Goal: Information Seeking & Learning: Learn about a topic

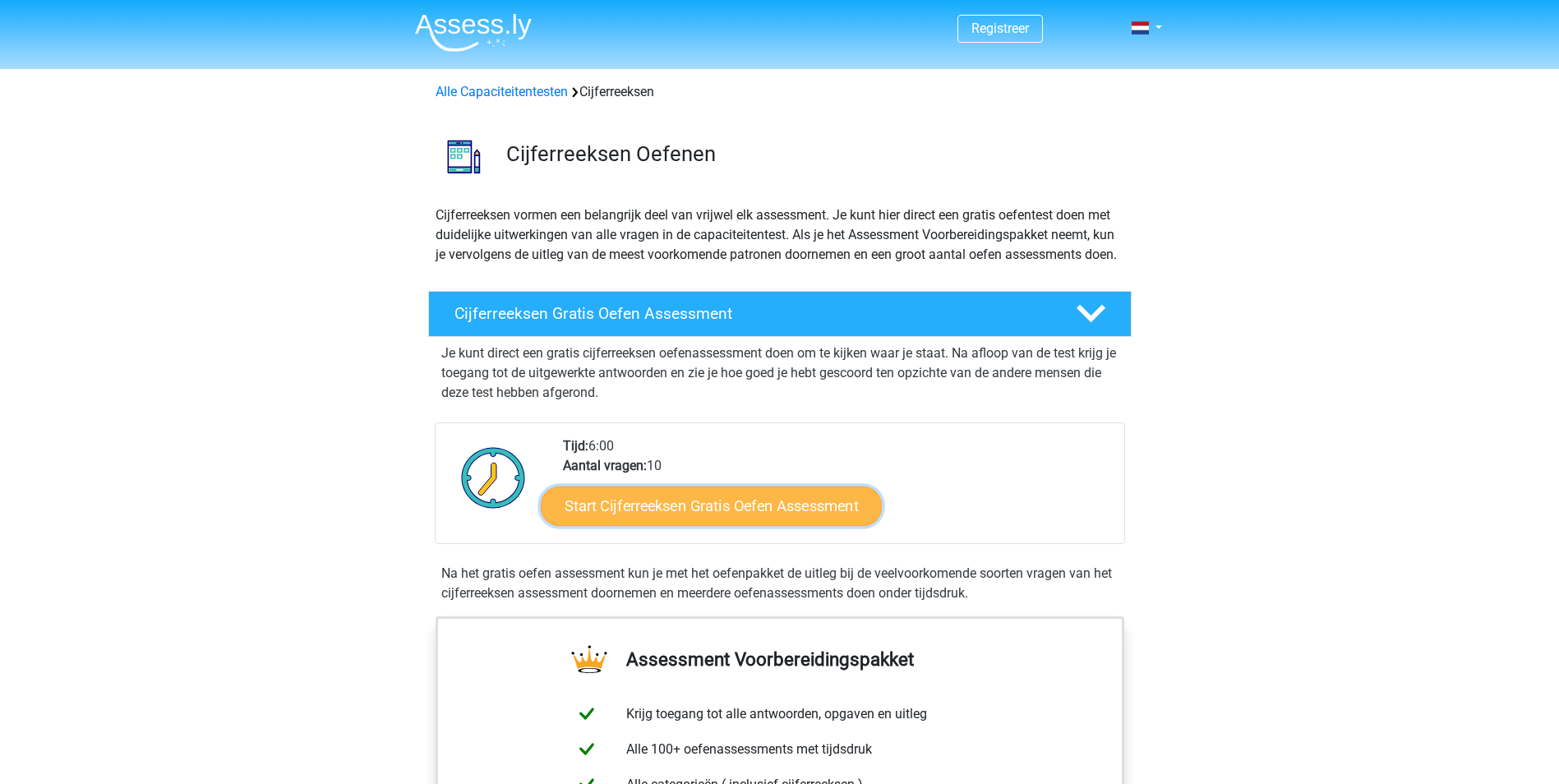
click at [716, 525] on link "Start Cijferreeksen Gratis Oefen Assessment" at bounding box center [711, 504] width 341 height 39
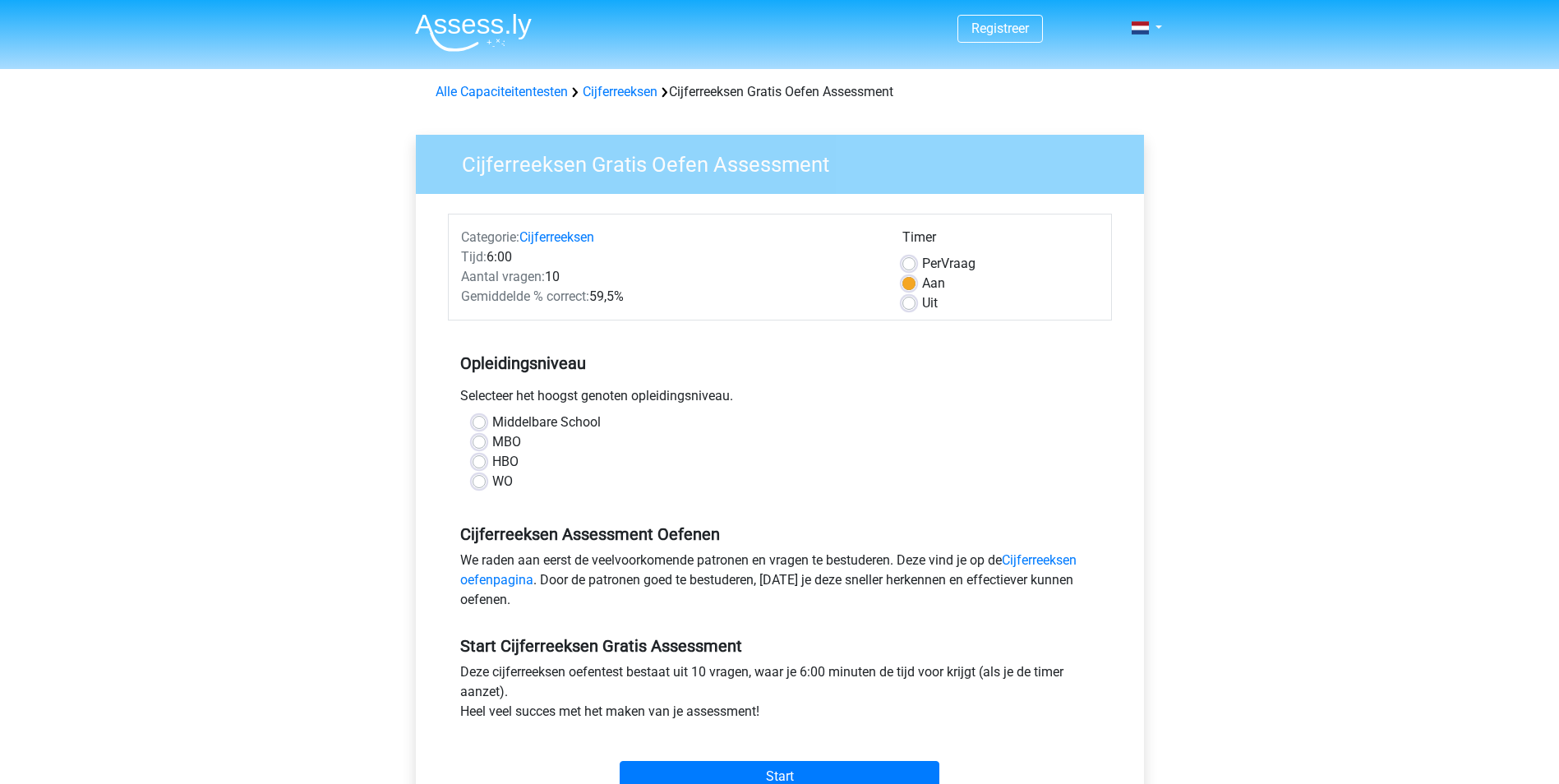
click at [492, 484] on label "WO" at bounding box center [502, 481] width 20 height 20
click at [480, 484] on input "WO" at bounding box center [480, 479] width 13 height 16
radio input "true"
click at [492, 462] on label "HBO" at bounding box center [505, 461] width 26 height 20
click at [477, 462] on input "HBO" at bounding box center [480, 459] width 13 height 16
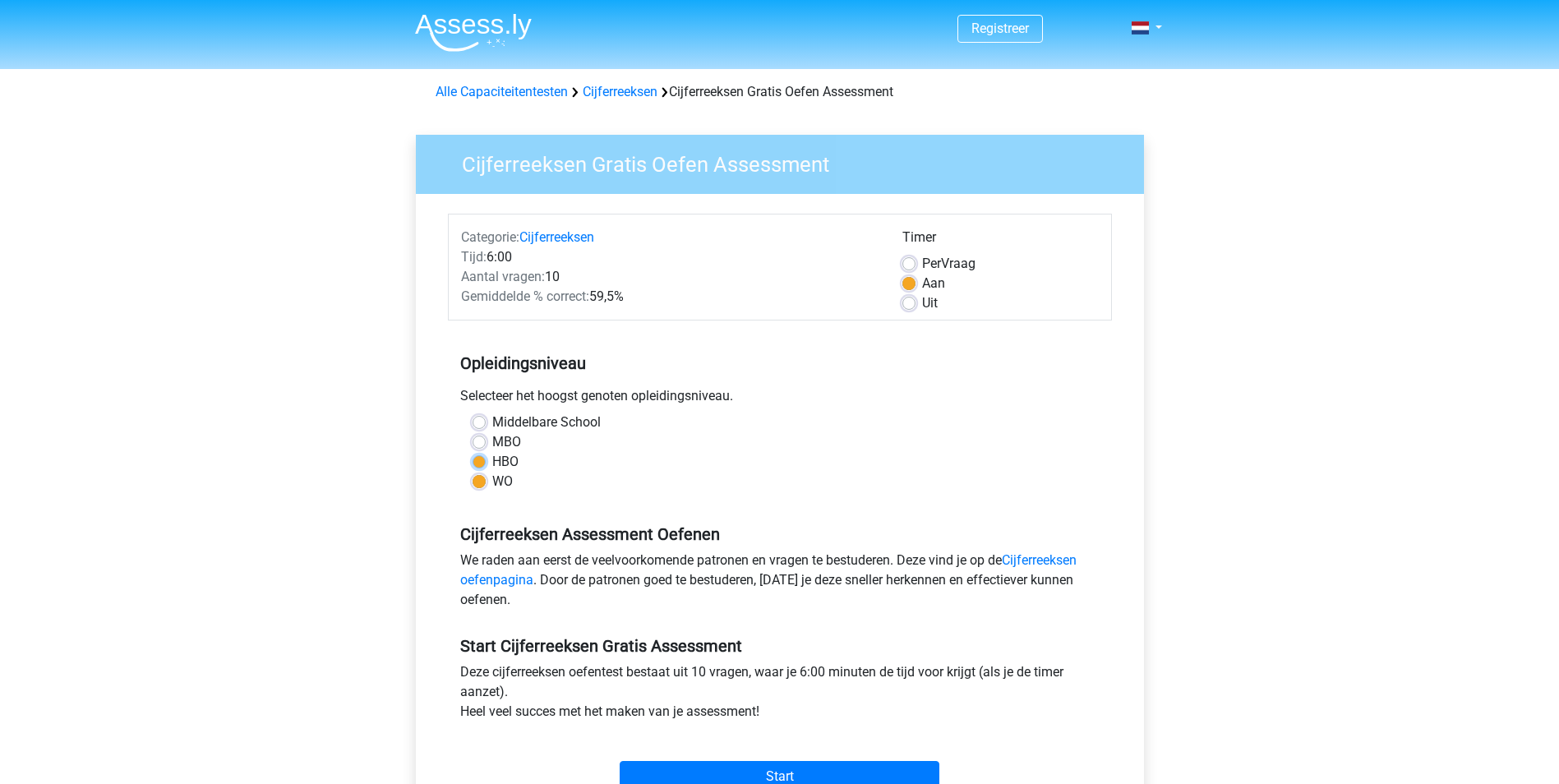
radio input "true"
click at [479, 474] on div "WO" at bounding box center [780, 481] width 615 height 20
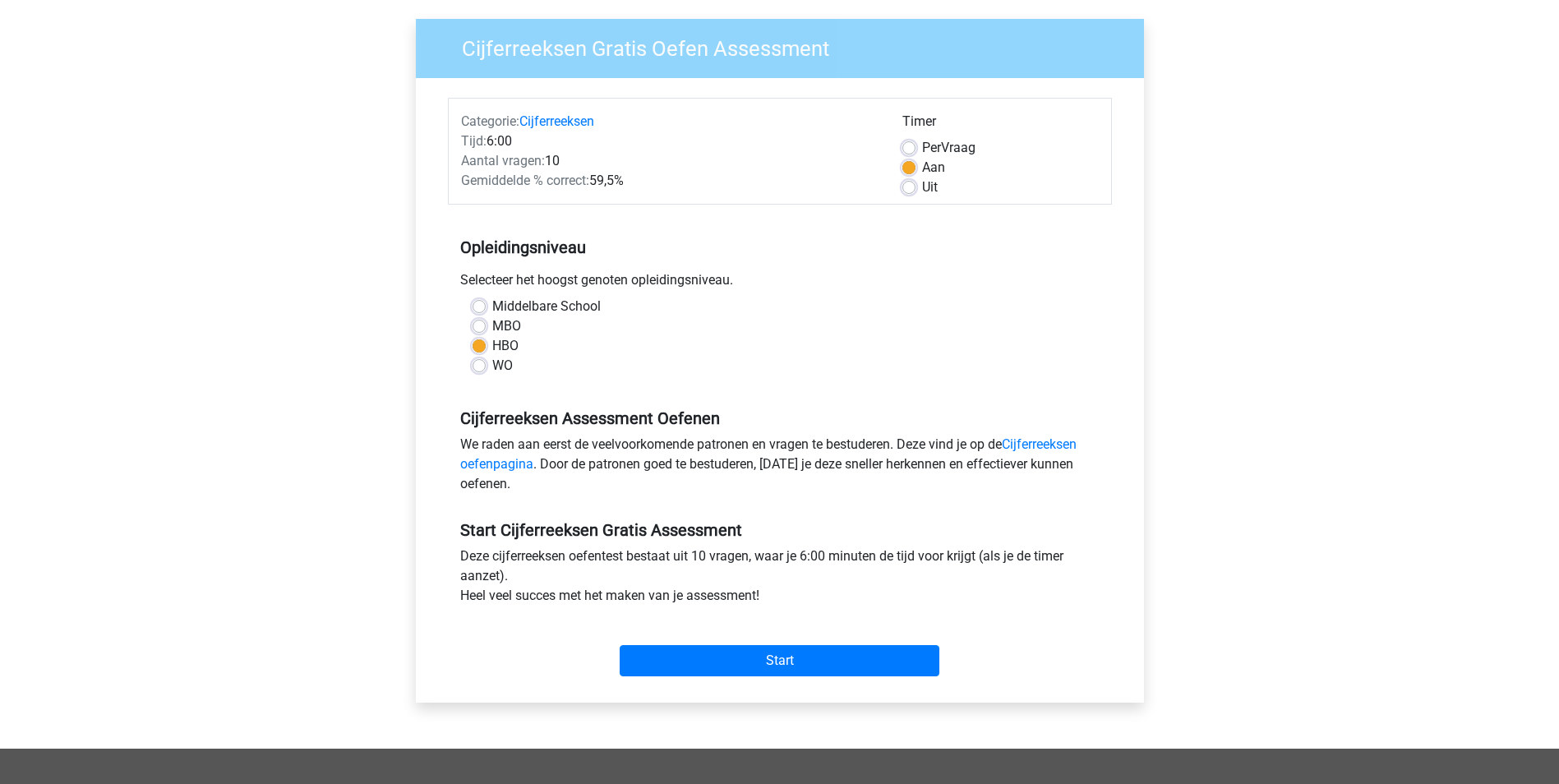
scroll to position [164, 0]
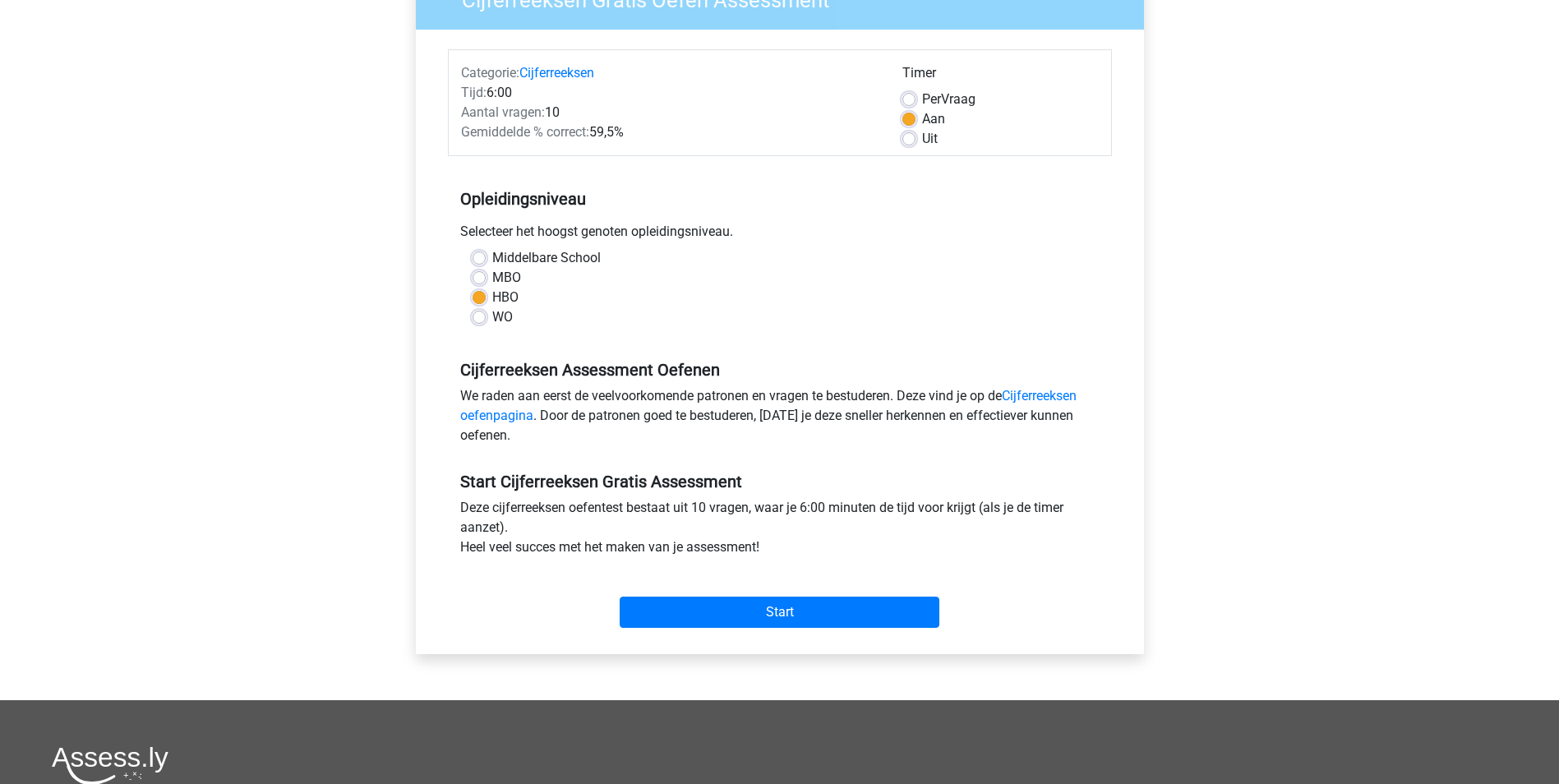
click at [492, 319] on label "WO" at bounding box center [502, 317] width 20 height 20
click at [477, 319] on input "WO" at bounding box center [480, 315] width 13 height 16
radio input "true"
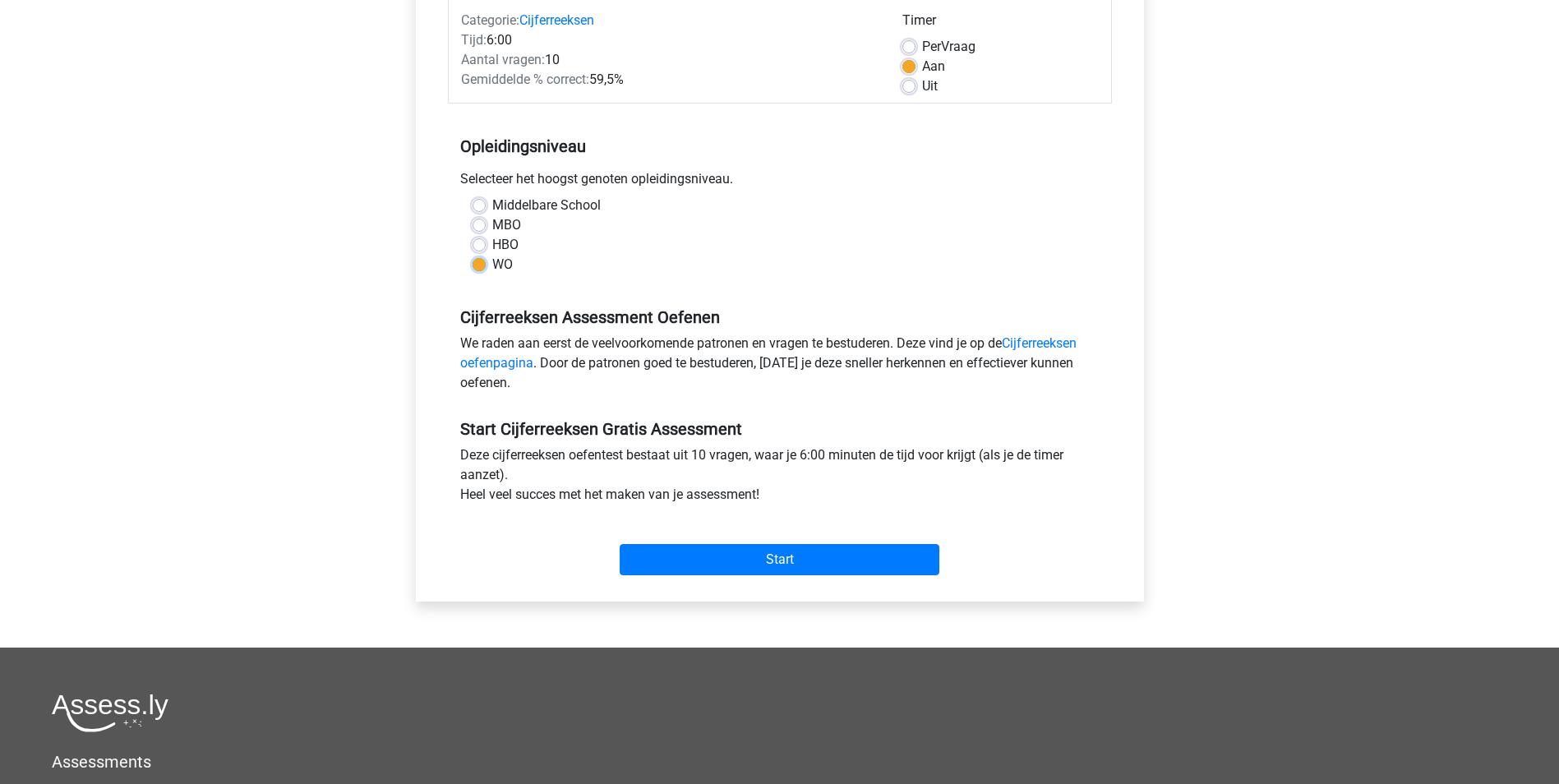
scroll to position [247, 0]
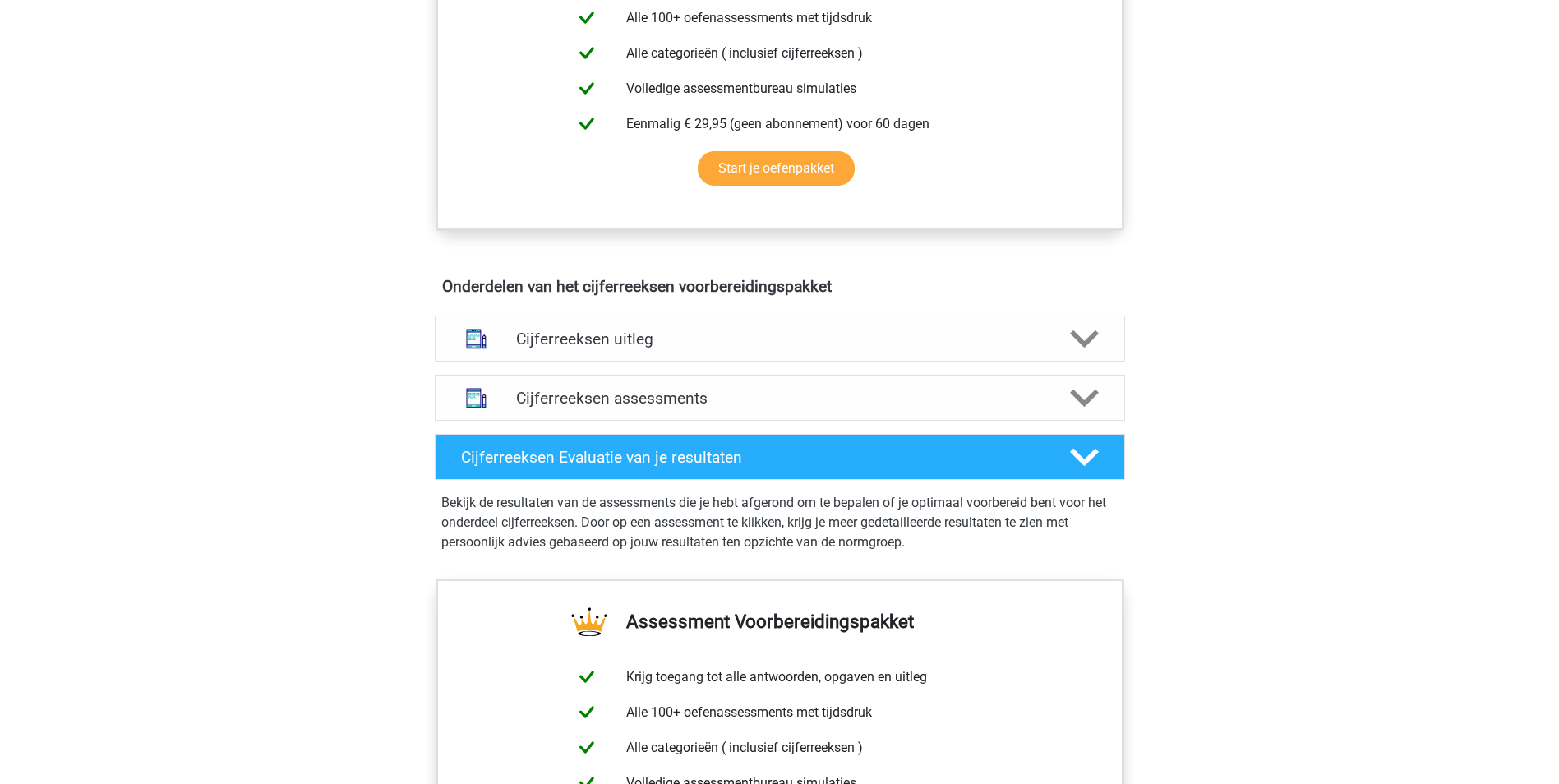
scroll to position [740, 0]
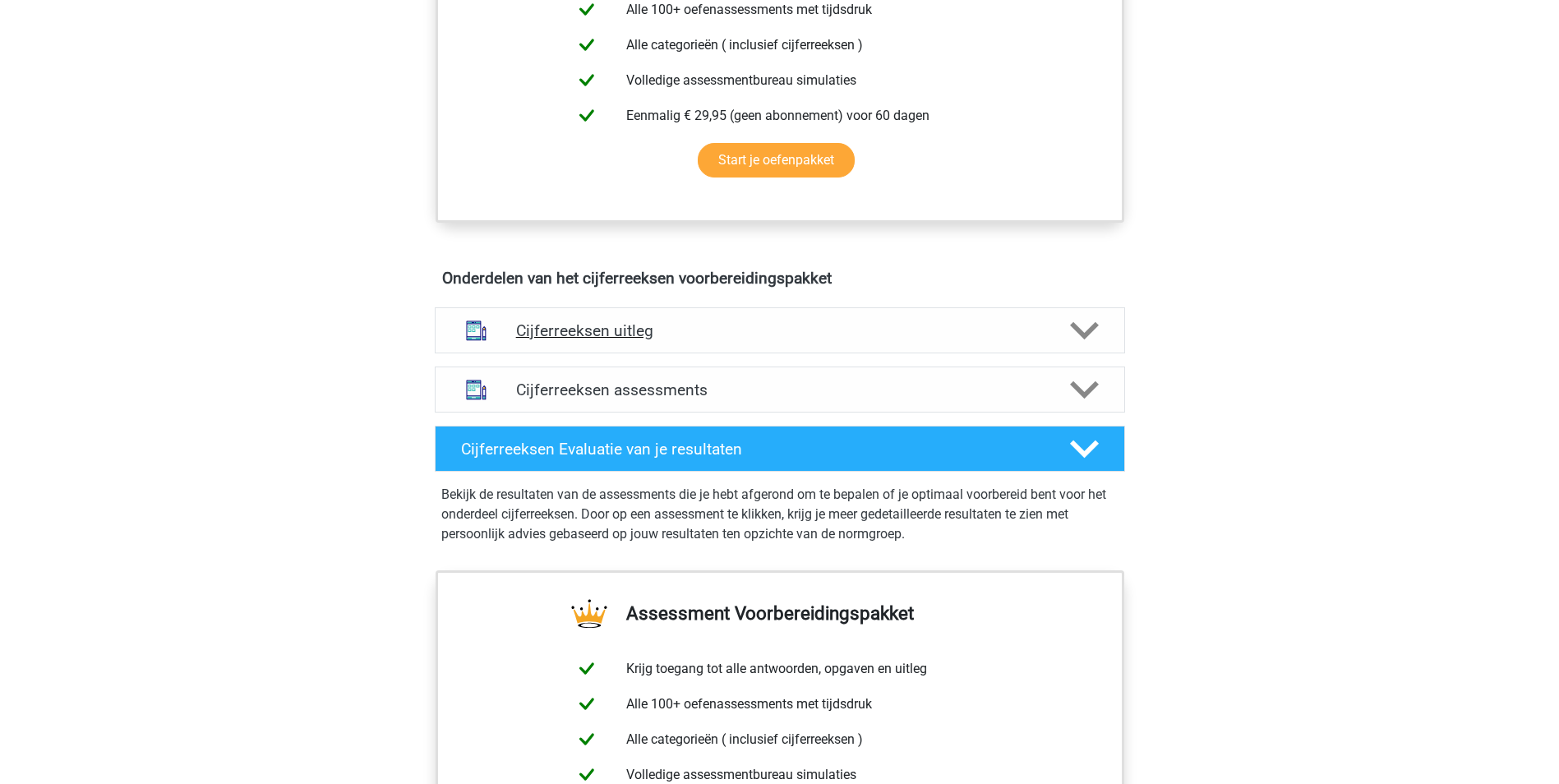
click at [1088, 345] on icon at bounding box center [1084, 331] width 29 height 29
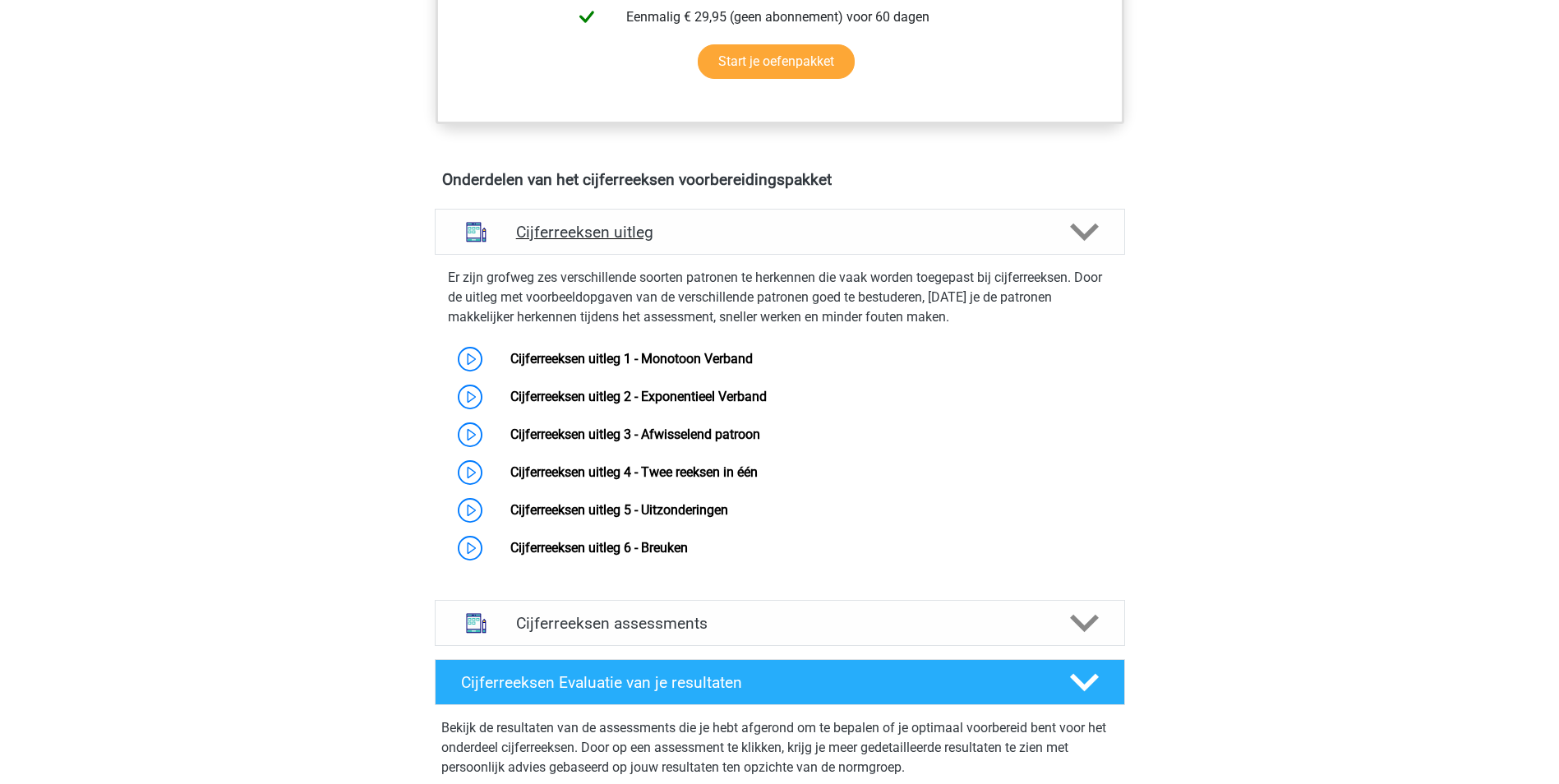
scroll to position [904, 0]
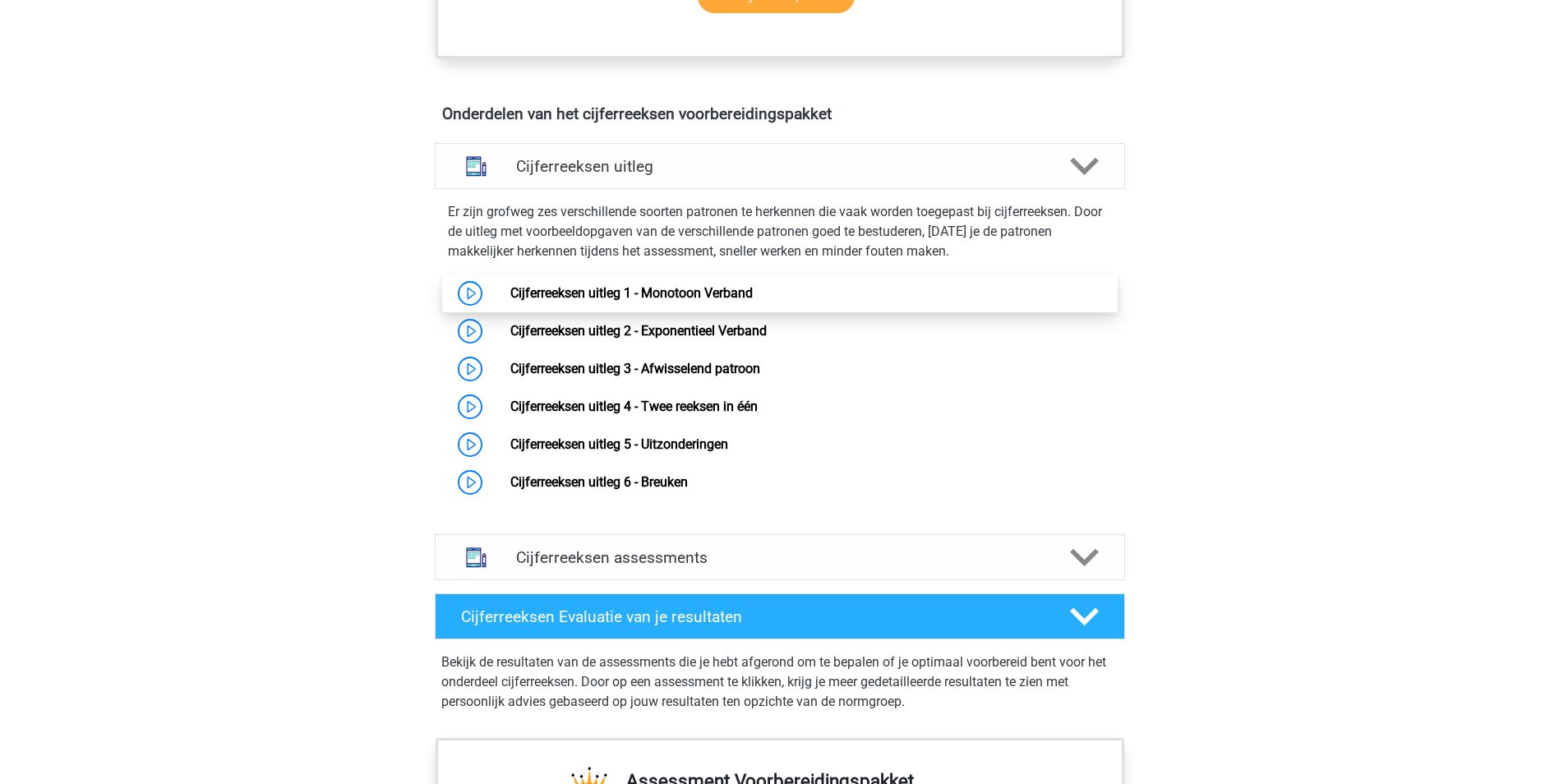
click at [753, 301] on link "Cijferreeksen uitleg 1 - Monotoon Verband" at bounding box center [631, 293] width 242 height 15
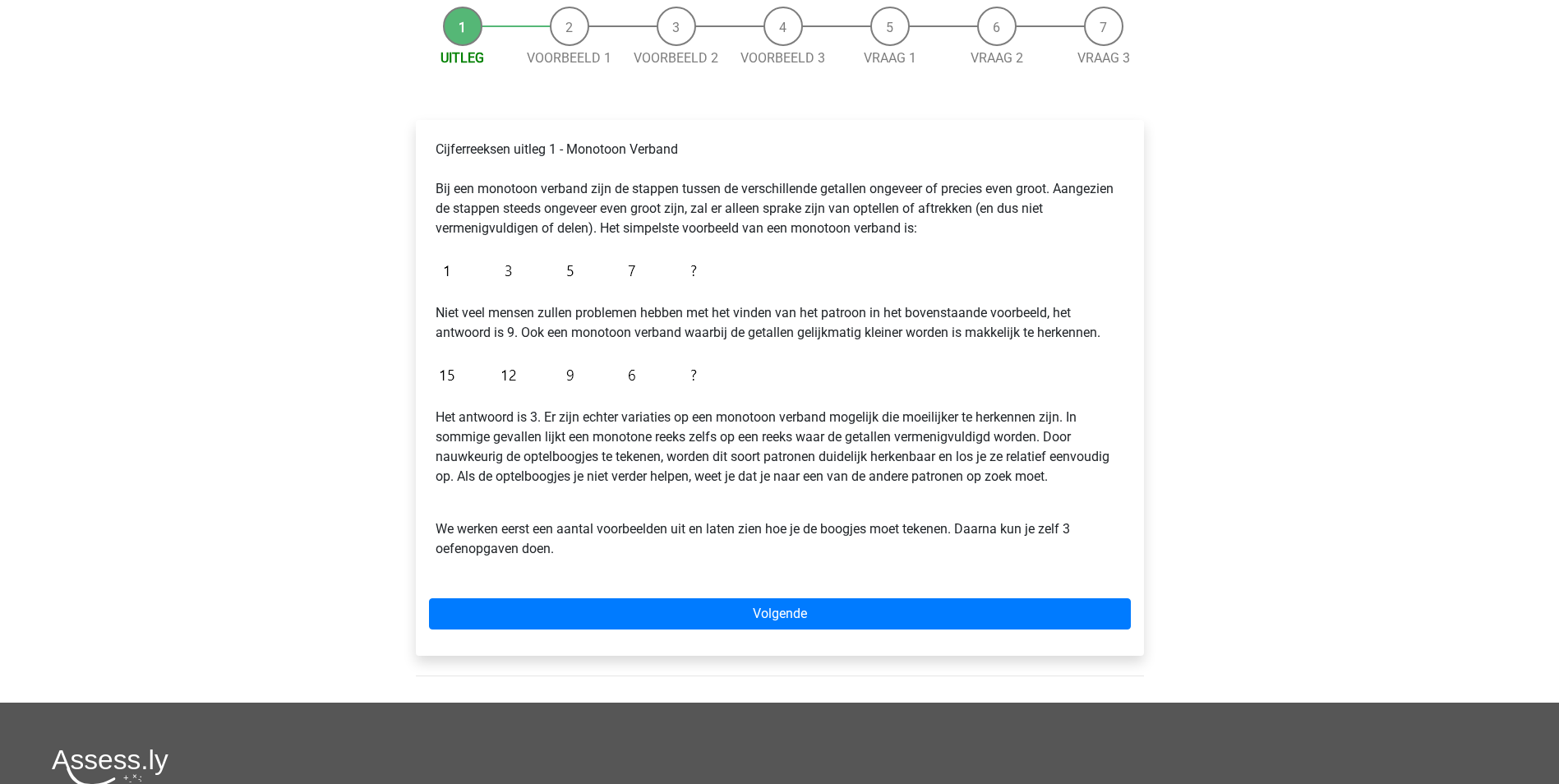
scroll to position [164, 0]
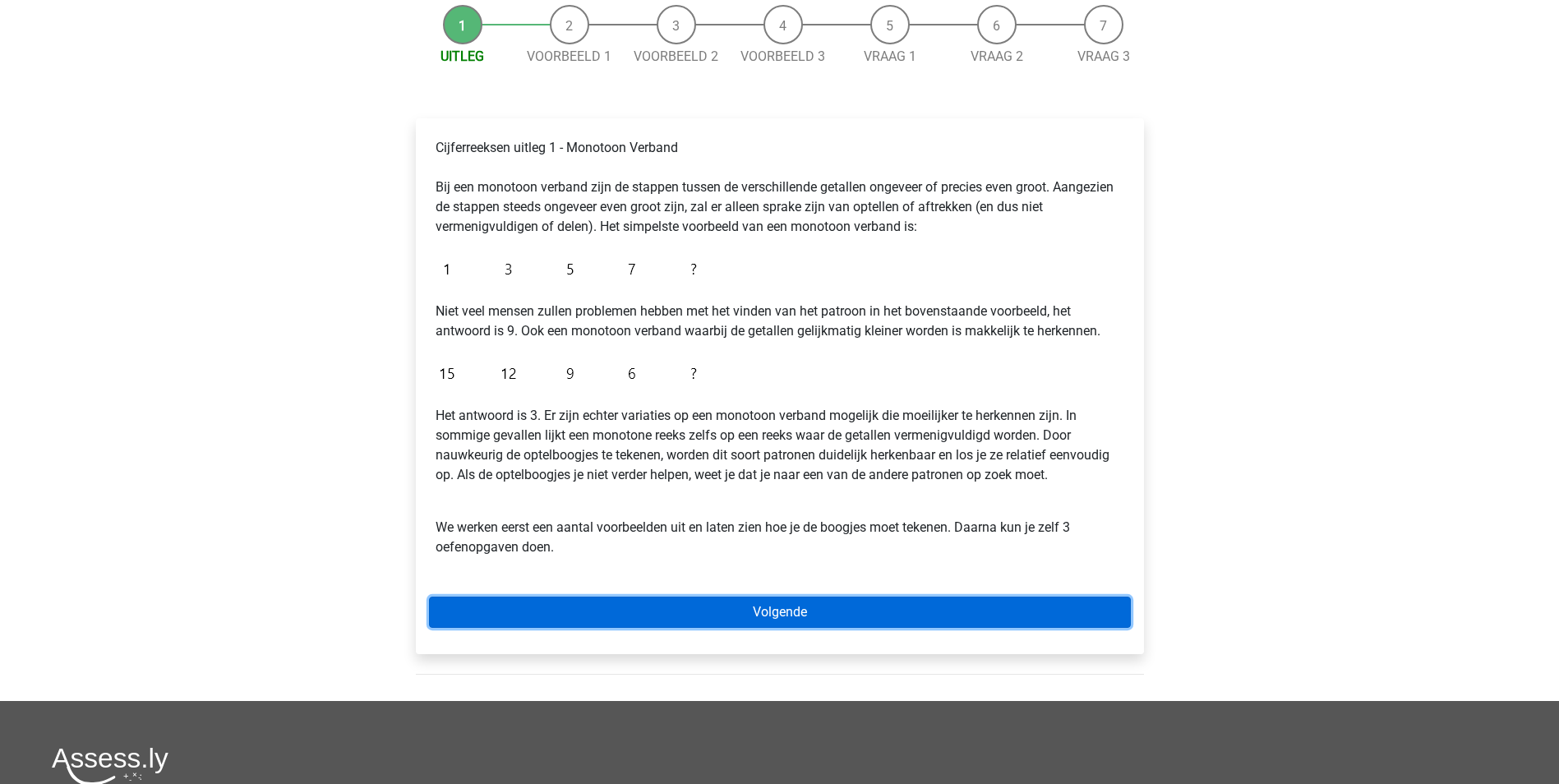
click at [746, 620] on link "Volgende" at bounding box center [780, 612] width 702 height 31
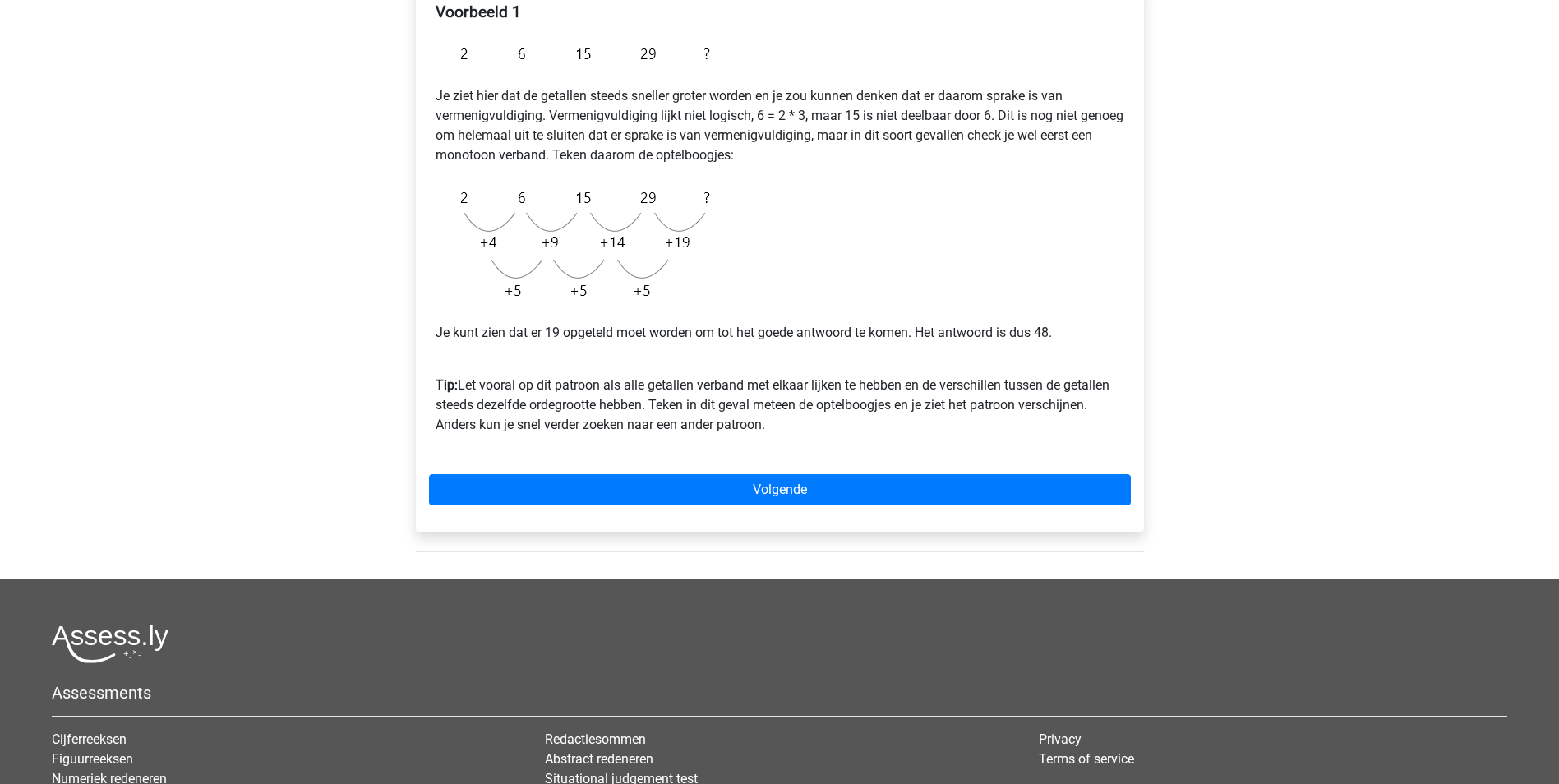
scroll to position [329, 0]
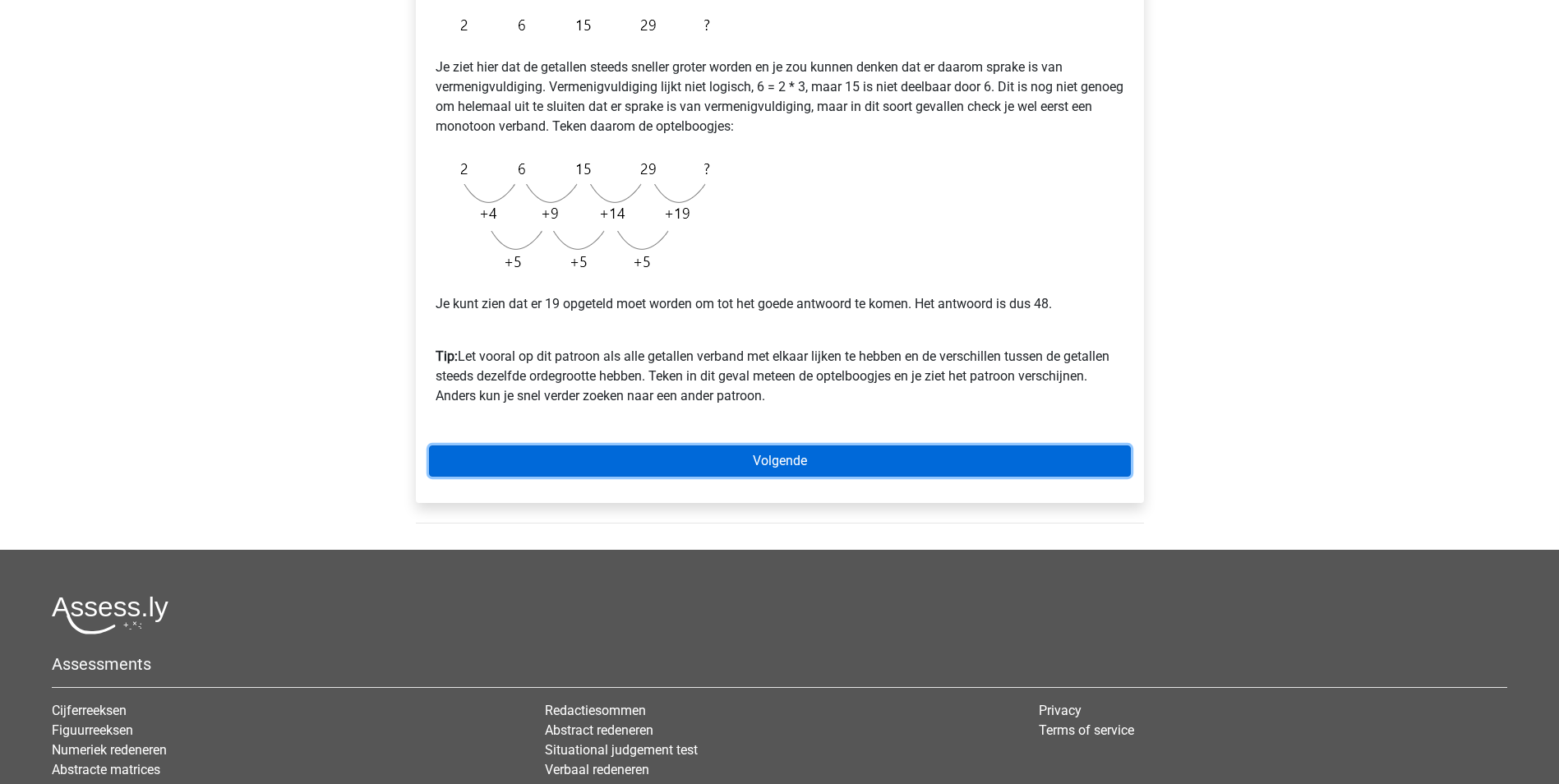
click at [720, 459] on link "Volgende" at bounding box center [780, 460] width 702 height 31
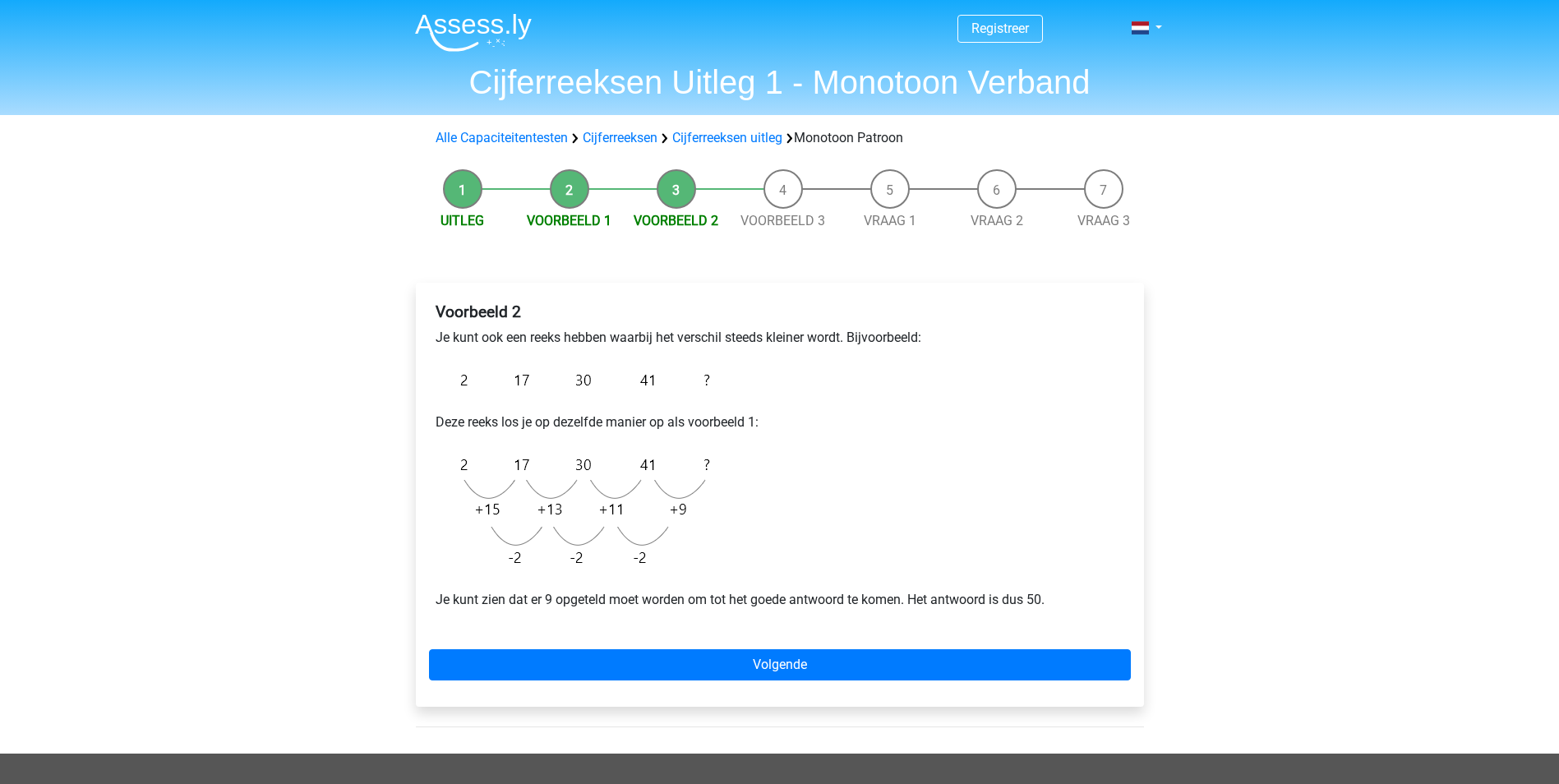
scroll to position [83, 0]
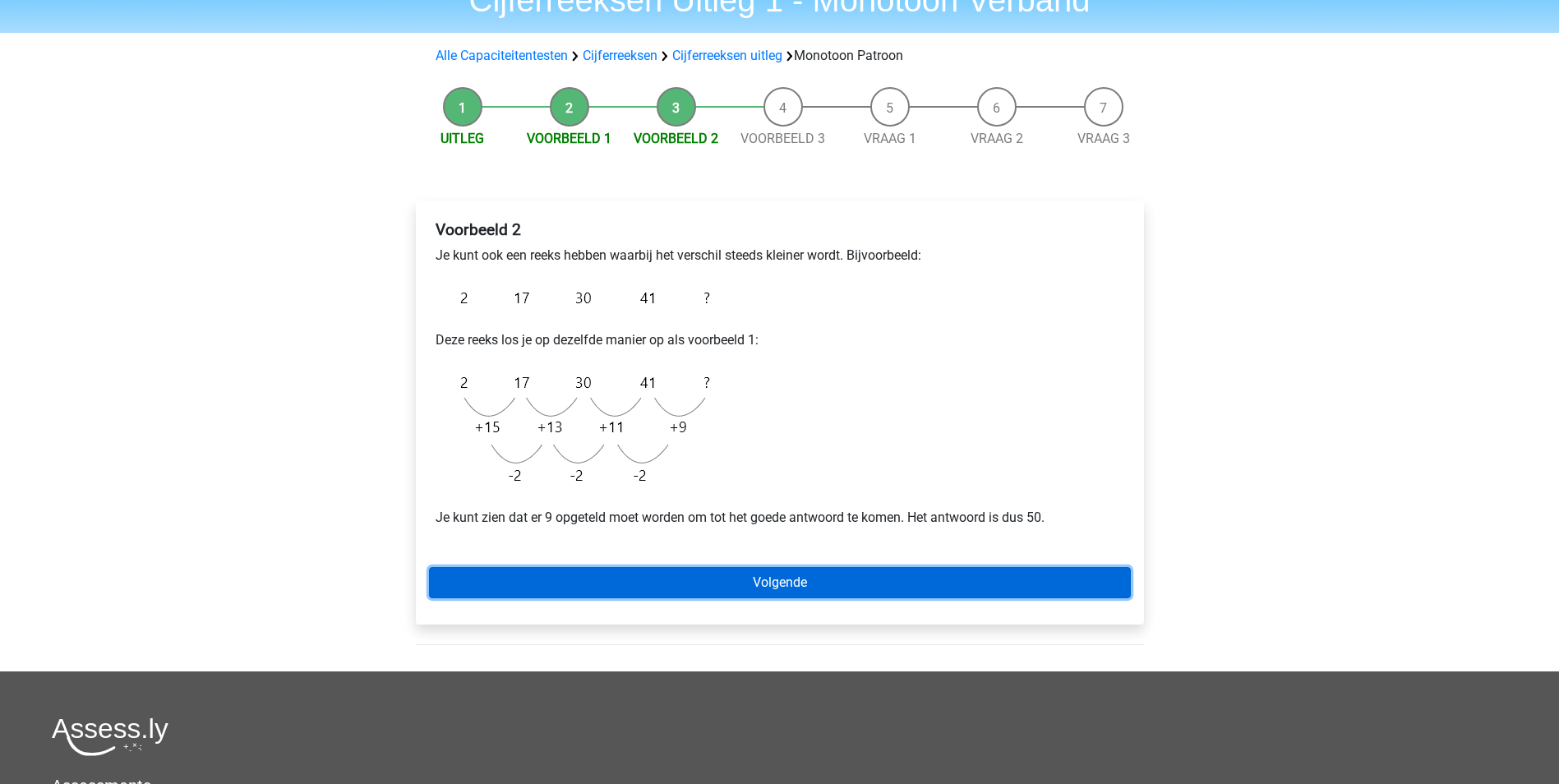
click at [771, 580] on link "Volgende" at bounding box center [780, 582] width 702 height 31
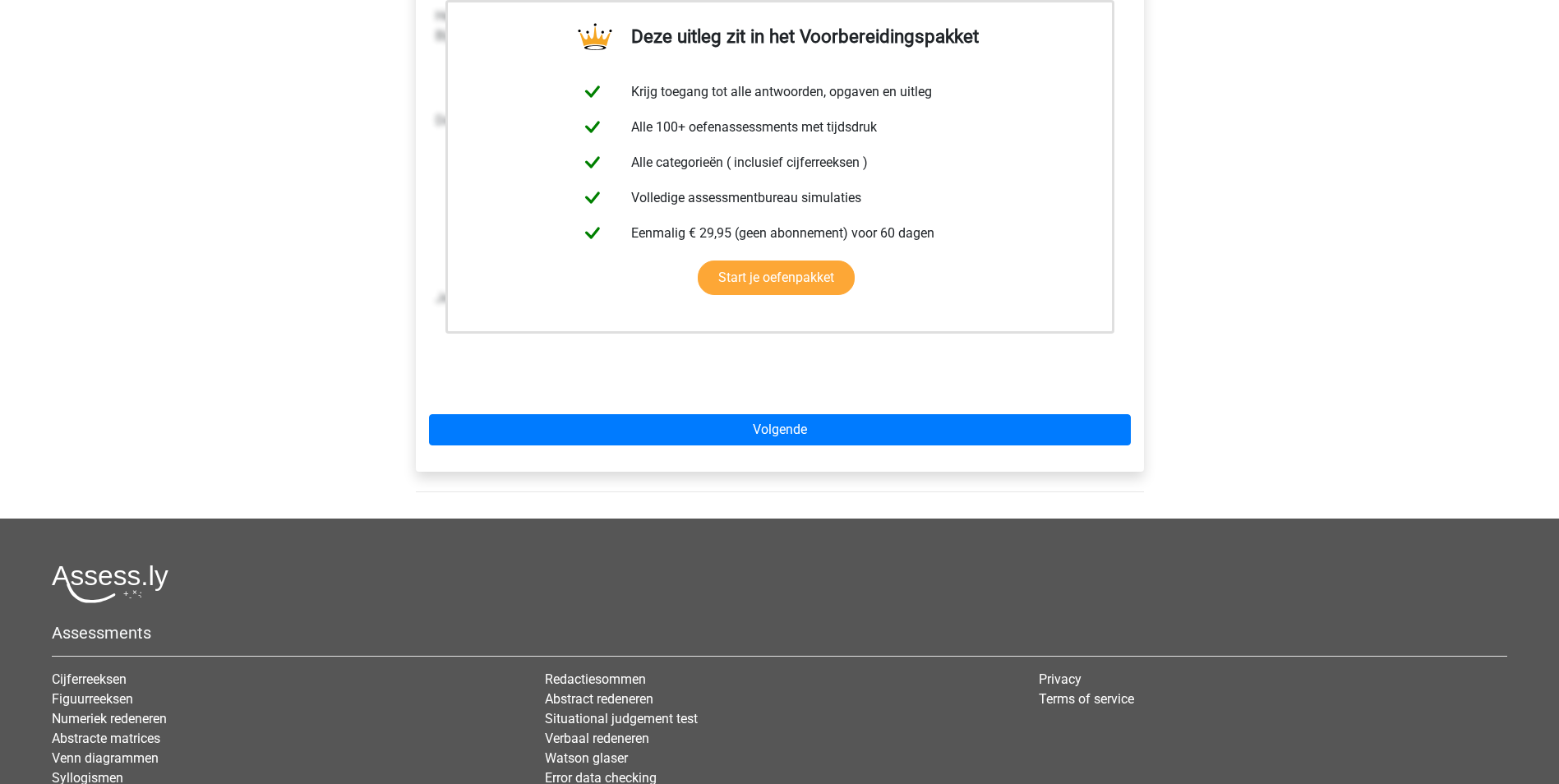
scroll to position [247, 0]
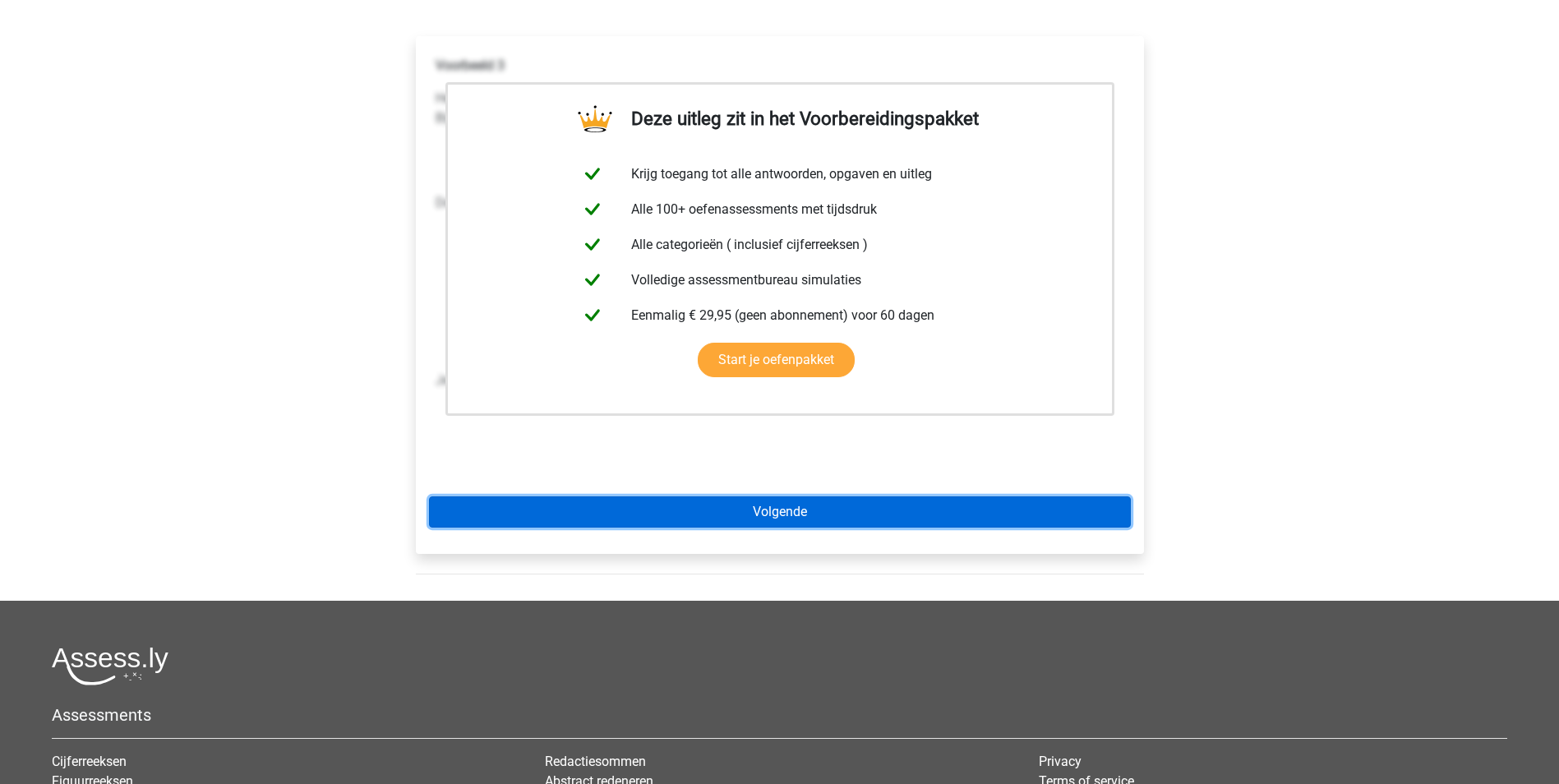
click at [791, 515] on link "Volgende" at bounding box center [780, 511] width 702 height 31
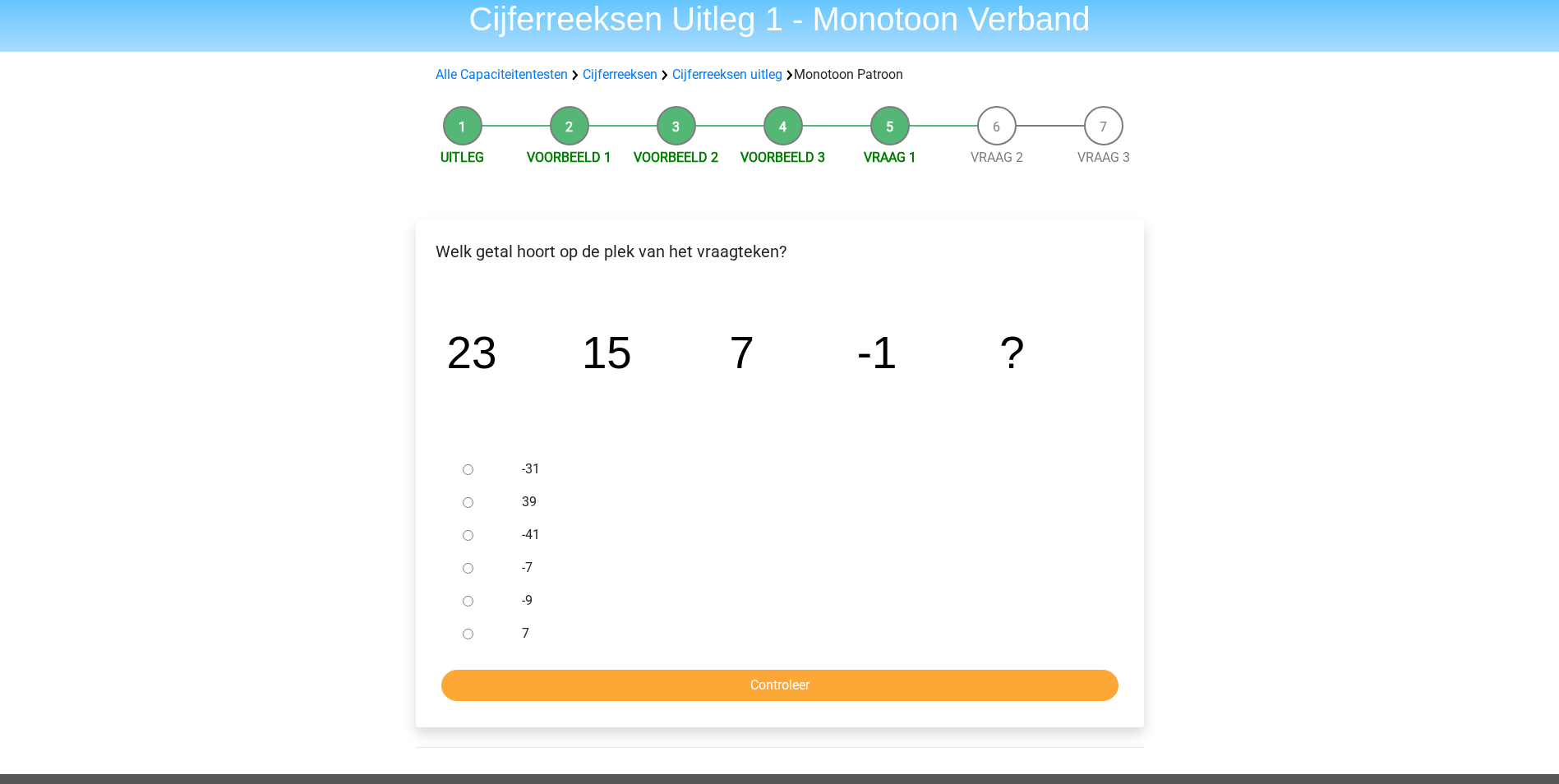
scroll to position [83, 0]
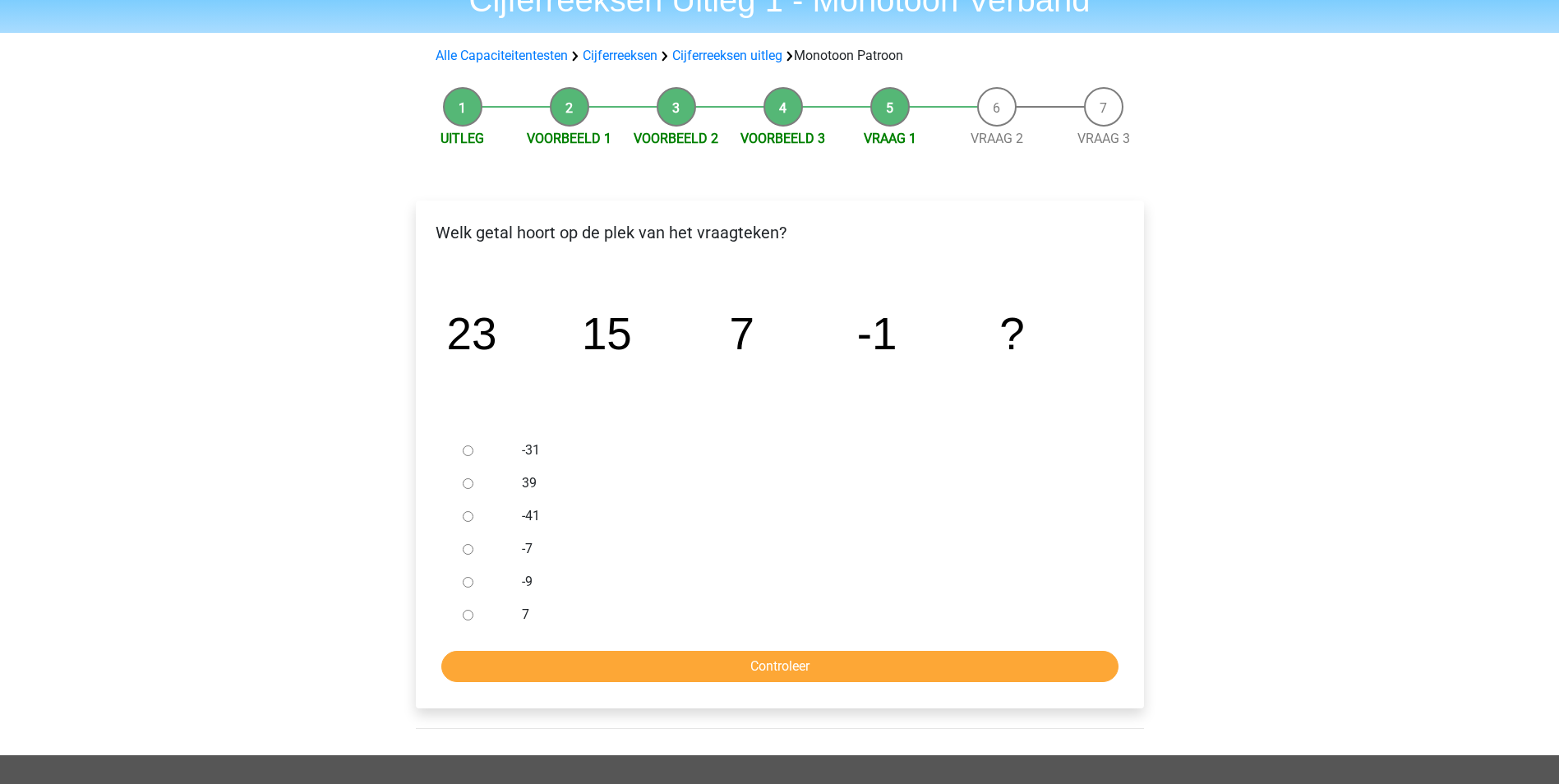
click at [468, 549] on input "-7" at bounding box center [467, 549] width 11 height 11
radio input "true"
click at [592, 661] on input "Controleer" at bounding box center [780, 666] width 678 height 31
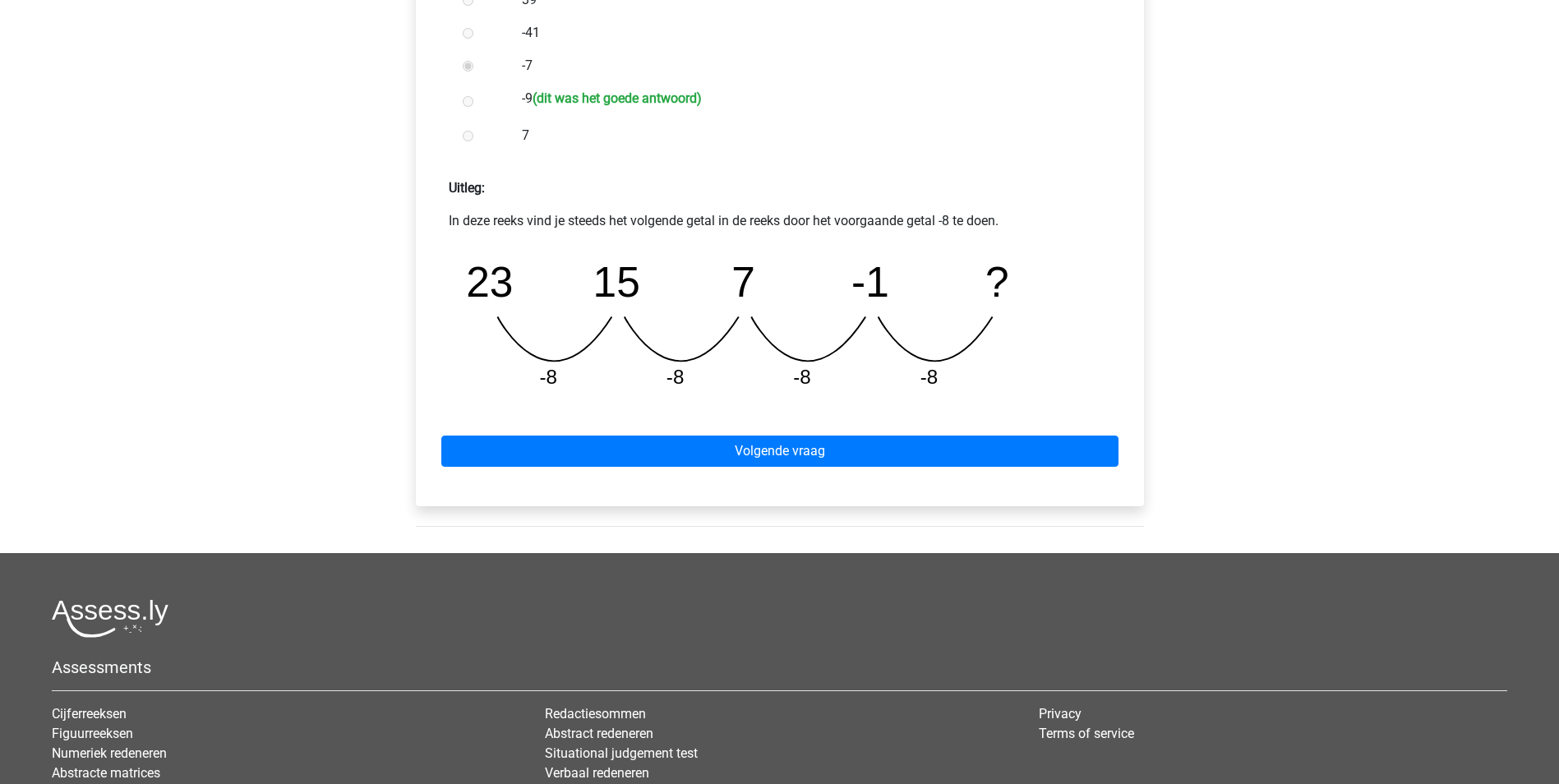
scroll to position [657, 0]
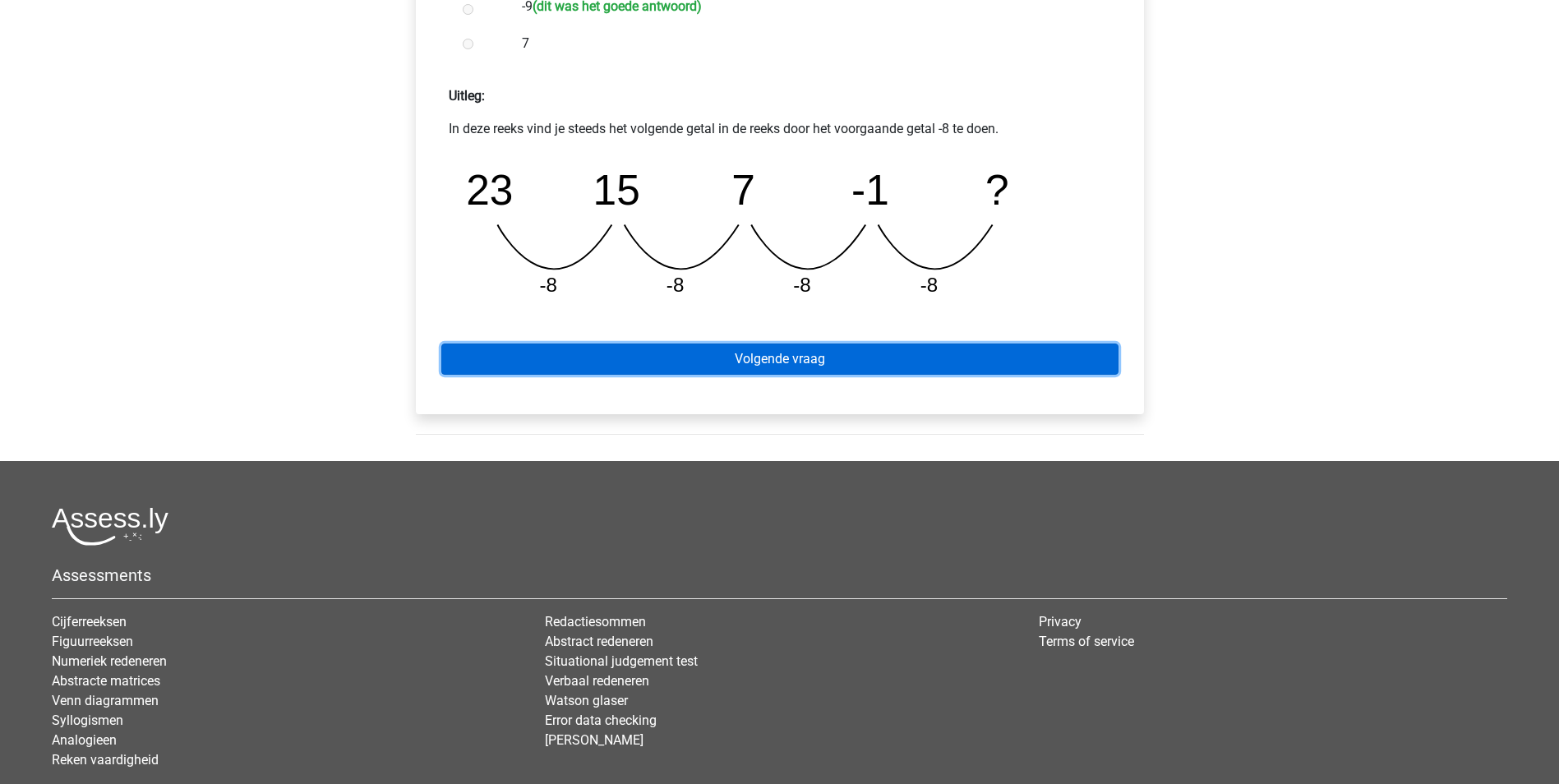
click at [706, 362] on link "Volgende vraag" at bounding box center [780, 358] width 678 height 31
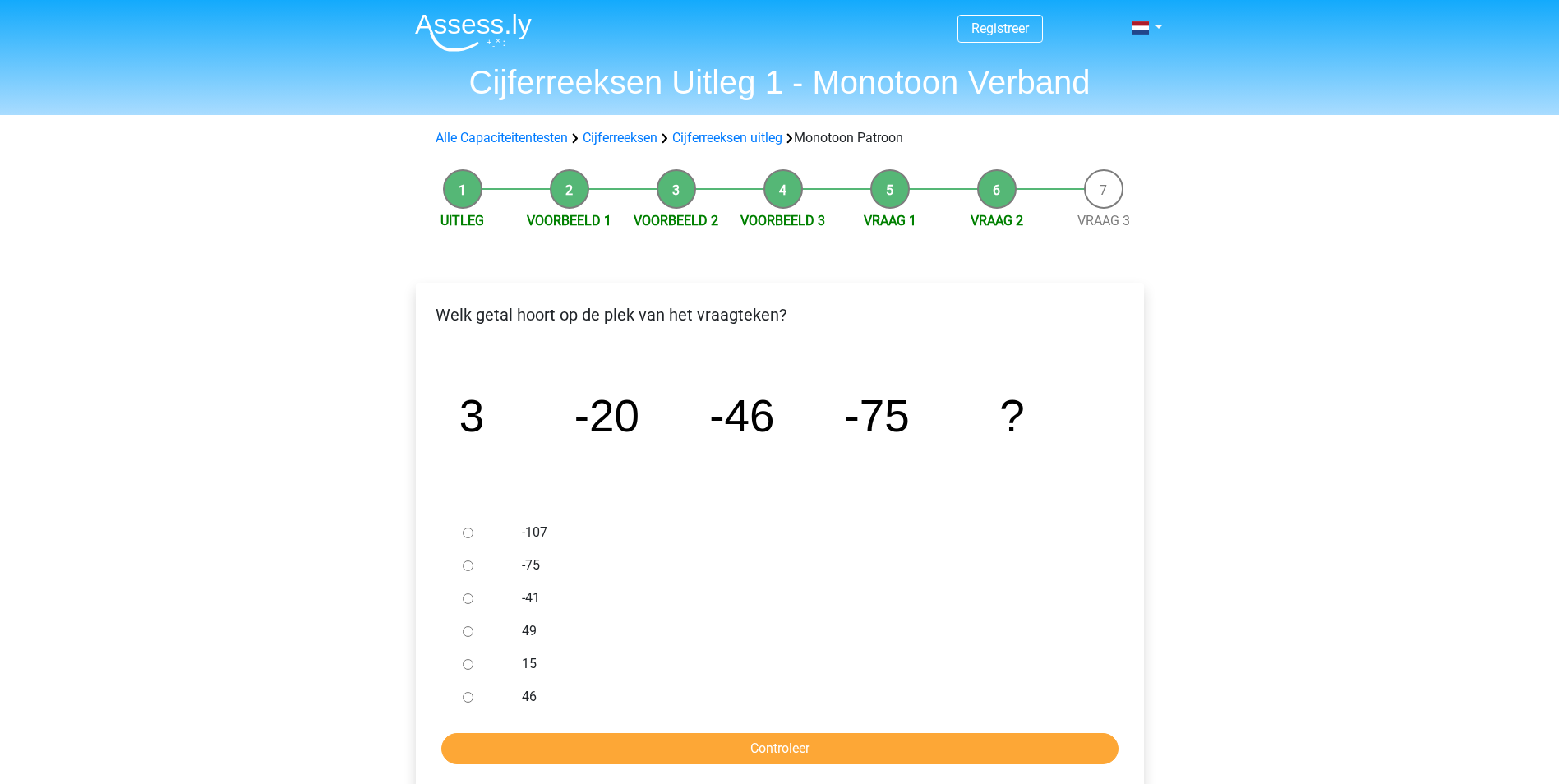
click at [467, 530] on input "-107" at bounding box center [467, 532] width 11 height 11
radio input "true"
click at [695, 741] on input "Controleer" at bounding box center [780, 748] width 678 height 31
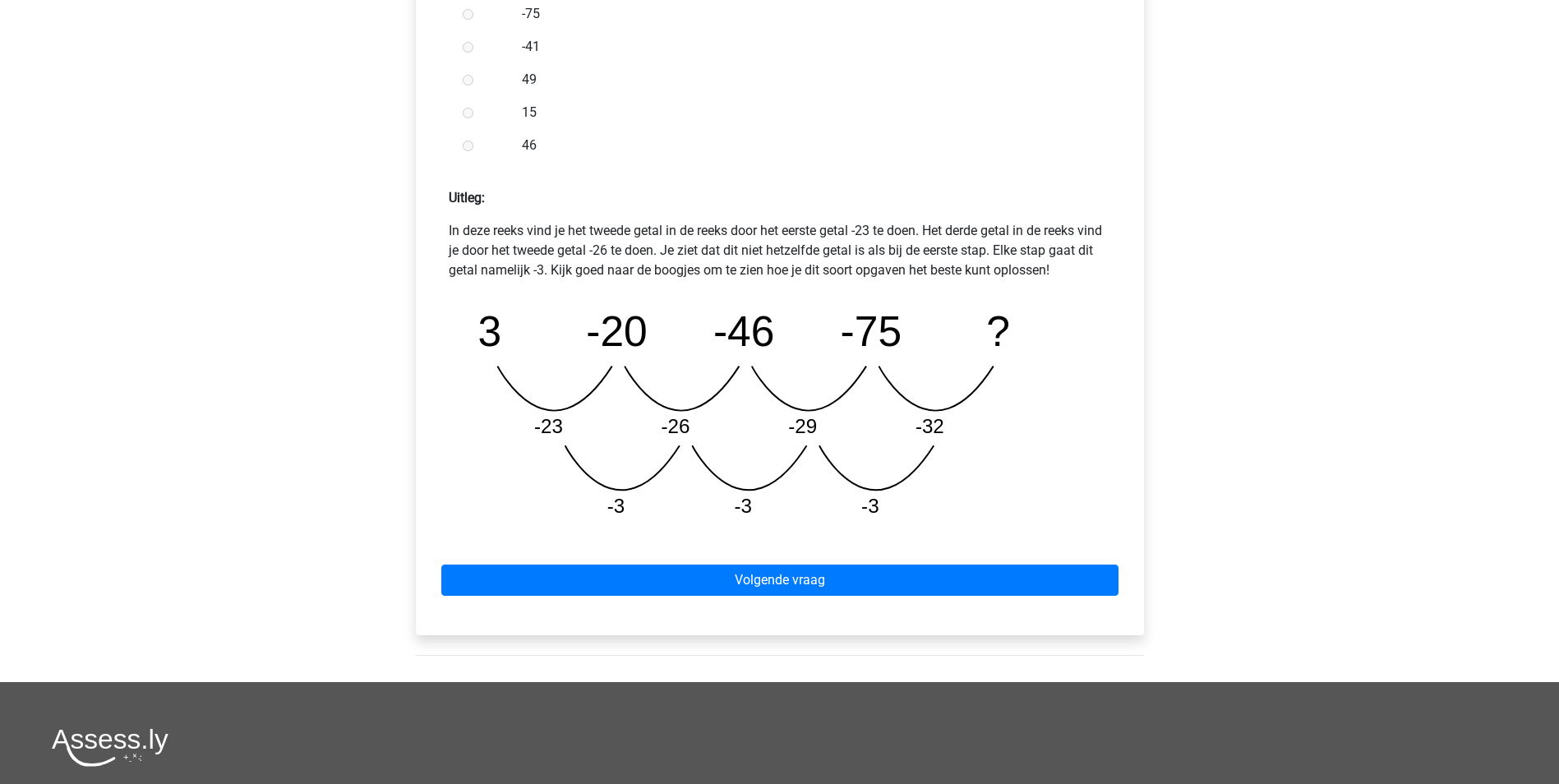
scroll to position [576, 0]
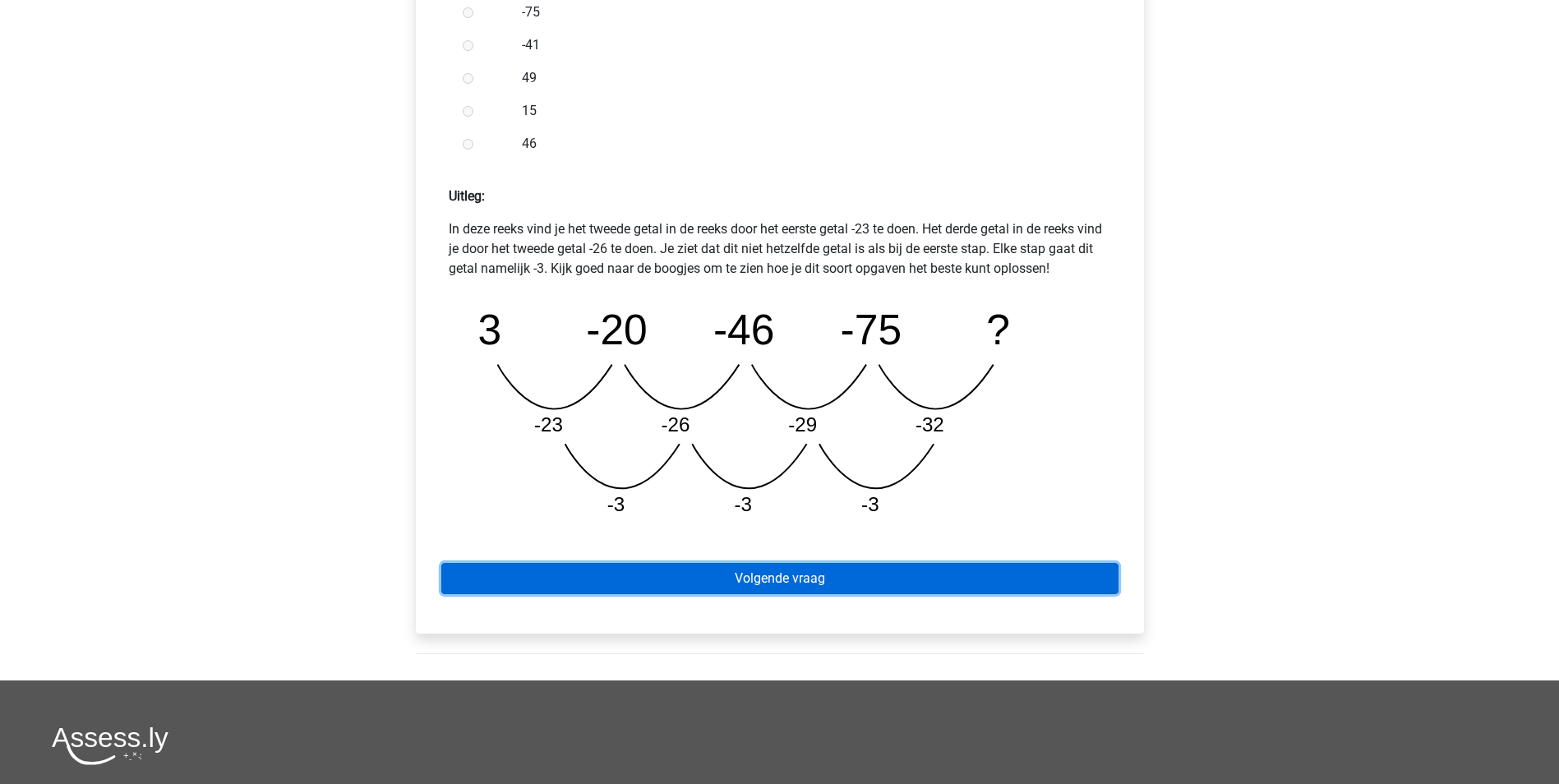
click at [772, 580] on link "Volgende vraag" at bounding box center [780, 578] width 678 height 31
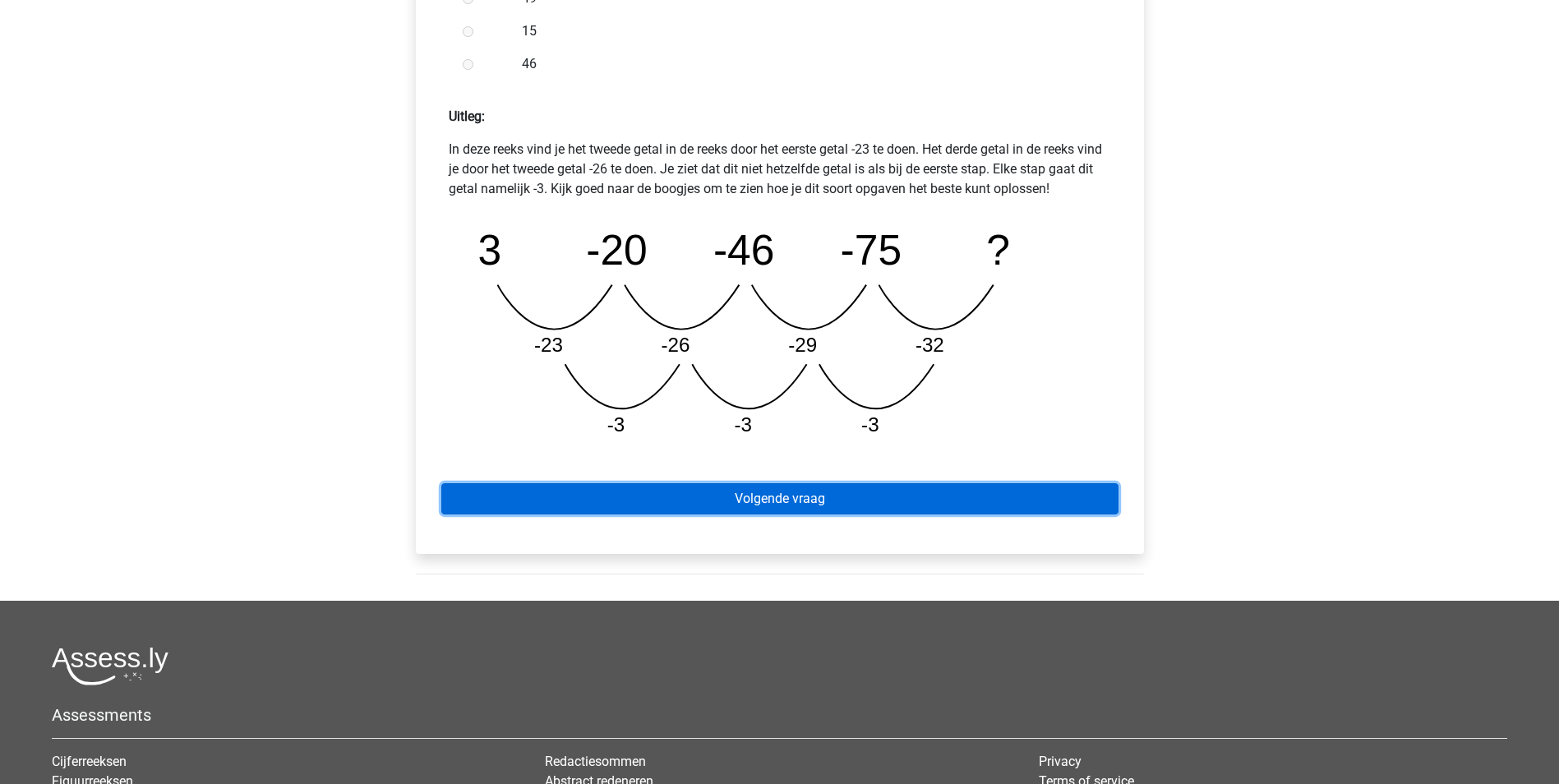
scroll to position [657, 0]
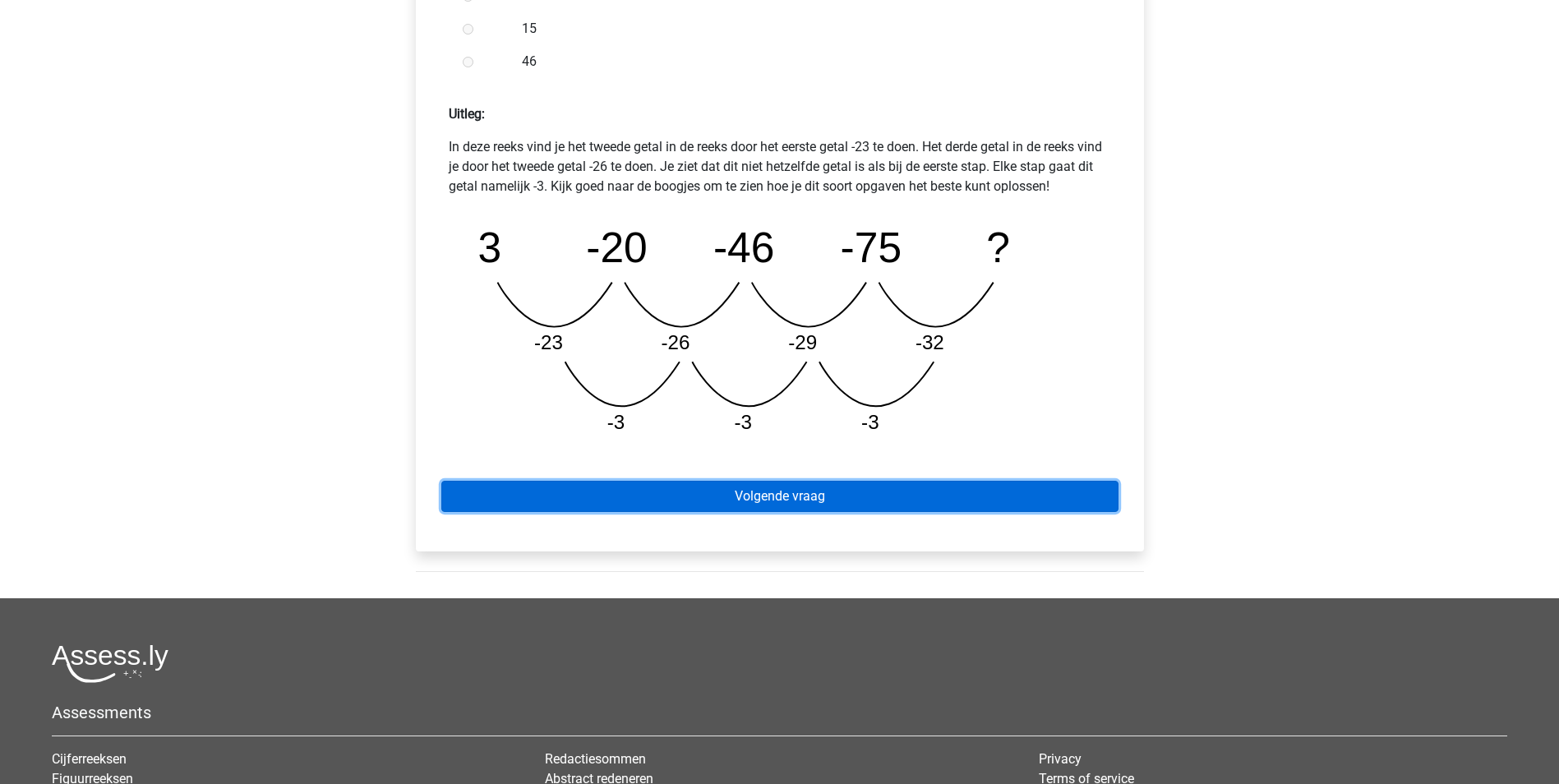
click at [746, 490] on link "Volgende vraag" at bounding box center [780, 496] width 678 height 31
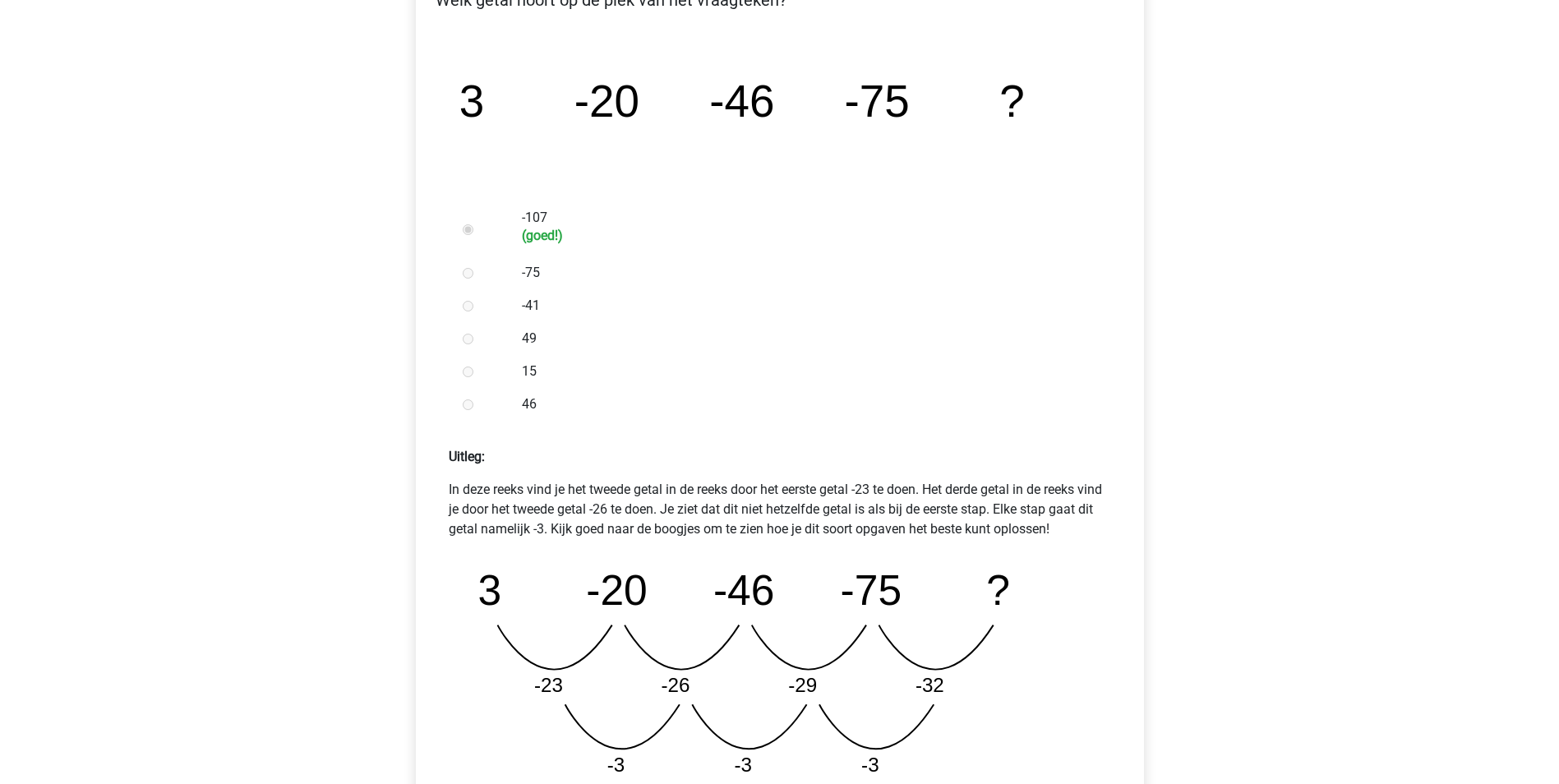
scroll to position [2, 0]
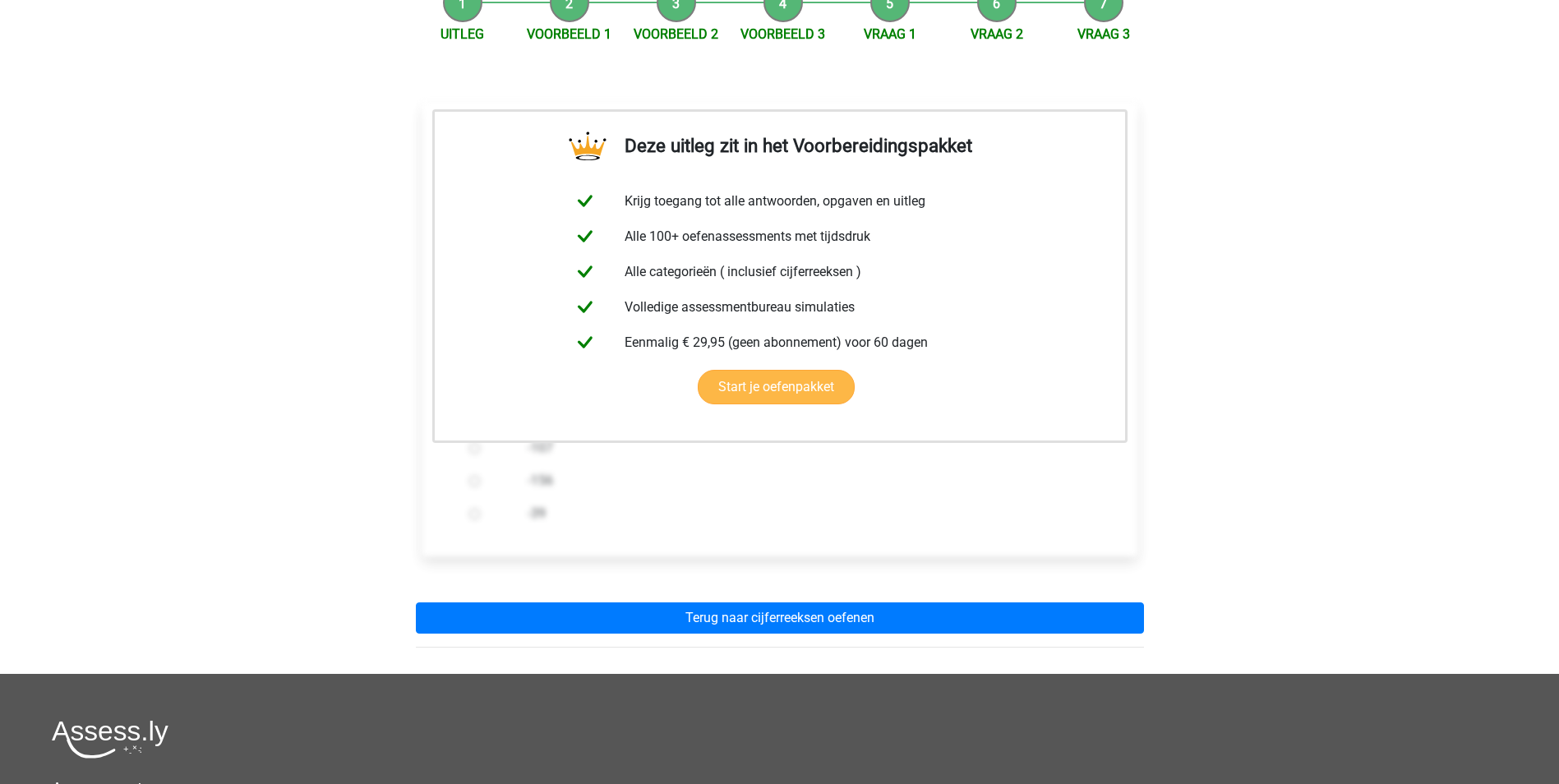
scroll to position [164, 0]
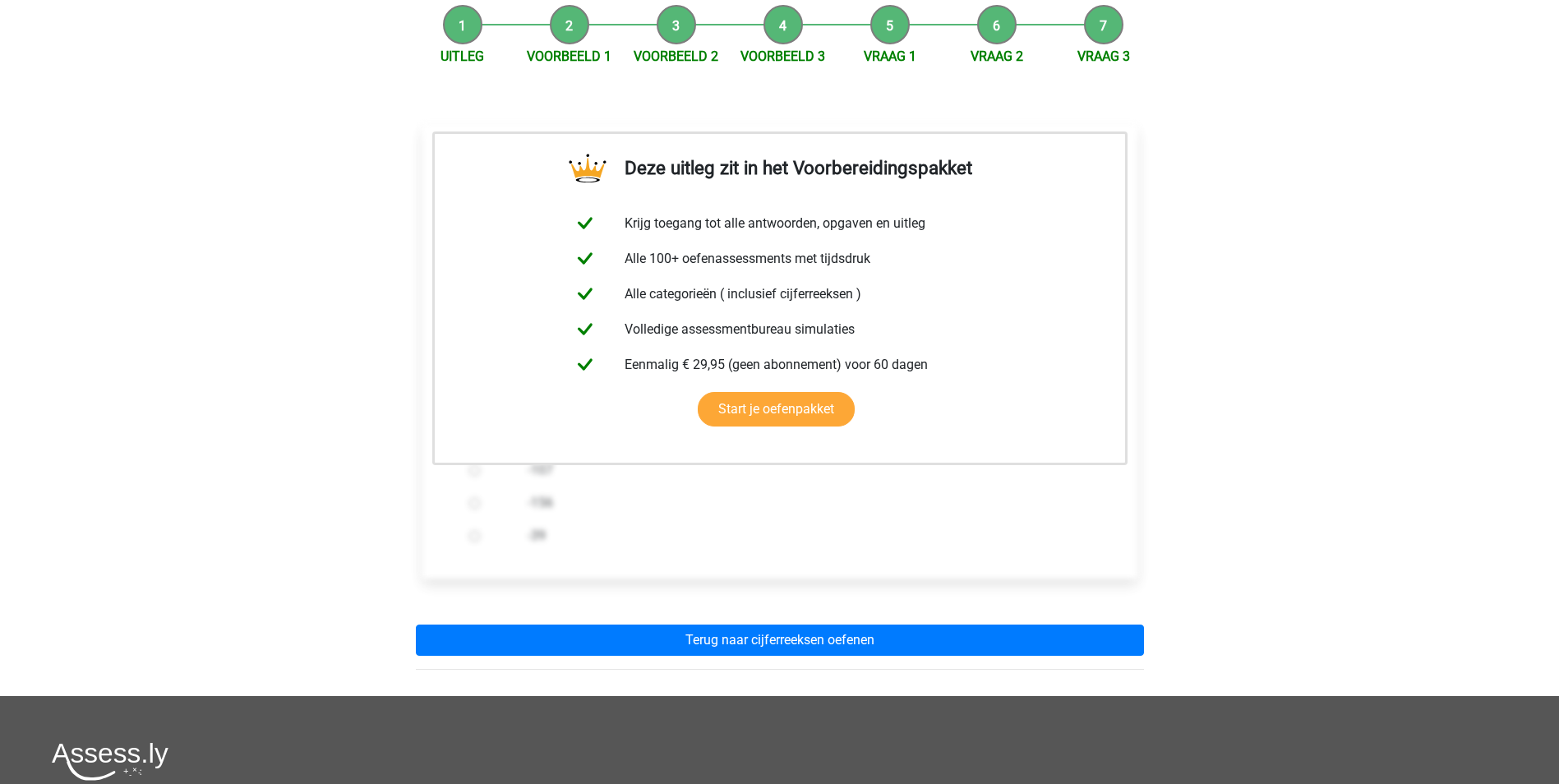
click at [1107, 28] on li "Vraag 3" at bounding box center [1103, 36] width 107 height 61
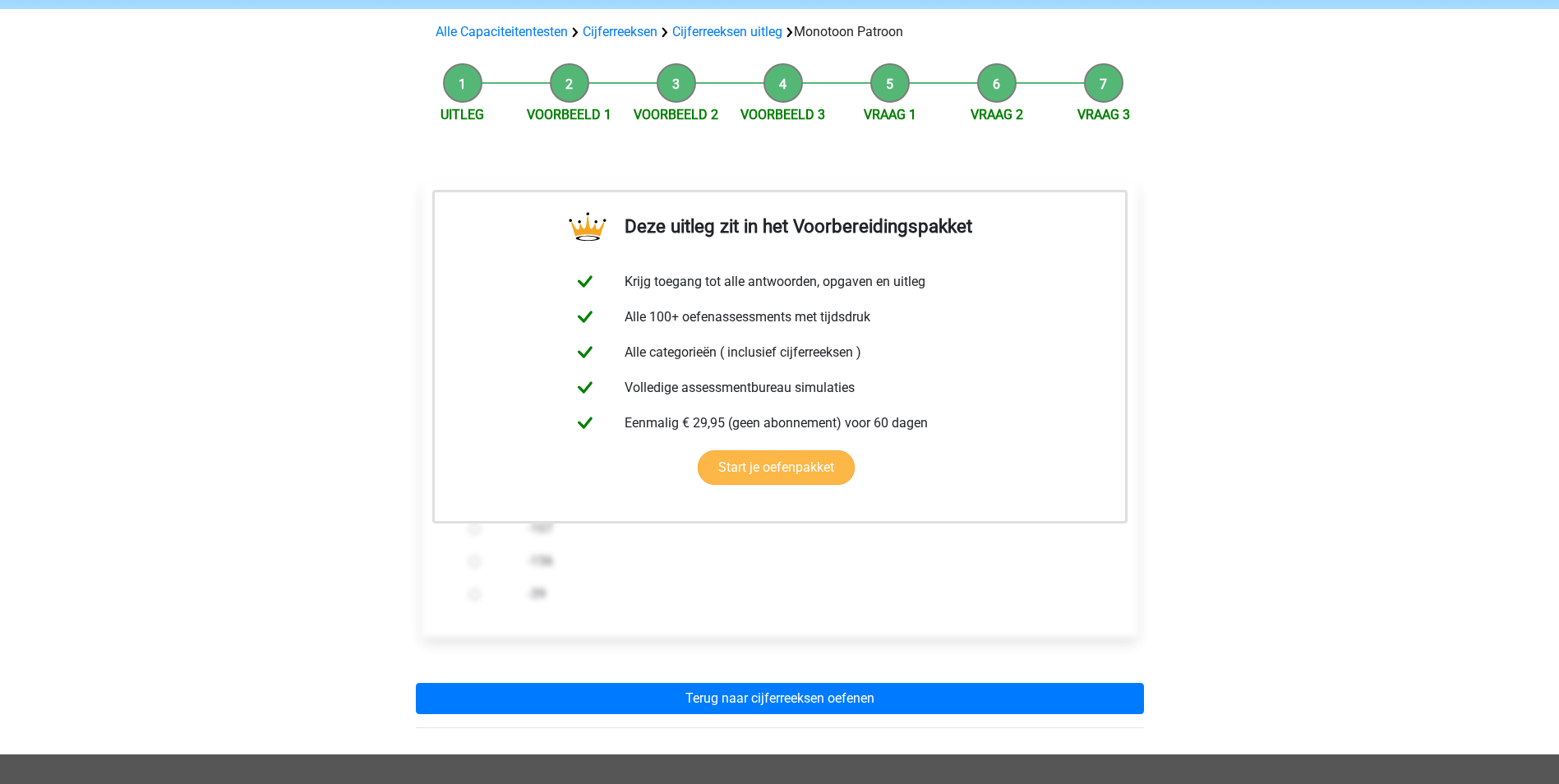
scroll to position [329, 0]
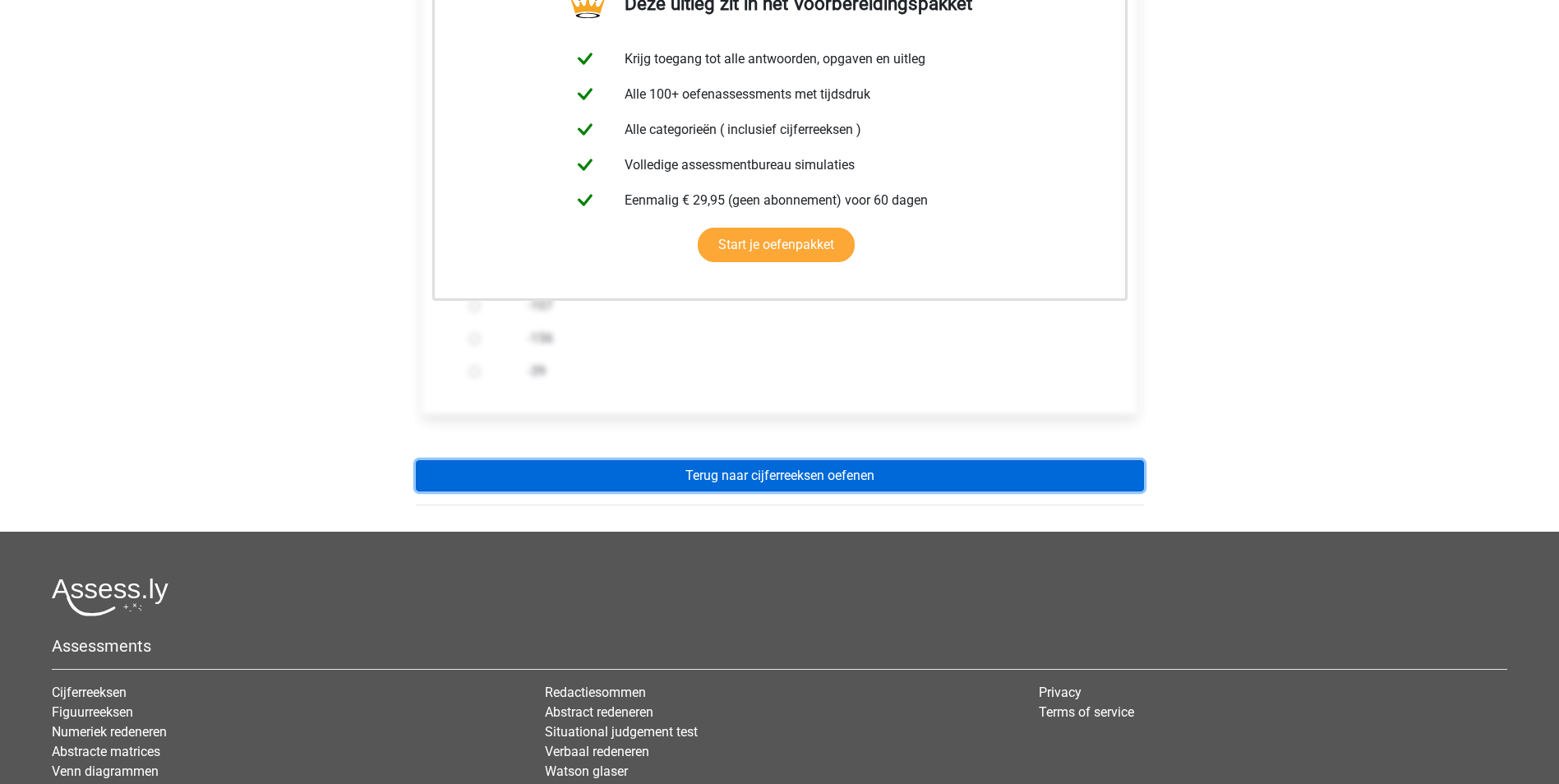
click at [819, 478] on link "Terug naar cijferreeksen oefenen" at bounding box center [780, 476] width 729 height 31
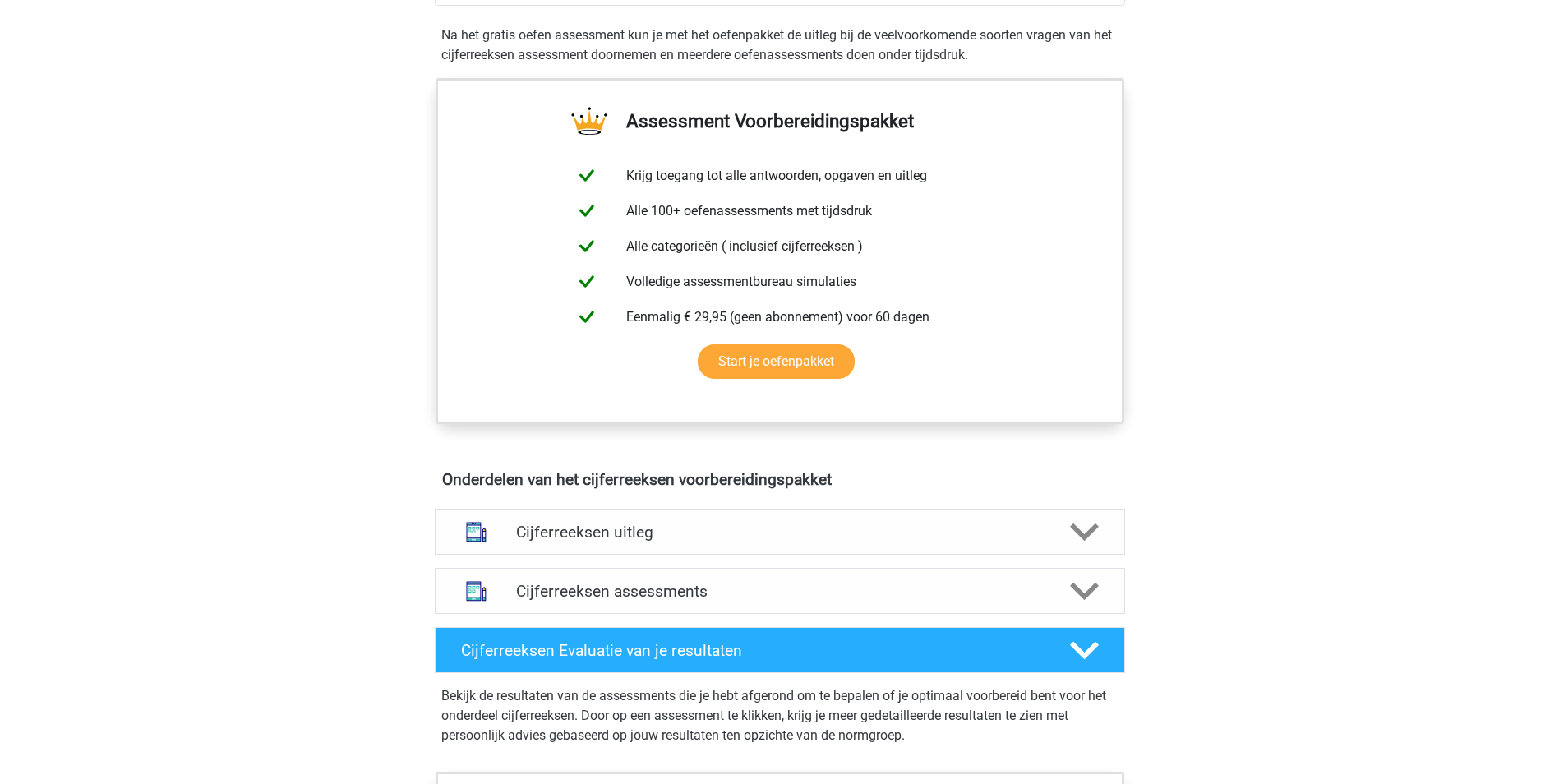
scroll to position [576, 0]
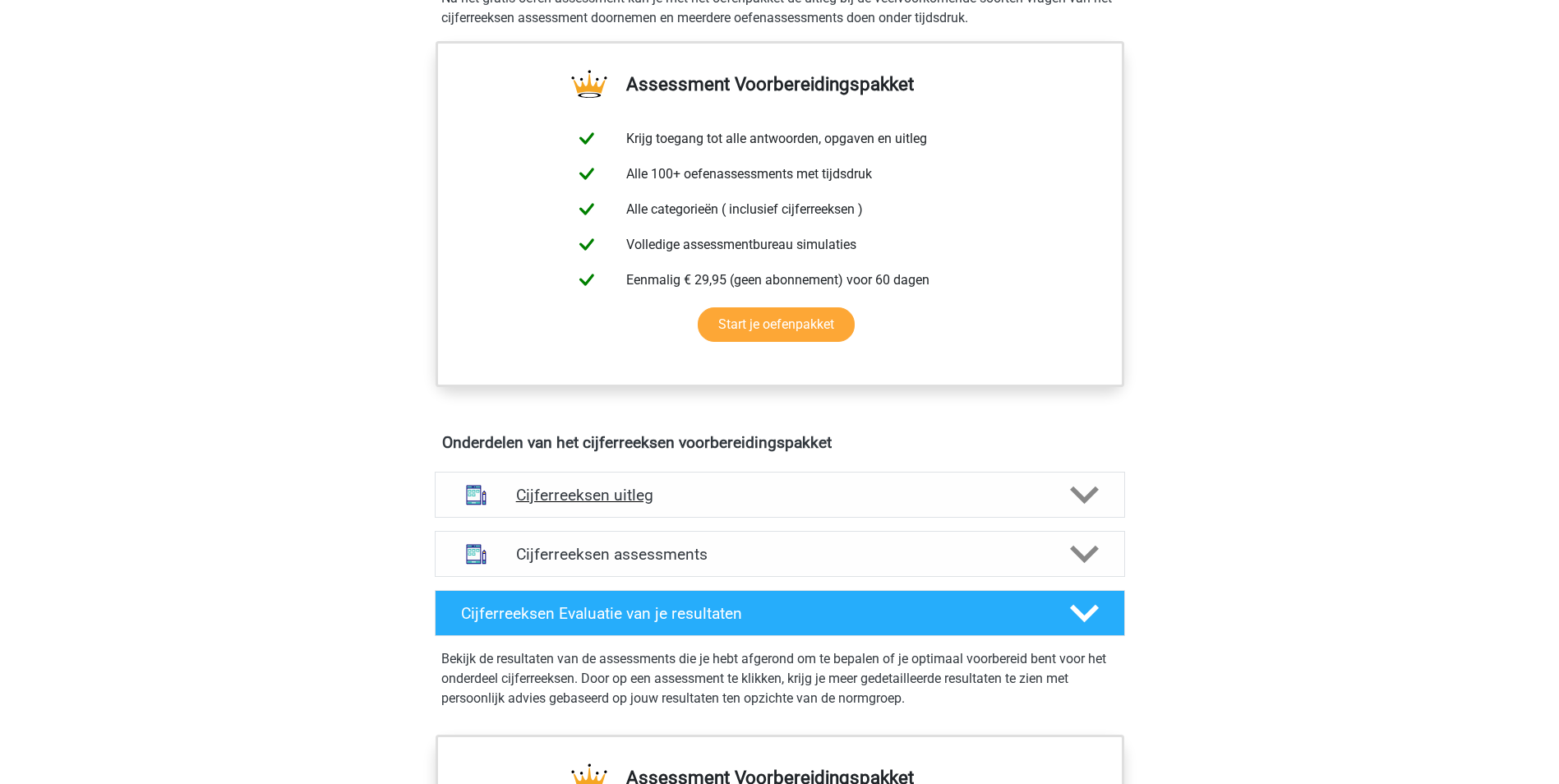
click at [1077, 508] on icon at bounding box center [1084, 495] width 29 height 29
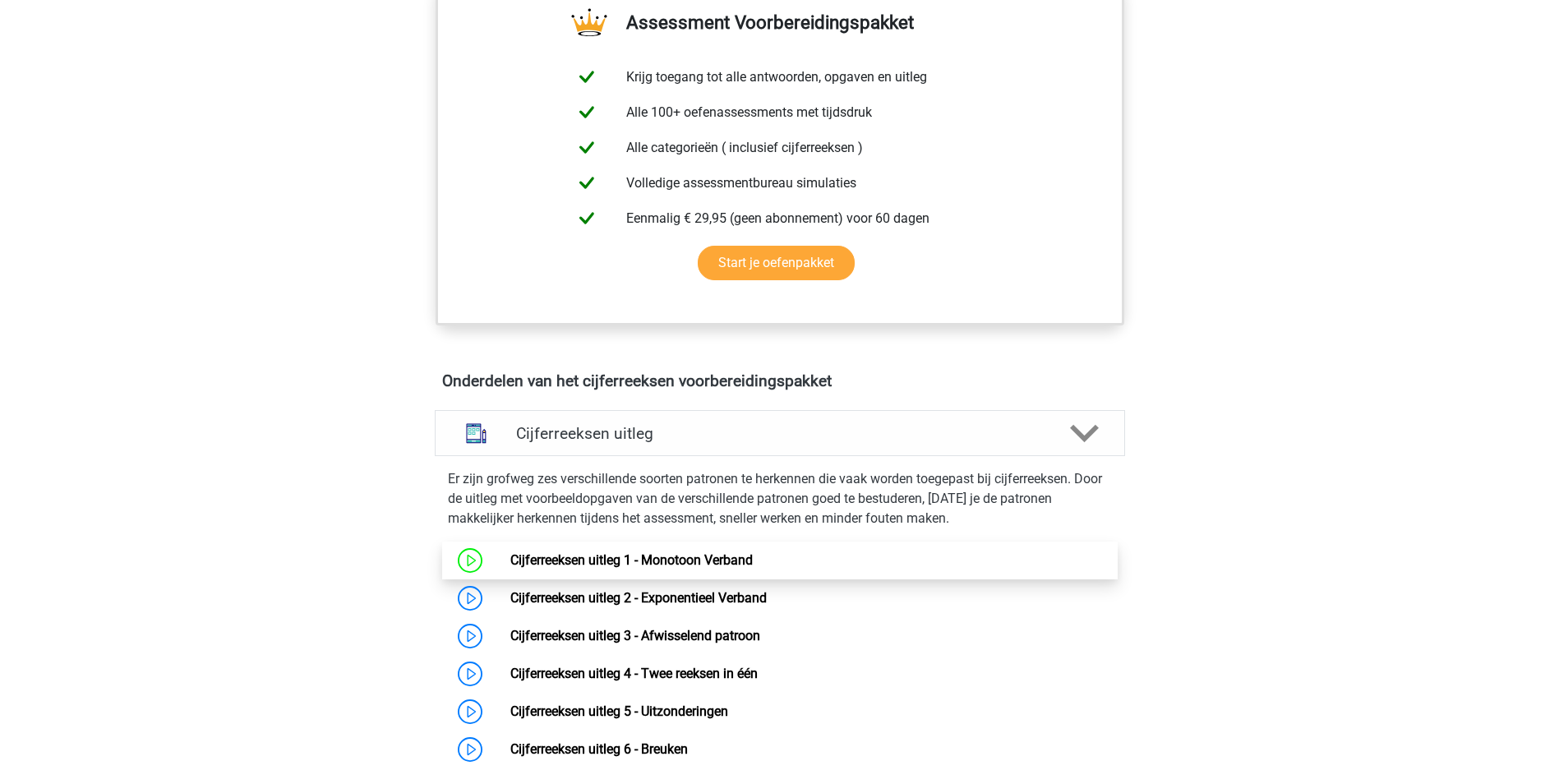
scroll to position [740, 0]
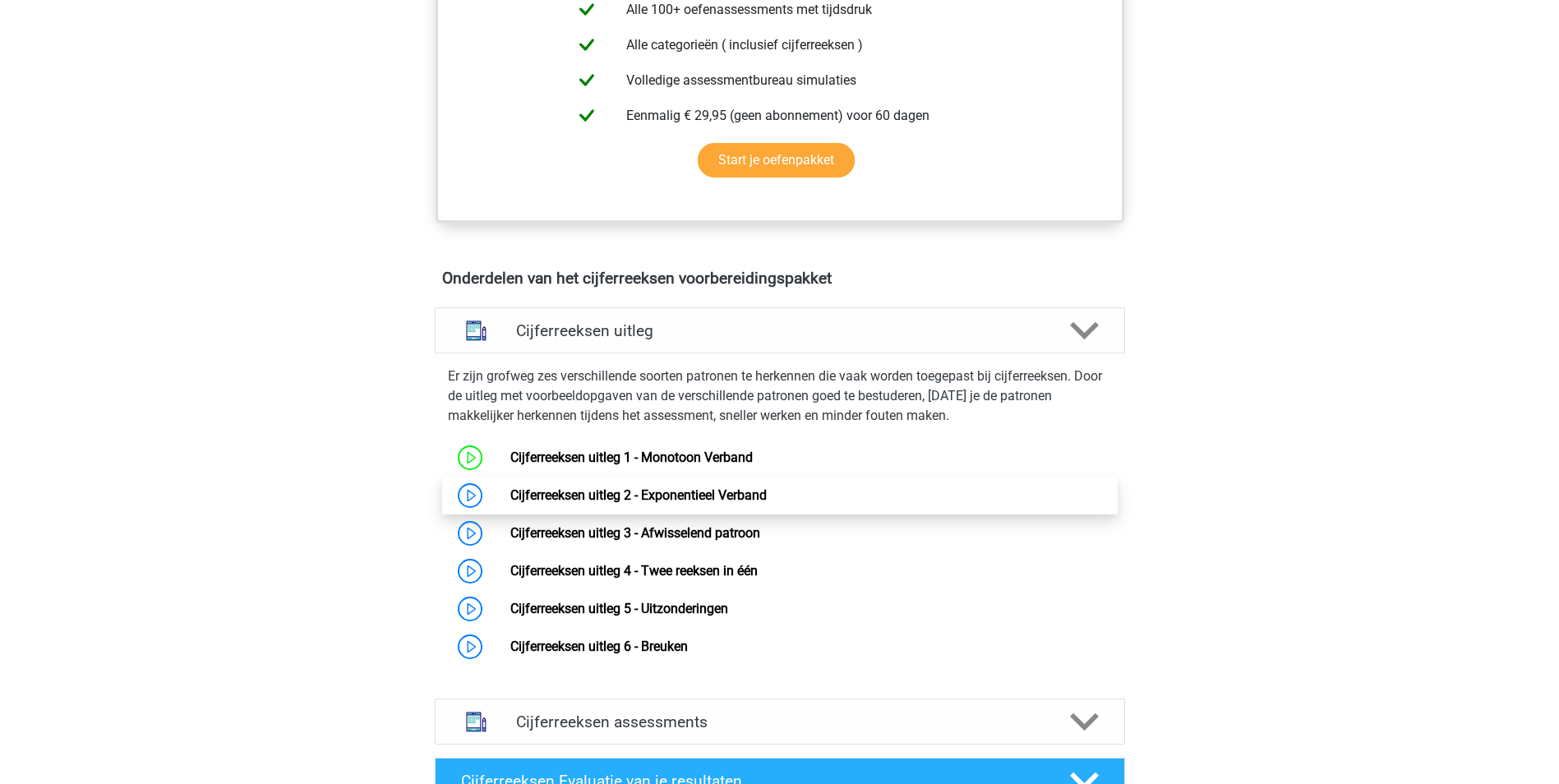
click at [555, 502] on link "Cijferreeksen uitleg 2 - Exponentieel Verband" at bounding box center [638, 495] width 257 height 15
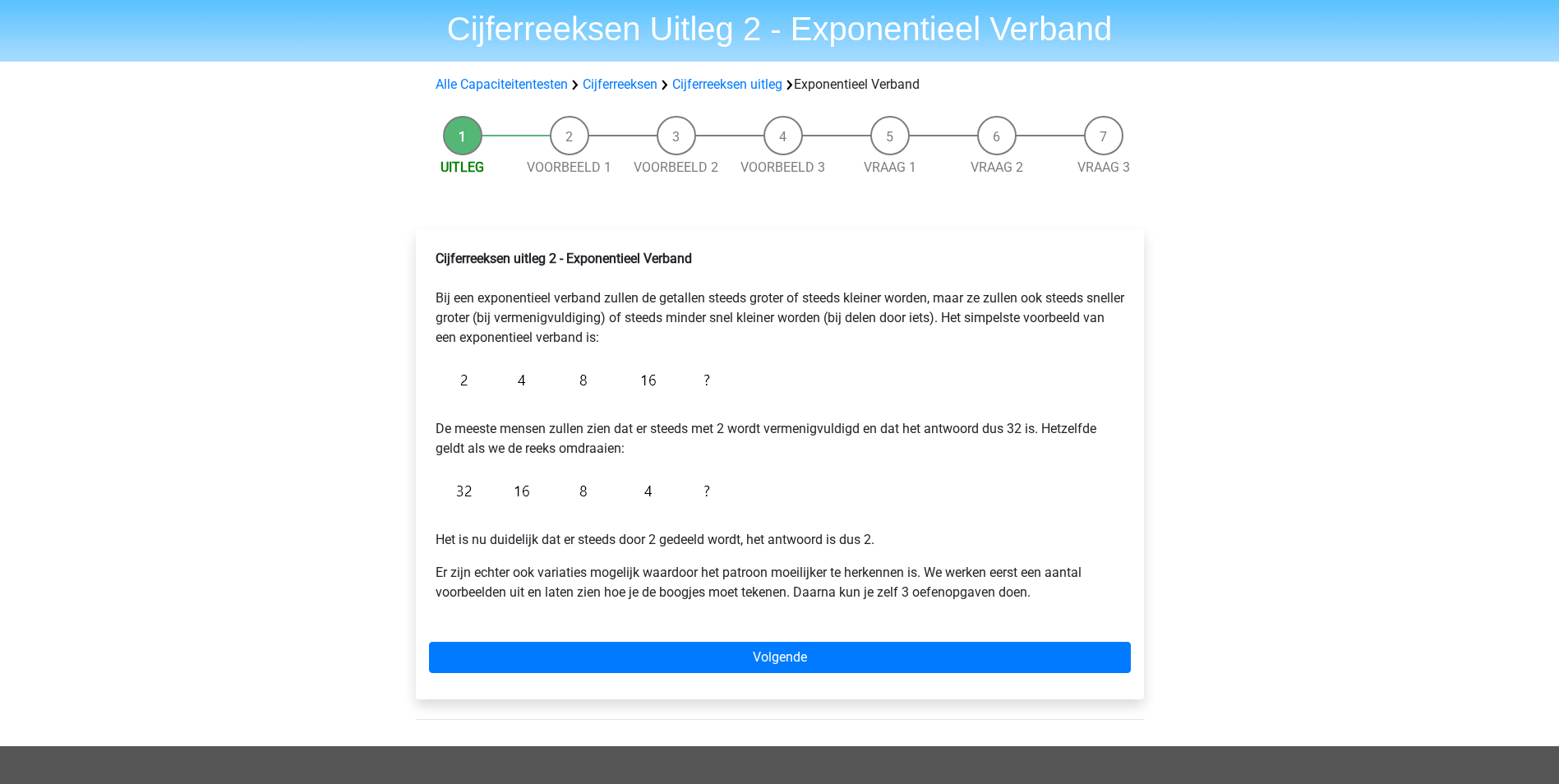
scroll to position [83, 0]
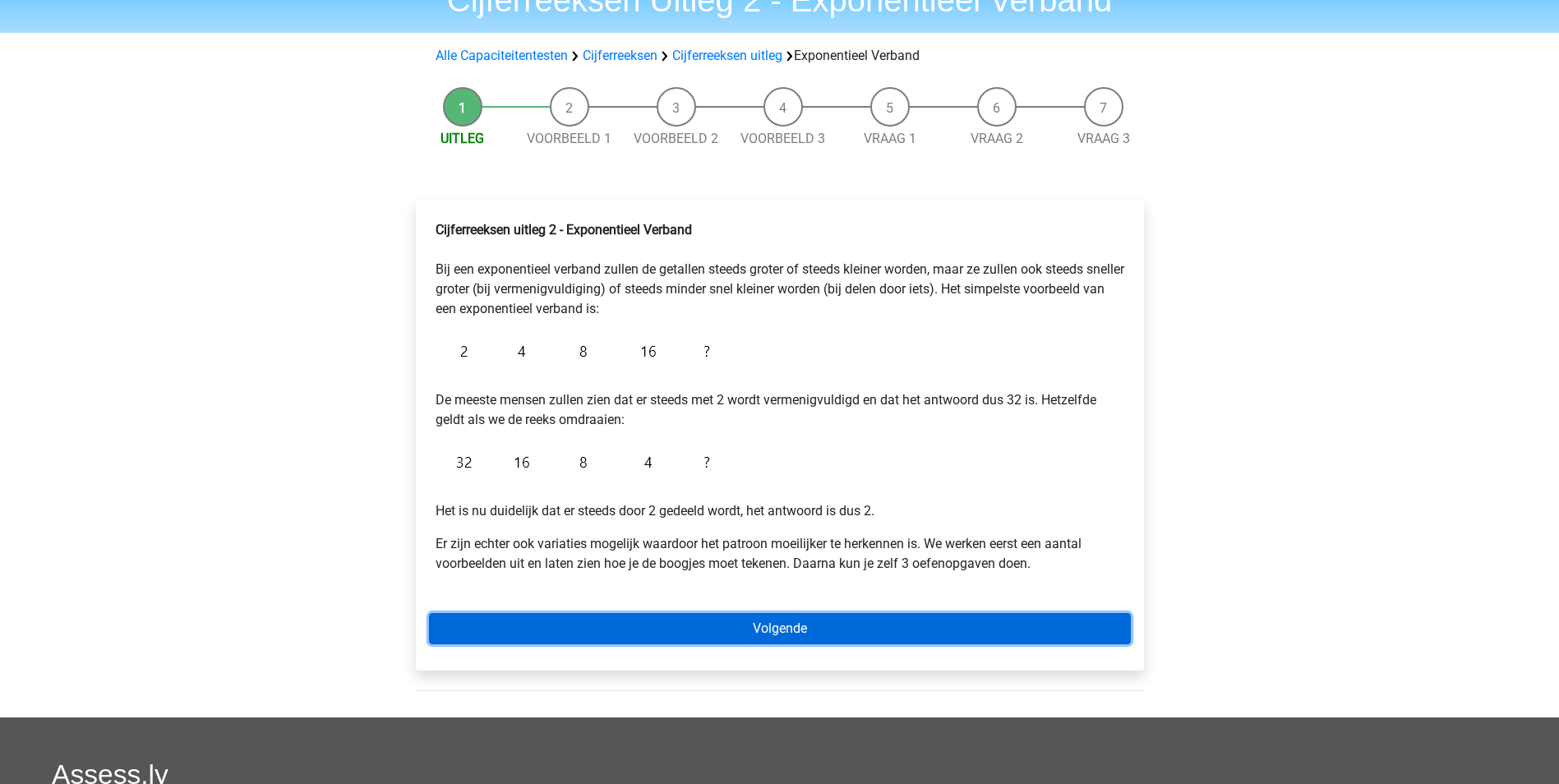
click at [720, 625] on link "Volgende" at bounding box center [780, 628] width 702 height 31
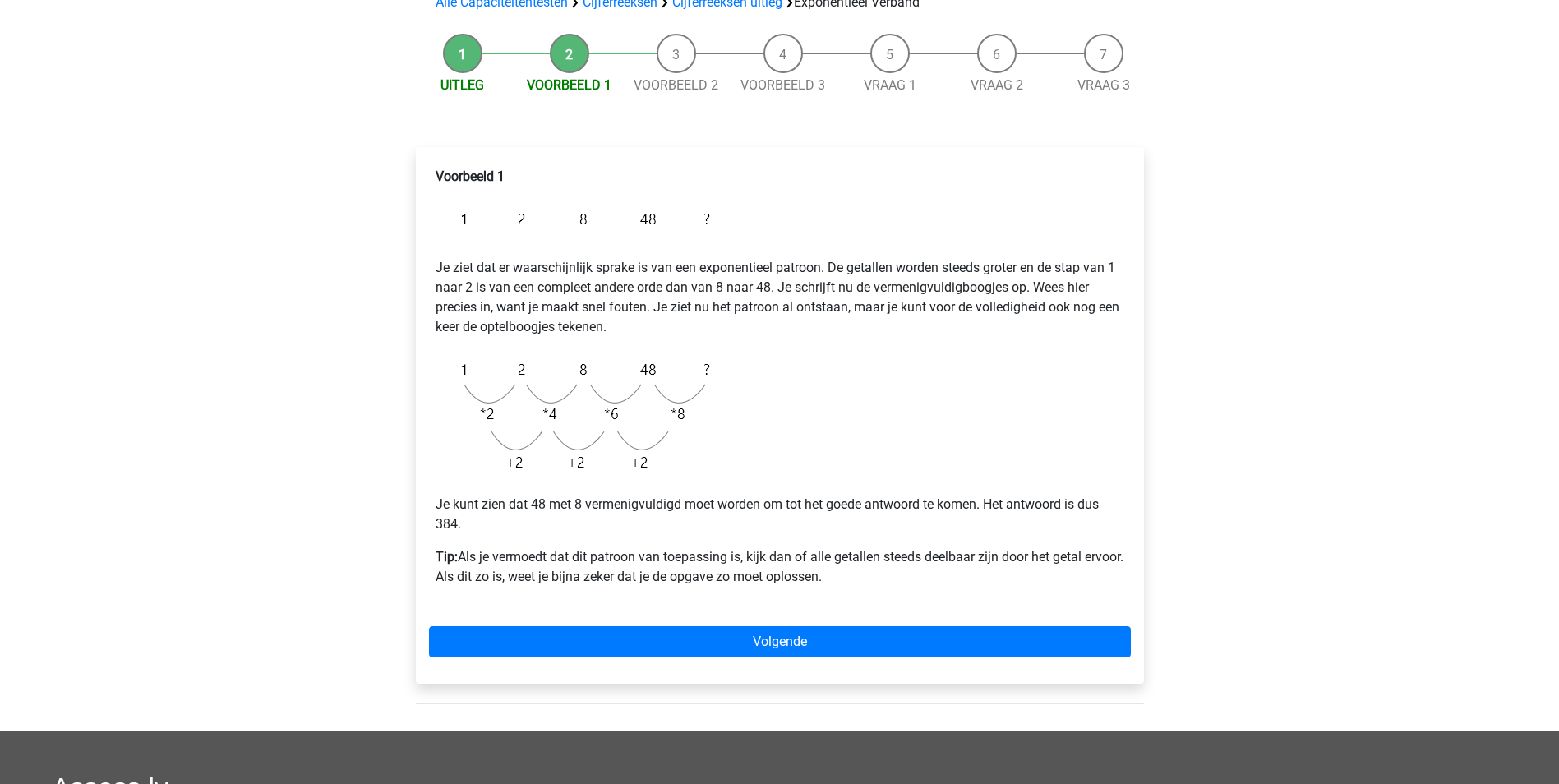
scroll to position [164, 0]
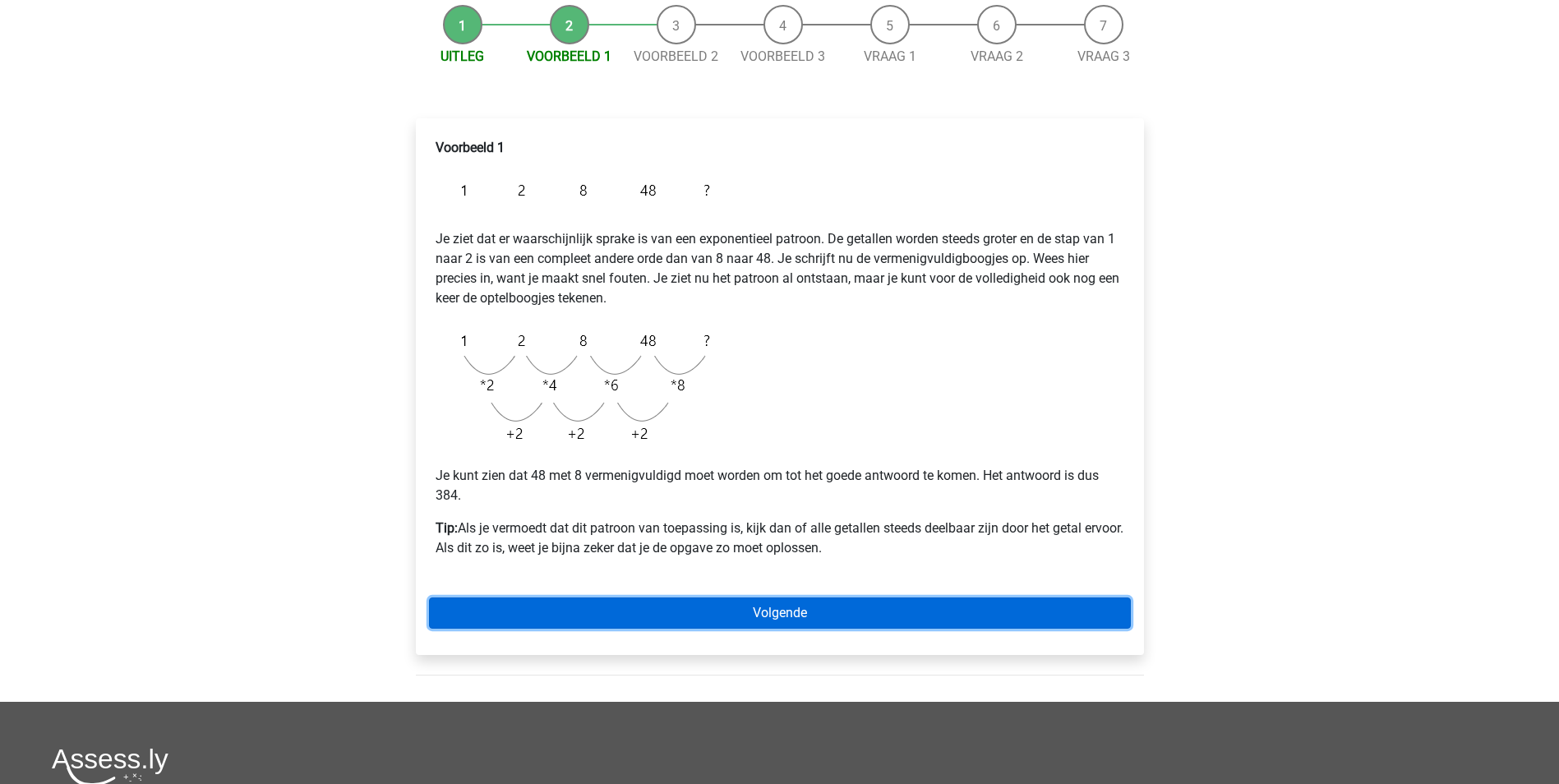
click at [780, 601] on link "Volgende" at bounding box center [780, 613] width 702 height 31
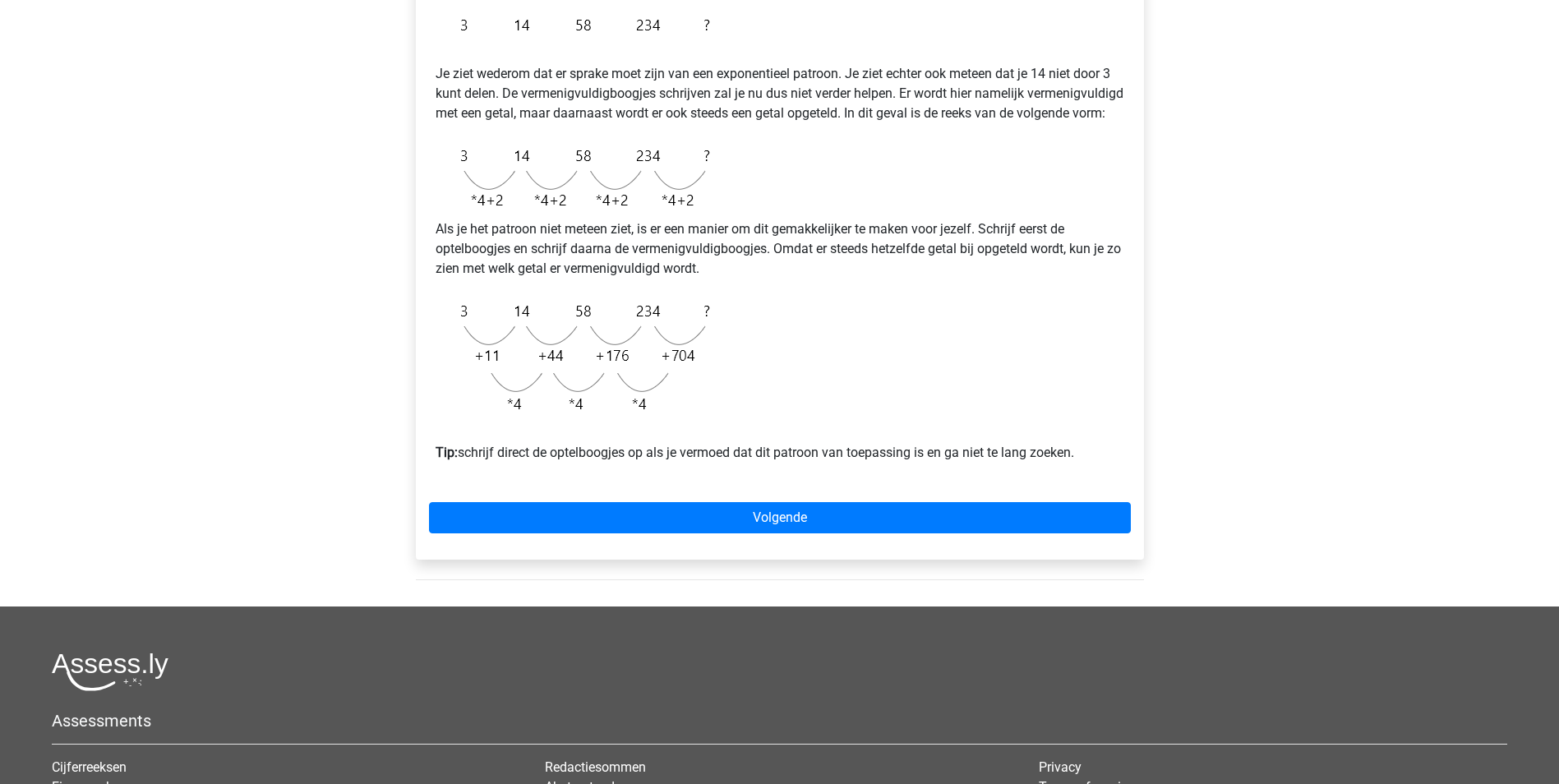
scroll to position [329, 0]
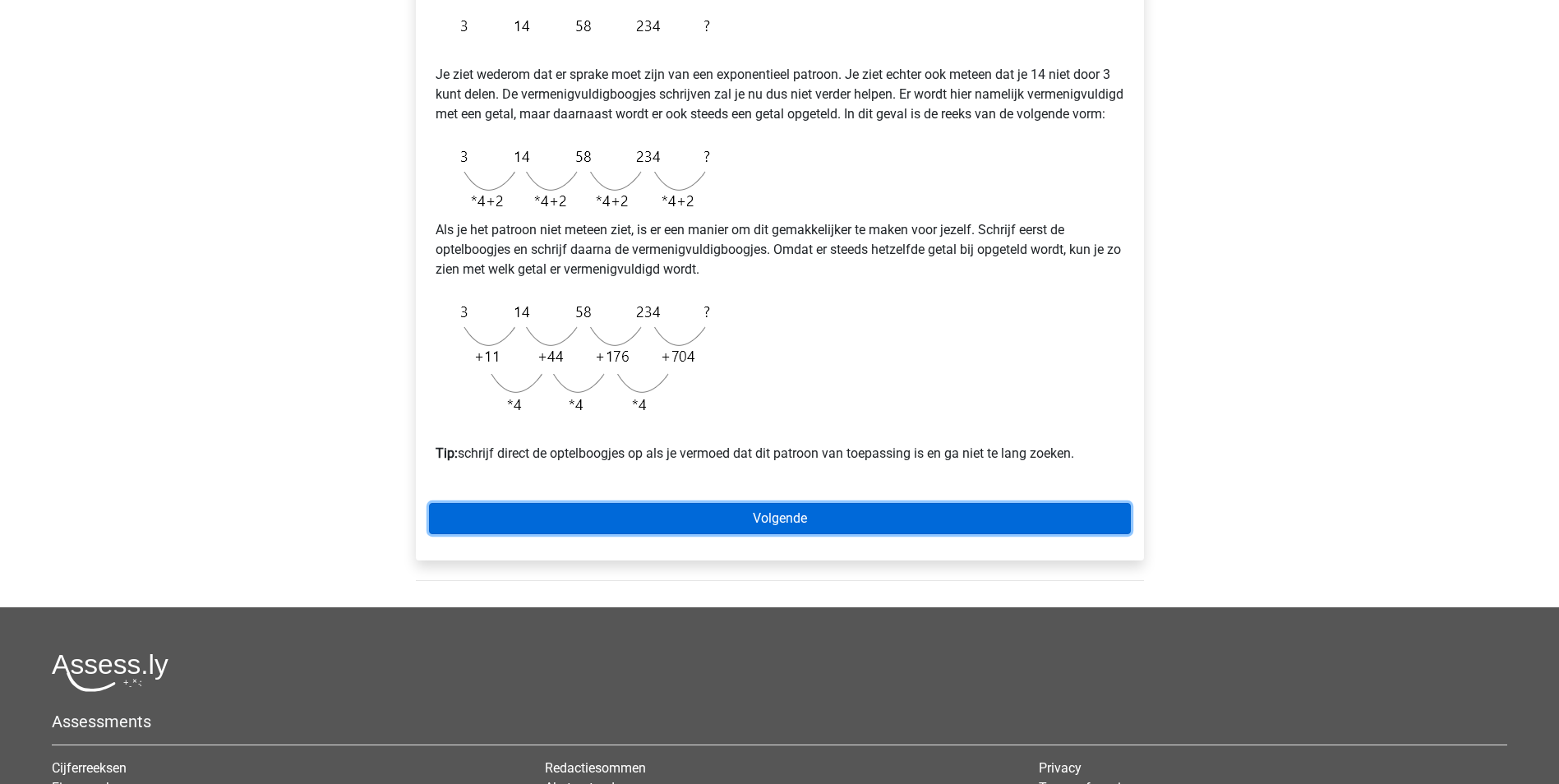
click at [759, 527] on link "Volgende" at bounding box center [780, 518] width 702 height 31
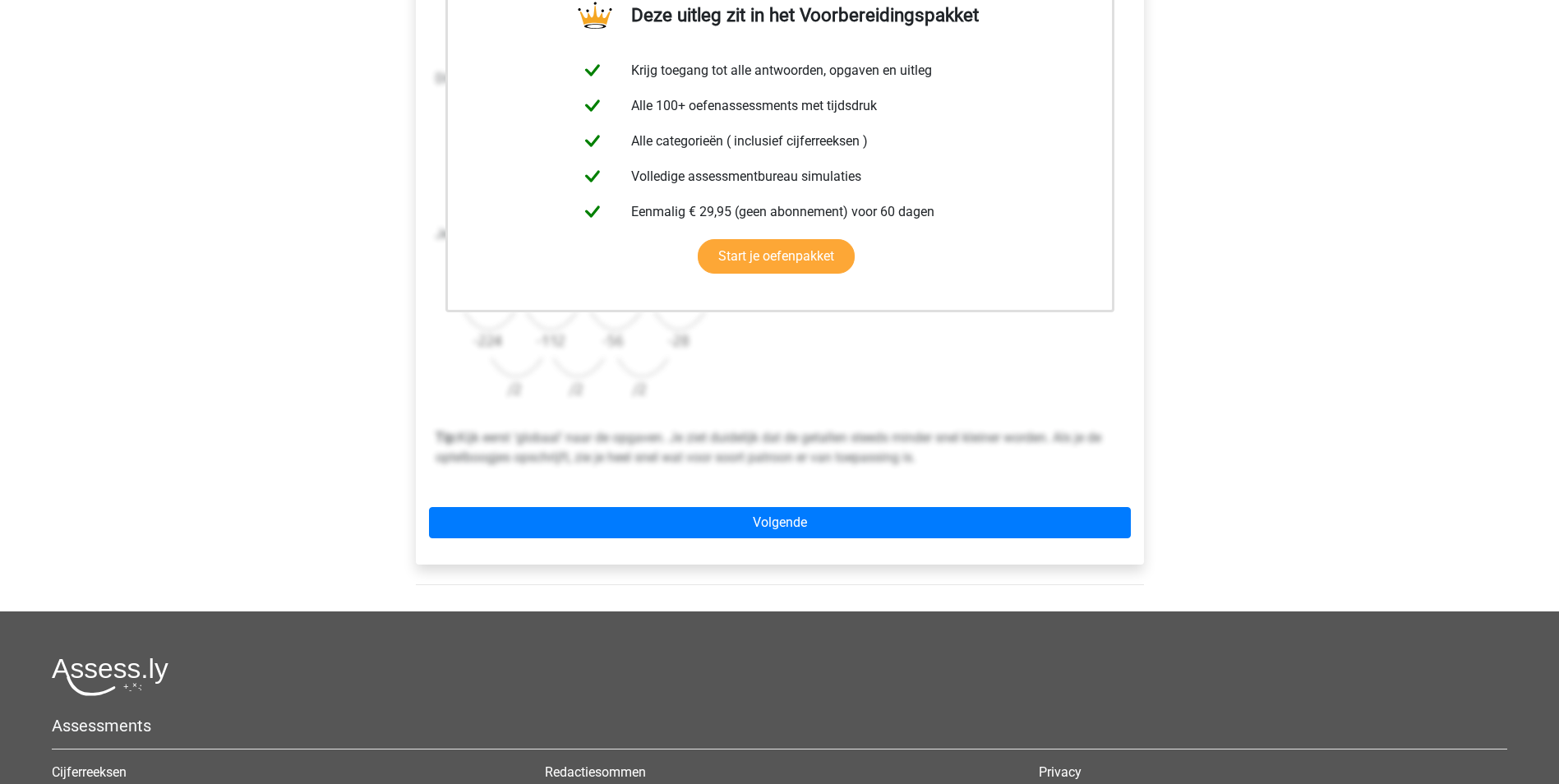
scroll to position [411, 0]
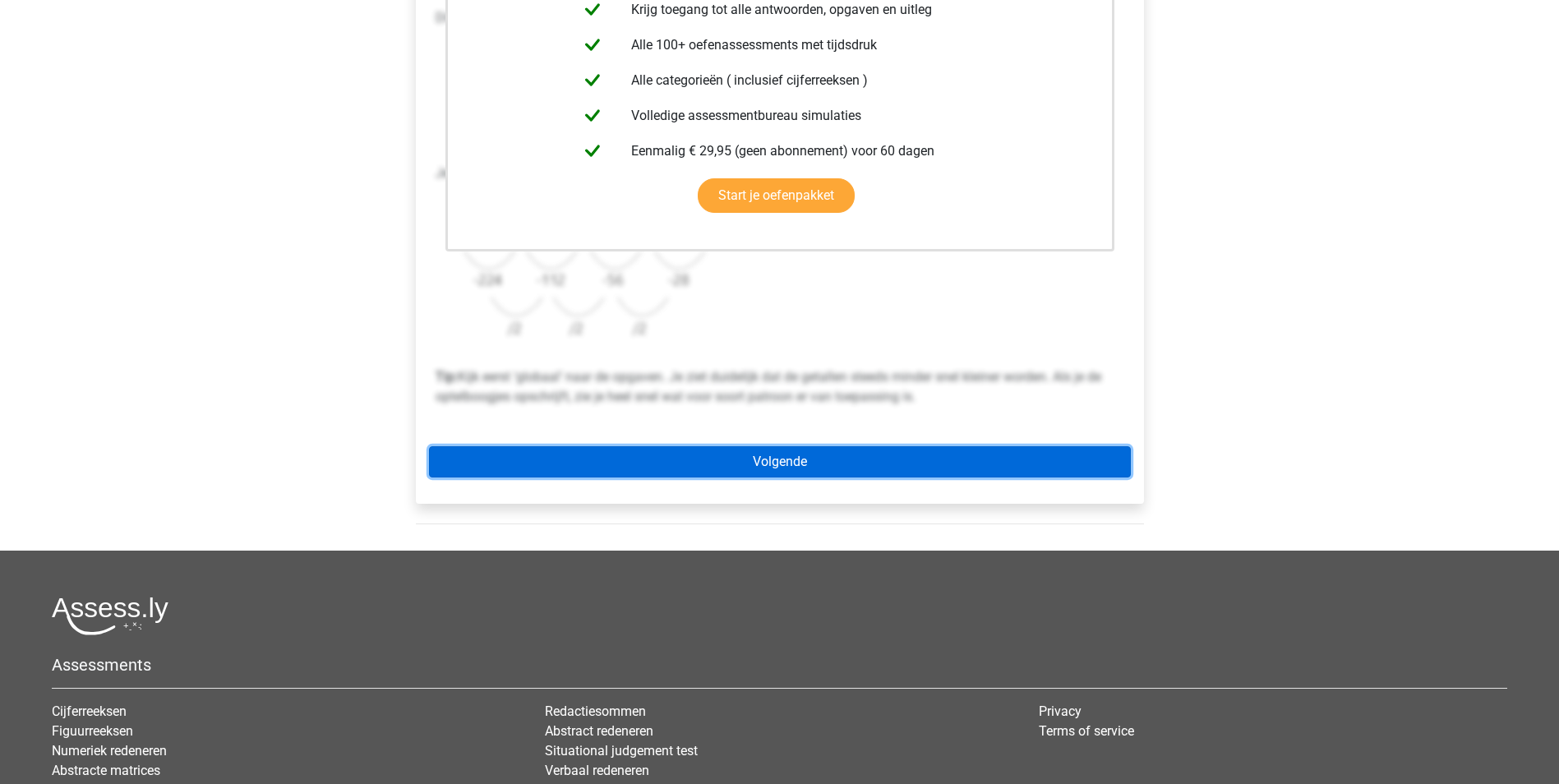
click at [916, 460] on link "Volgende" at bounding box center [780, 461] width 702 height 31
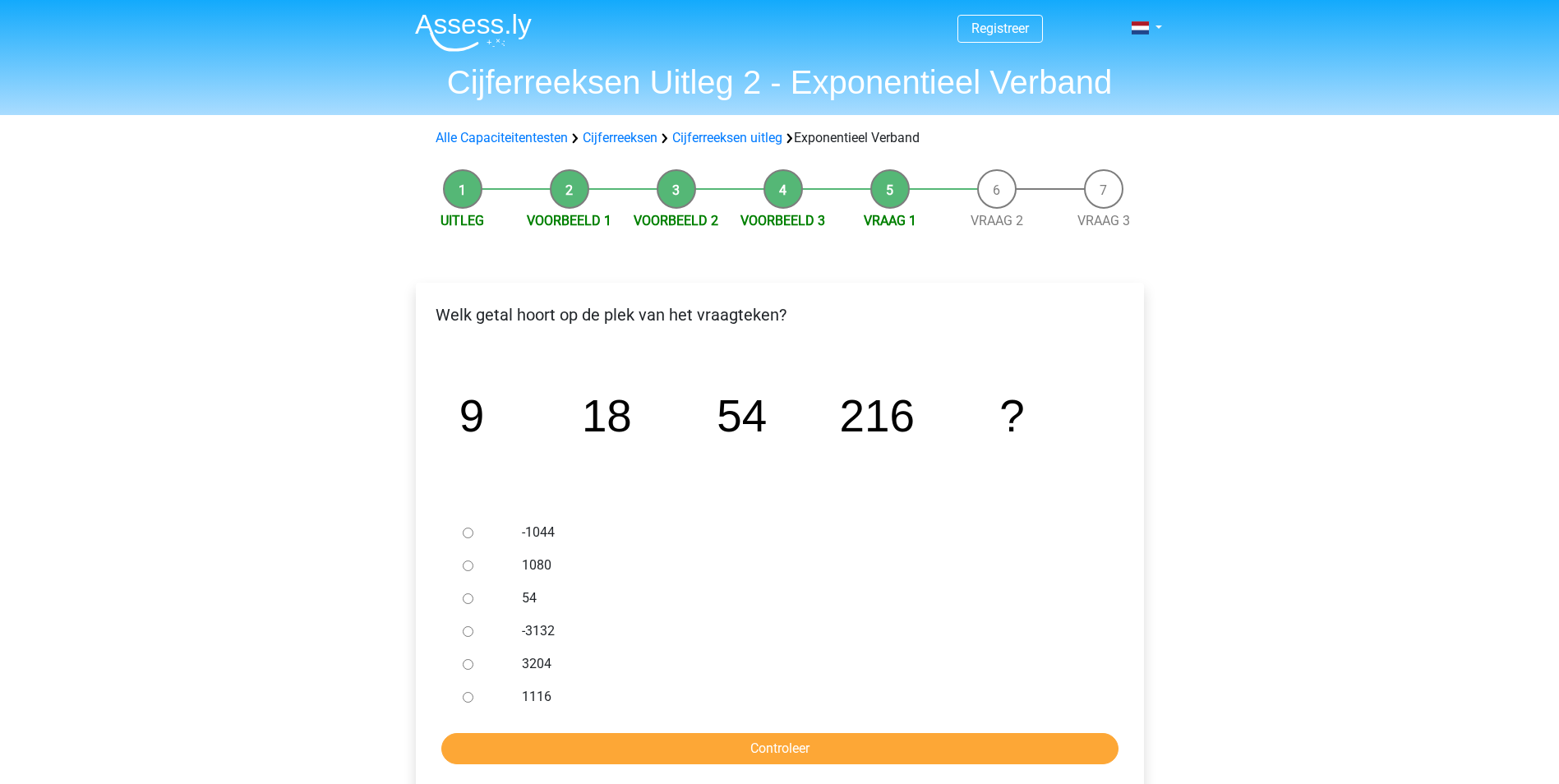
click at [464, 564] on input "1080" at bounding box center [467, 565] width 11 height 11
radio input "true"
click at [585, 743] on input "Controleer" at bounding box center [780, 748] width 678 height 31
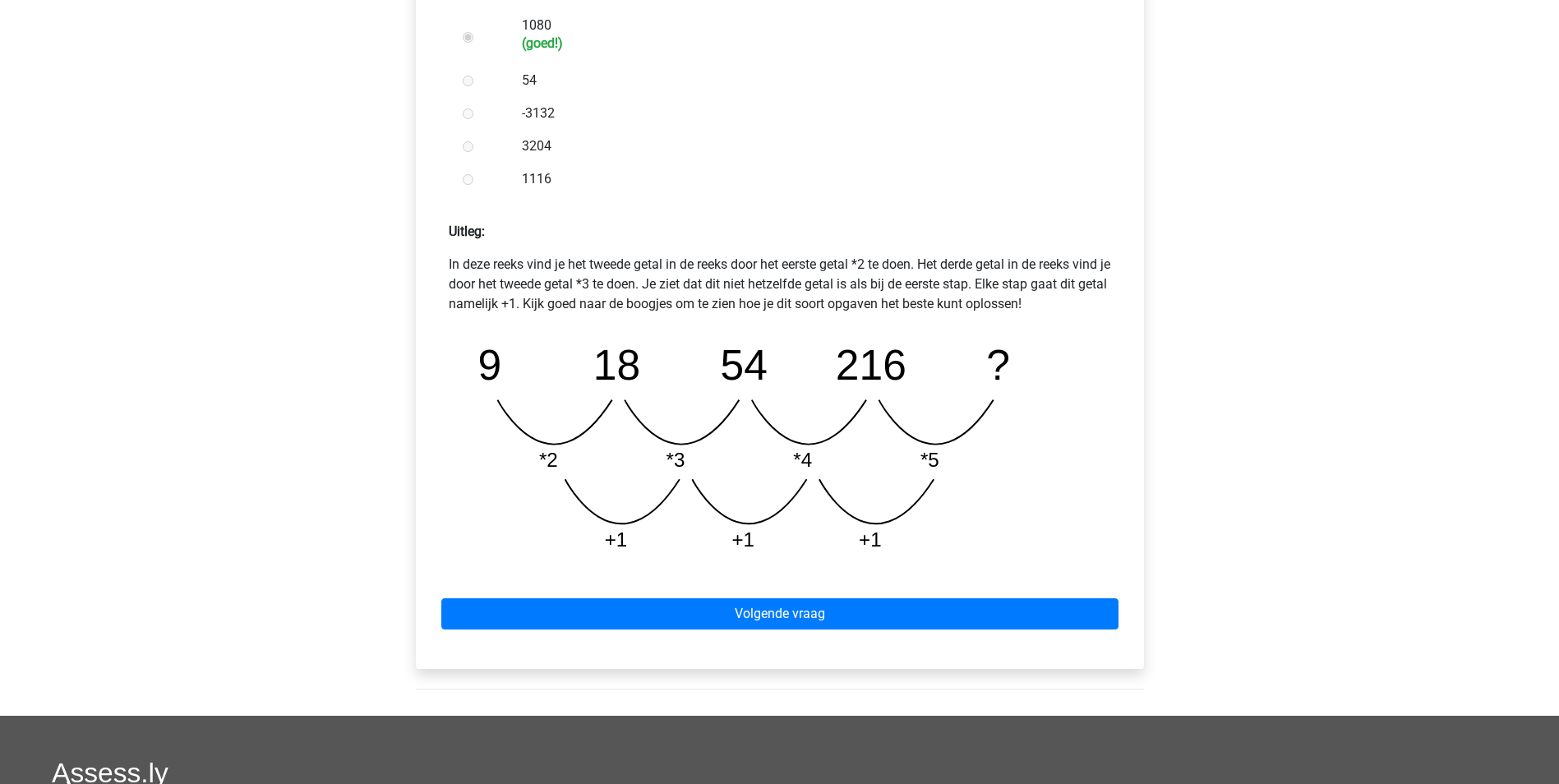
scroll to position [576, 0]
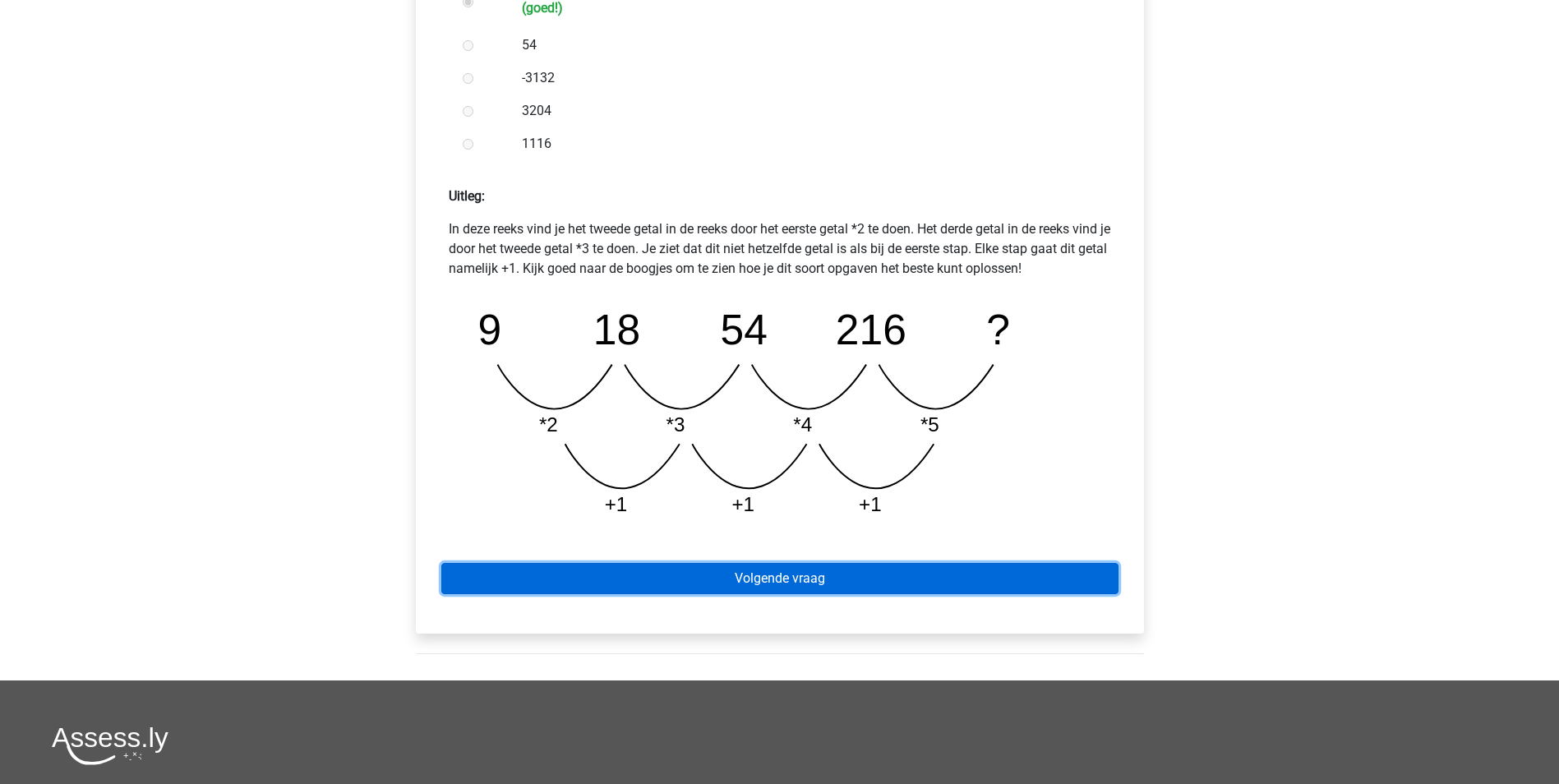
click at [782, 579] on link "Volgende vraag" at bounding box center [780, 578] width 678 height 31
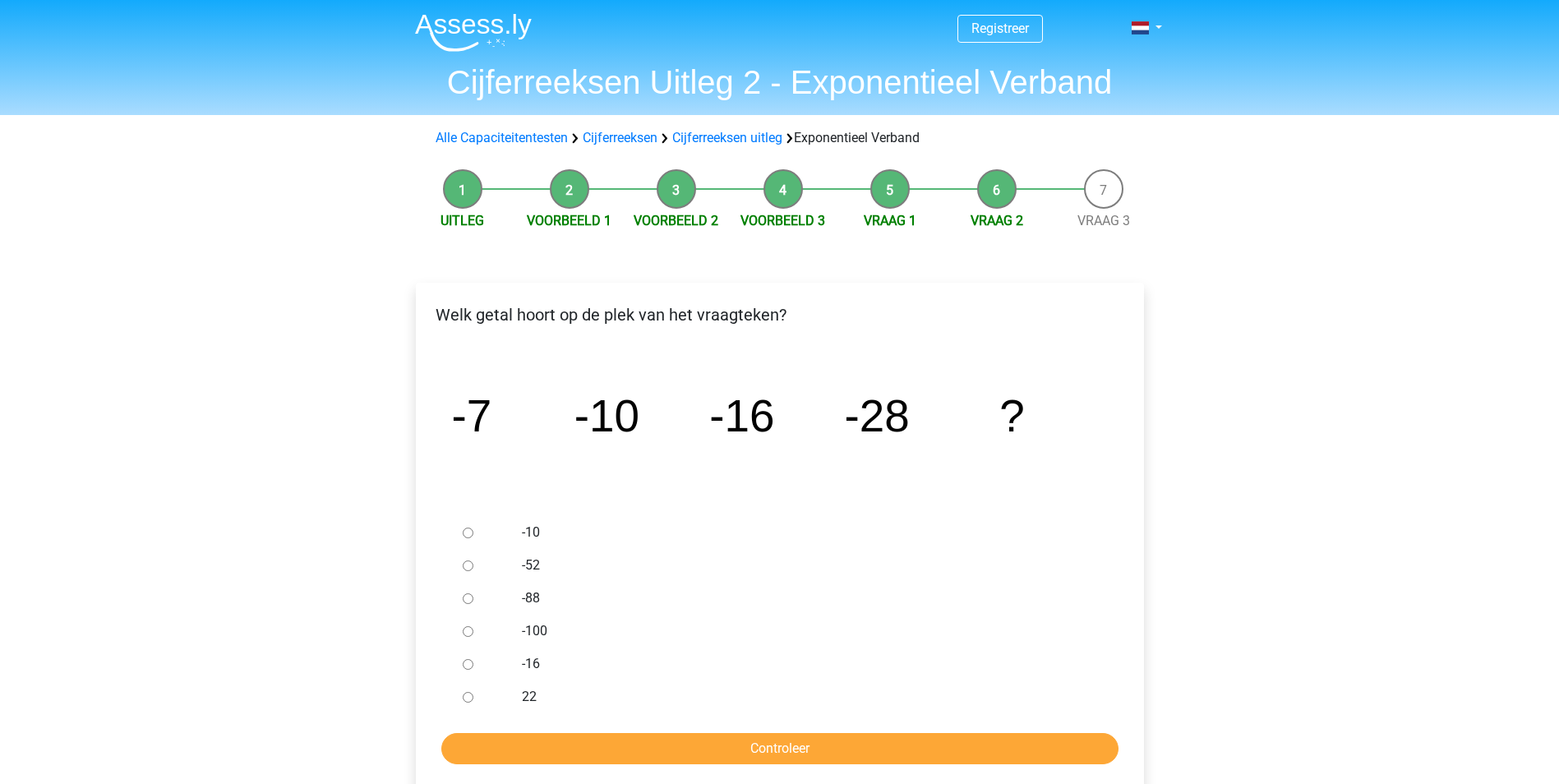
click at [468, 565] on input "-52" at bounding box center [467, 565] width 11 height 11
radio input "true"
click at [721, 746] on input "Controleer" at bounding box center [780, 748] width 678 height 31
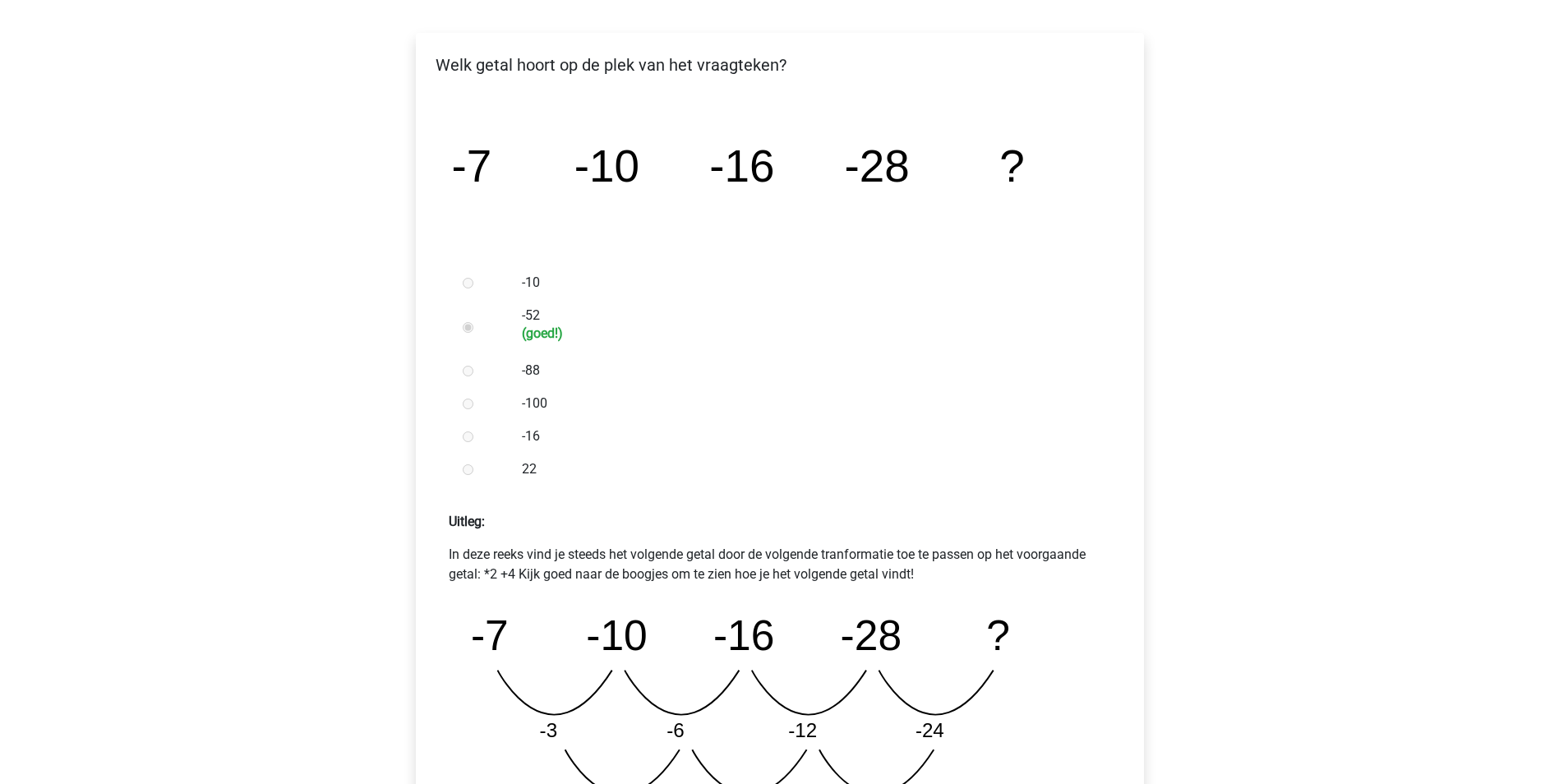
scroll to position [493, 0]
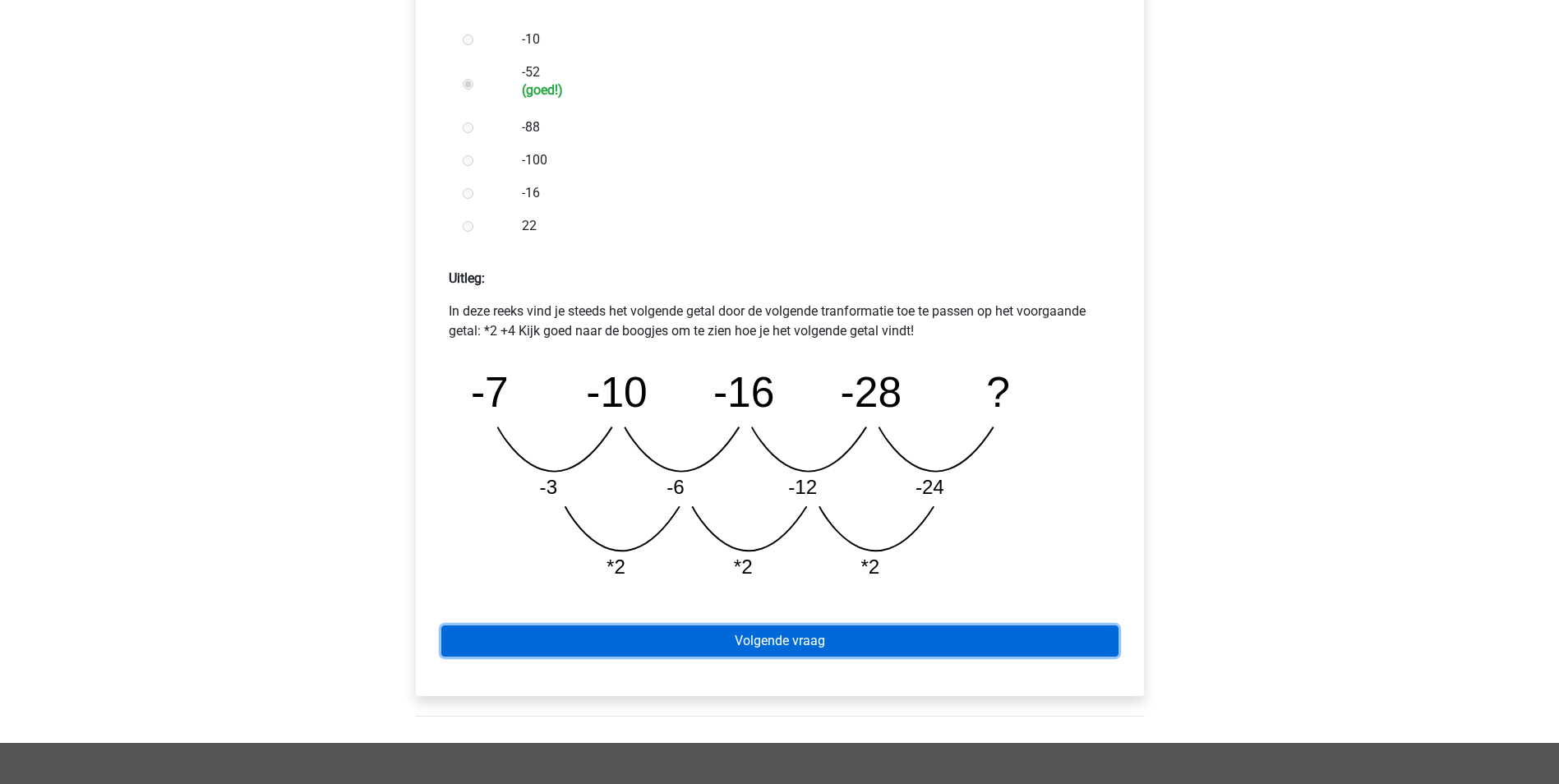
click at [996, 644] on link "Volgende vraag" at bounding box center [780, 641] width 678 height 31
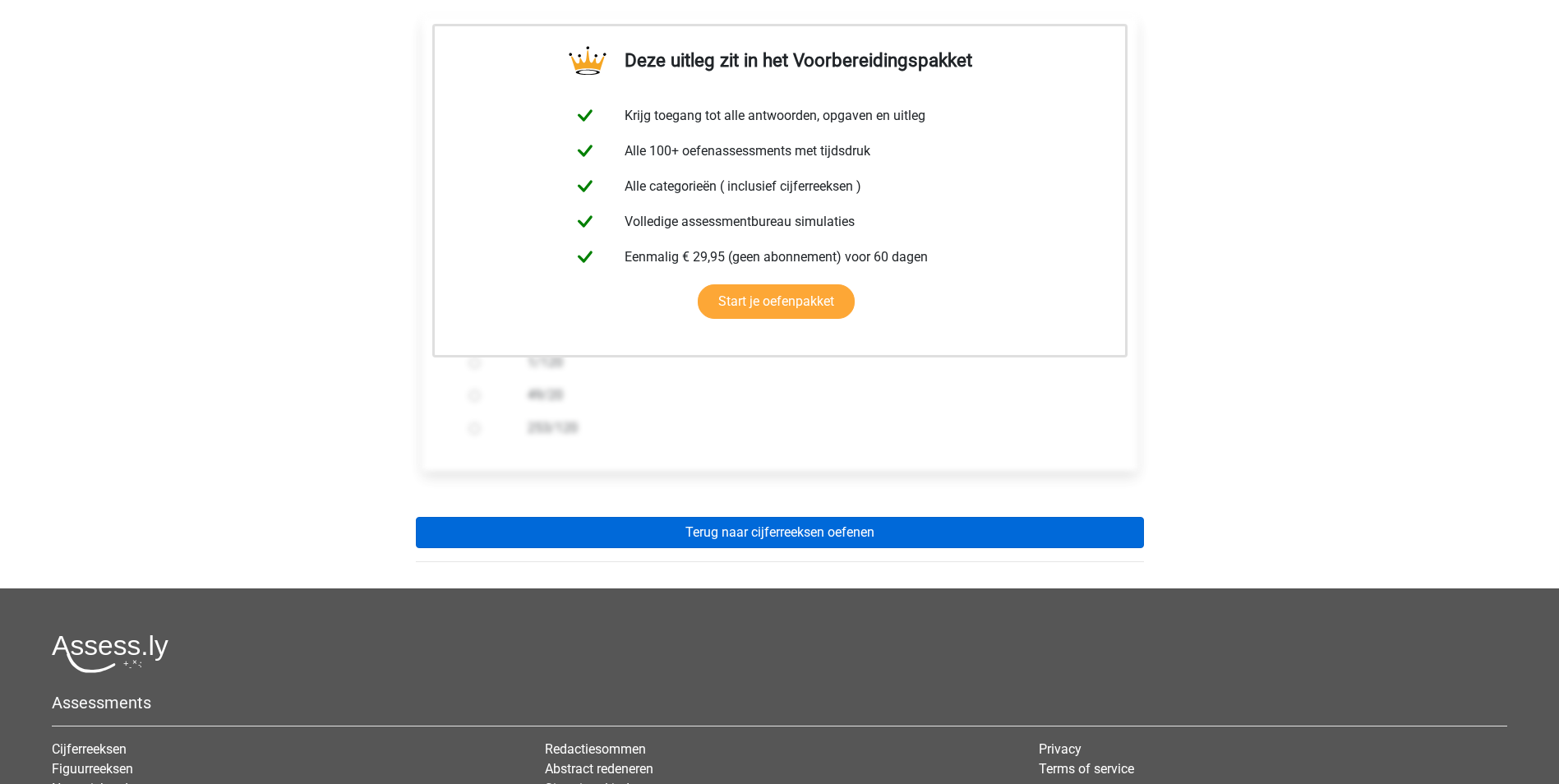
scroll to position [329, 0]
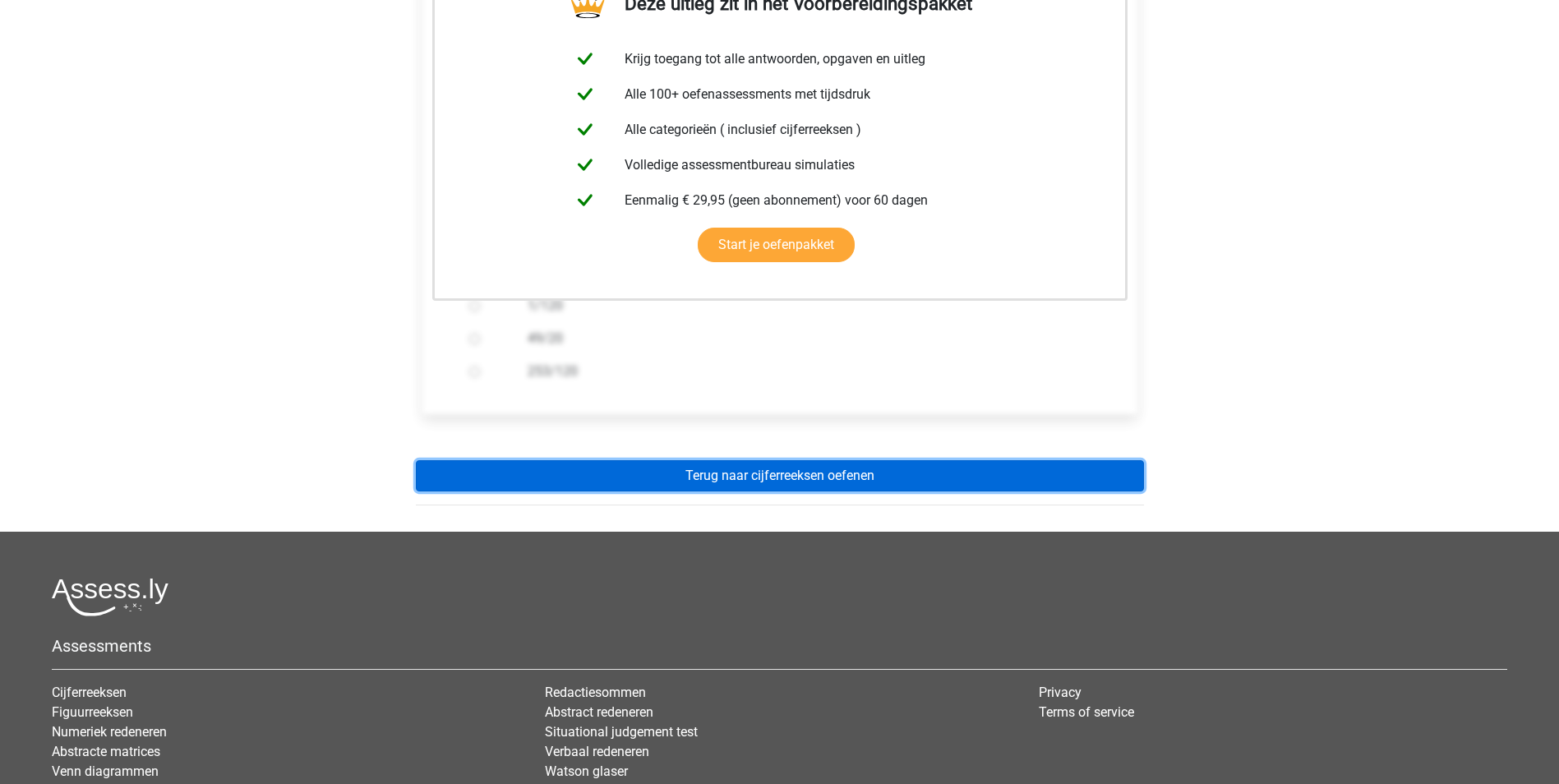
click at [979, 473] on link "Terug naar cijferreeksen oefenen" at bounding box center [780, 476] width 729 height 31
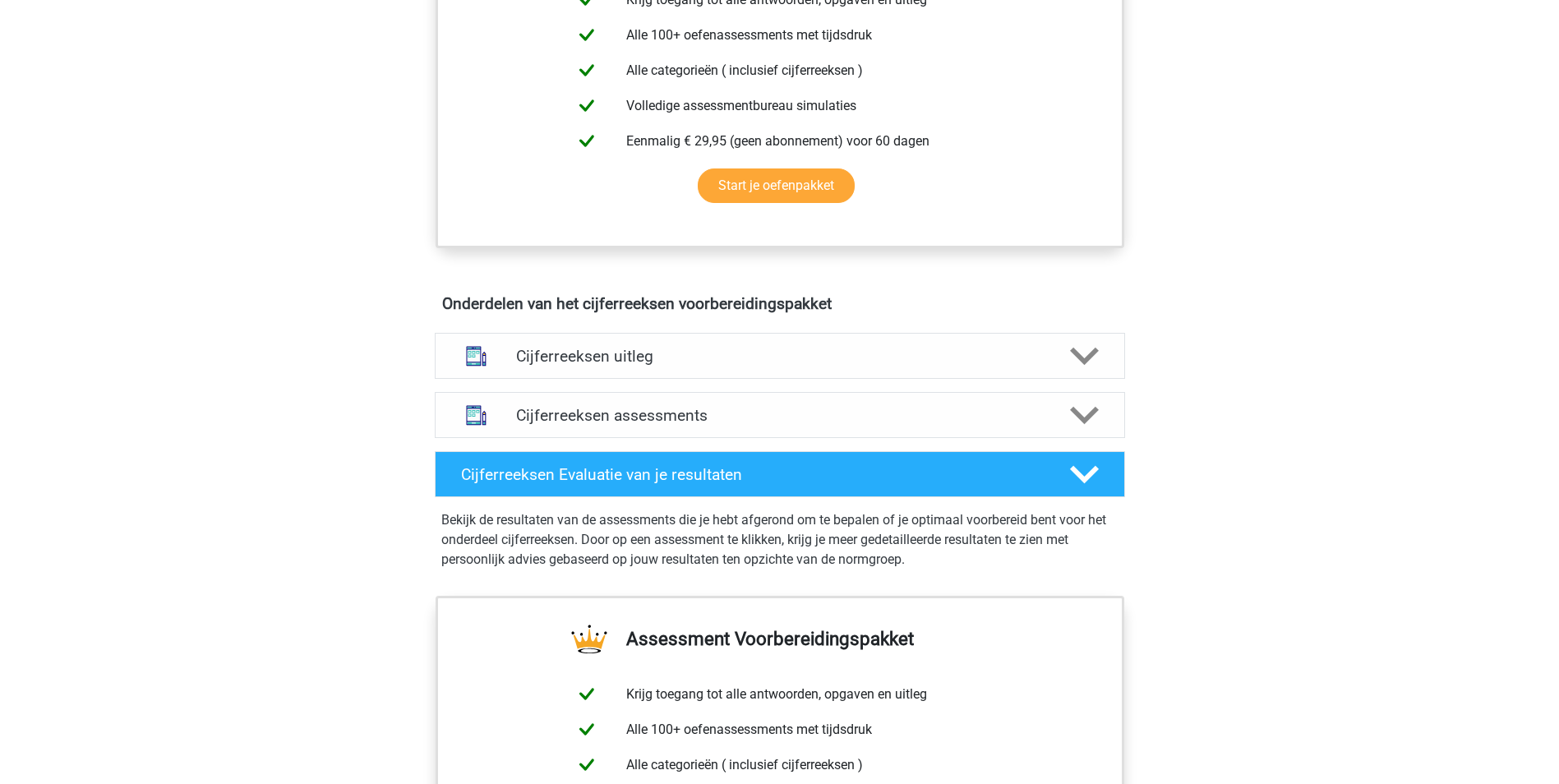
scroll to position [740, 0]
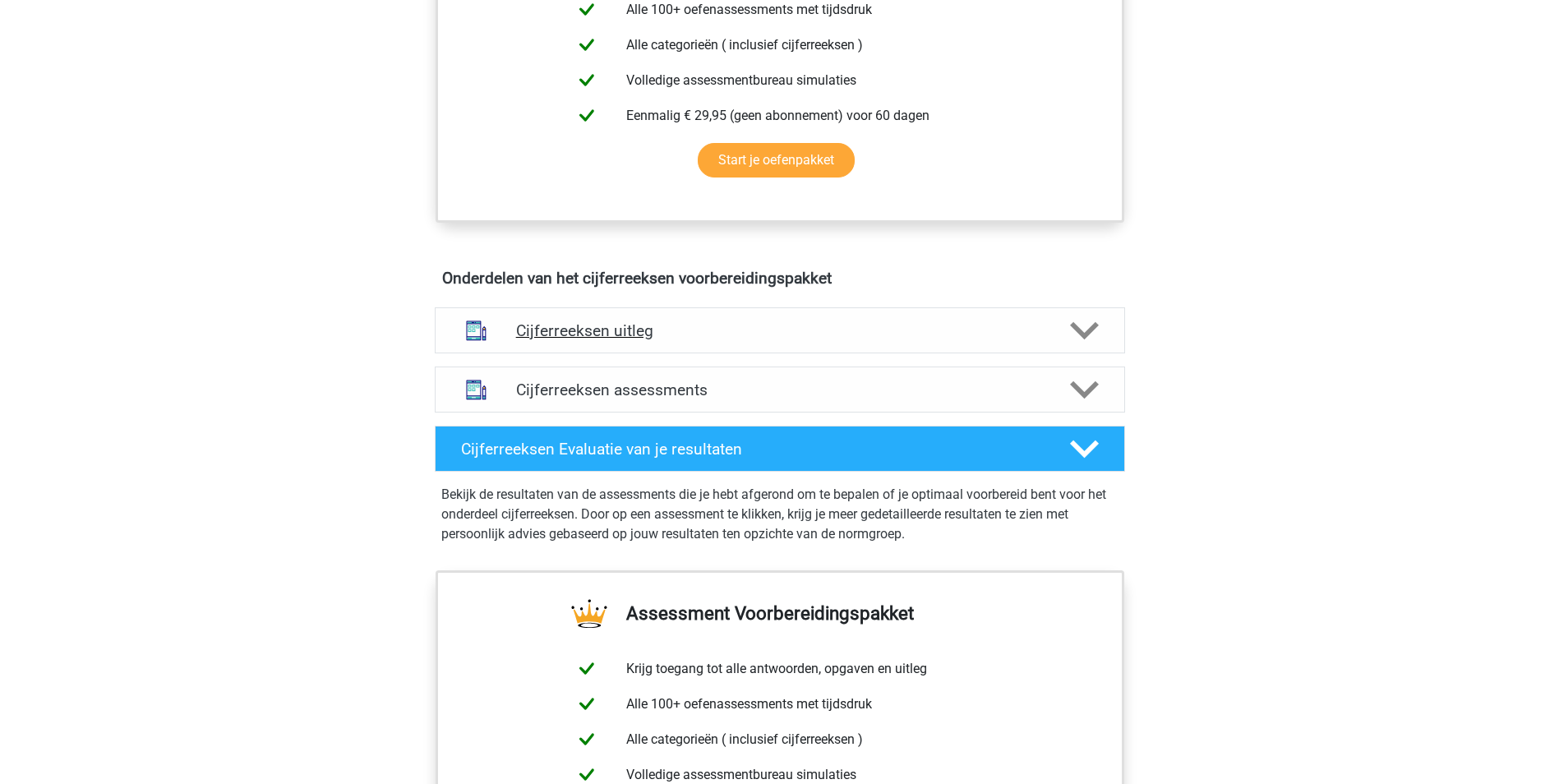
click at [621, 340] on h4 "Cijferreeksen uitleg" at bounding box center [780, 331] width 528 height 19
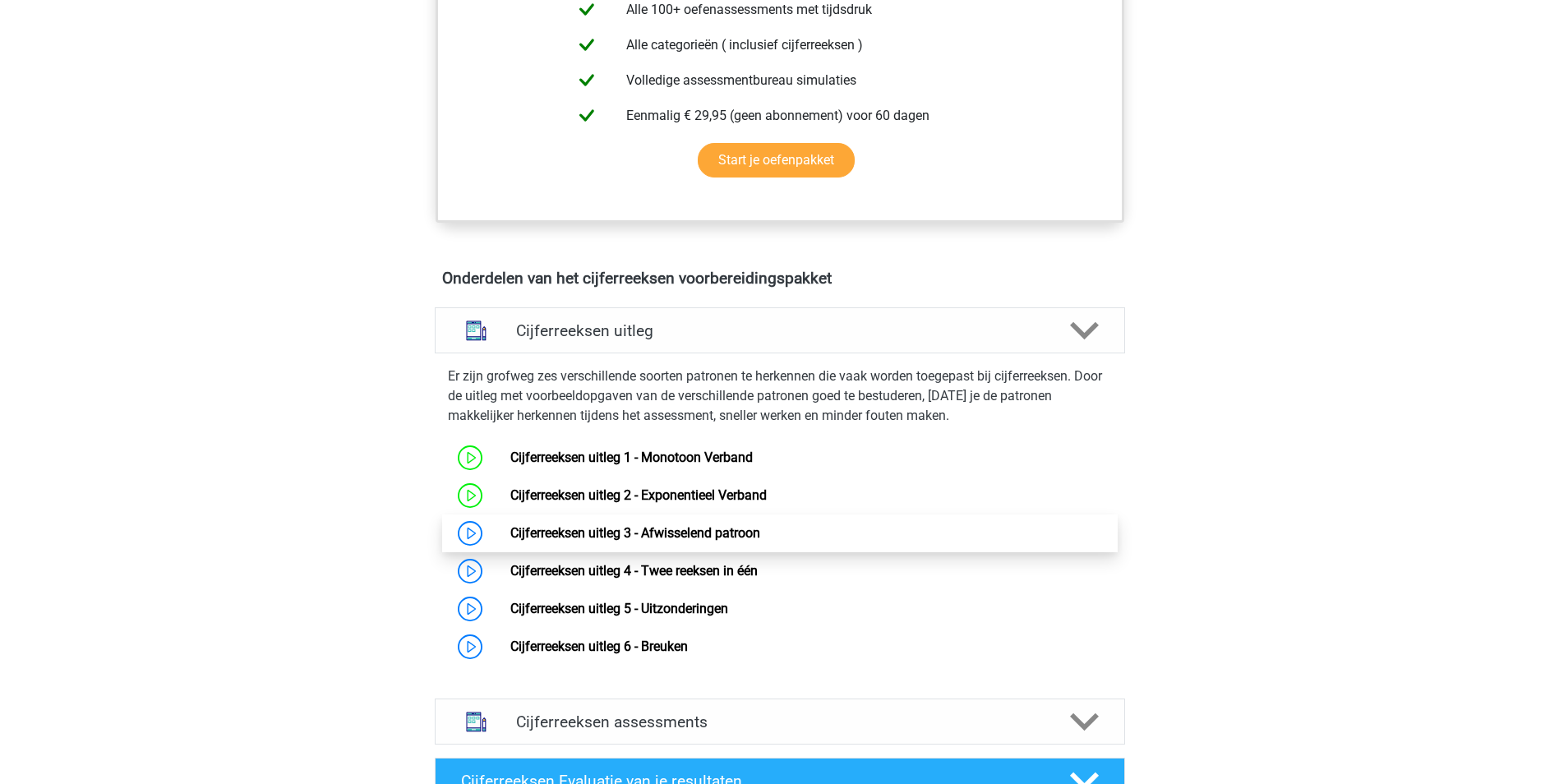
click at [615, 541] on link "Cijferreeksen uitleg 3 - Afwisselend patroon" at bounding box center [635, 532] width 250 height 15
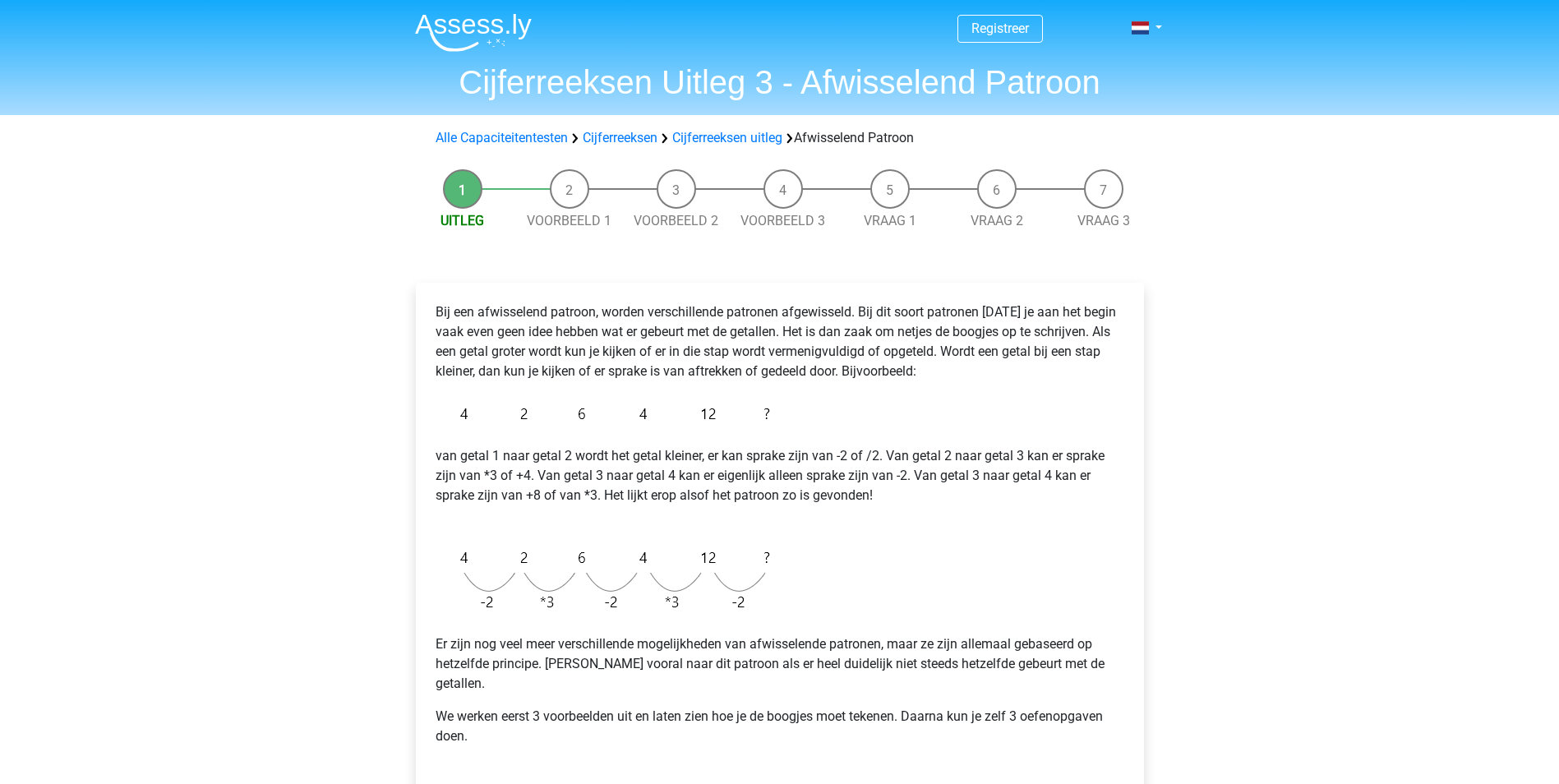
click at [458, 301] on div "Bij een afwisselend patroon, worden verschillende patronen afgewisseld. Bij dit…" at bounding box center [780, 530] width 702 height 470
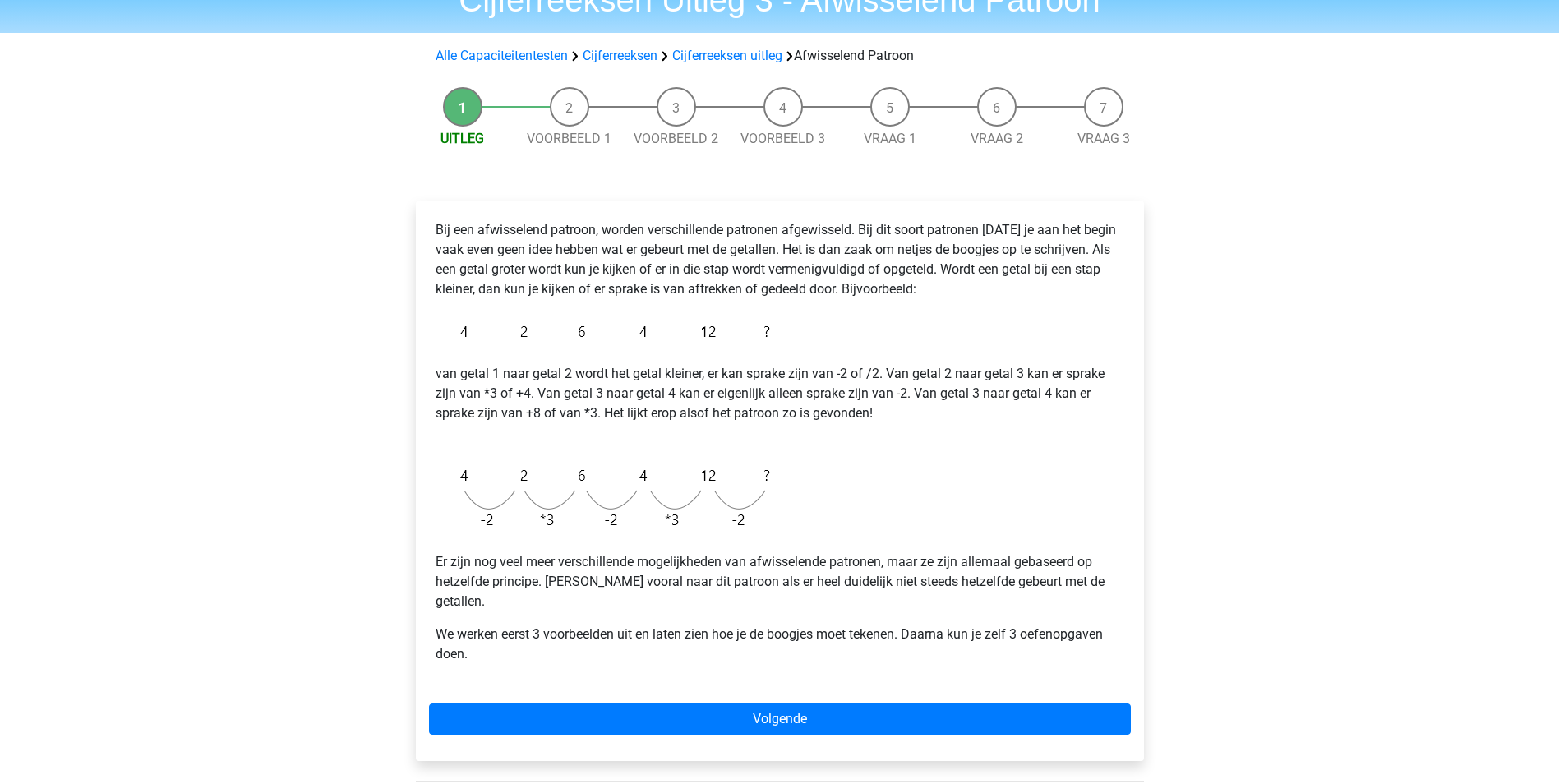
scroll to position [164, 0]
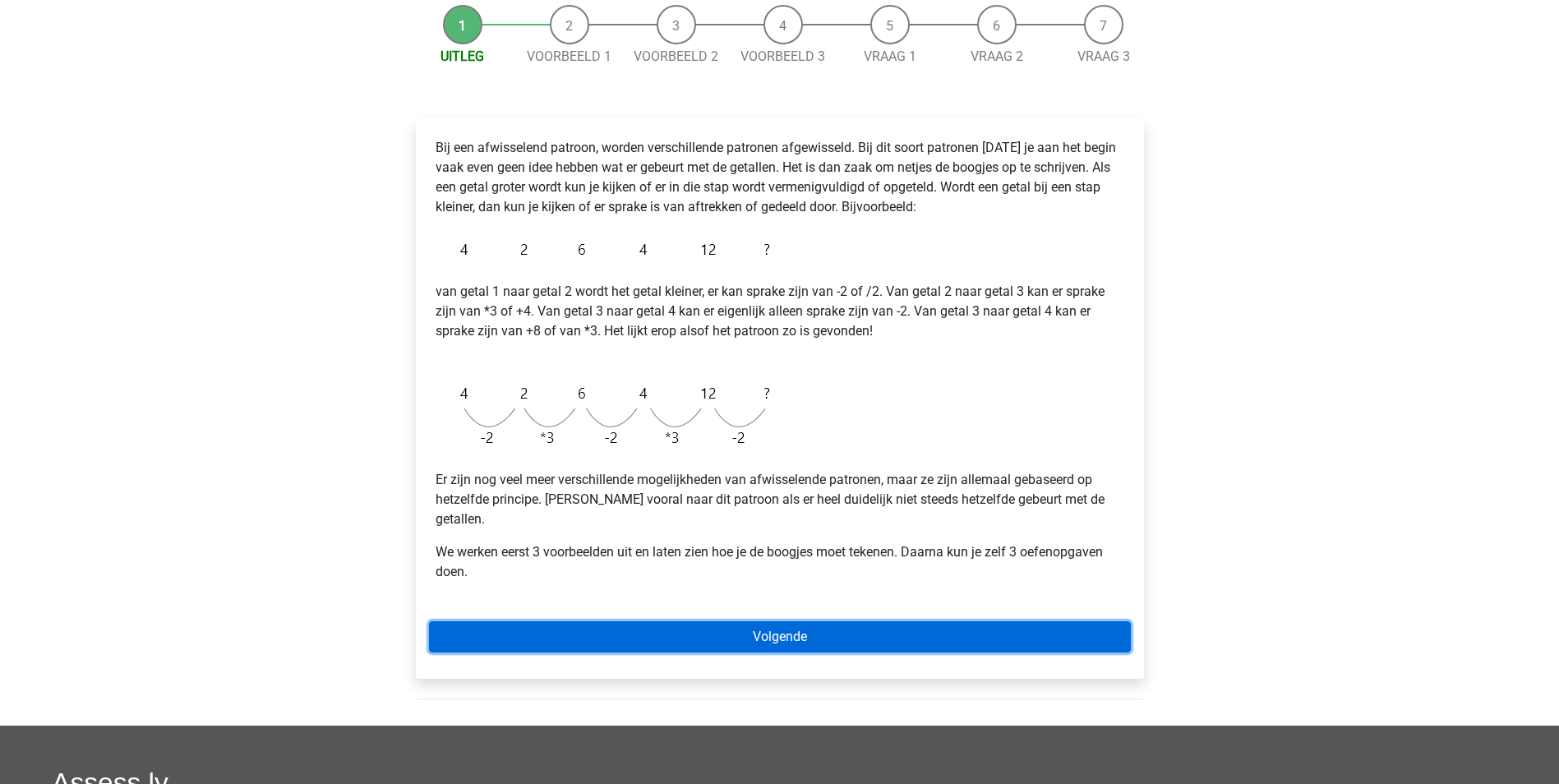
click at [750, 621] on link "Volgende" at bounding box center [780, 636] width 702 height 31
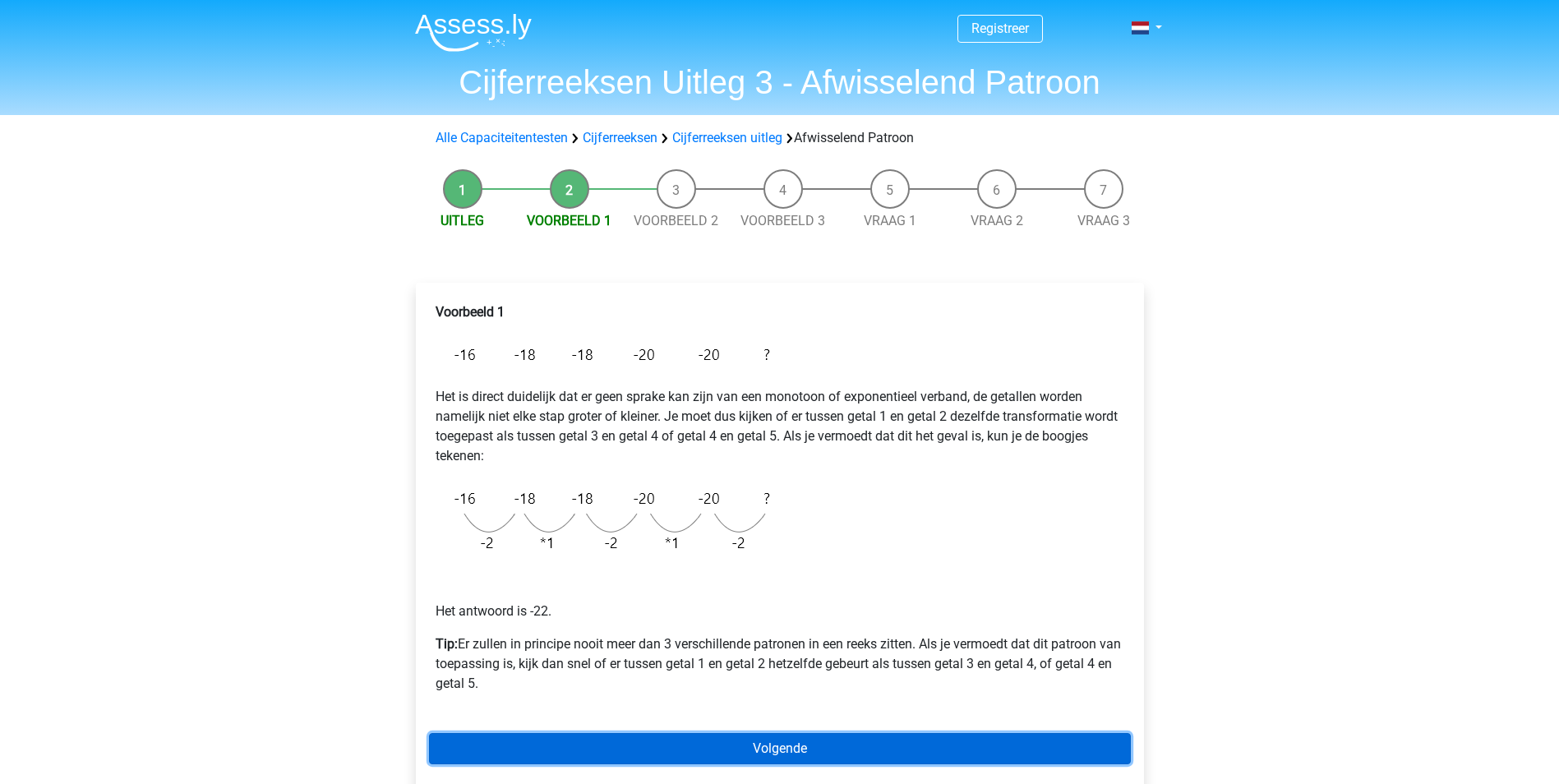
click at [756, 744] on link "Volgende" at bounding box center [780, 748] width 702 height 31
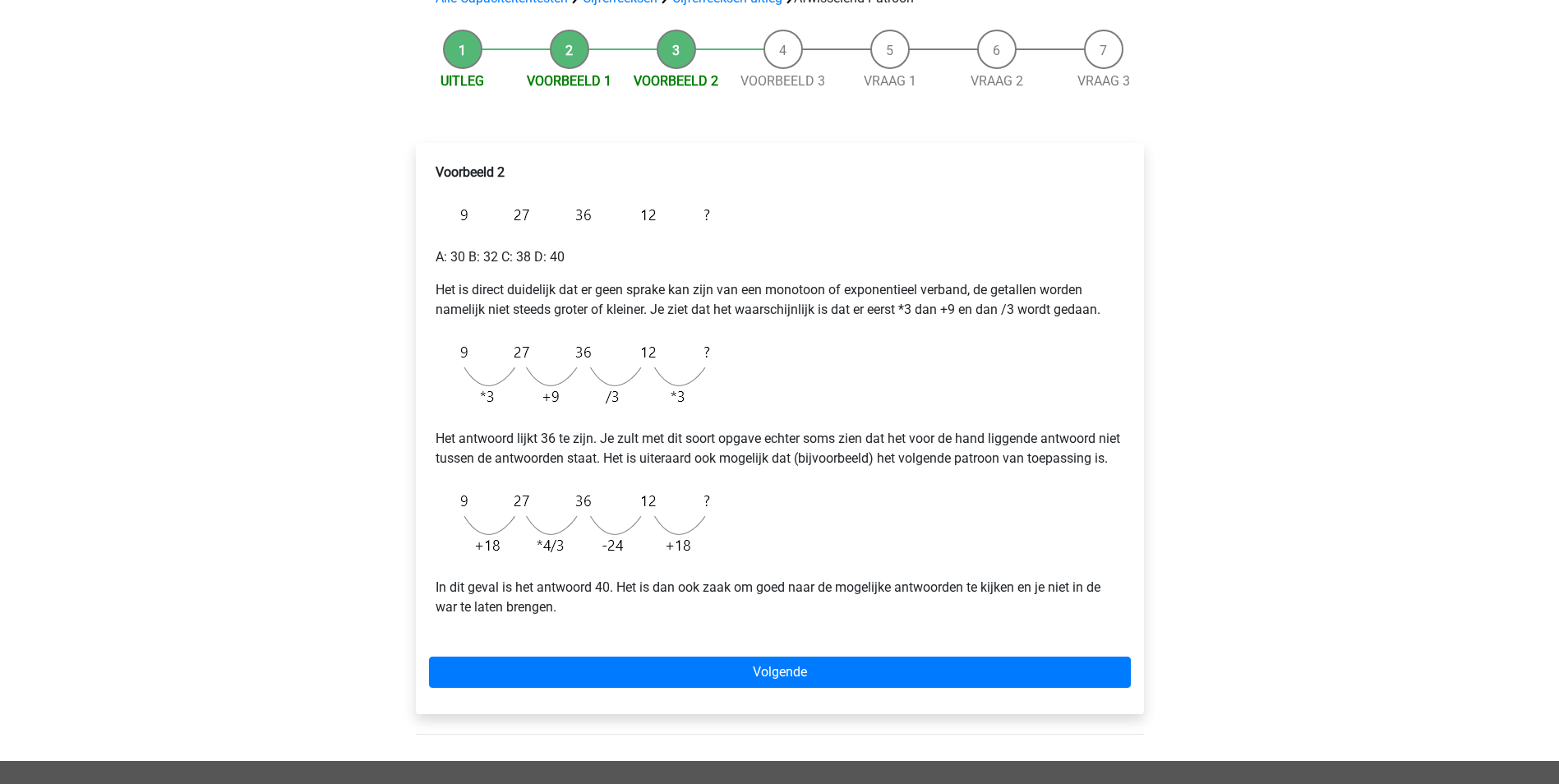
scroll to position [164, 0]
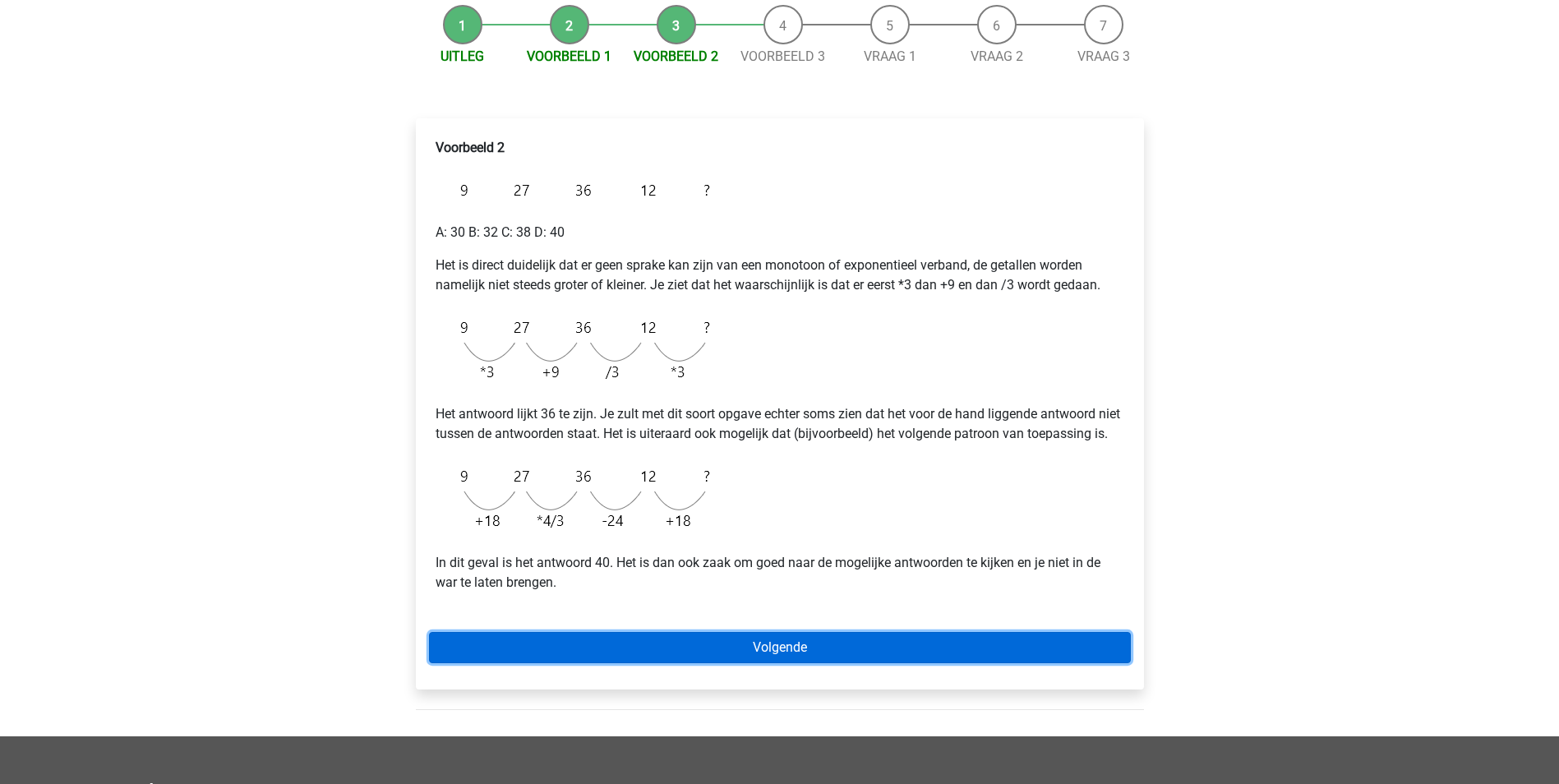
click at [627, 661] on link "Volgende" at bounding box center [780, 648] width 702 height 31
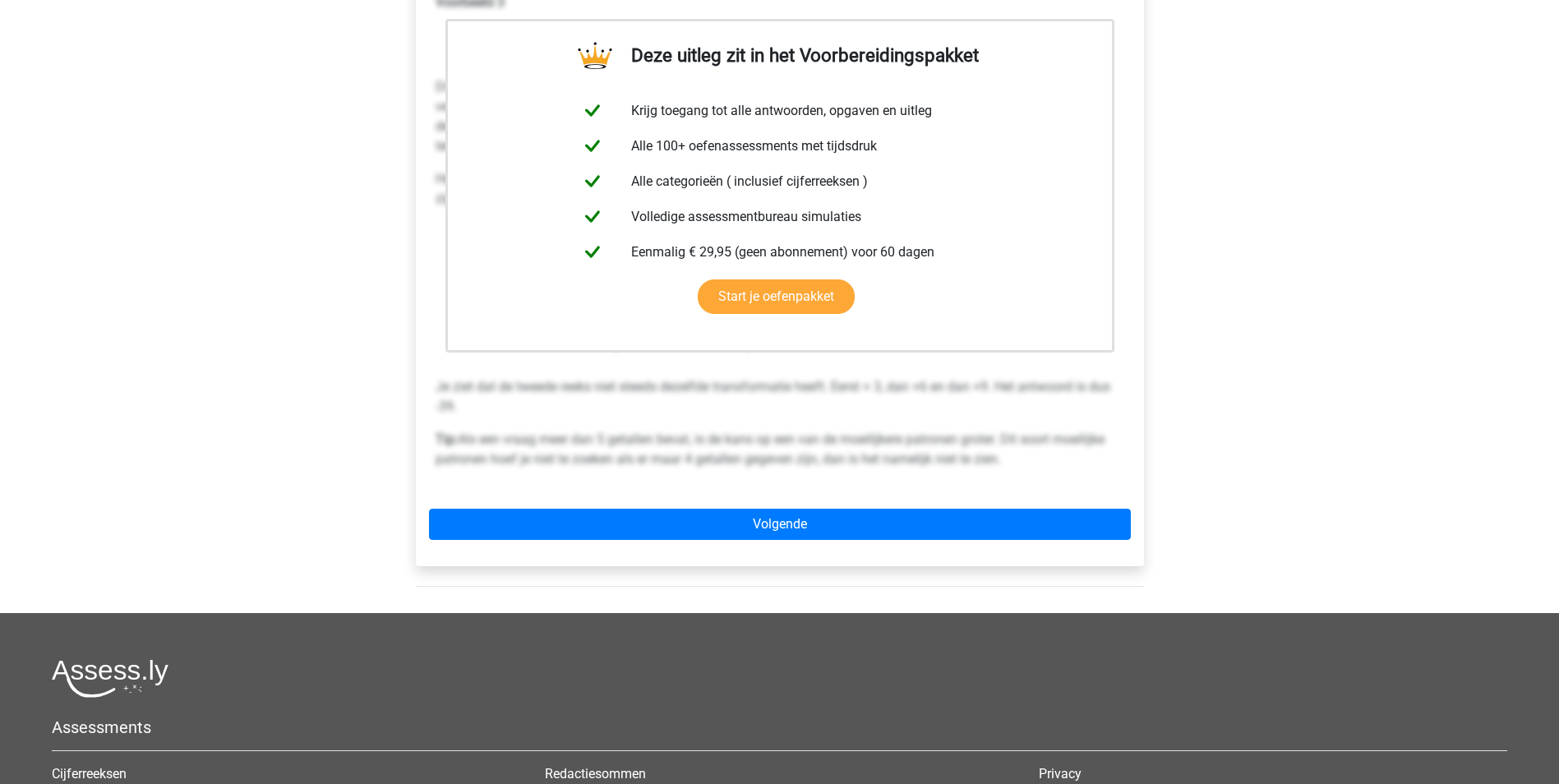
scroll to position [411, 0]
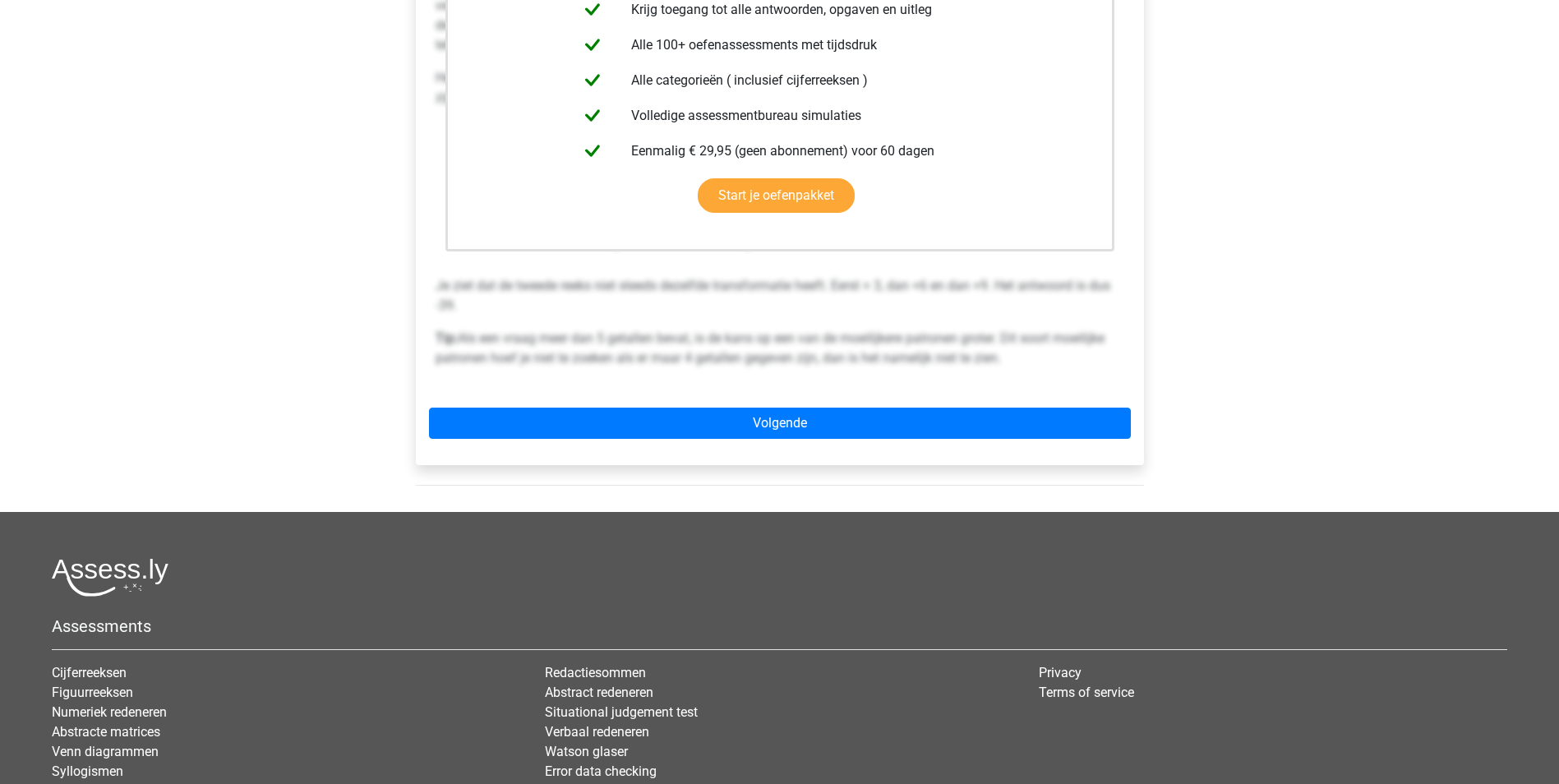
click at [845, 439] on div "Deze uitleg zit in het Voorbereidingspakket Krijg toegang tot alle antwoorden, …" at bounding box center [780, 168] width 729 height 593
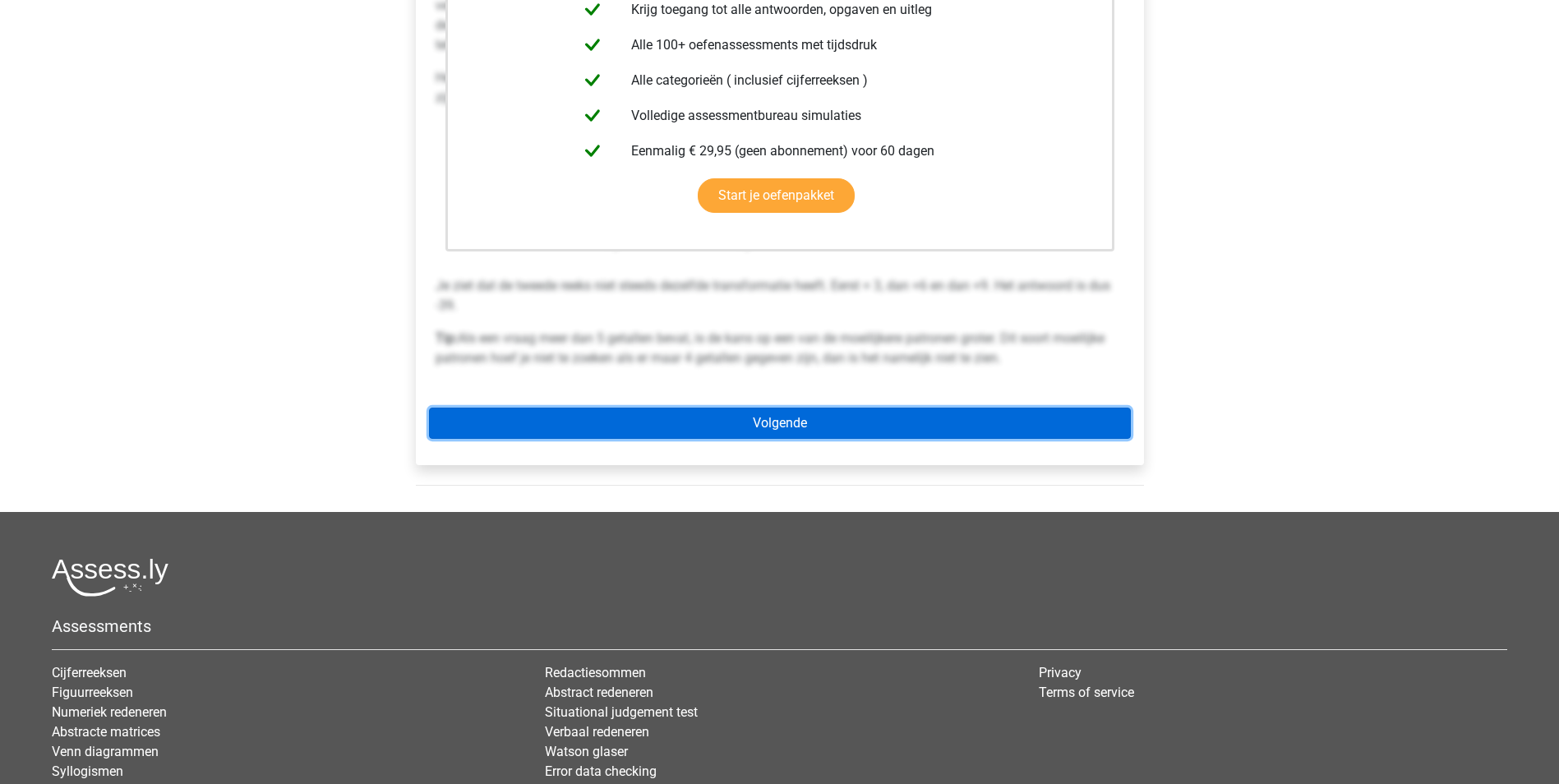
click at [845, 432] on link "Volgende" at bounding box center [780, 423] width 702 height 31
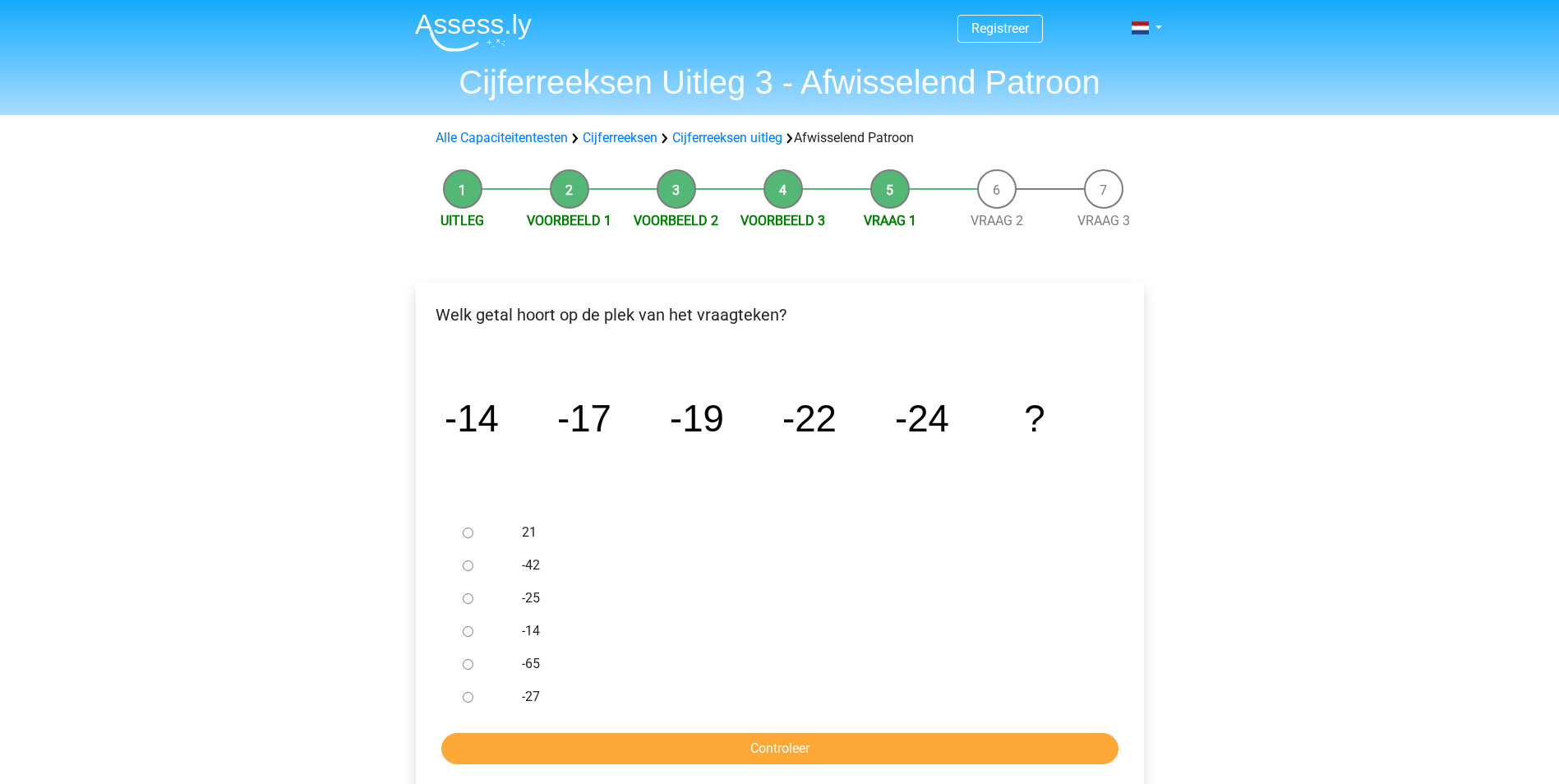
click at [462, 531] on div at bounding box center [483, 532] width 54 height 33
click at [466, 527] on input "21" at bounding box center [467, 532] width 11 height 11
radio input "true"
click at [763, 741] on input "Controleer" at bounding box center [780, 748] width 678 height 31
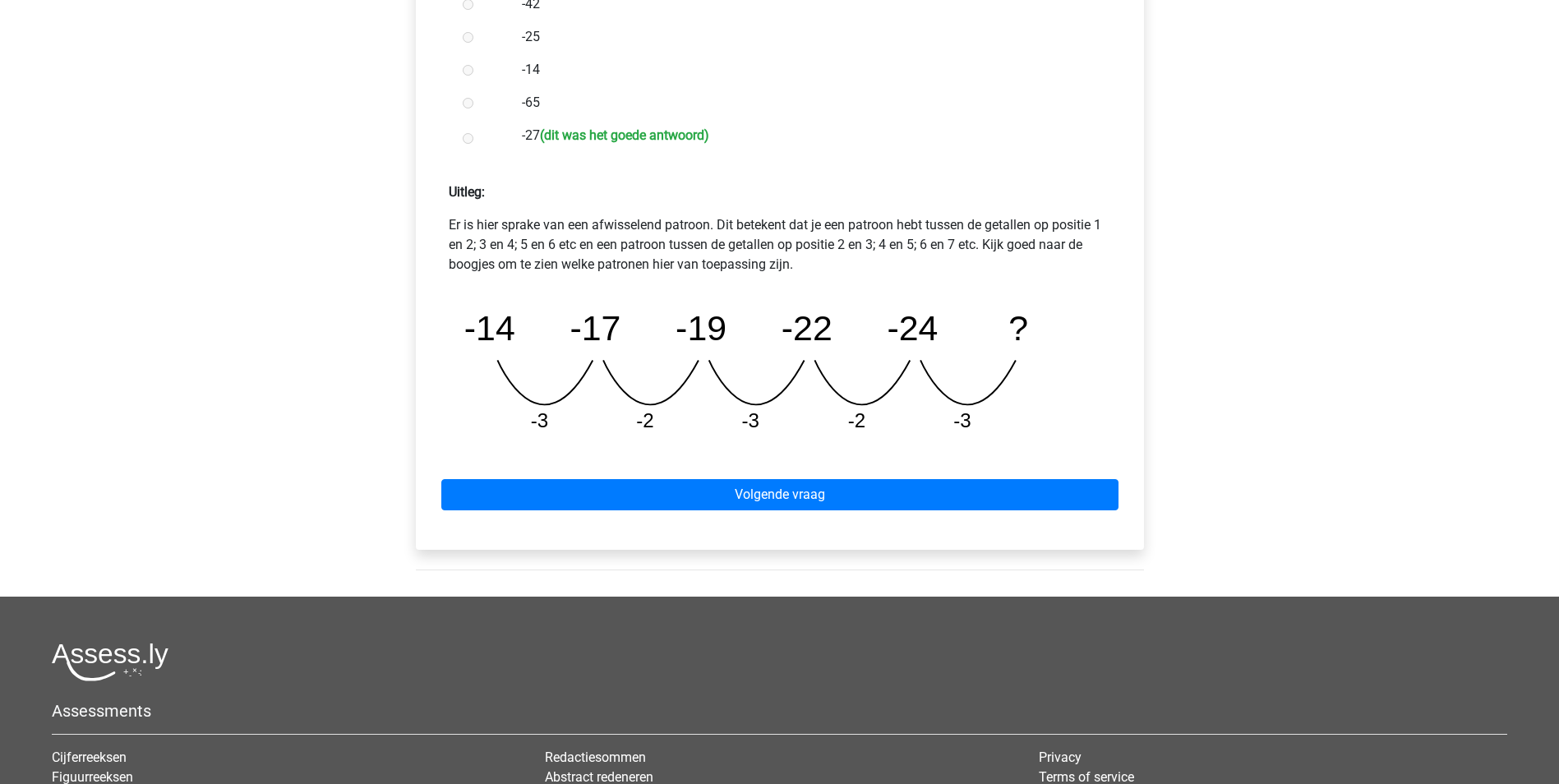
scroll to position [576, 0]
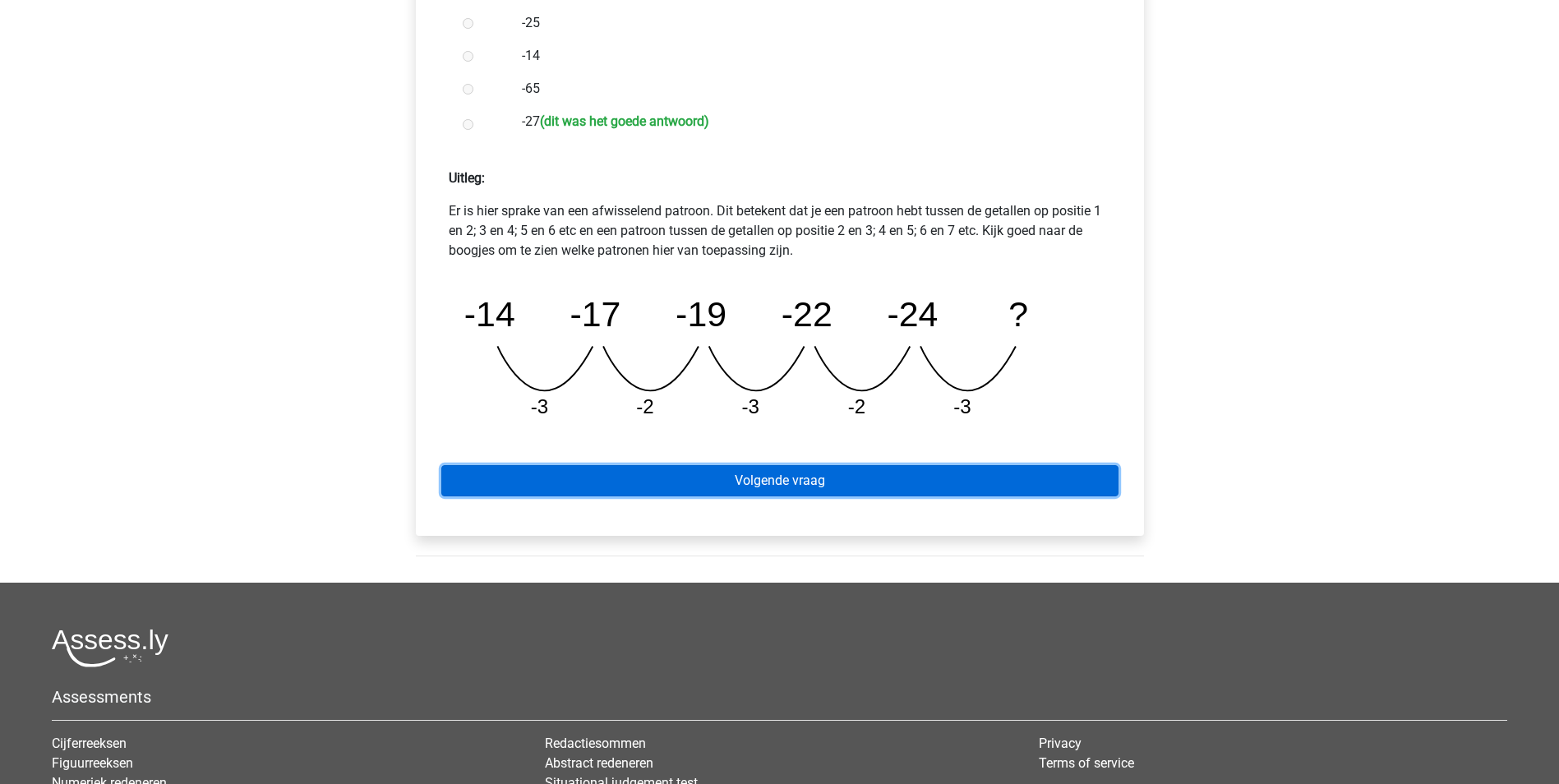
click at [684, 485] on link "Volgende vraag" at bounding box center [780, 480] width 678 height 31
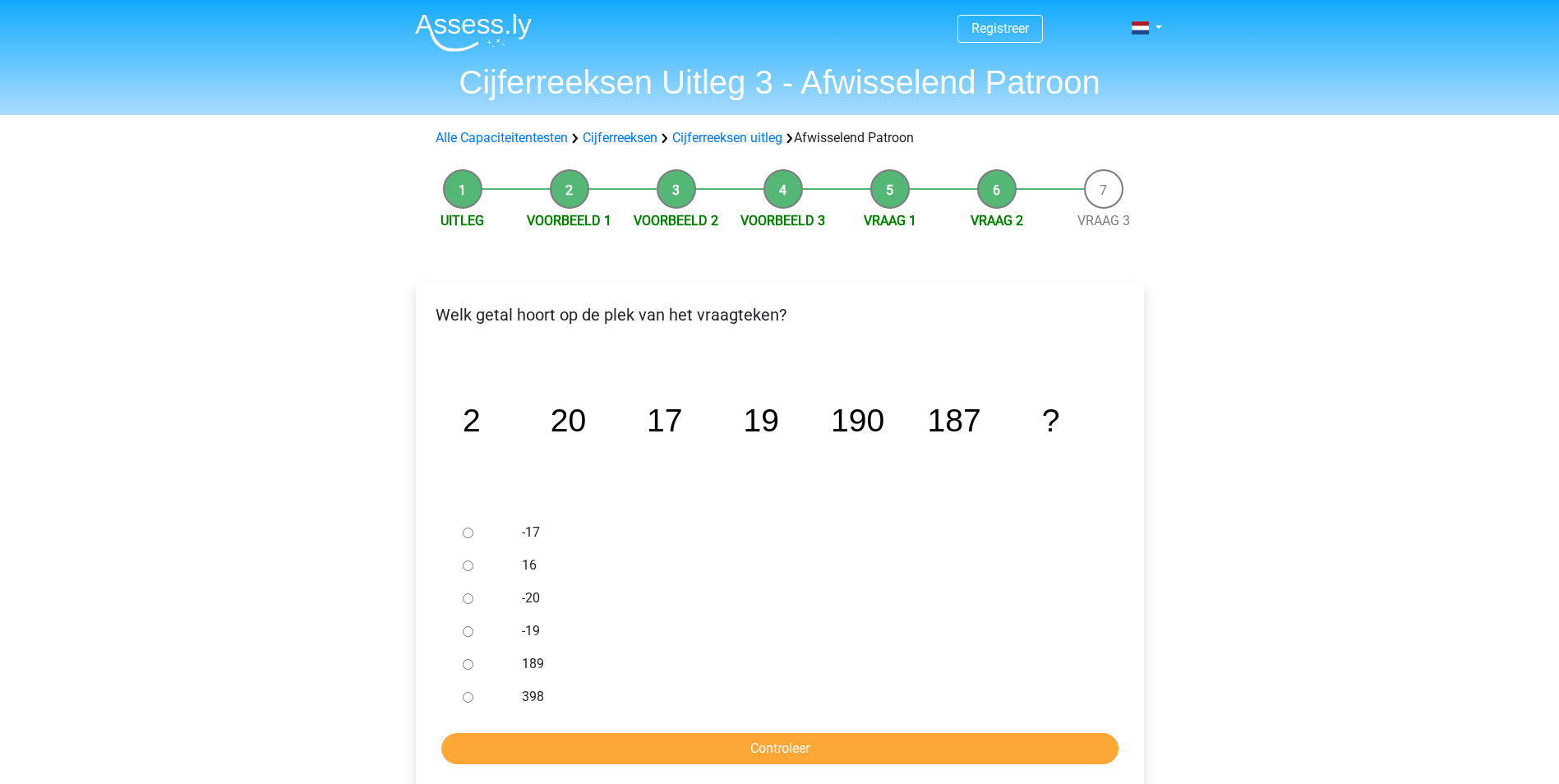
click at [462, 665] on input "189" at bounding box center [467, 664] width 11 height 11
radio input "true"
click at [599, 751] on input "Controleer" at bounding box center [780, 748] width 678 height 31
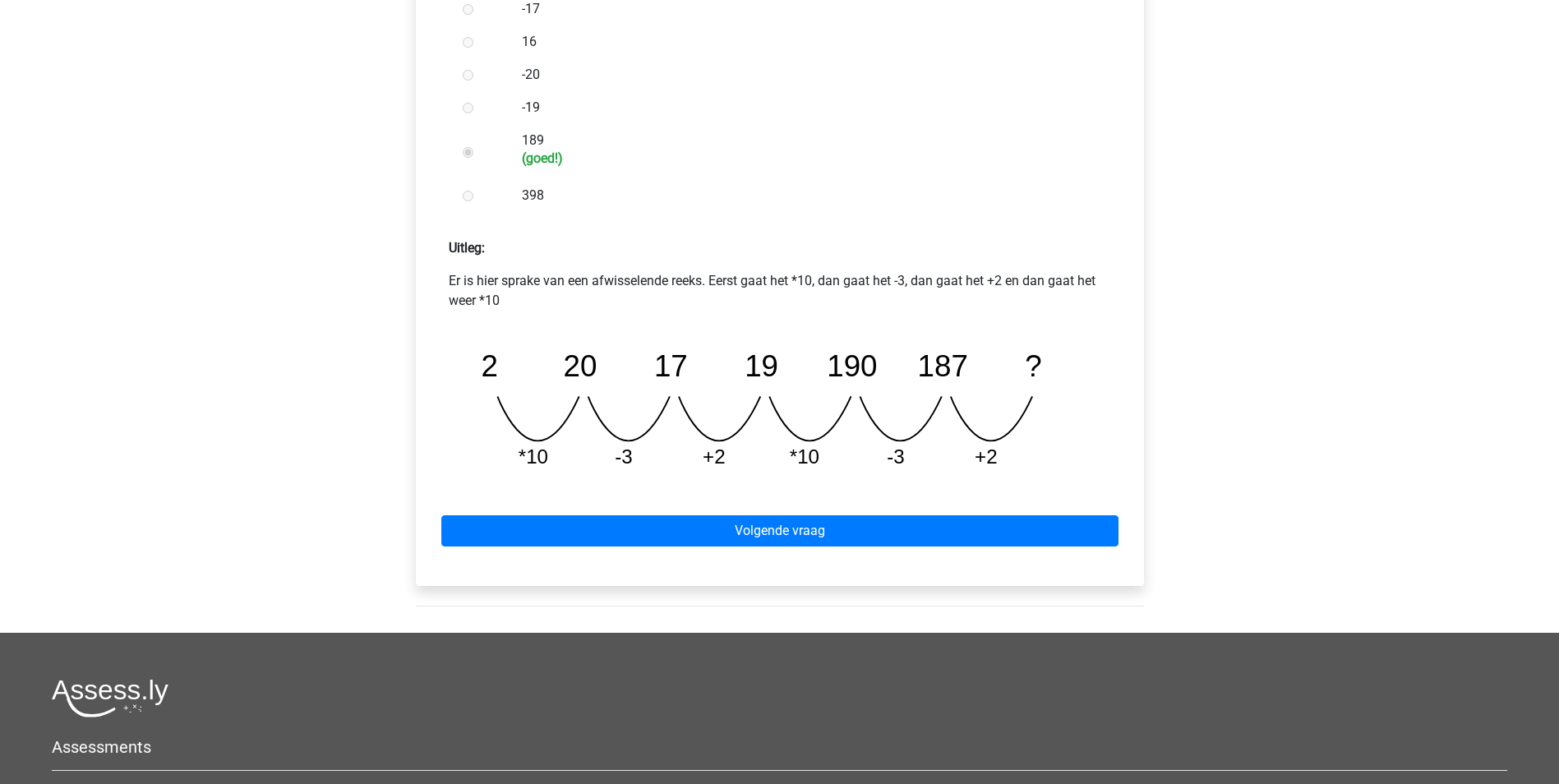
scroll to position [657, 0]
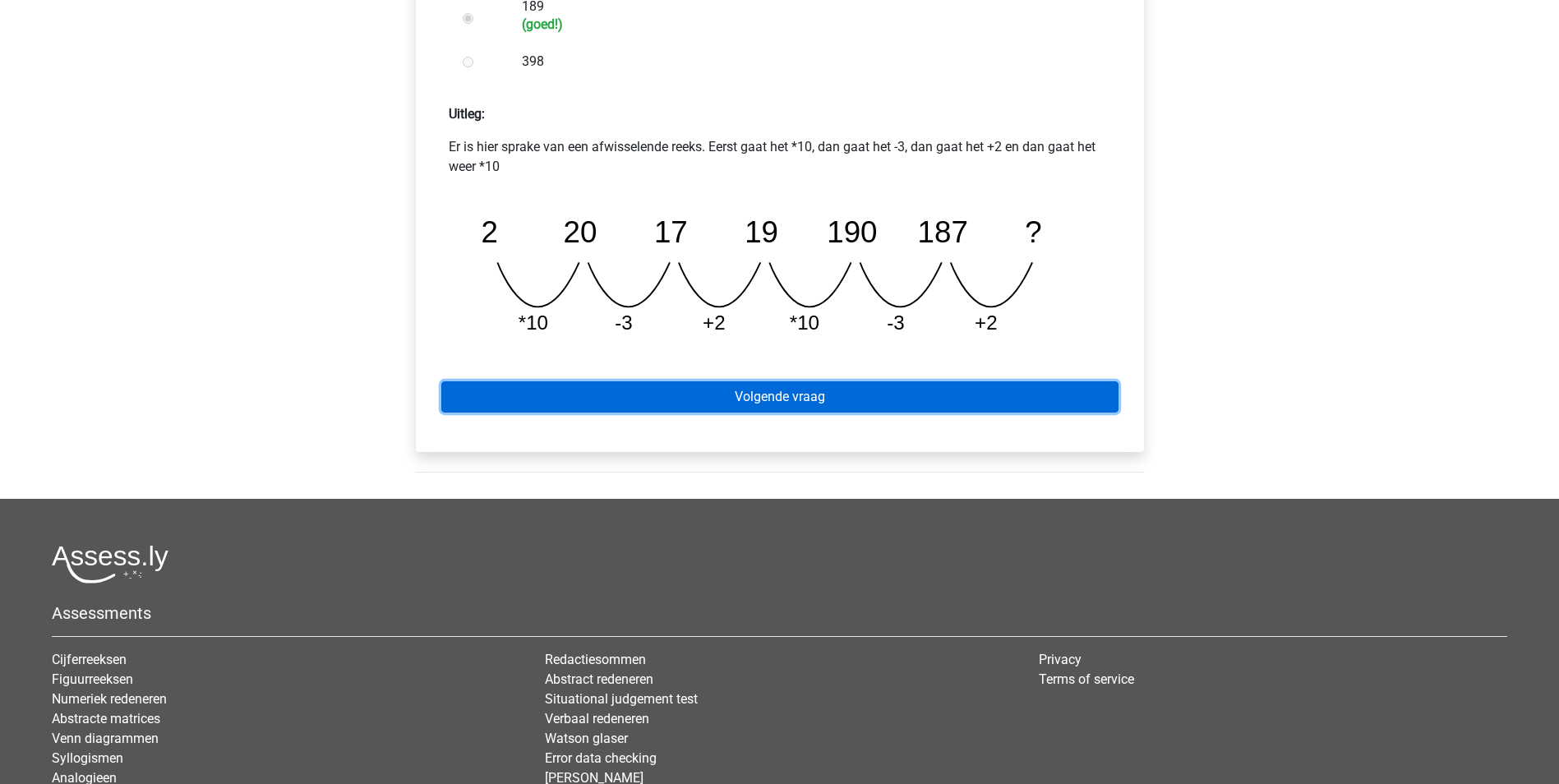
click at [760, 400] on link "Volgende vraag" at bounding box center [780, 397] width 678 height 31
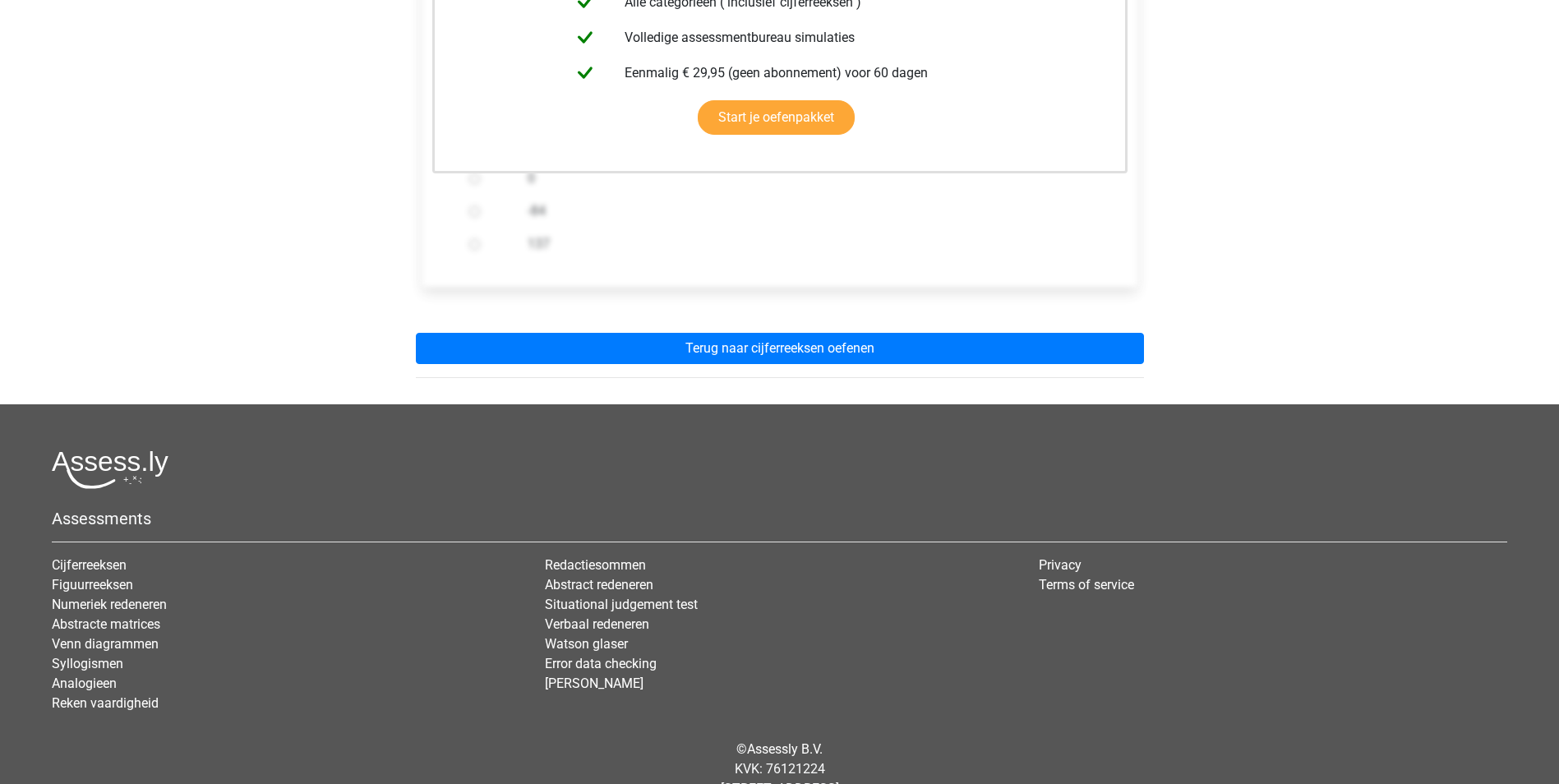
scroll to position [493, 0]
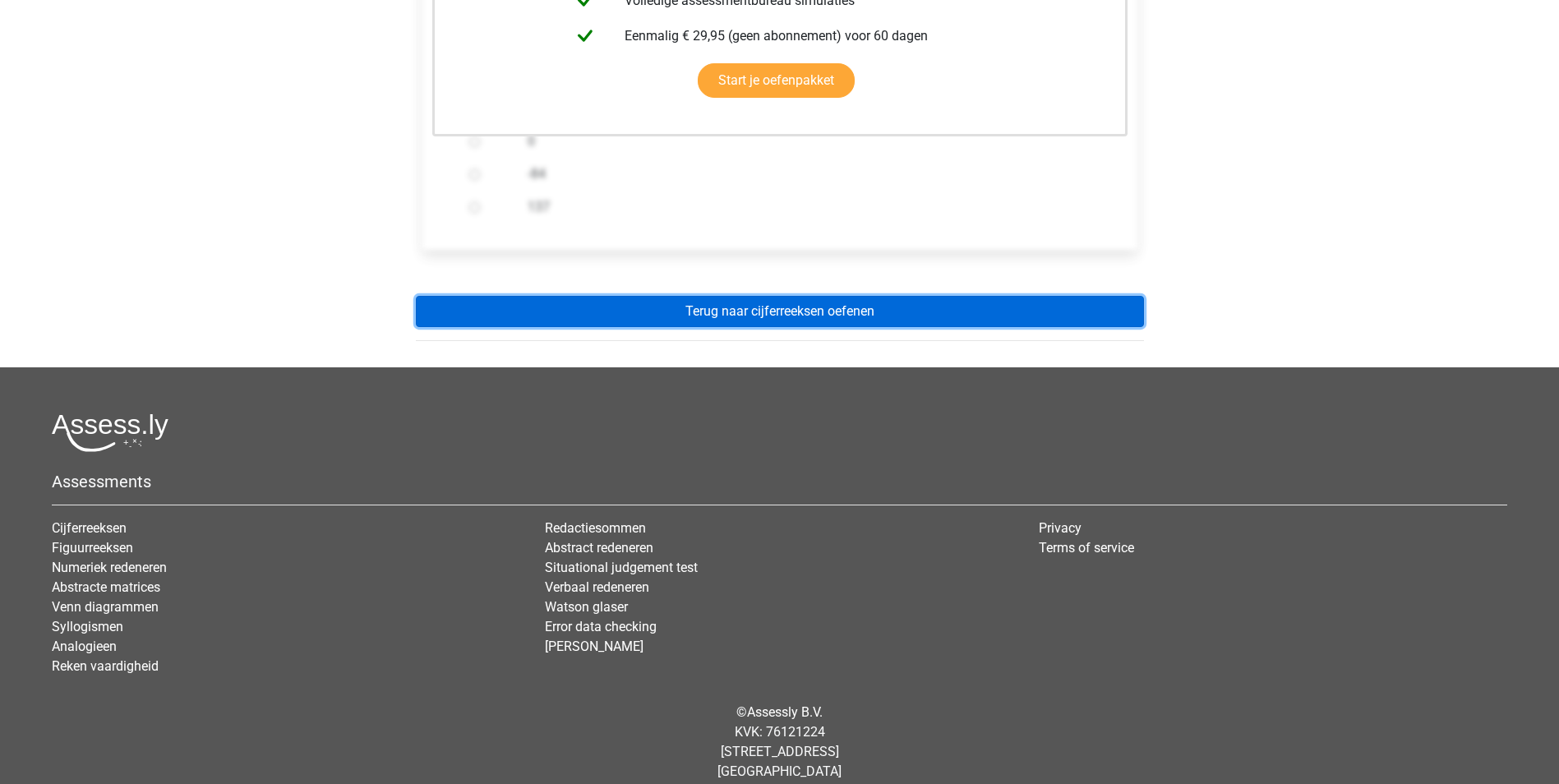
click at [769, 311] on link "Terug naar cijferreeksen oefenen" at bounding box center [780, 311] width 729 height 31
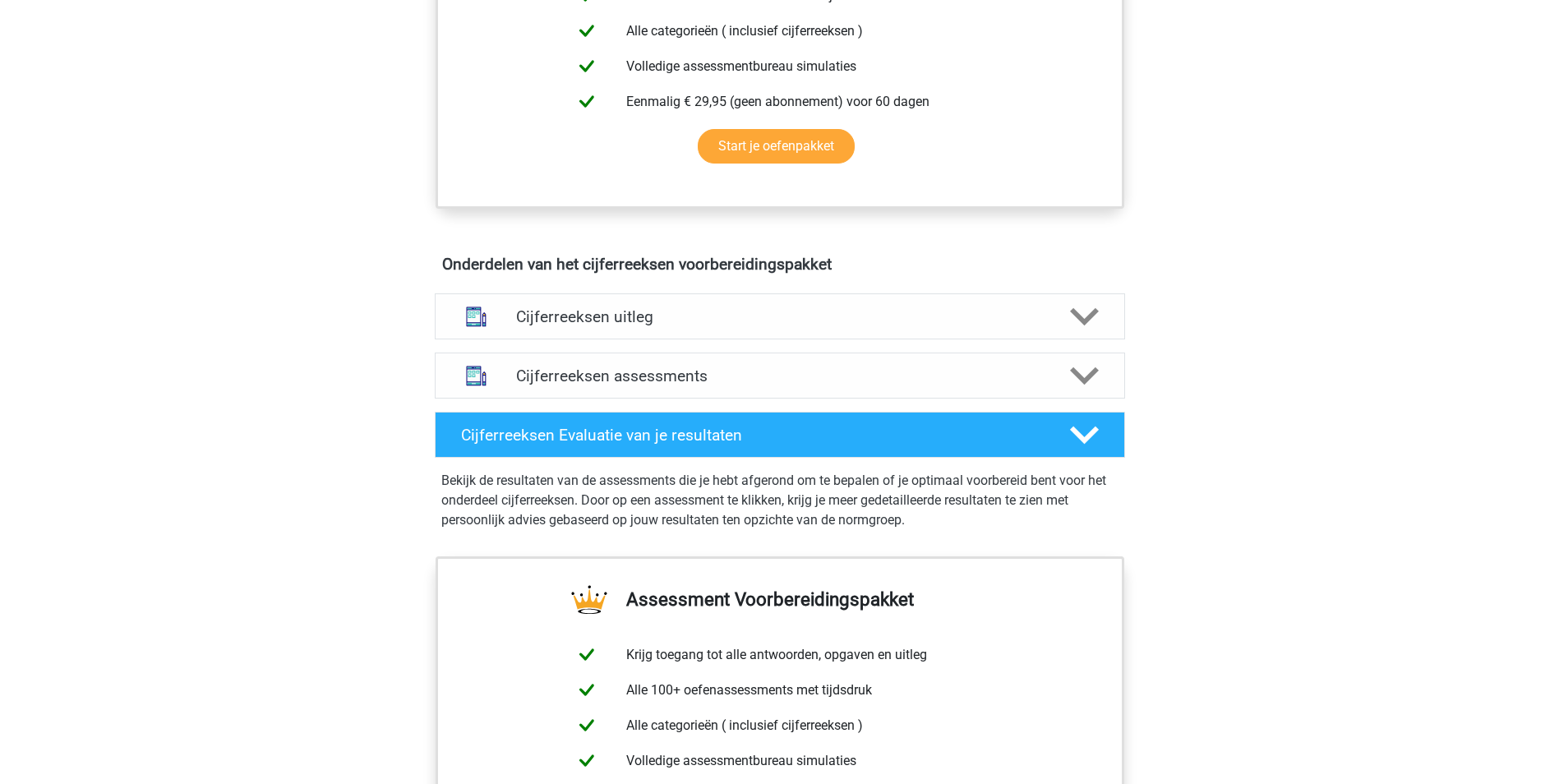
scroll to position [740, 0]
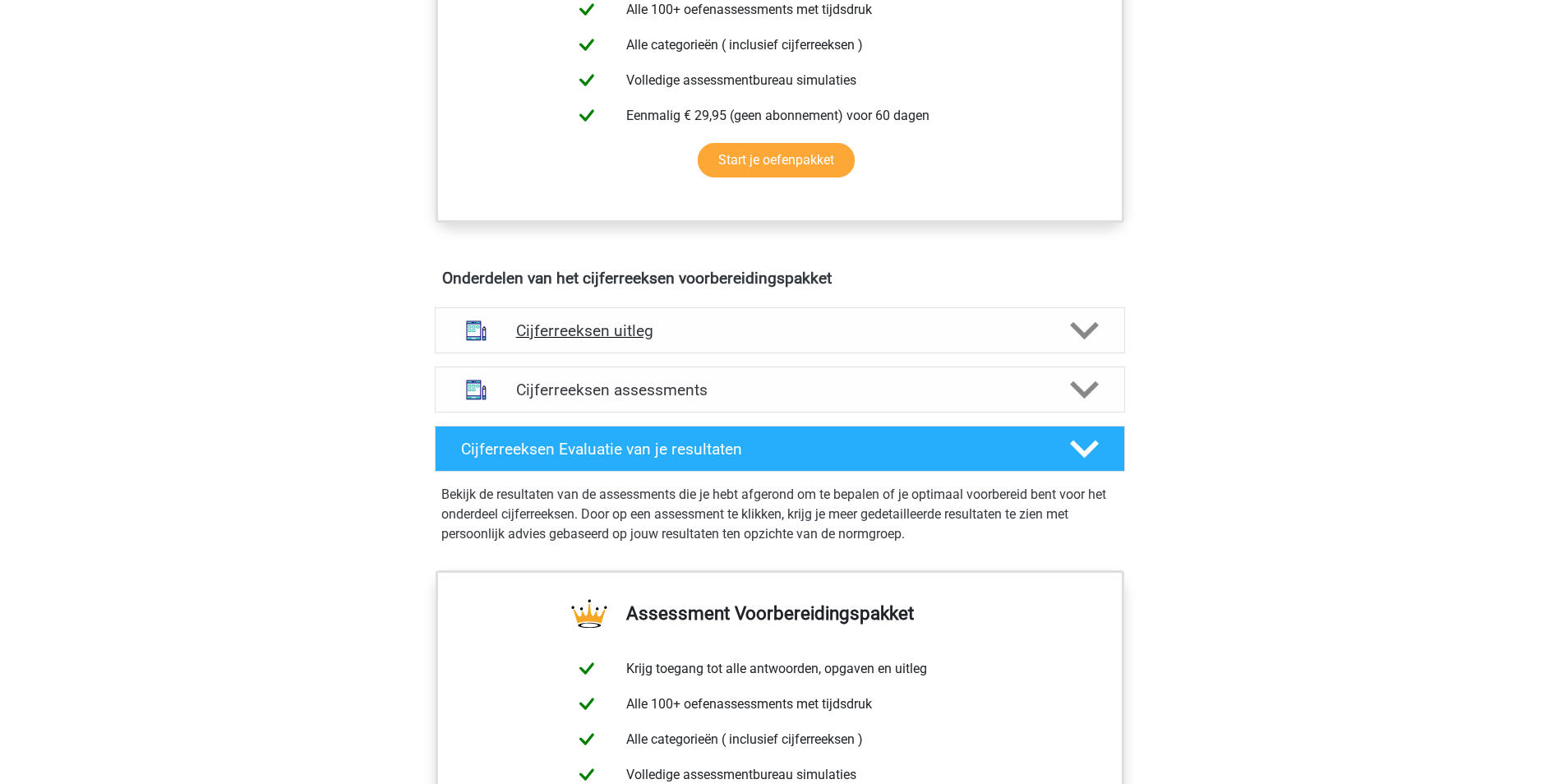
click at [808, 340] on h4 "Cijferreeksen uitleg" at bounding box center [780, 331] width 528 height 19
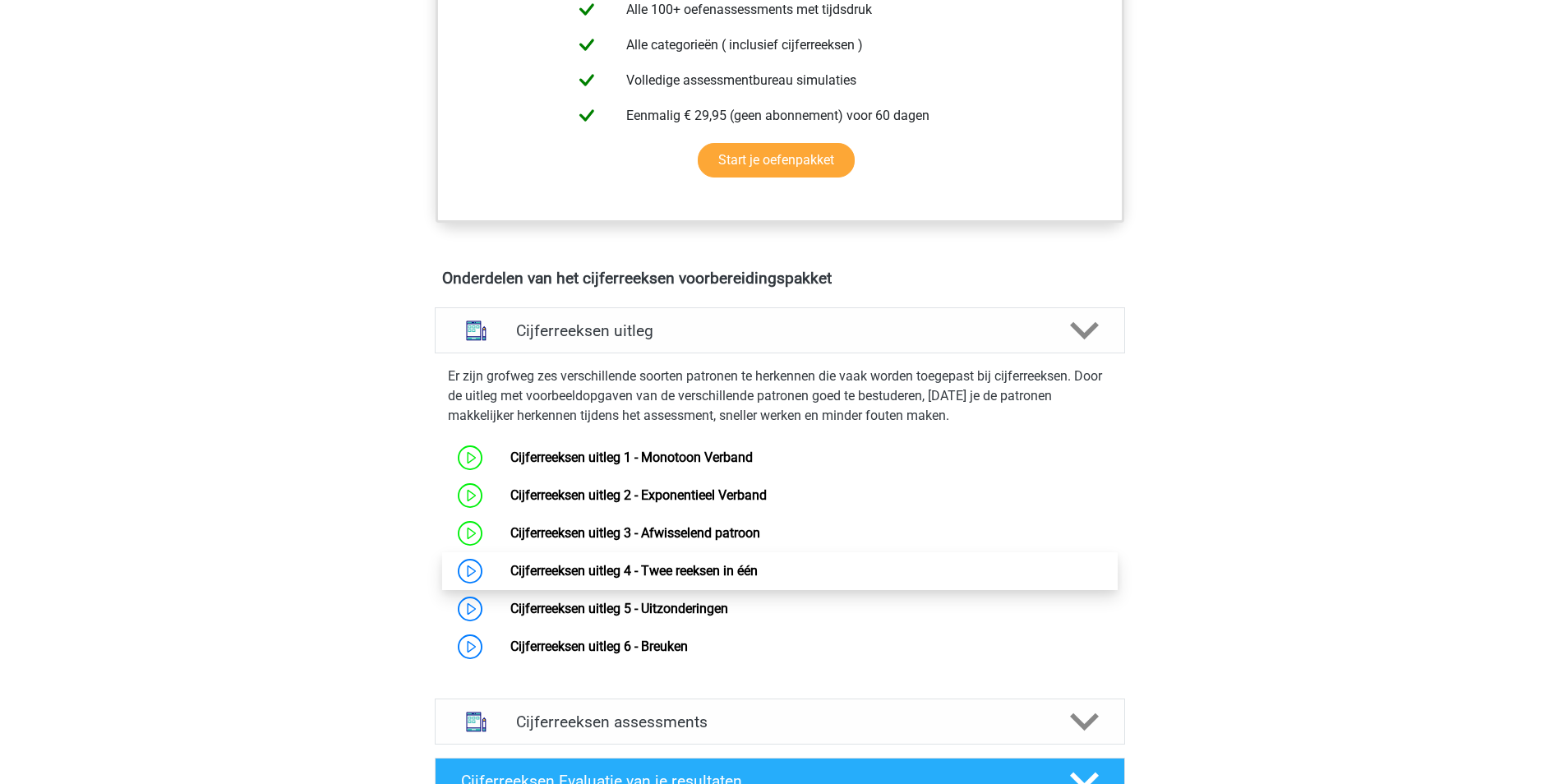
click at [709, 578] on link "Cijferreeksen uitleg 4 - Twee reeksen in één" at bounding box center [633, 571] width 247 height 15
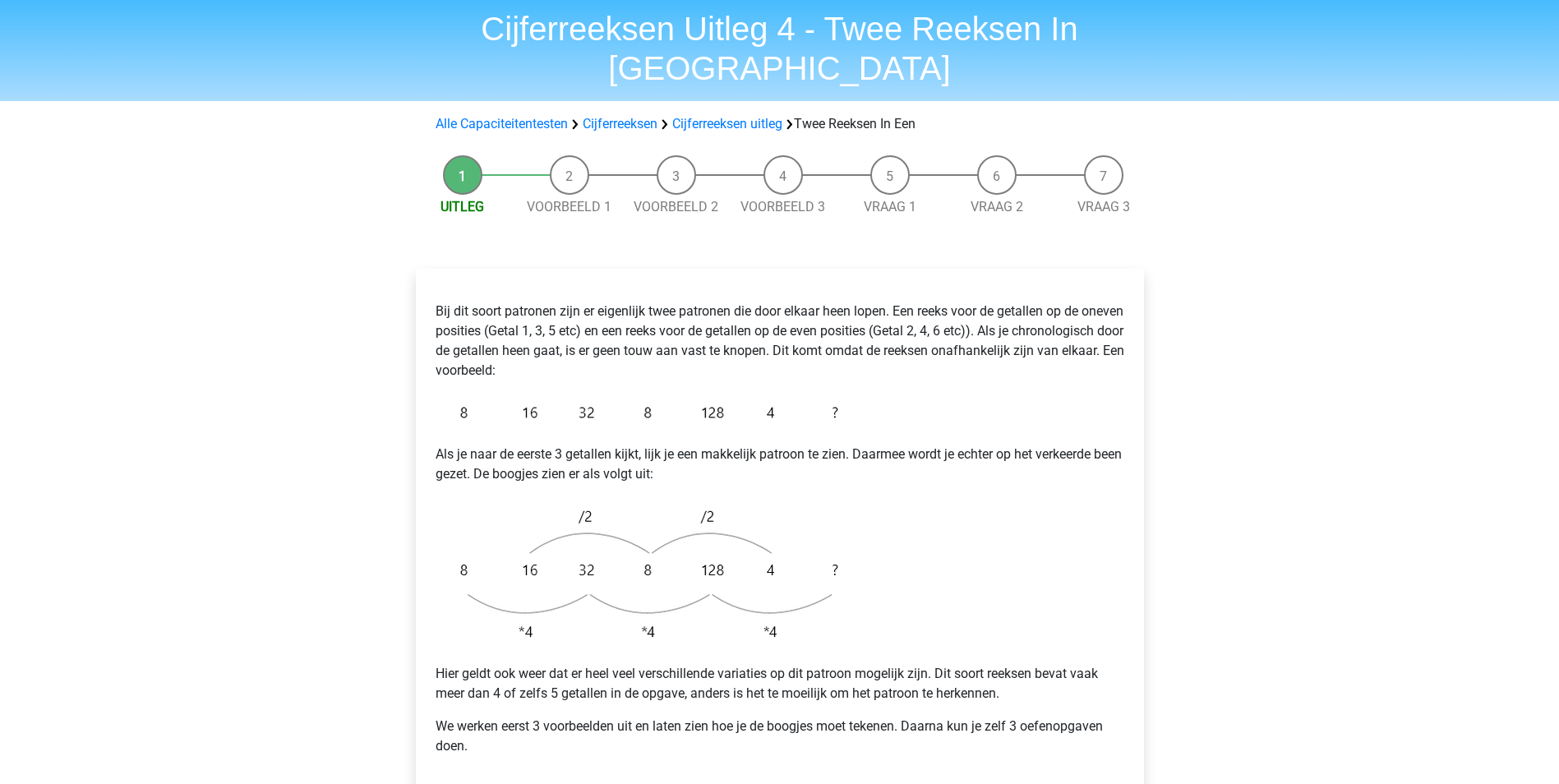
scroll to position [83, 0]
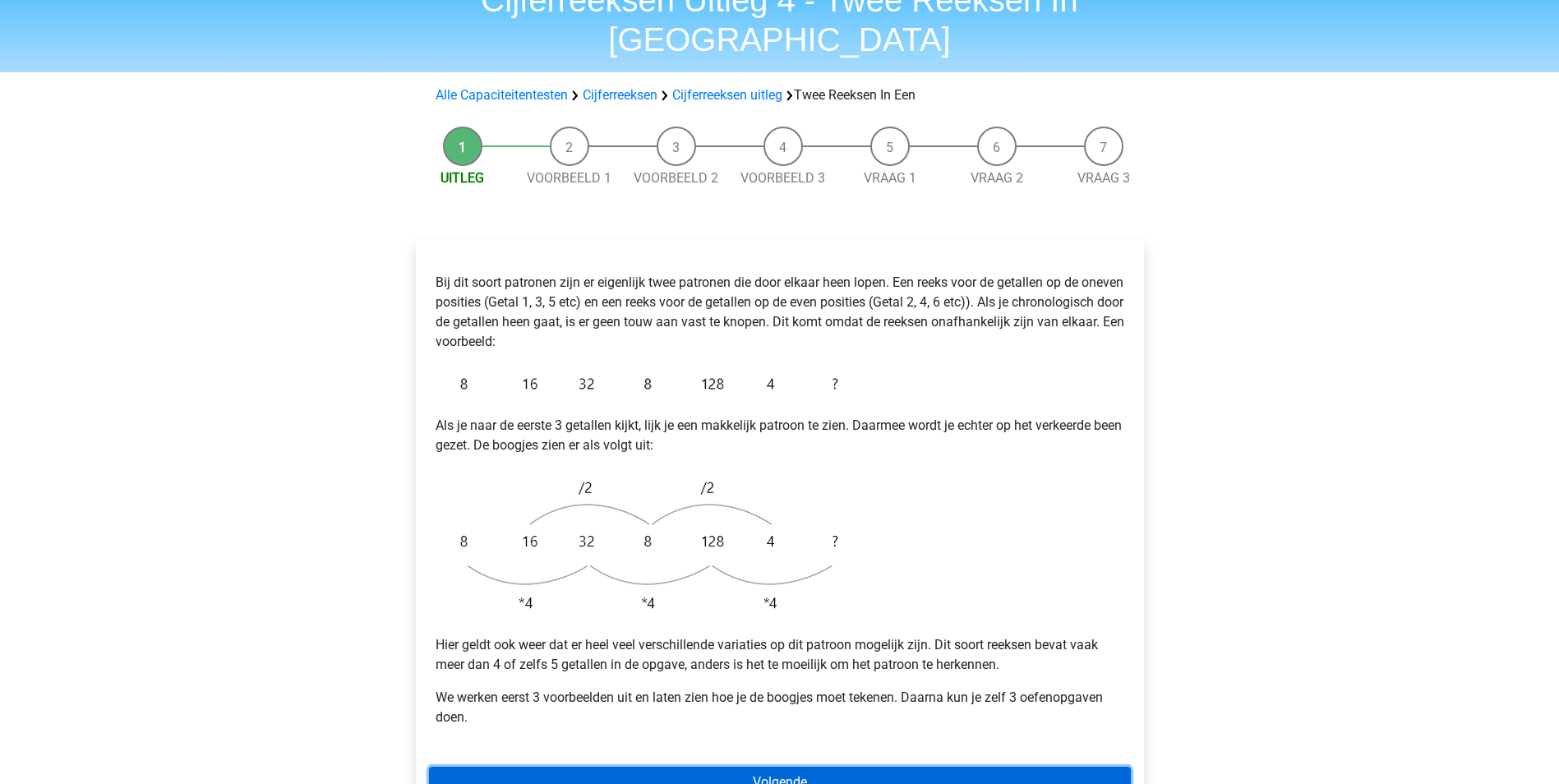
click at [705, 767] on link "Volgende" at bounding box center [780, 782] width 702 height 31
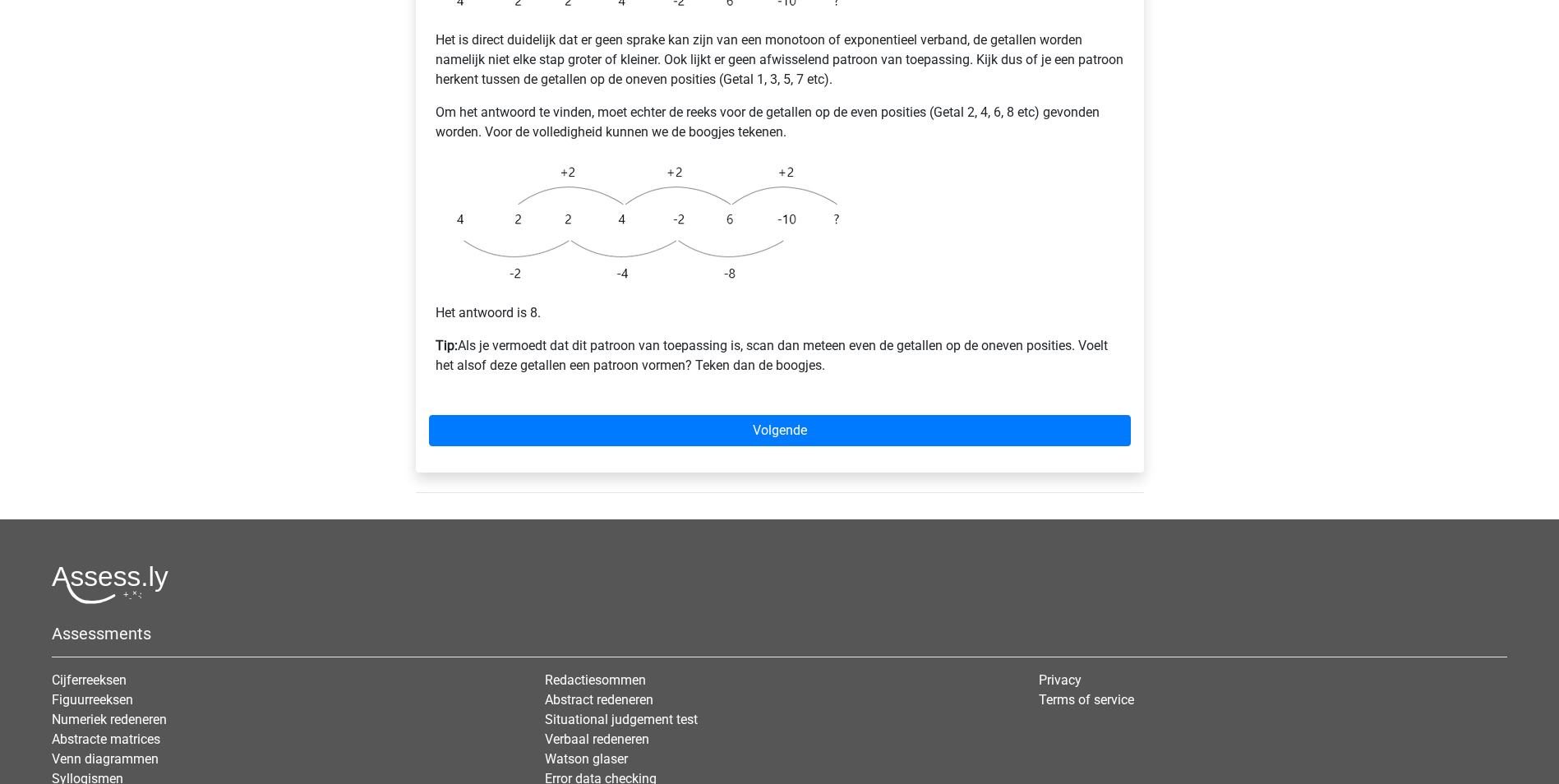
scroll to position [411, 0]
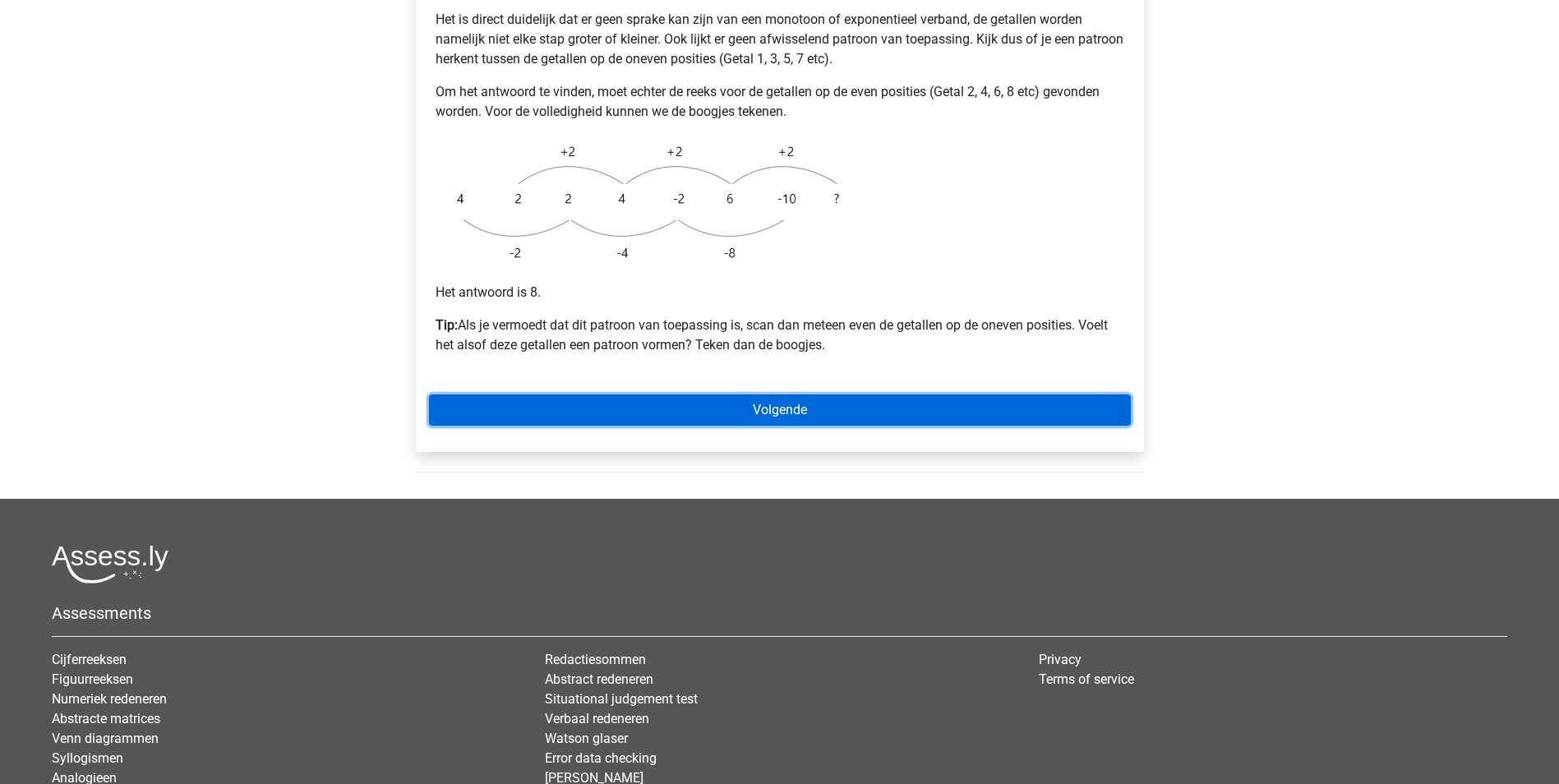
click at [805, 394] on link "Volgende" at bounding box center [780, 409] width 702 height 31
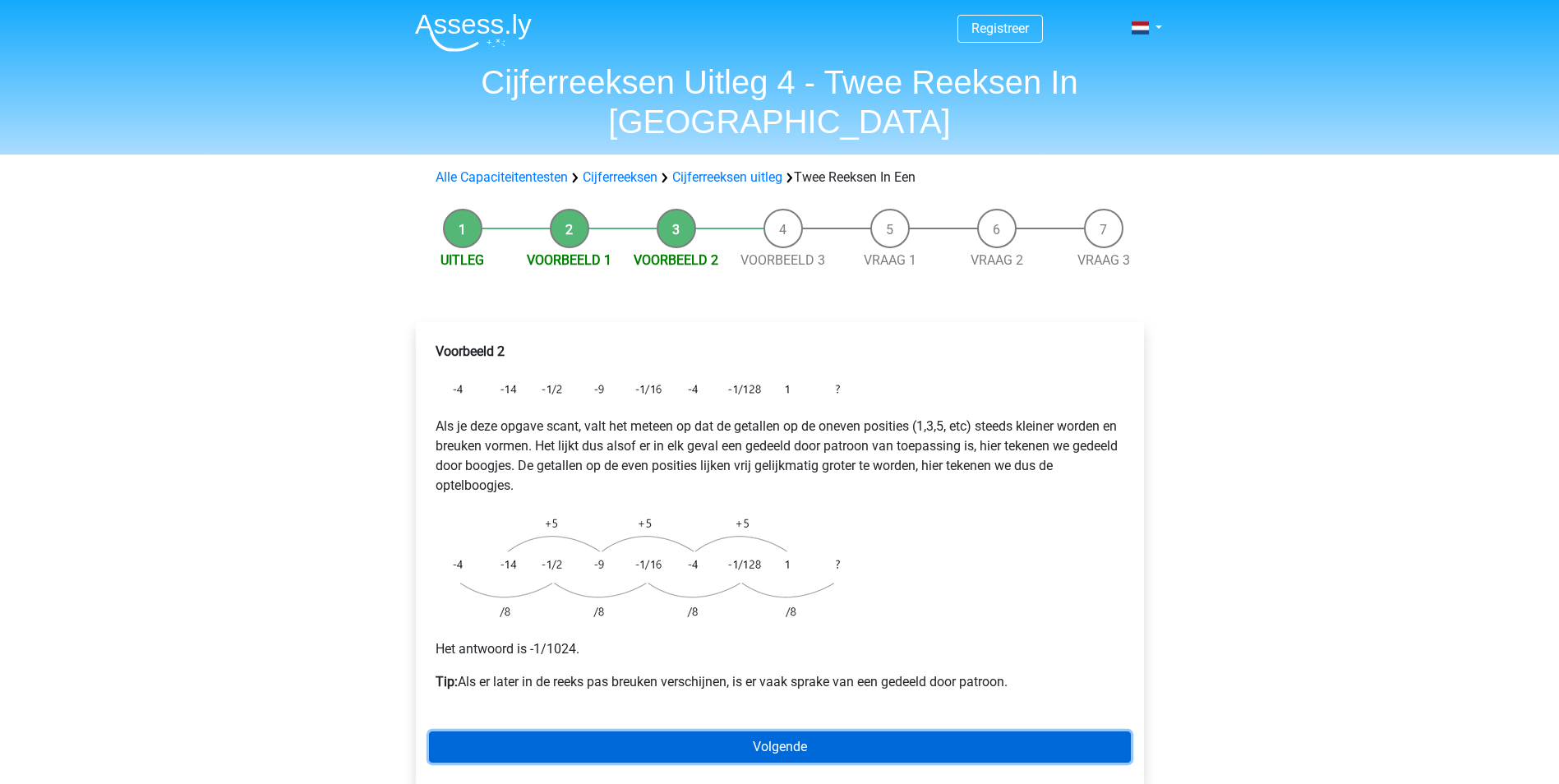
click at [767, 731] on link "Volgende" at bounding box center [780, 747] width 702 height 31
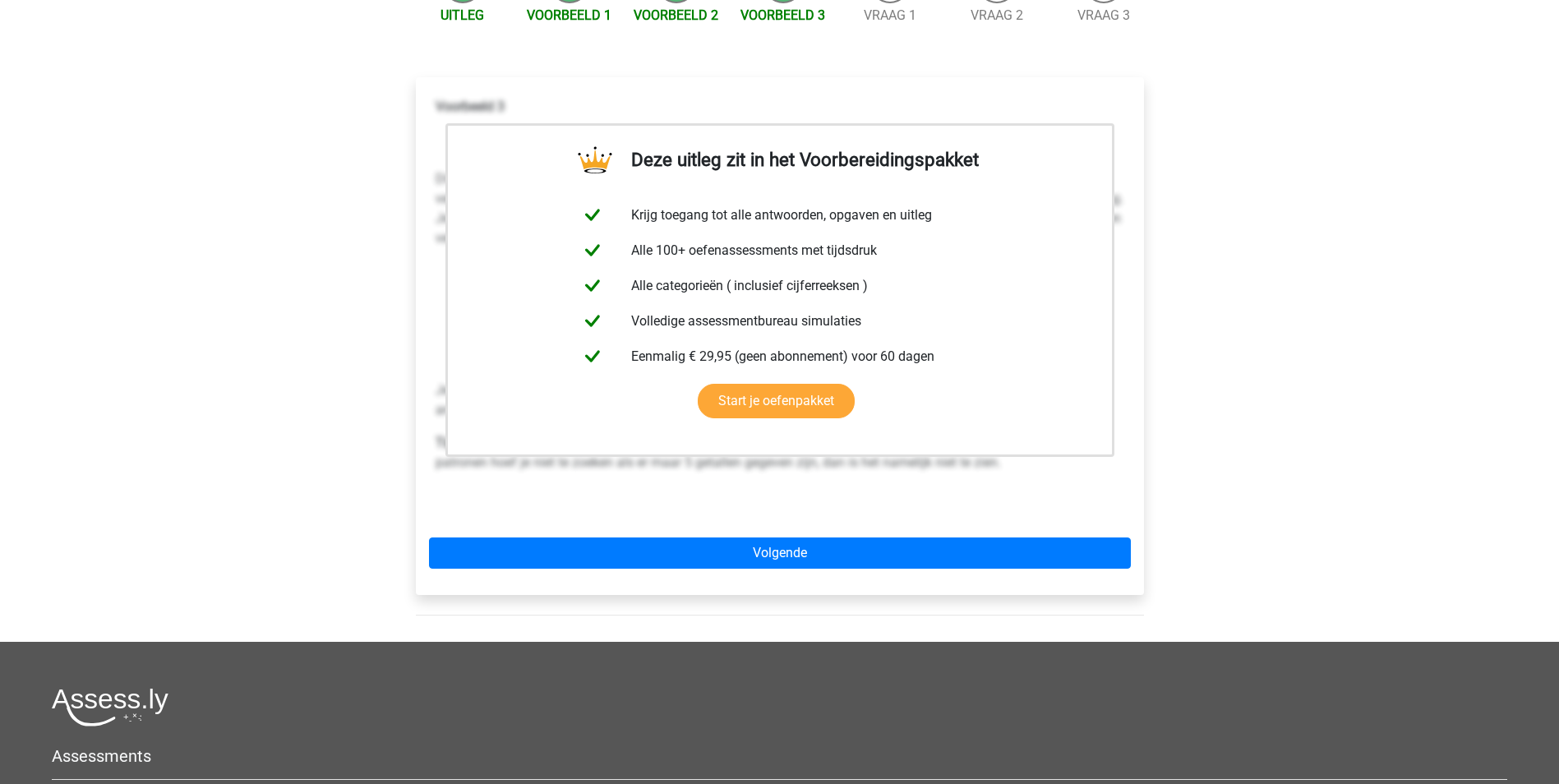
scroll to position [247, 0]
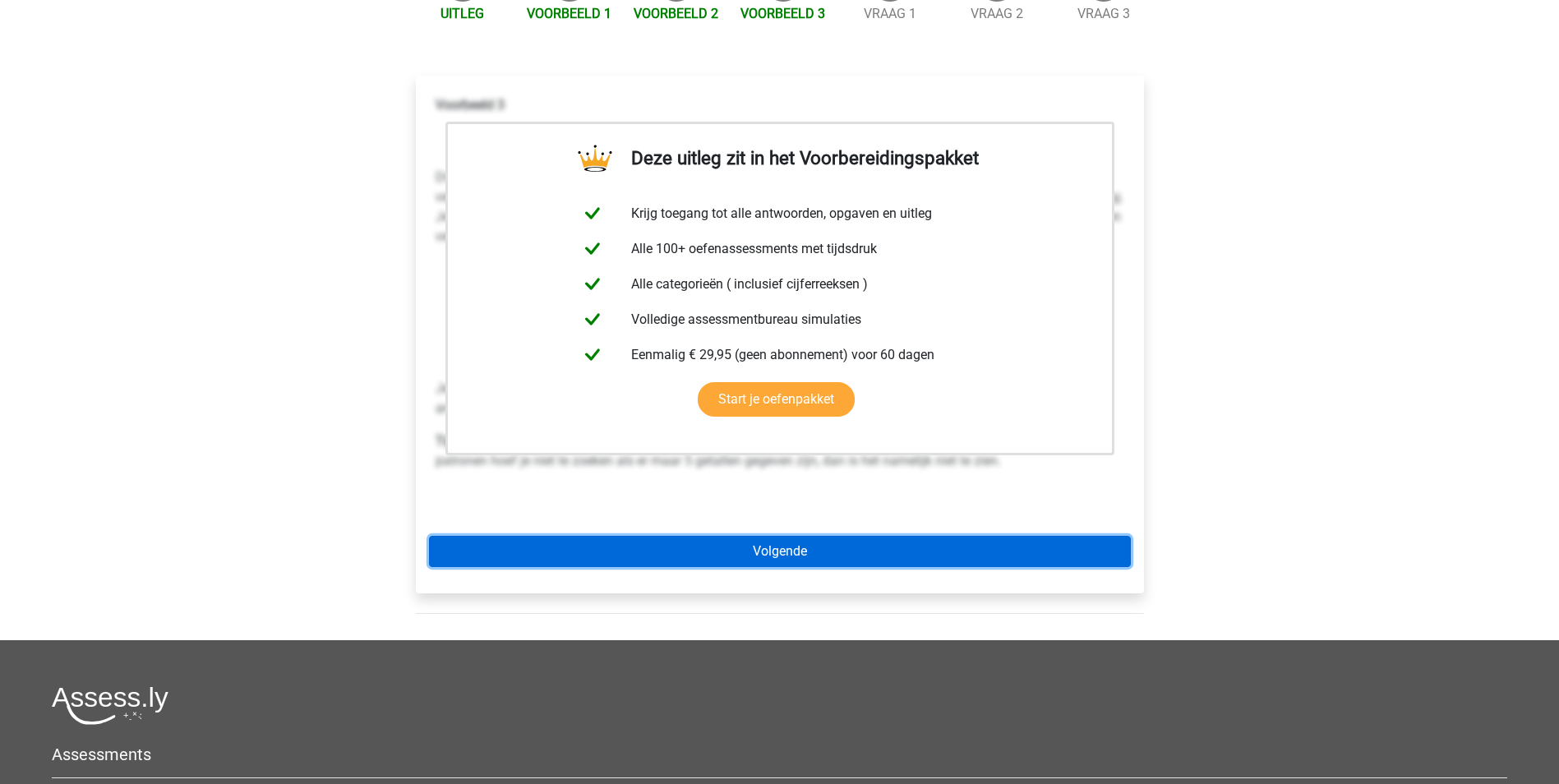
click at [800, 536] on link "Volgende" at bounding box center [780, 551] width 702 height 31
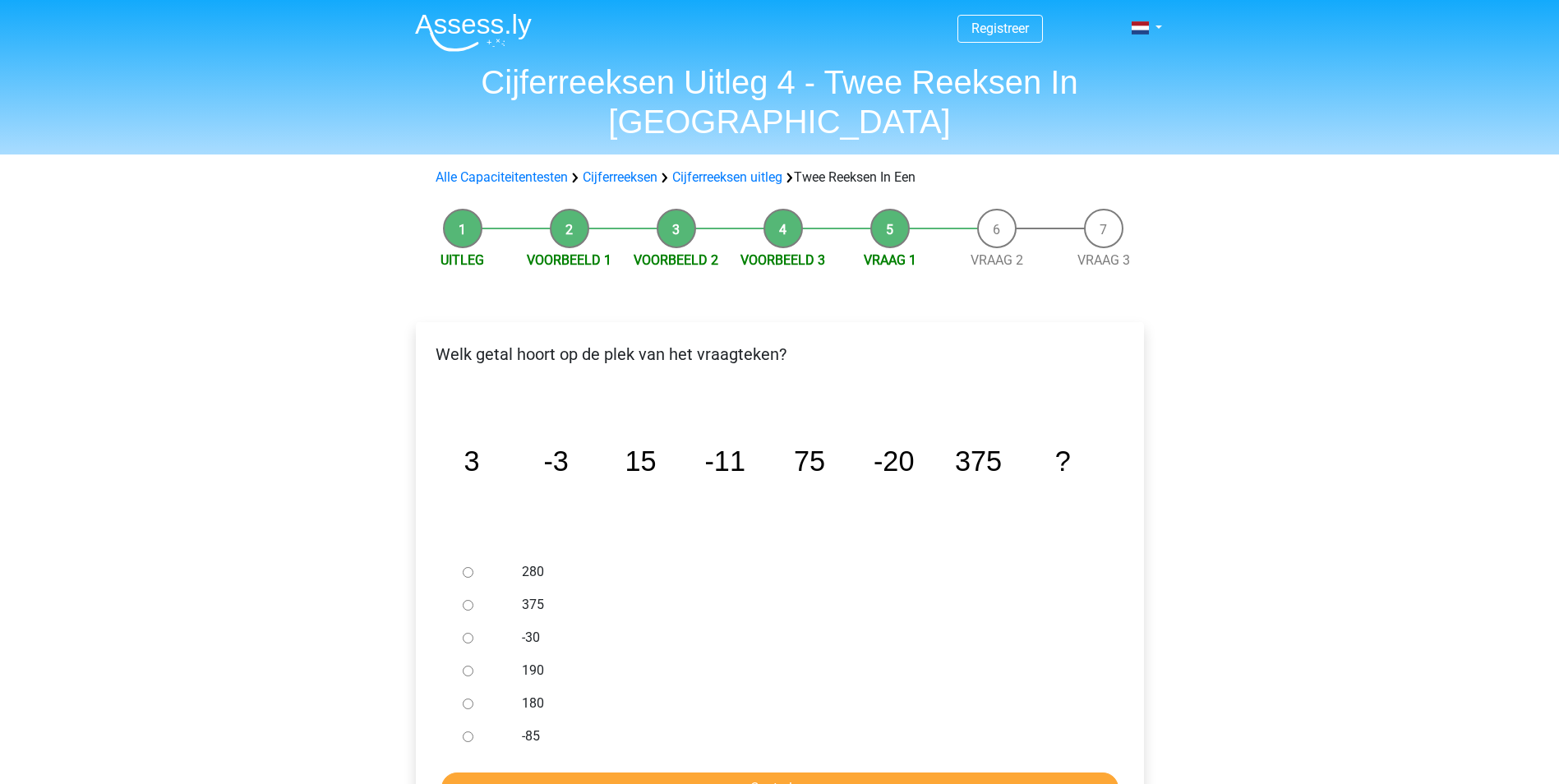
click at [467, 632] on input "-30" at bounding box center [467, 637] width 11 height 11
radio input "true"
click at [588, 772] on input "Controleer" at bounding box center [780, 788] width 678 height 31
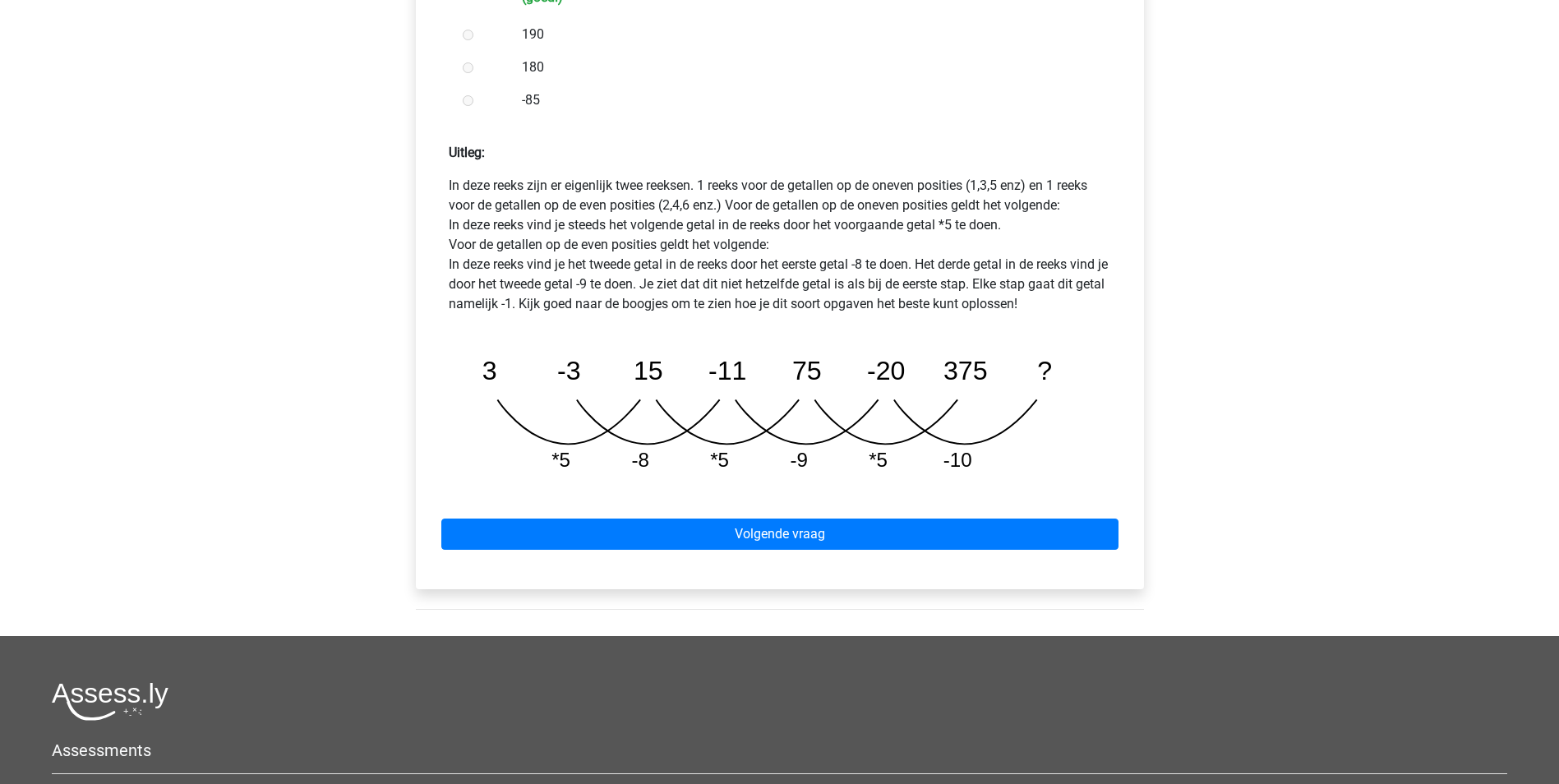
scroll to position [740, 0]
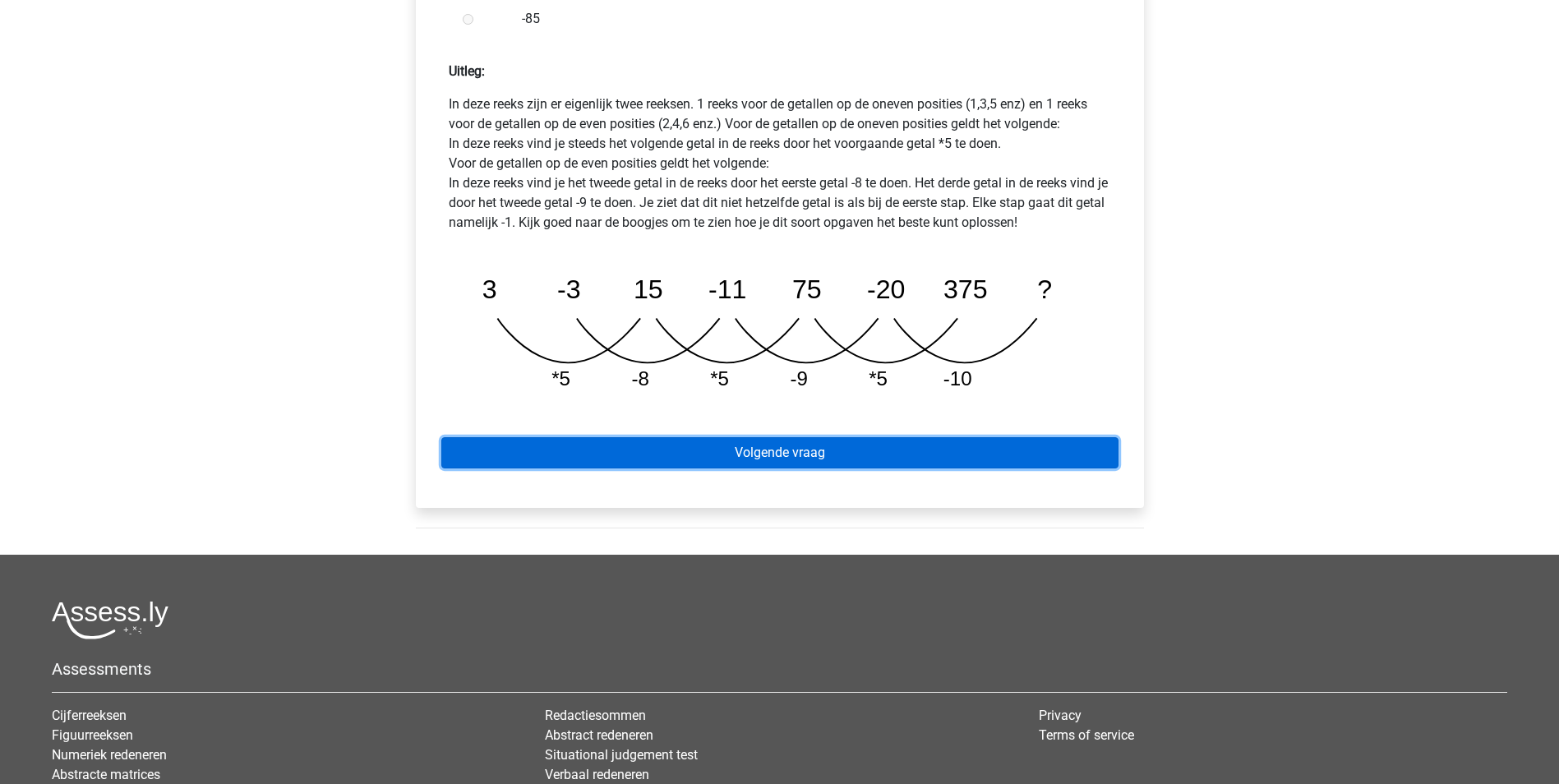
click at [738, 437] on link "Volgende vraag" at bounding box center [780, 453] width 678 height 31
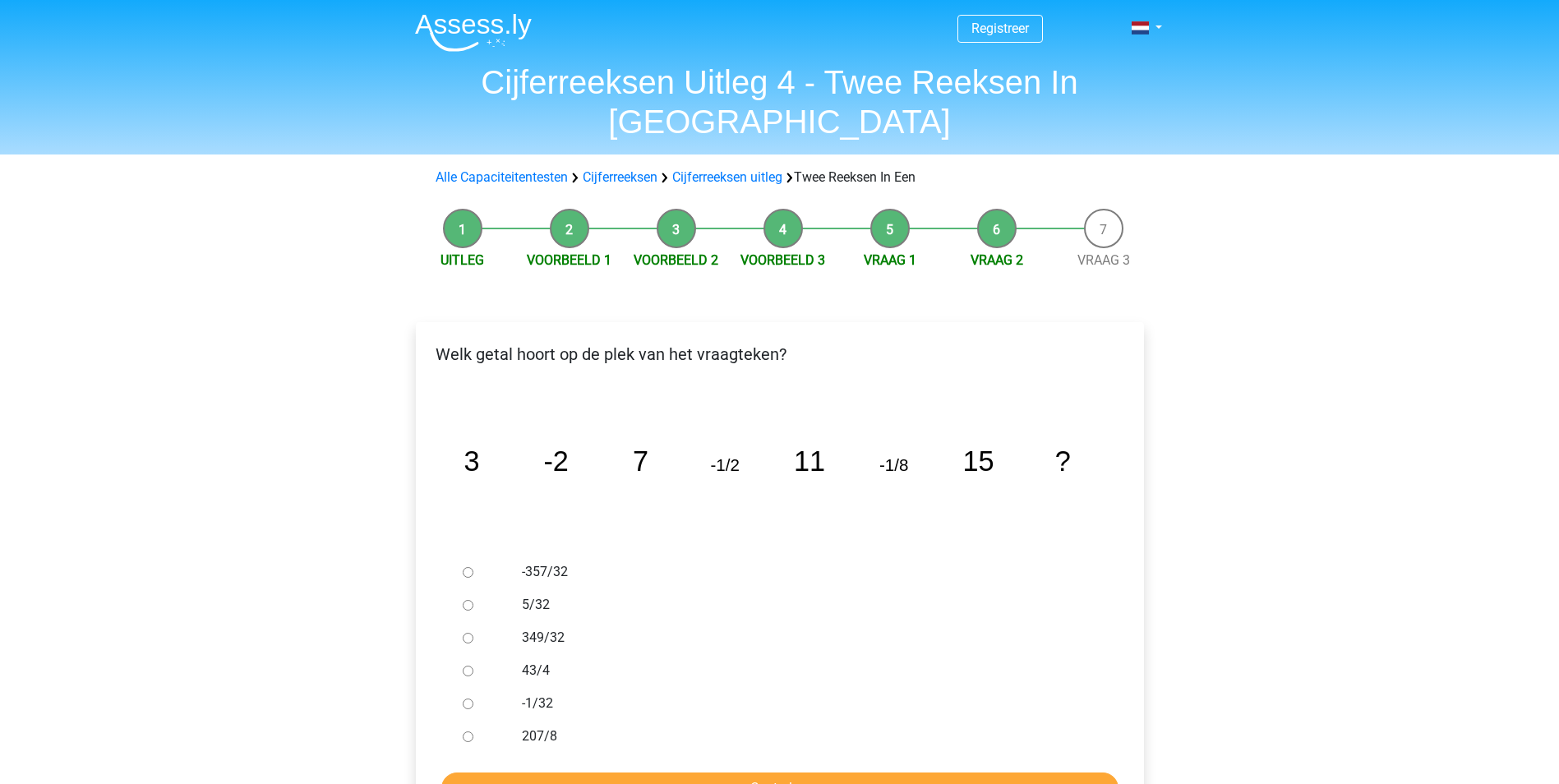
click at [468, 698] on input "-1/32" at bounding box center [467, 703] width 11 height 11
radio input "true"
click at [534, 772] on input "Controleer" at bounding box center [780, 788] width 678 height 31
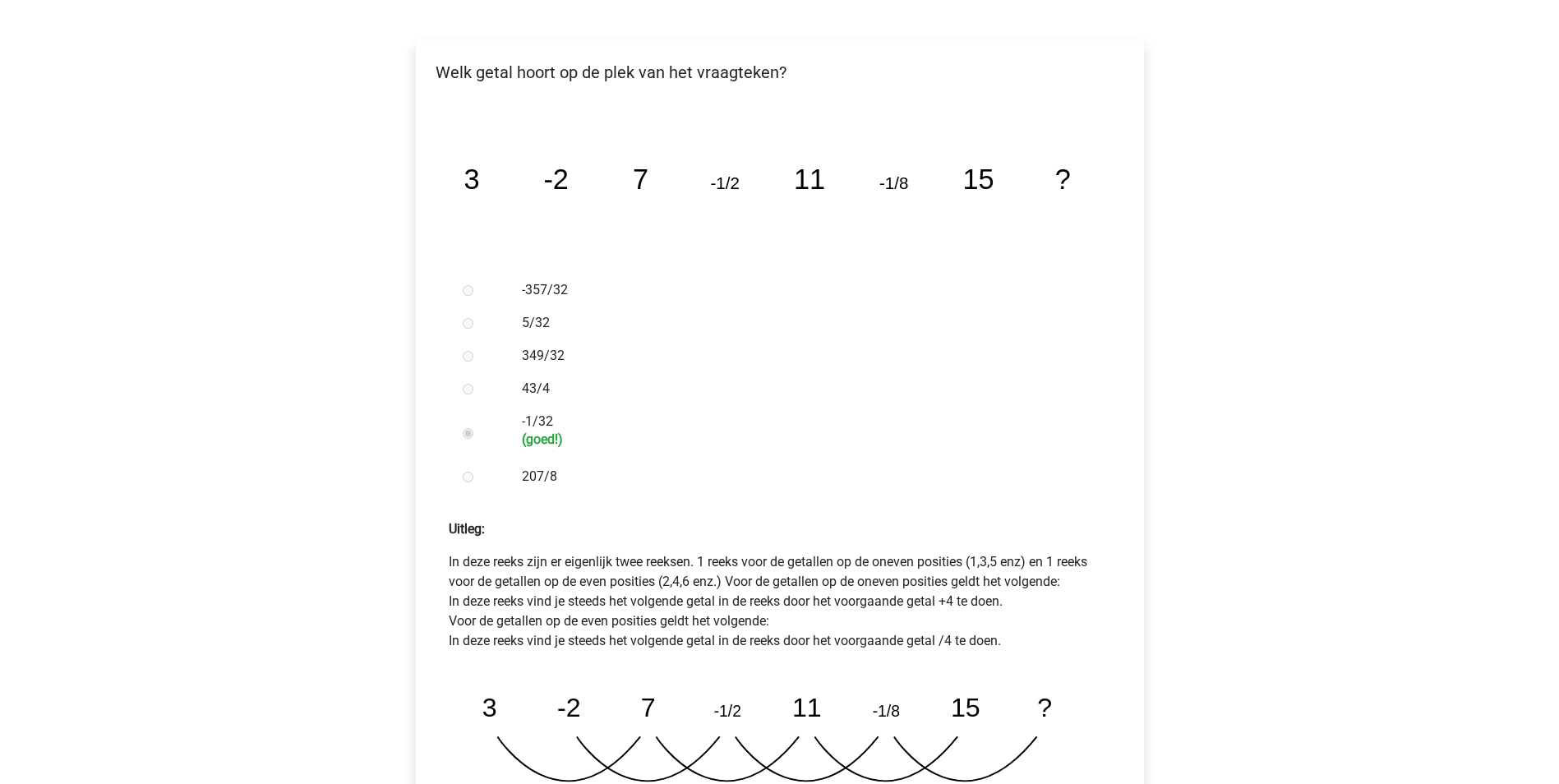
scroll to position [411, 0]
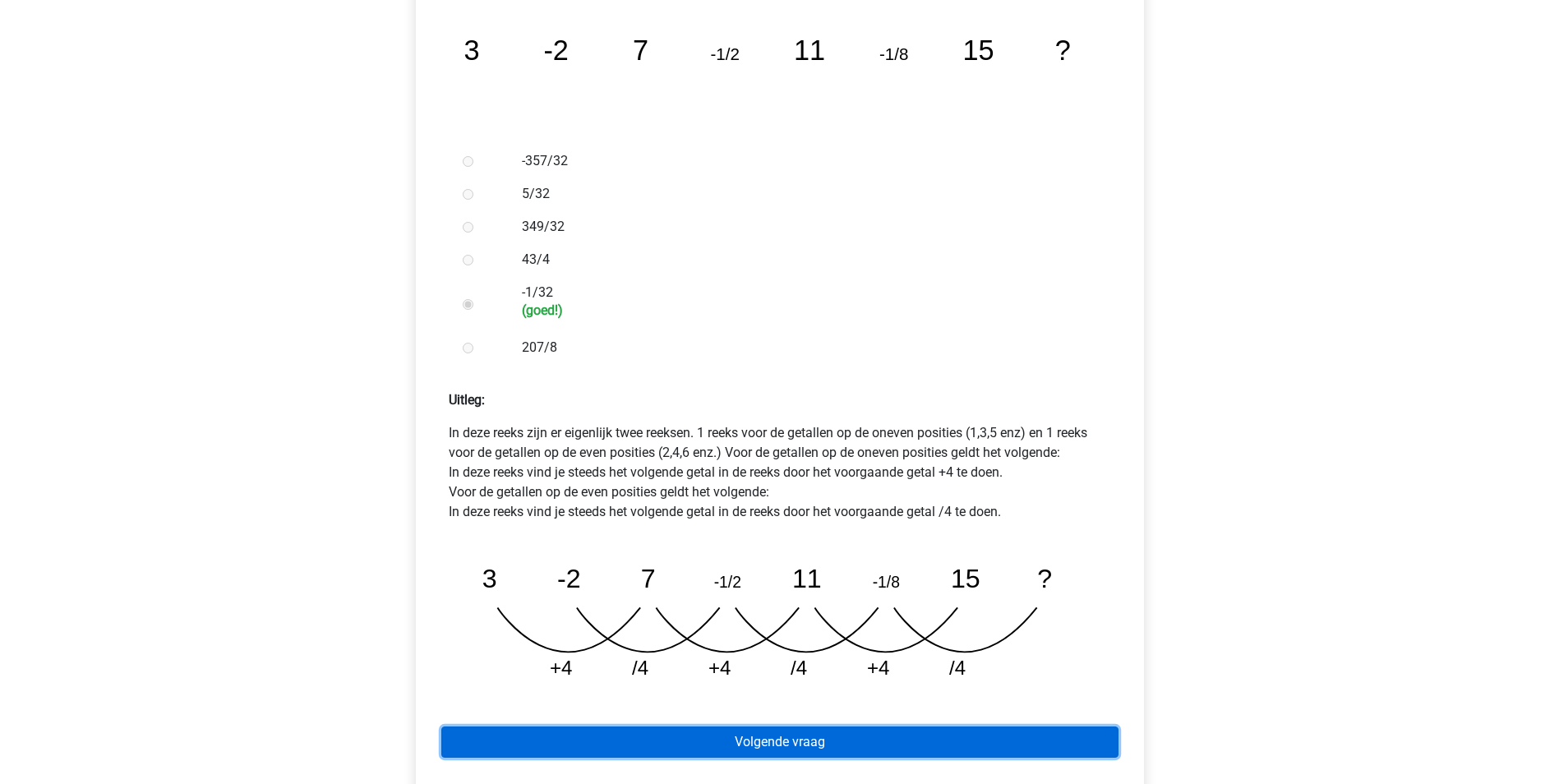
click at [804, 726] on link "Volgende vraag" at bounding box center [780, 742] width 678 height 31
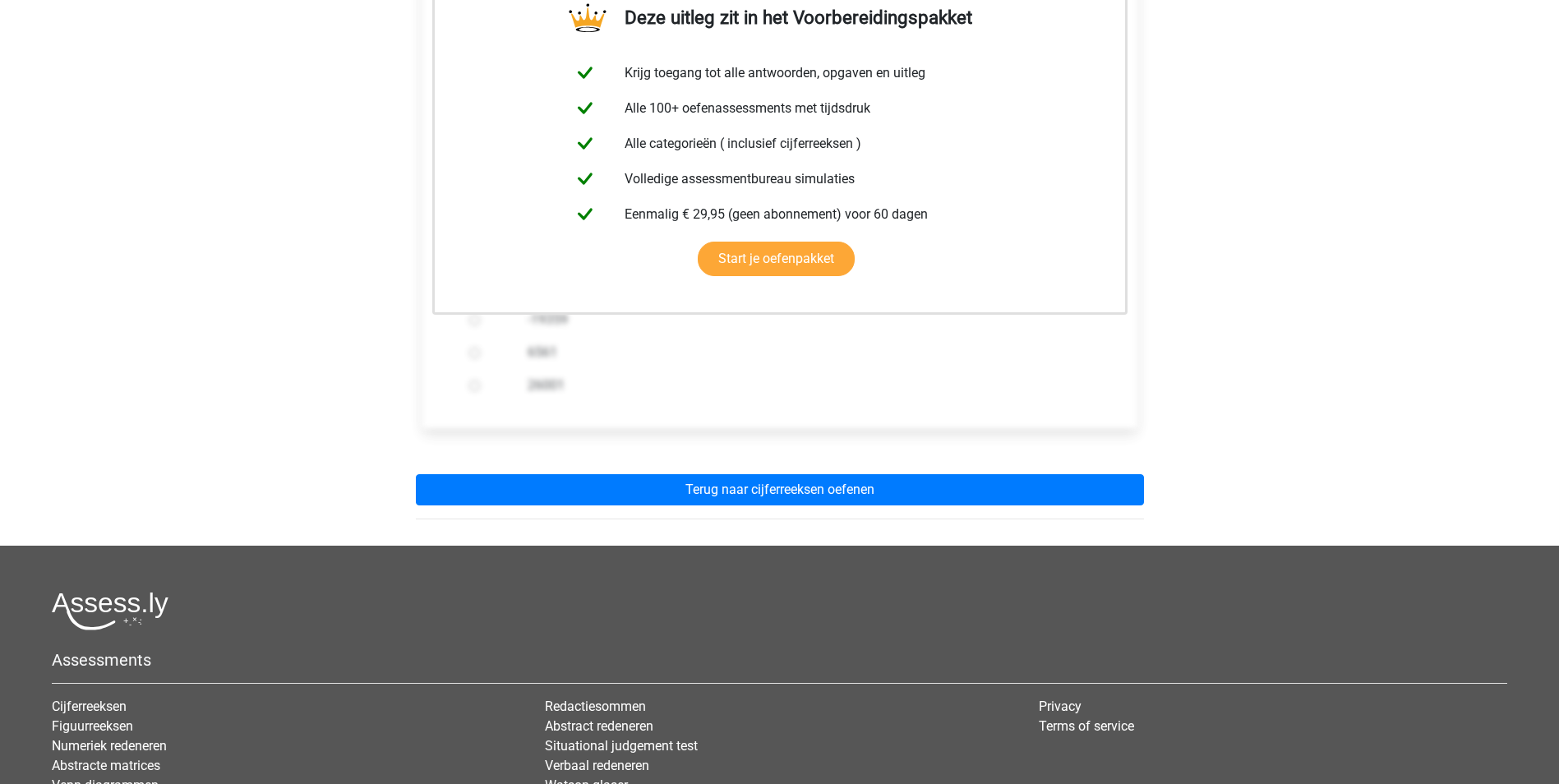
scroll to position [493, 0]
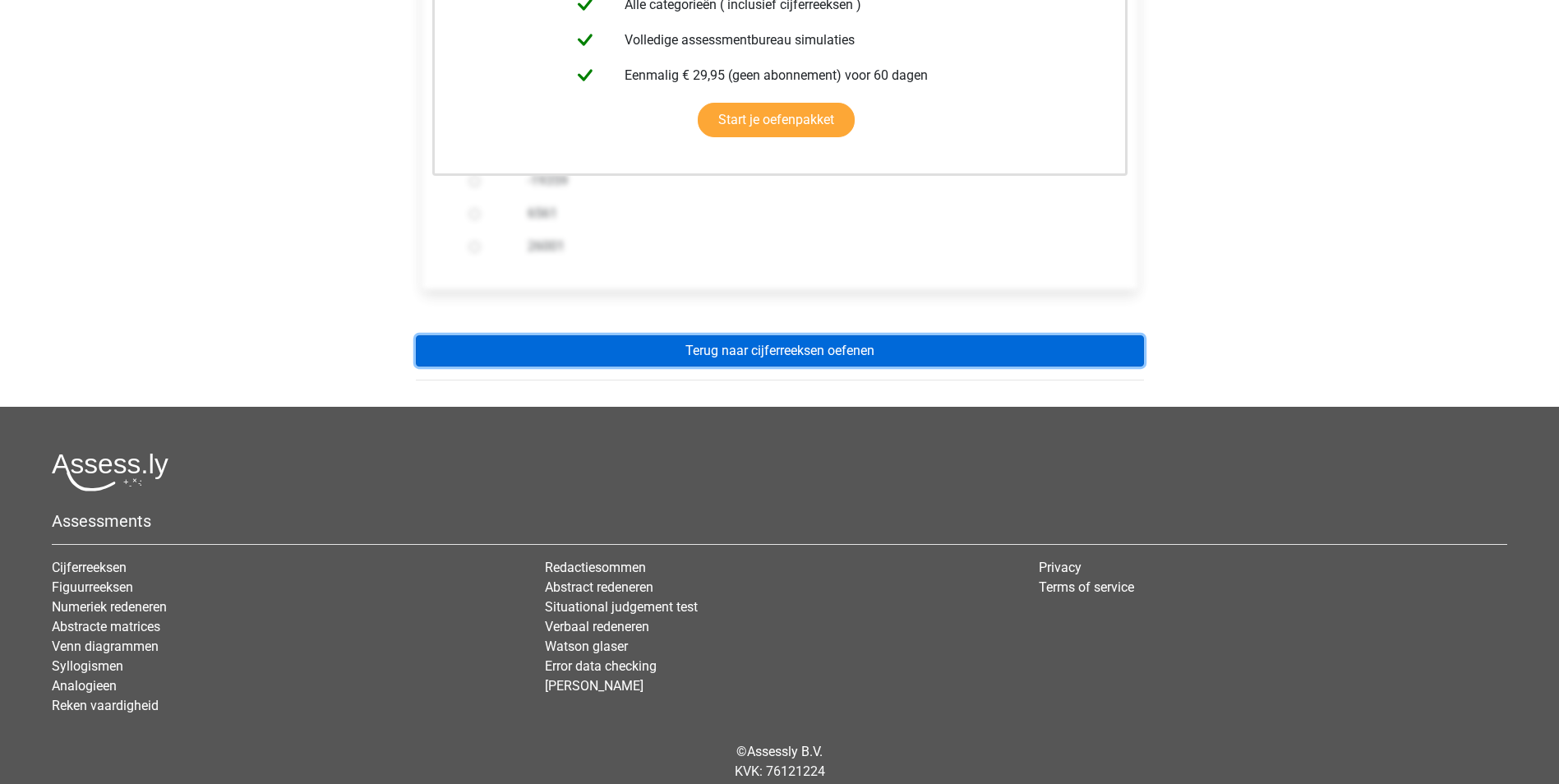
click at [729, 335] on link "Terug naar cijferreeksen oefenen" at bounding box center [780, 351] width 729 height 31
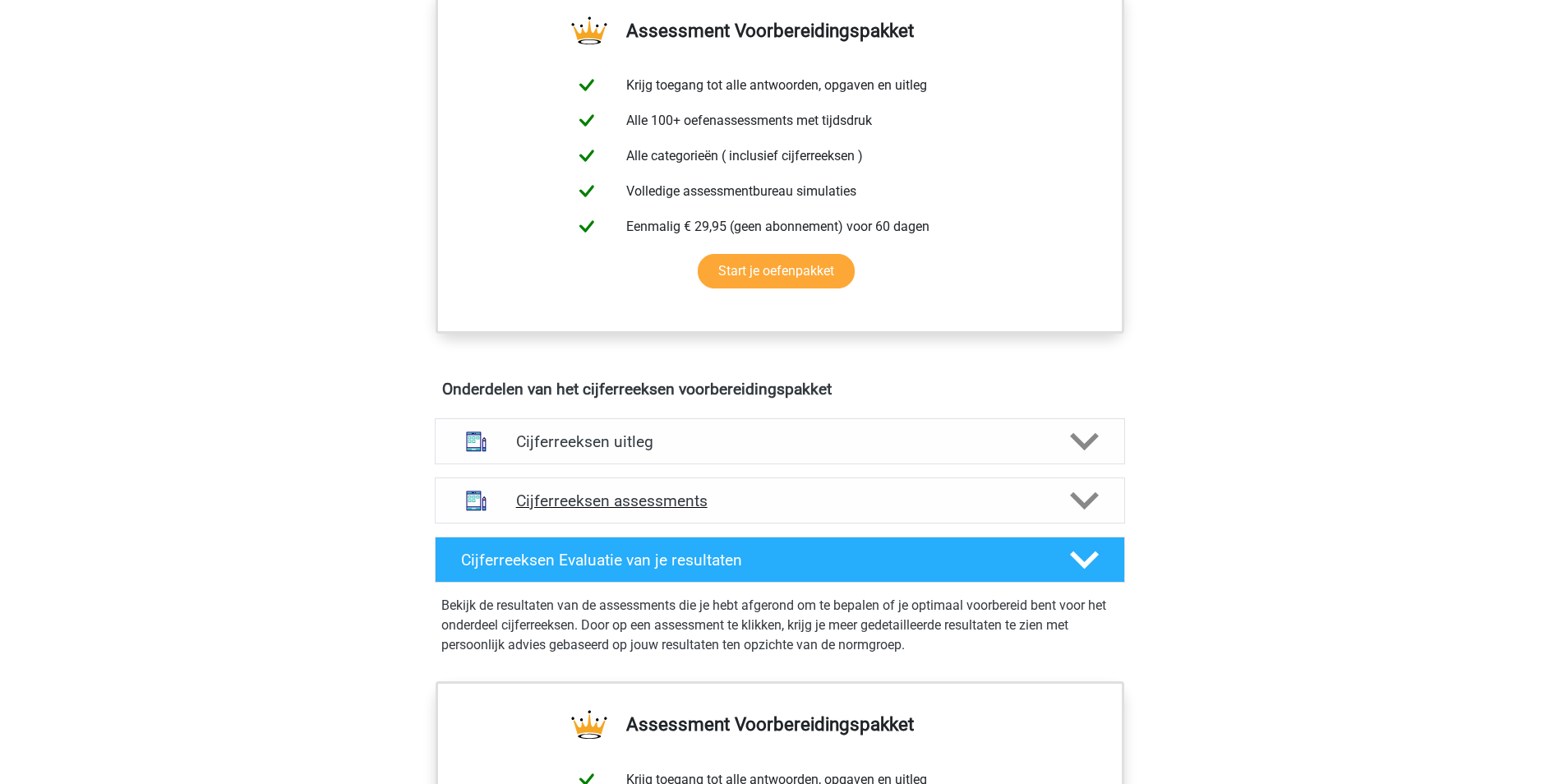
scroll to position [657, 0]
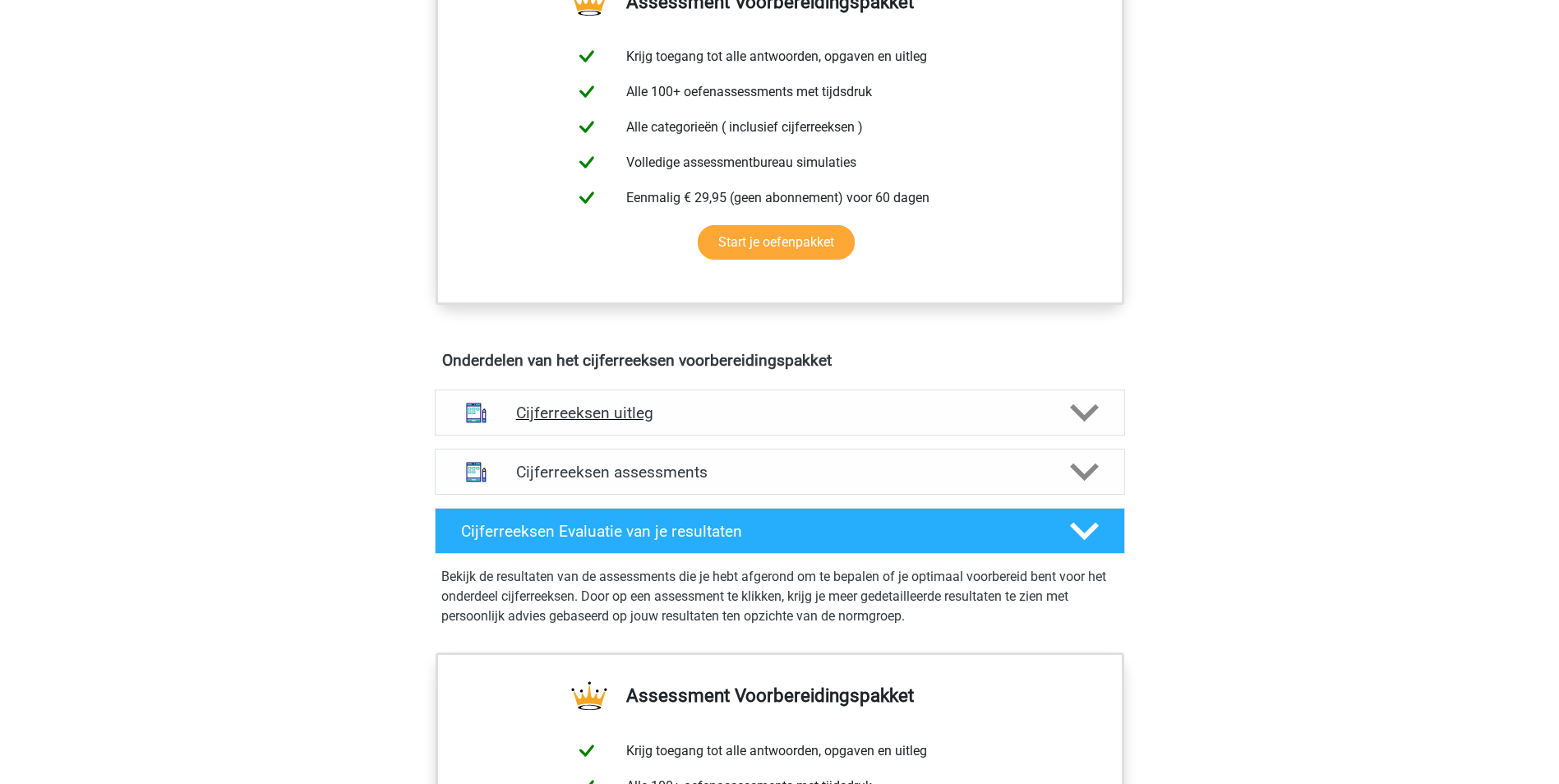
click at [676, 423] on h4 "Cijferreeksen uitleg" at bounding box center [780, 413] width 528 height 19
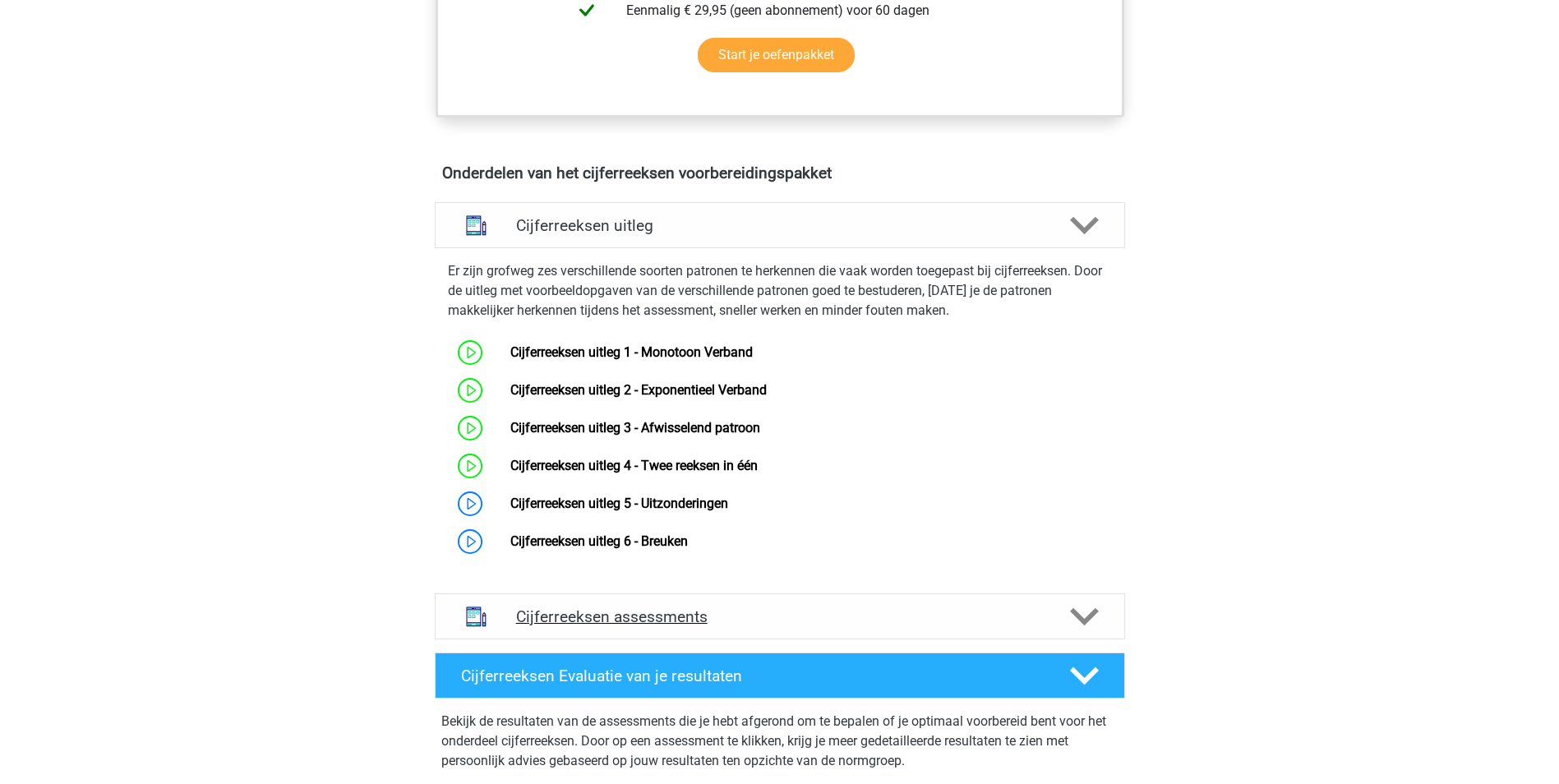
scroll to position [904, 0]
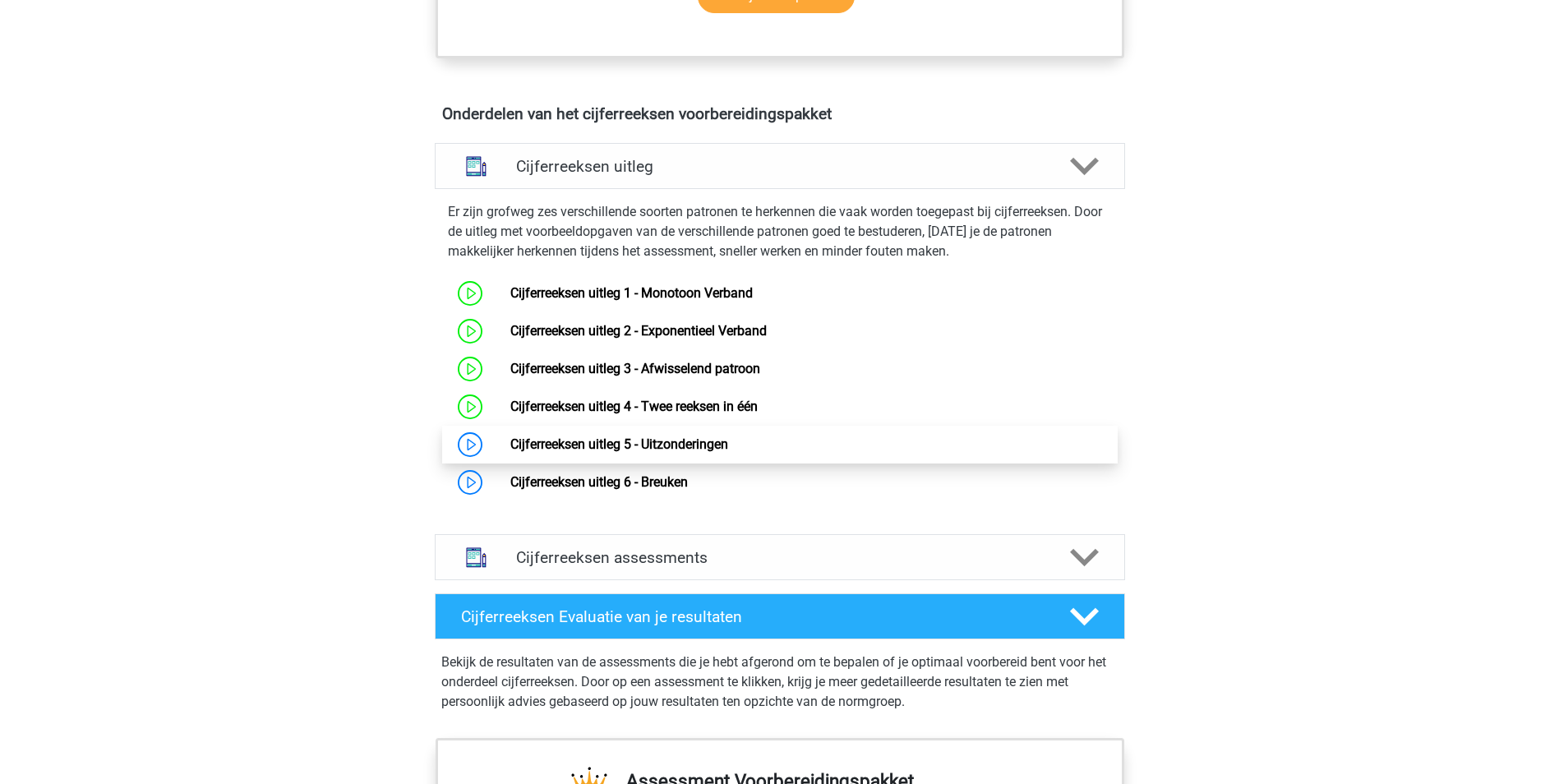
click at [599, 452] on link "Cijferreeksen uitleg 5 - Uitzonderingen" at bounding box center [619, 444] width 218 height 15
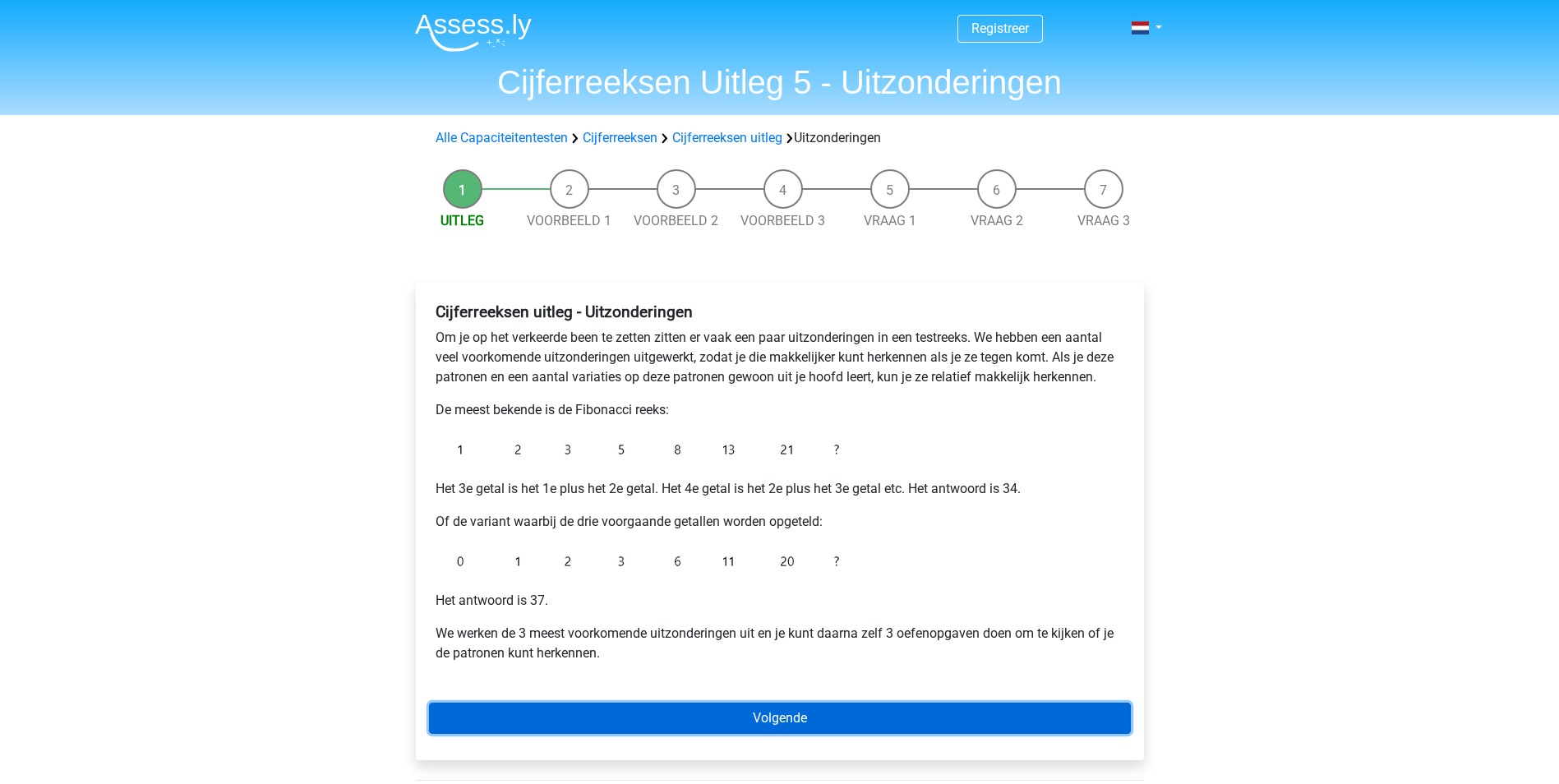
click at [656, 716] on link "Volgende" at bounding box center [780, 718] width 702 height 31
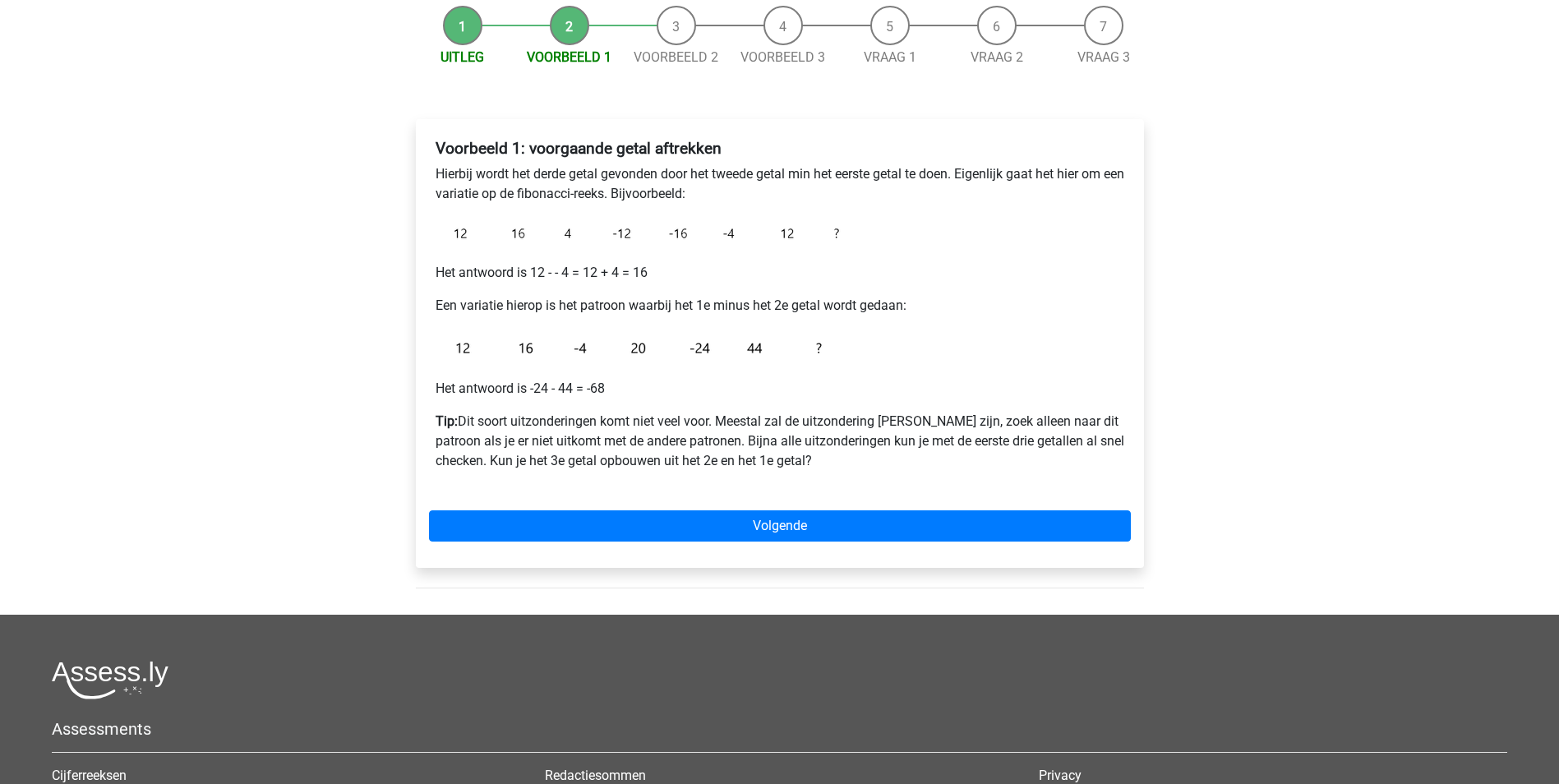
scroll to position [164, 0]
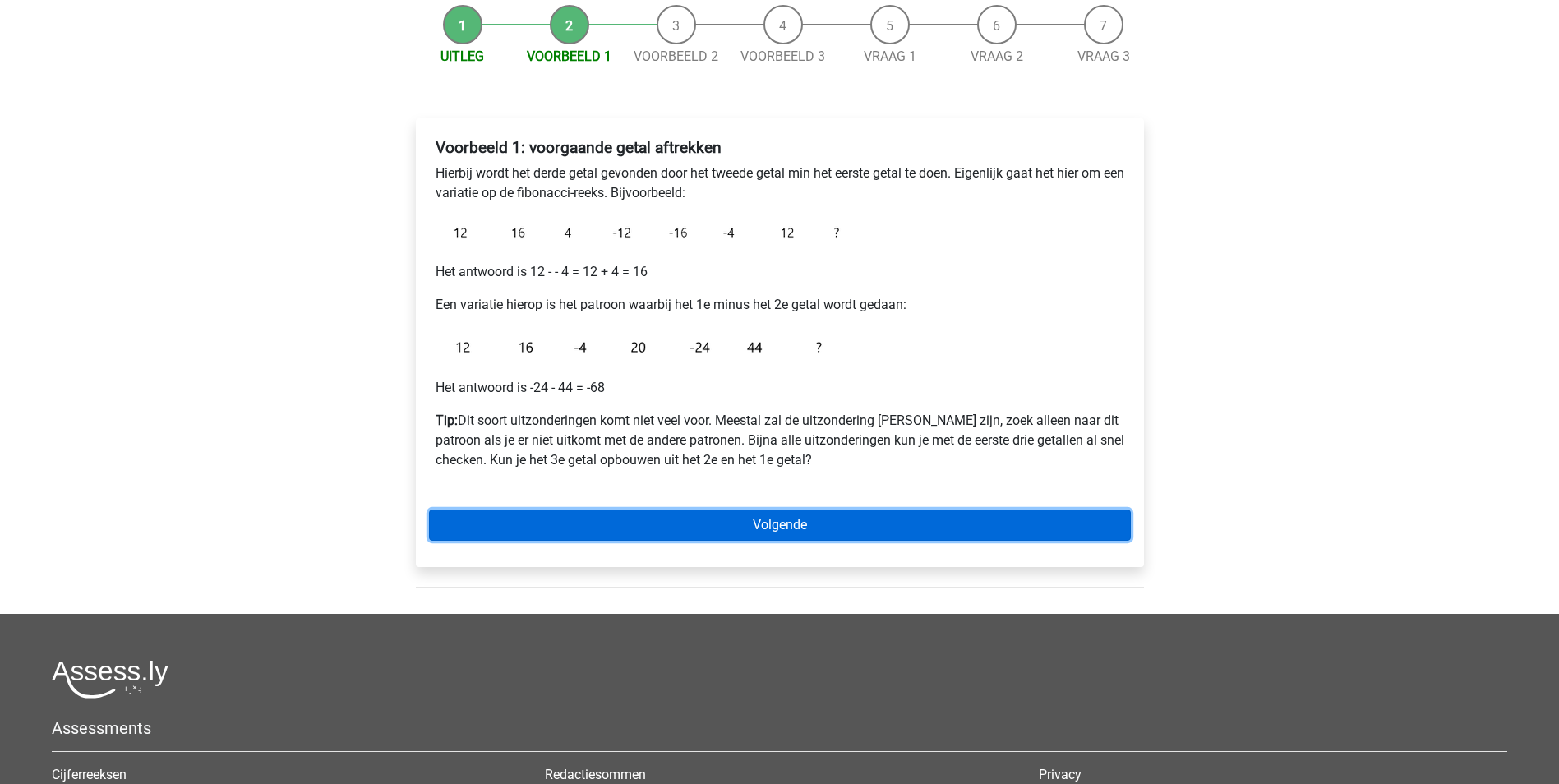
click at [647, 525] on link "Volgende" at bounding box center [780, 525] width 702 height 31
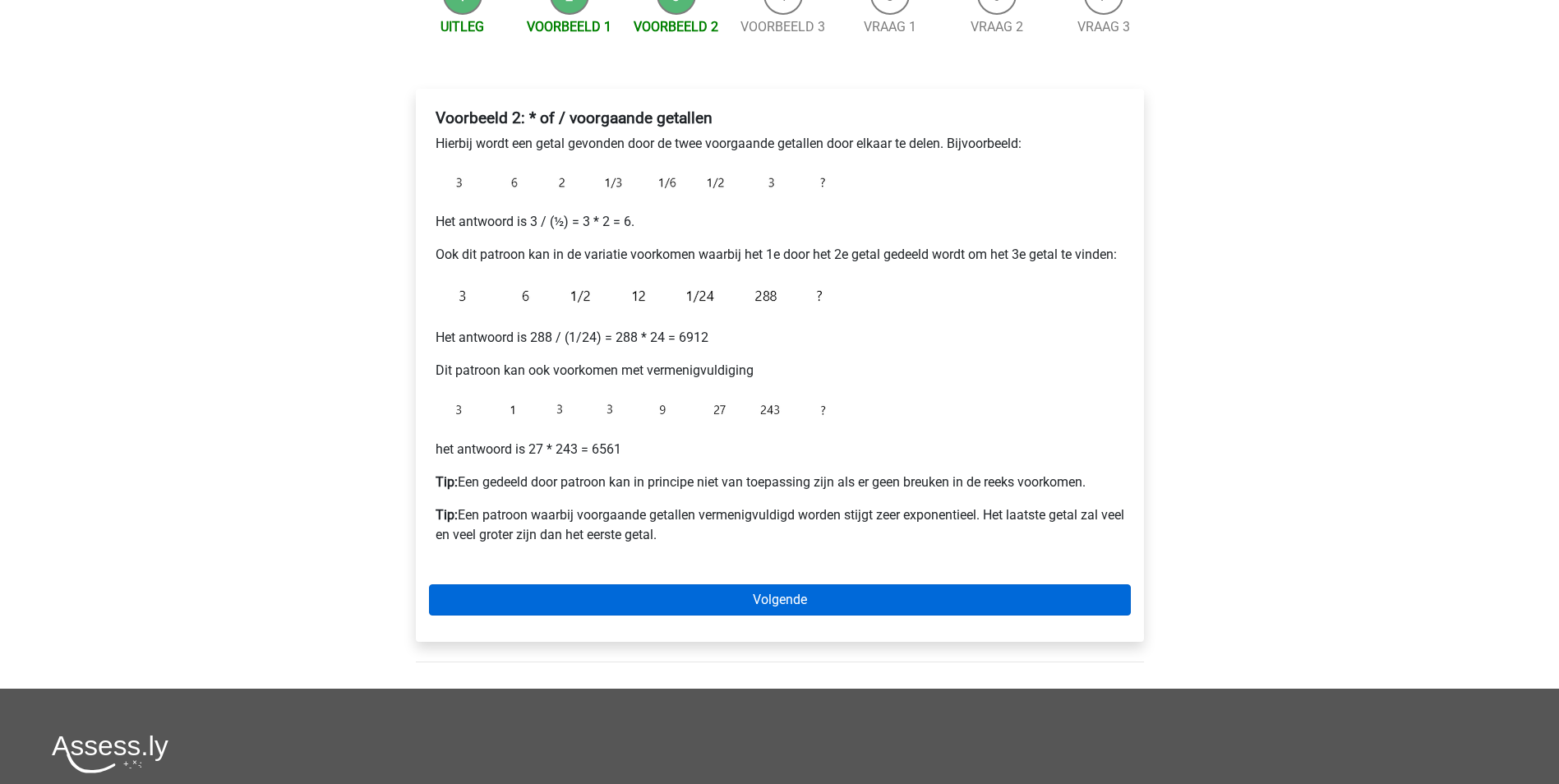
scroll to position [247, 0]
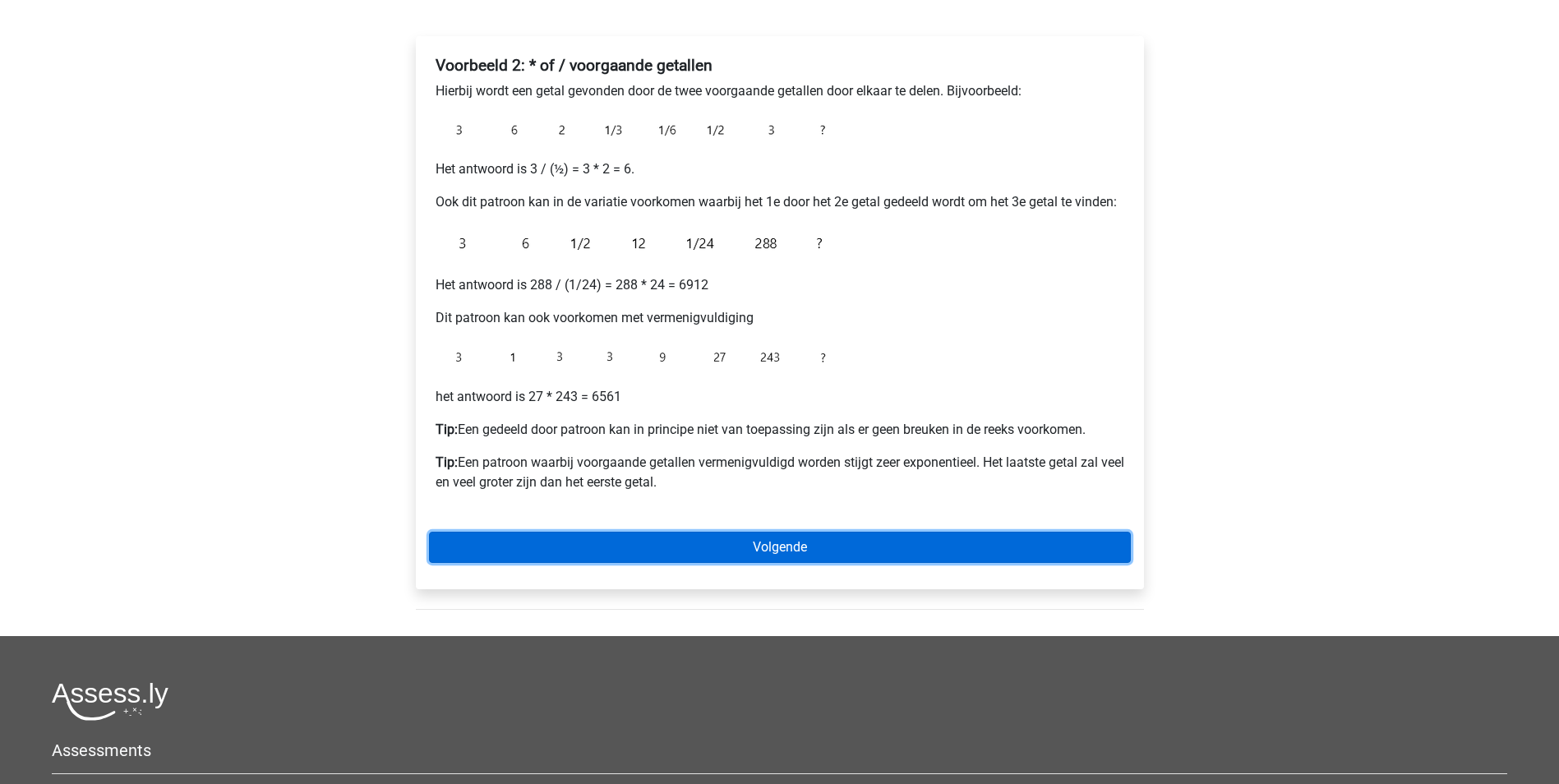
click at [730, 552] on link "Volgende" at bounding box center [780, 547] width 702 height 31
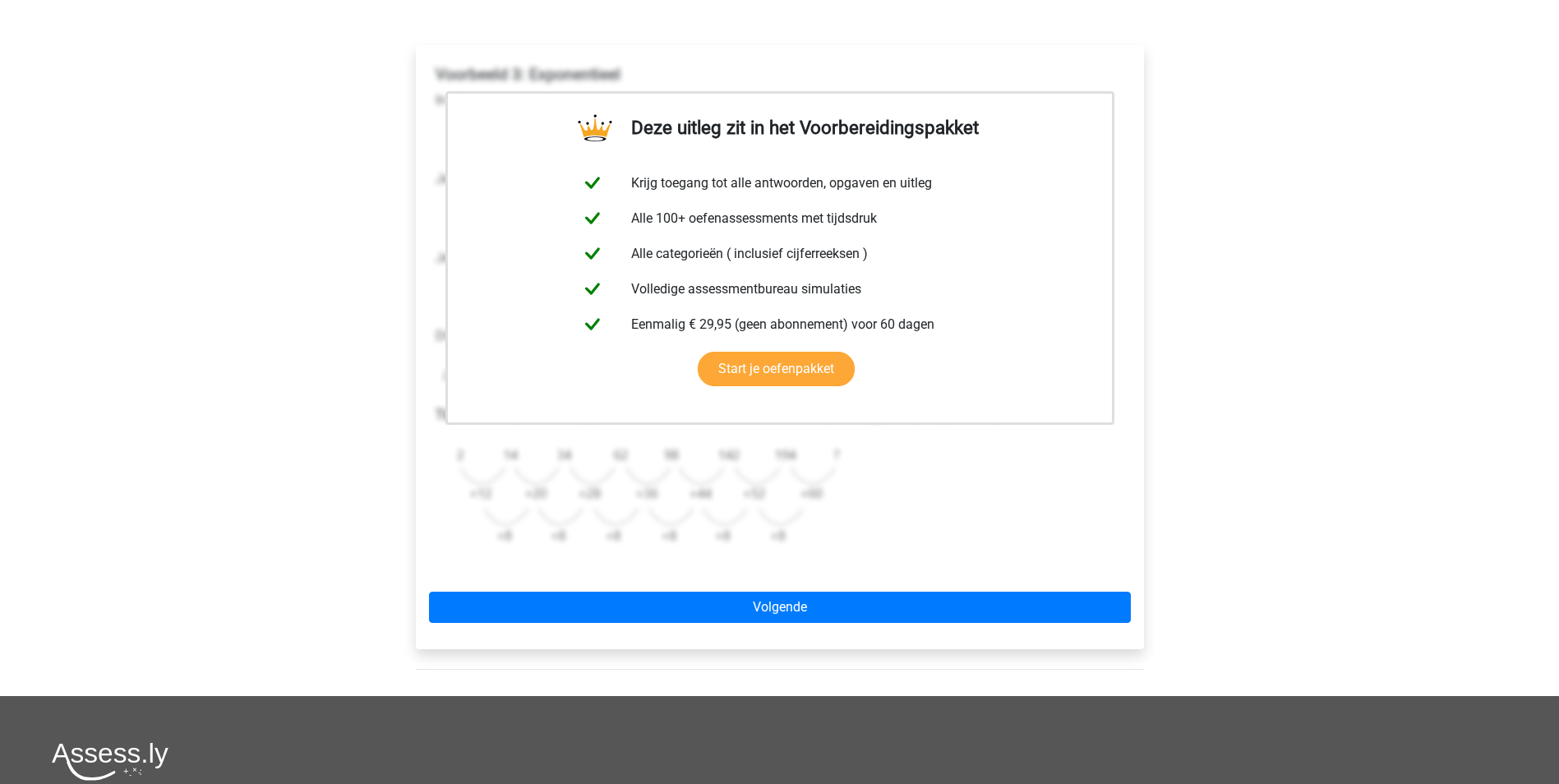
scroll to position [247, 0]
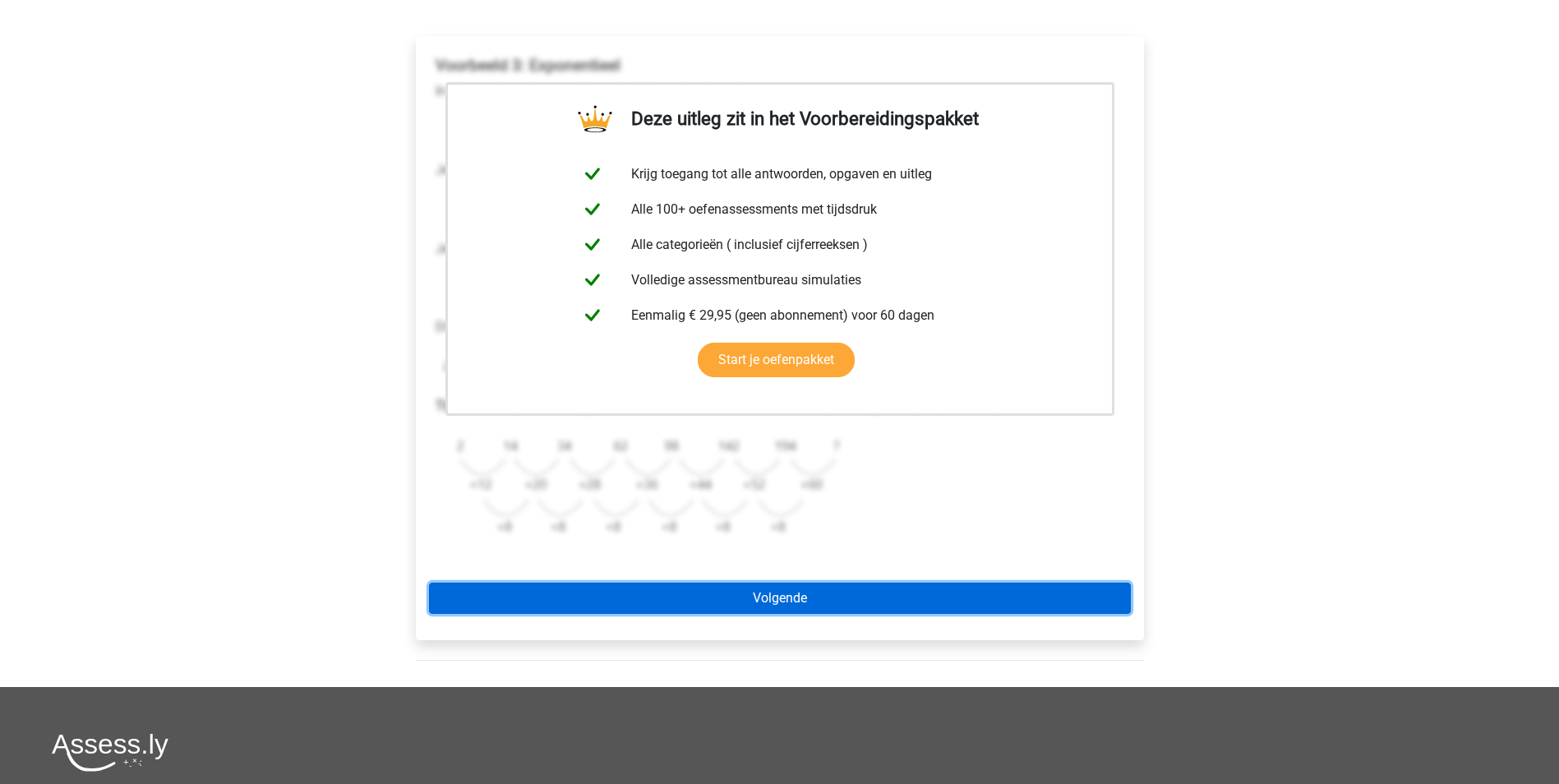
click at [736, 598] on link "Volgende" at bounding box center [780, 598] width 702 height 31
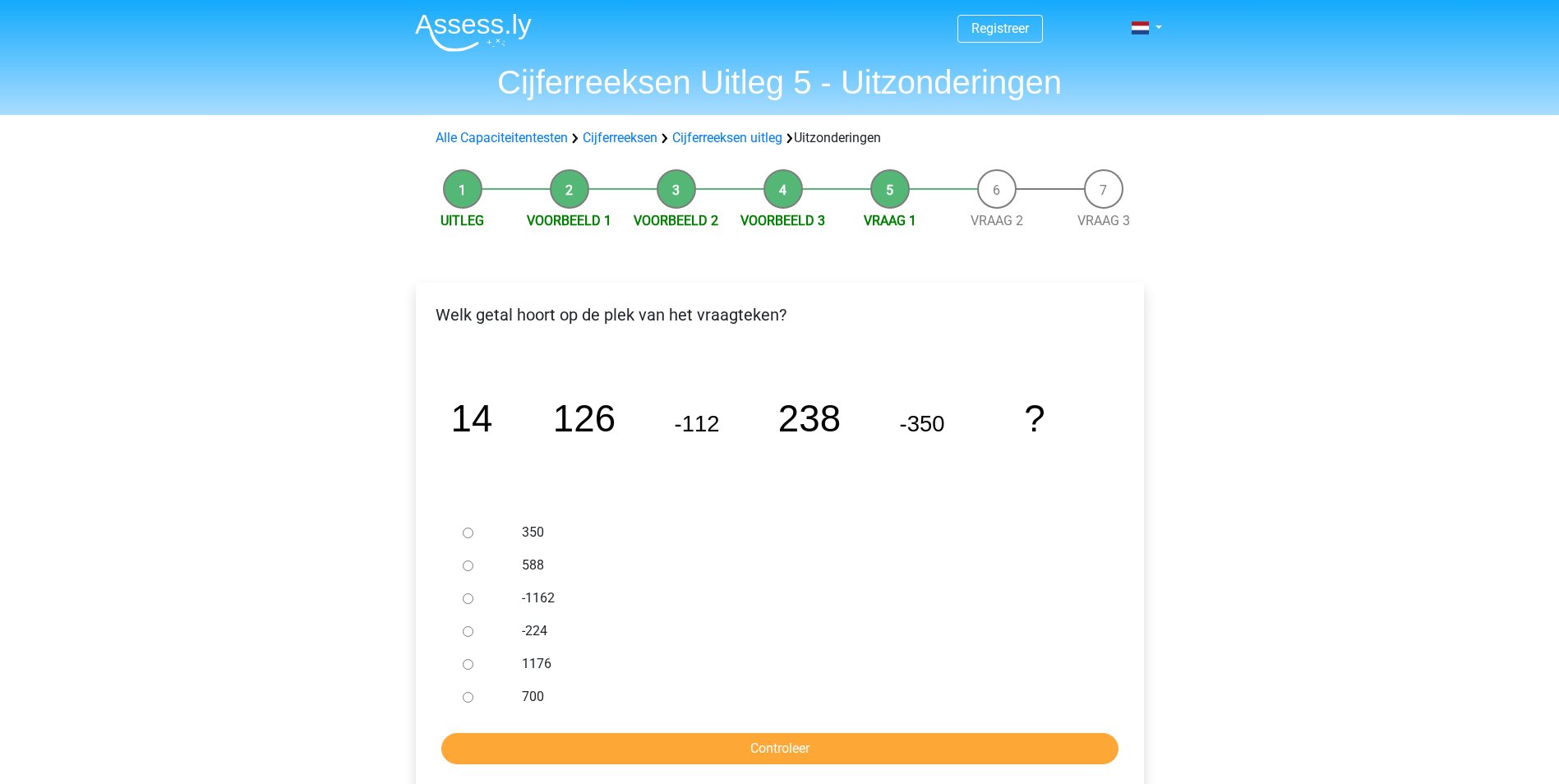
scroll to position [83, 0]
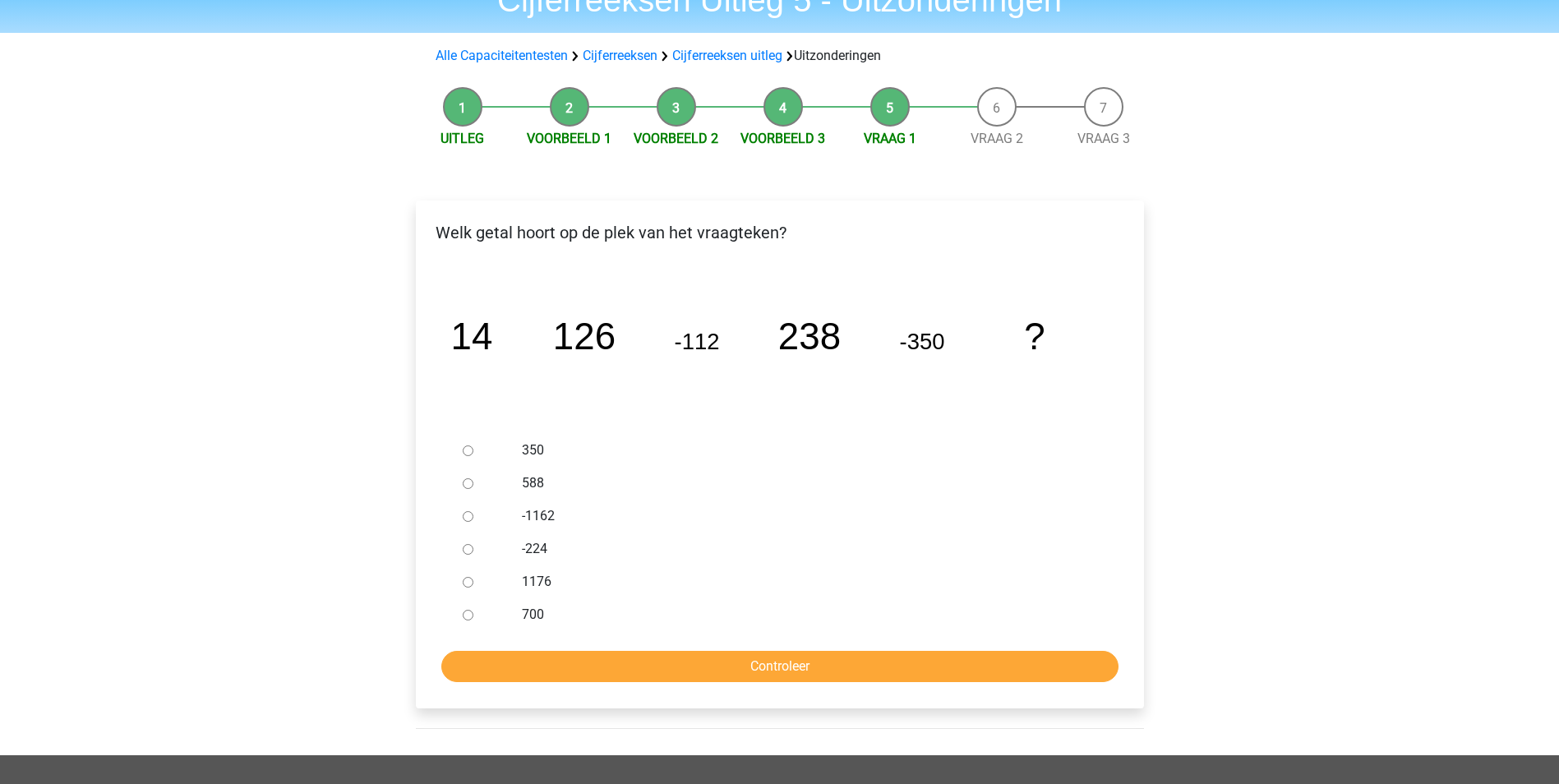
click at [471, 481] on input "588" at bounding box center [467, 483] width 11 height 11
radio input "true"
click at [580, 667] on input "Controleer" at bounding box center [780, 666] width 678 height 31
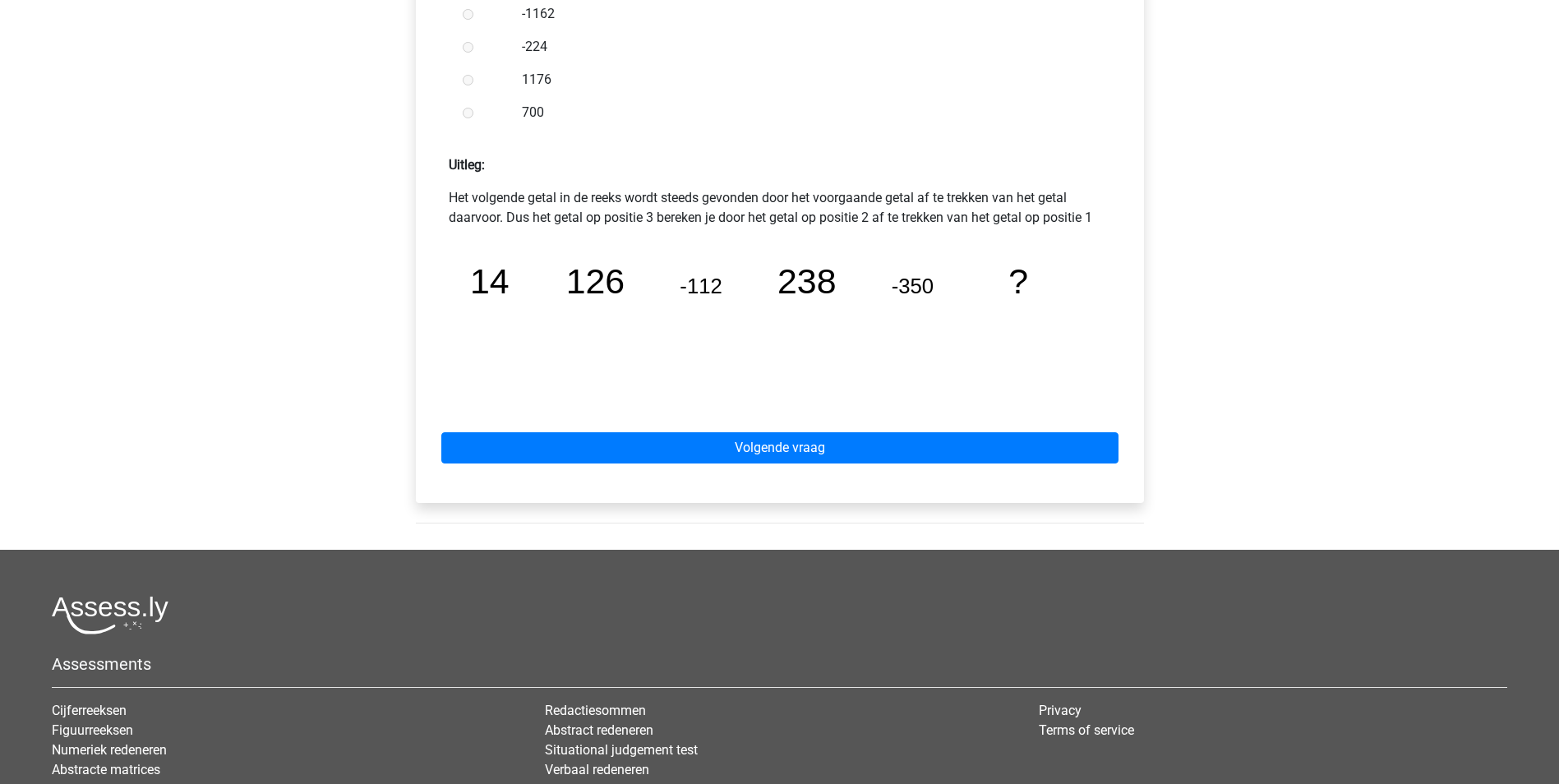
scroll to position [657, 0]
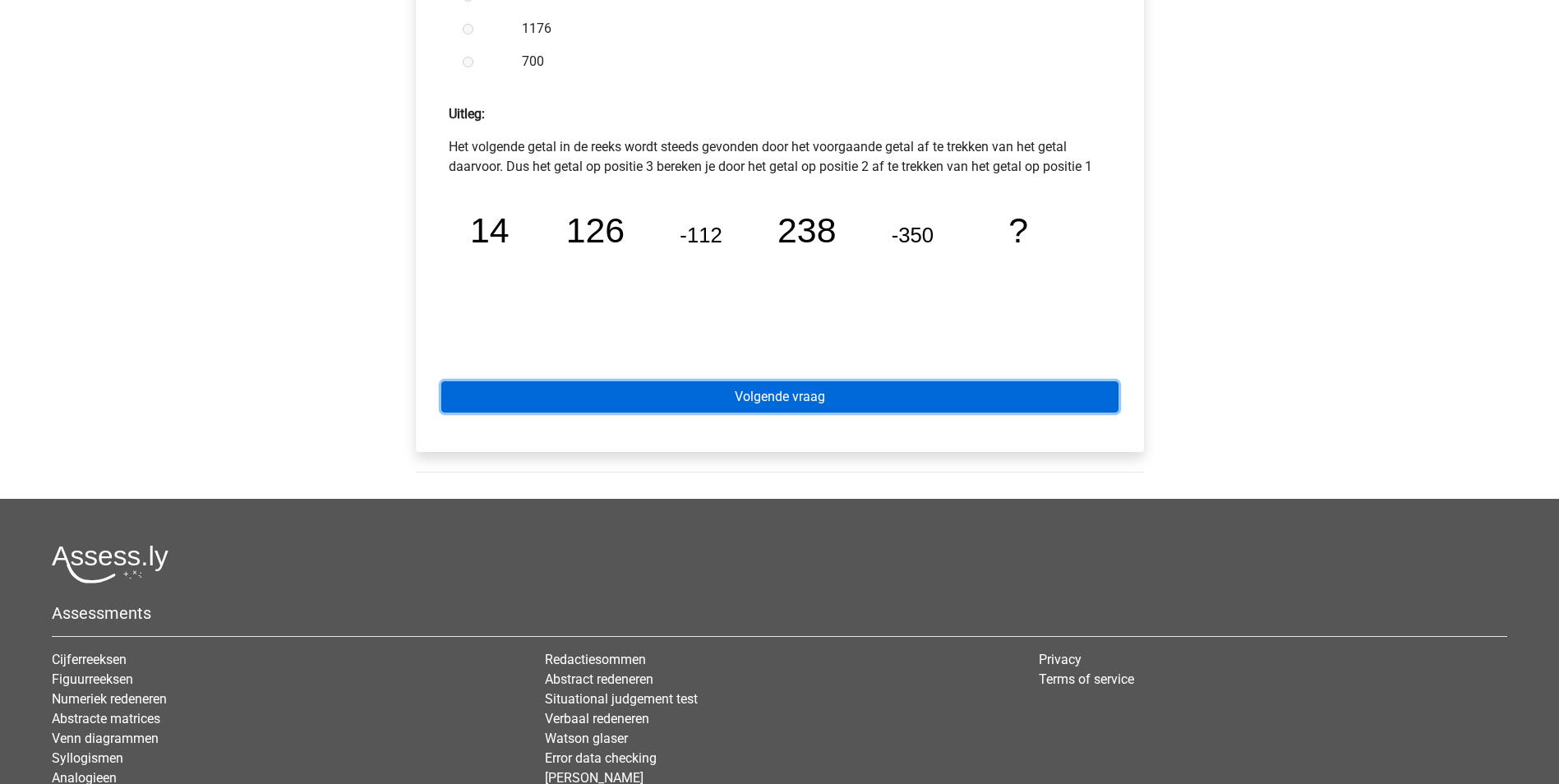
click at [768, 400] on link "Volgende vraag" at bounding box center [780, 397] width 678 height 31
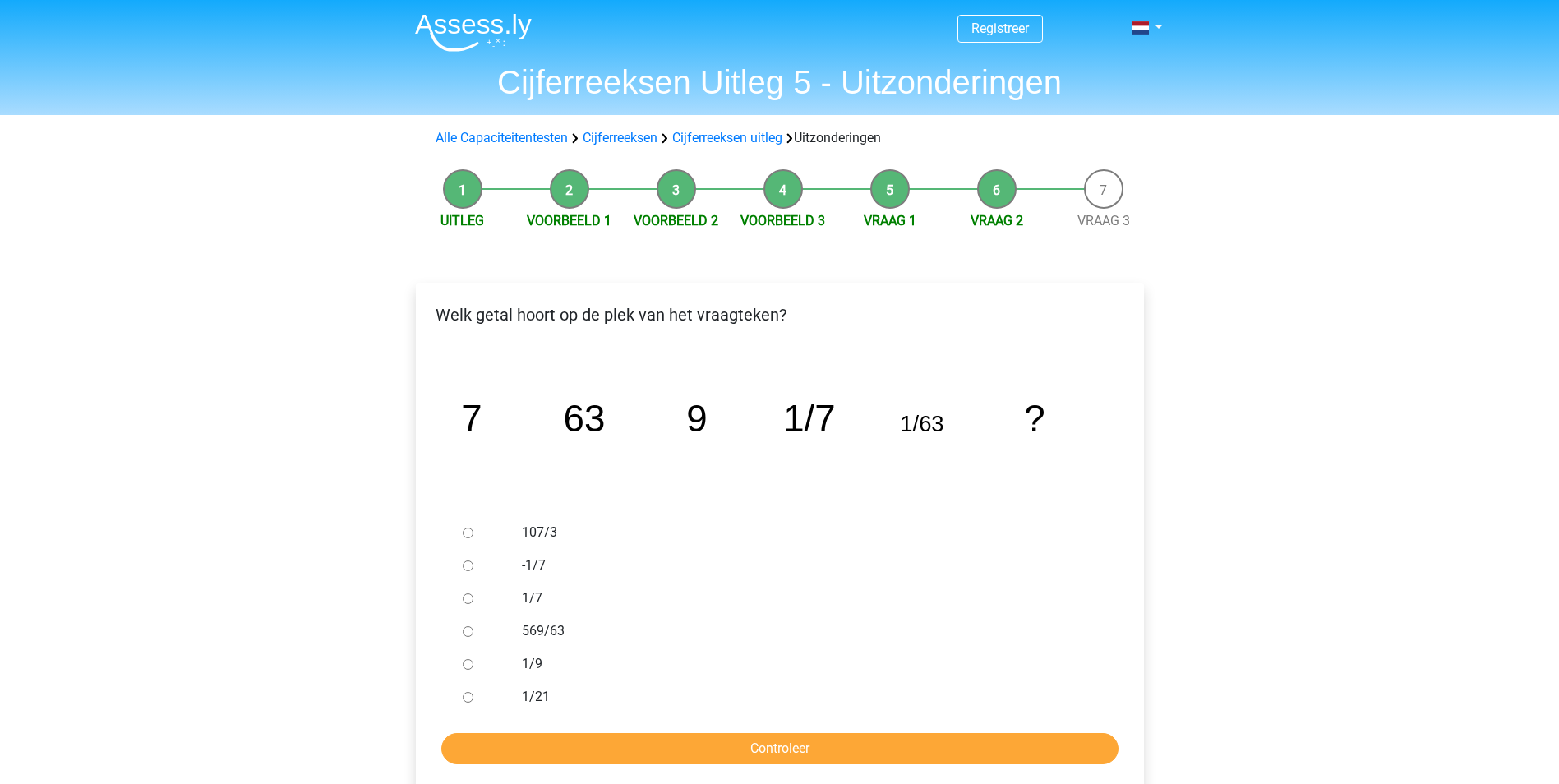
click at [468, 666] on input "1/9" at bounding box center [467, 664] width 11 height 11
radio input "true"
click at [519, 748] on input "Controleer" at bounding box center [780, 748] width 678 height 31
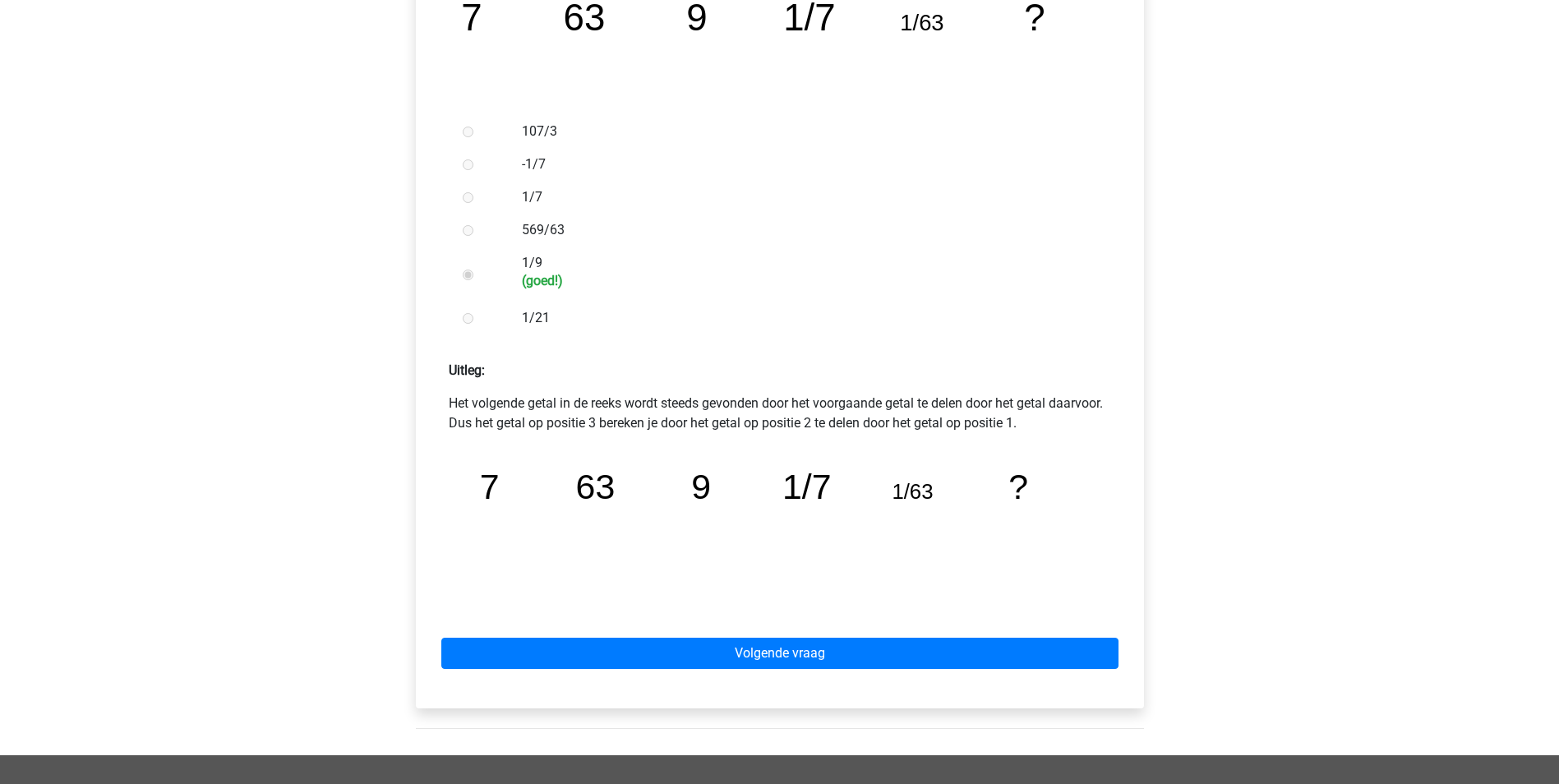
scroll to position [411, 0]
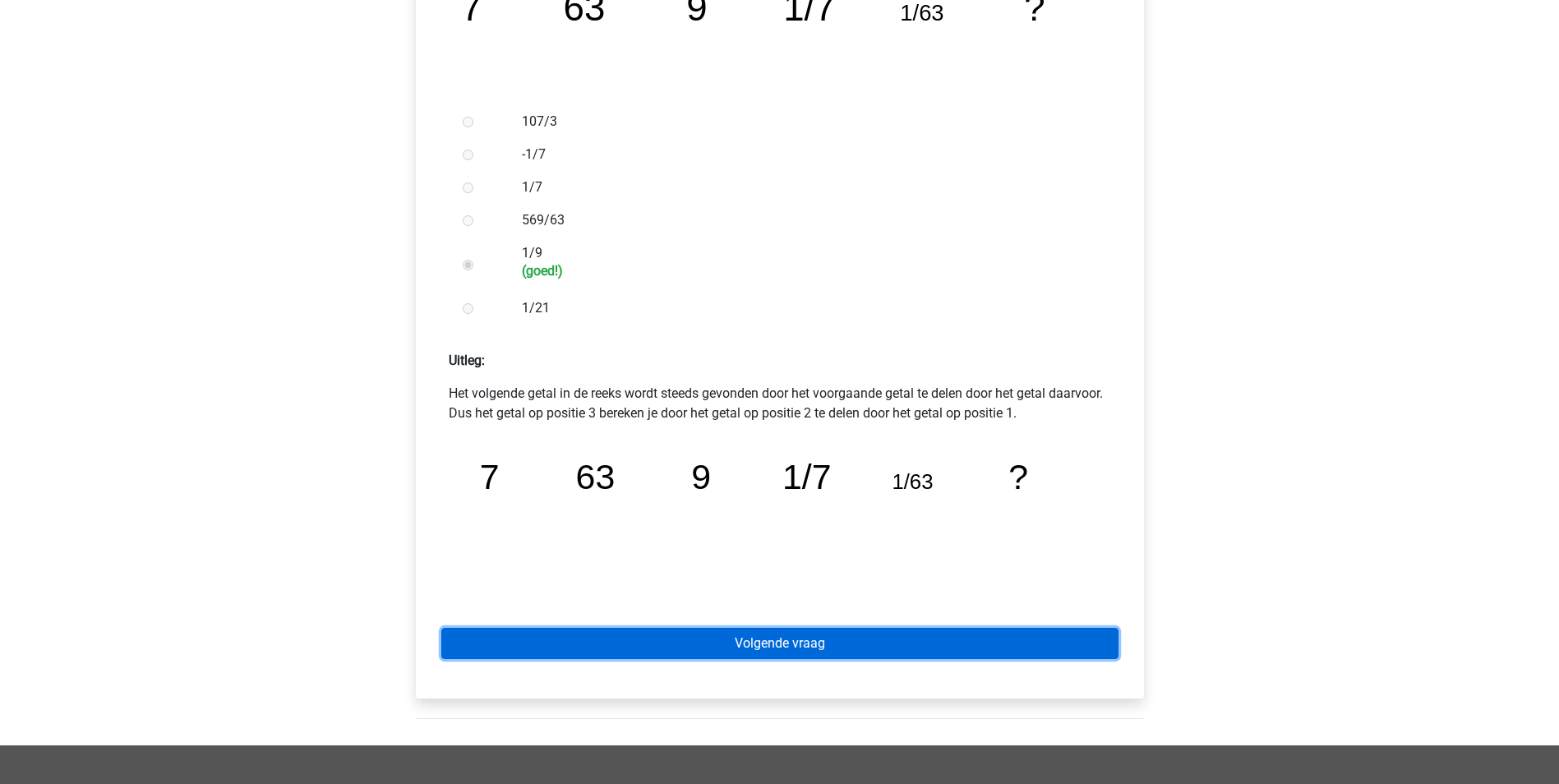
click at [695, 643] on link "Volgende vraag" at bounding box center [780, 643] width 678 height 31
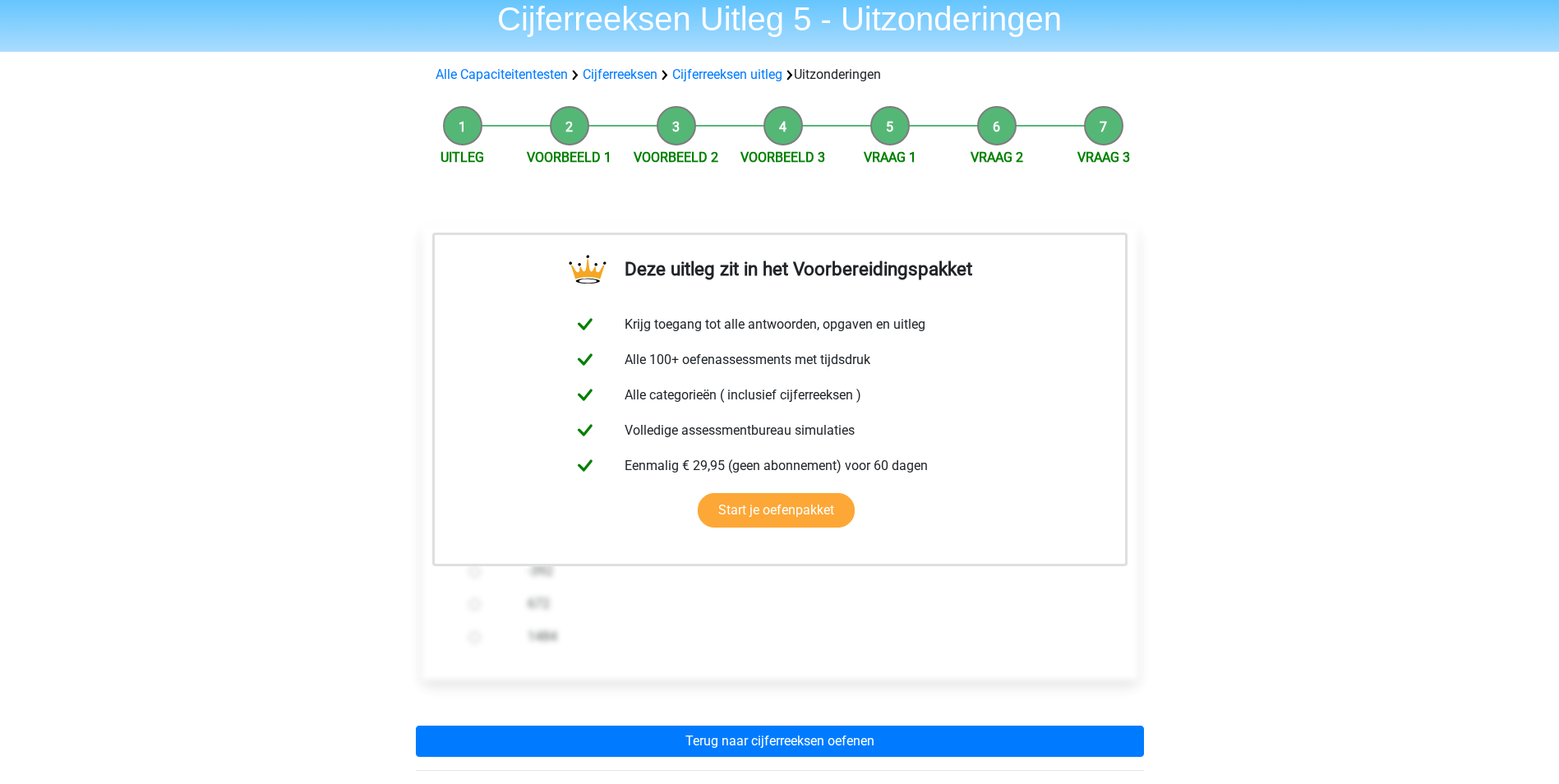
scroll to position [329, 0]
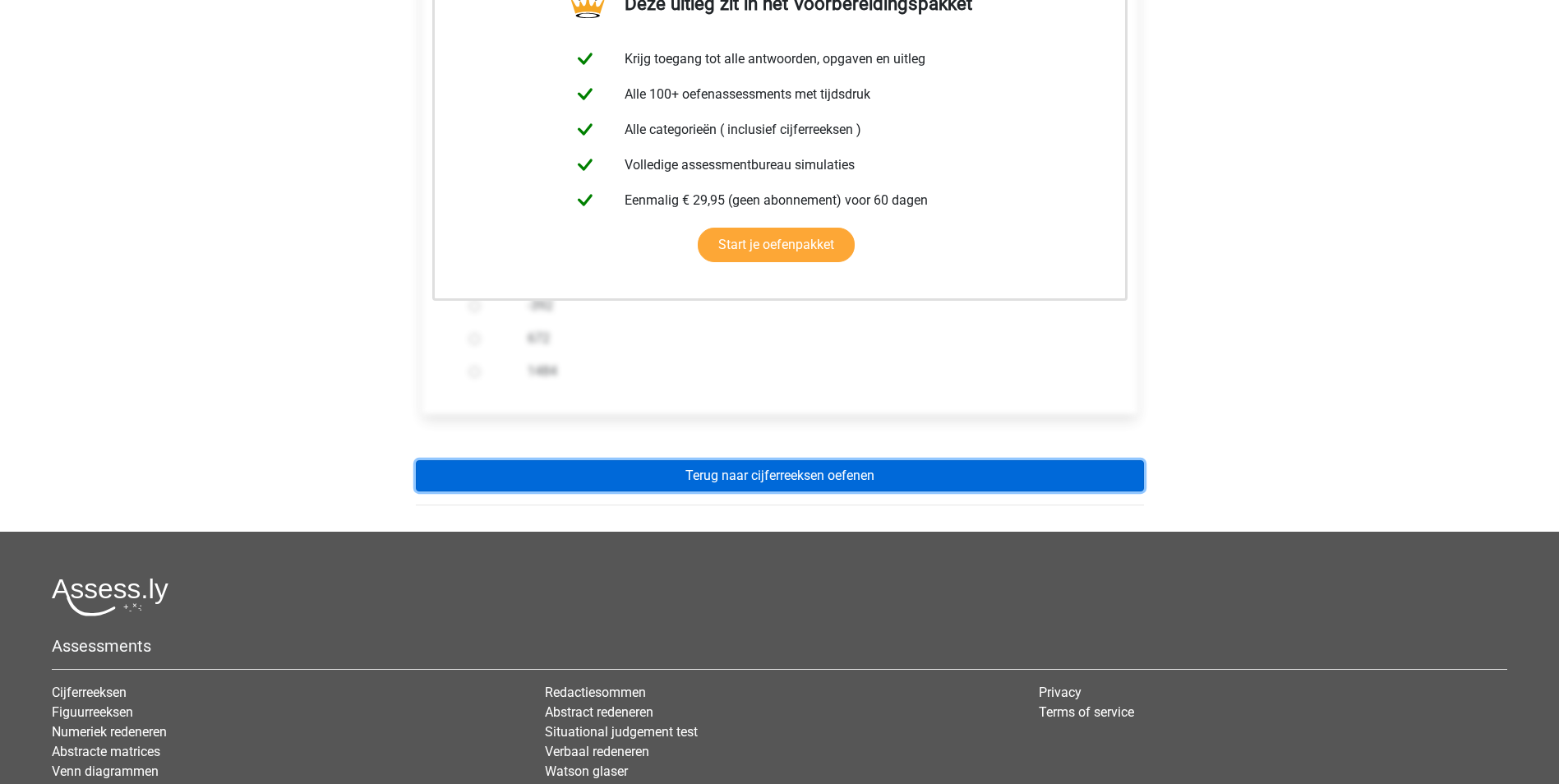
click at [701, 480] on link "Terug naar cijferreeksen oefenen" at bounding box center [780, 476] width 729 height 31
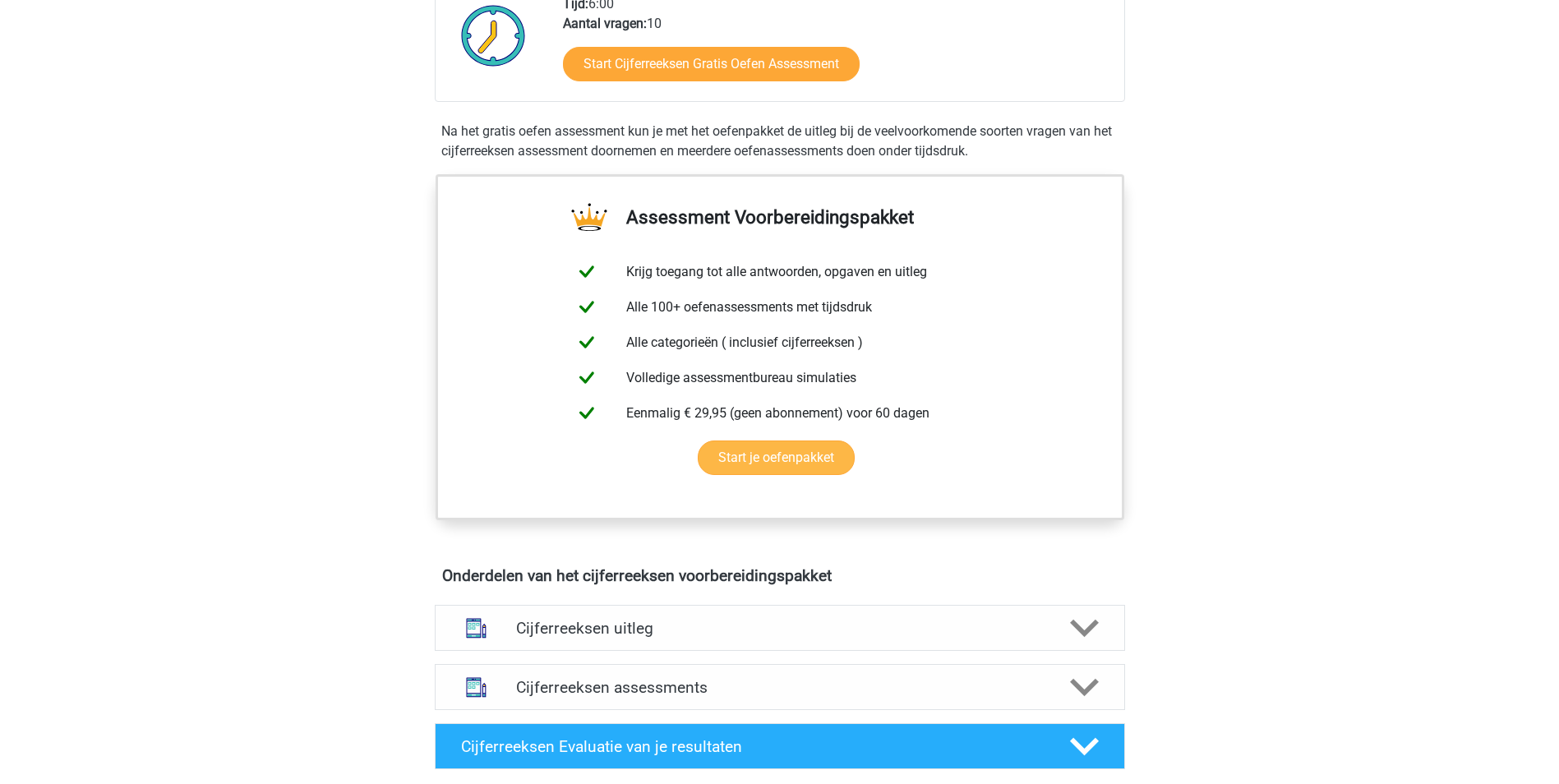
scroll to position [493, 0]
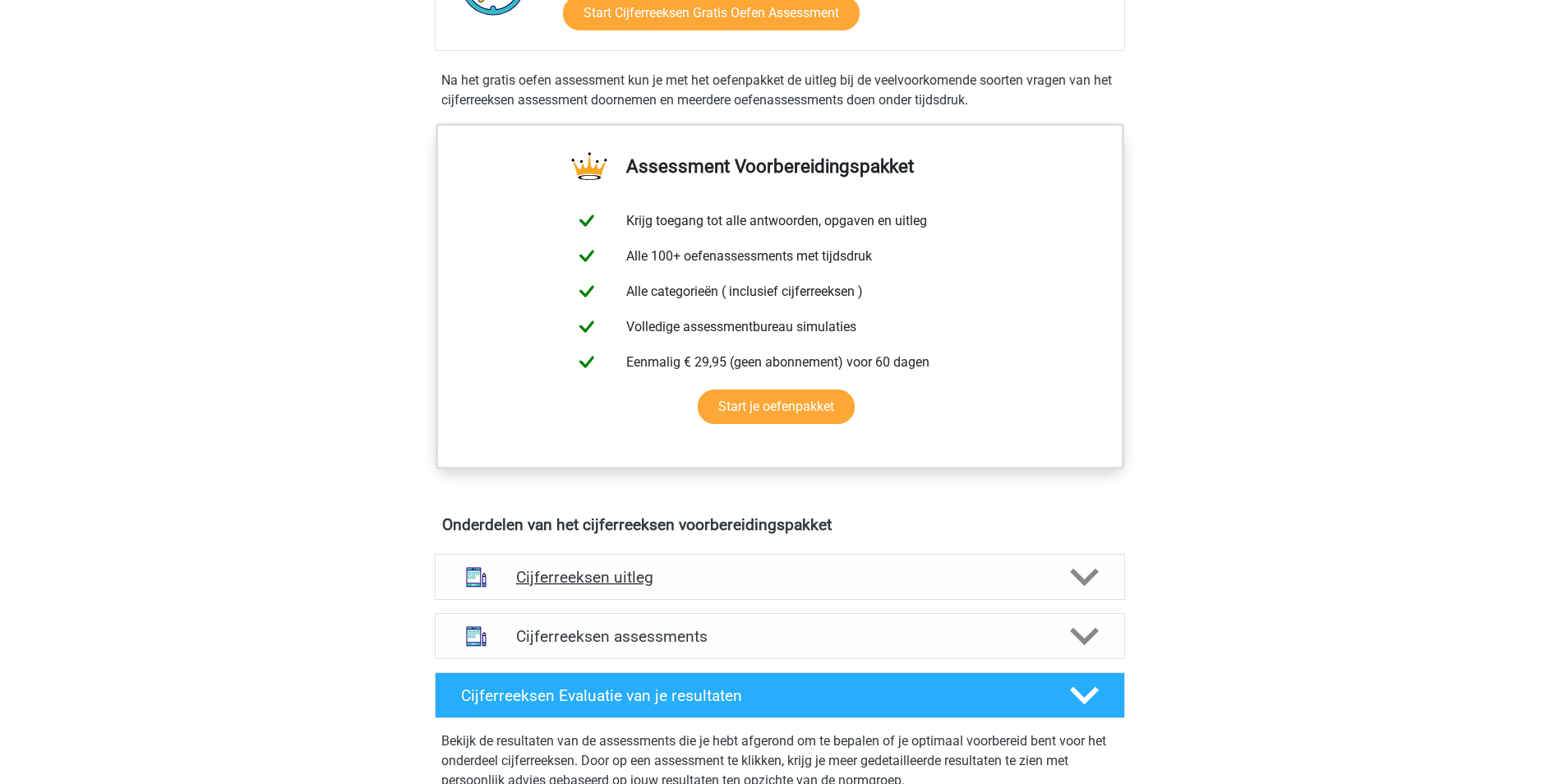
click at [706, 587] on h4 "Cijferreeksen uitleg" at bounding box center [780, 577] width 528 height 19
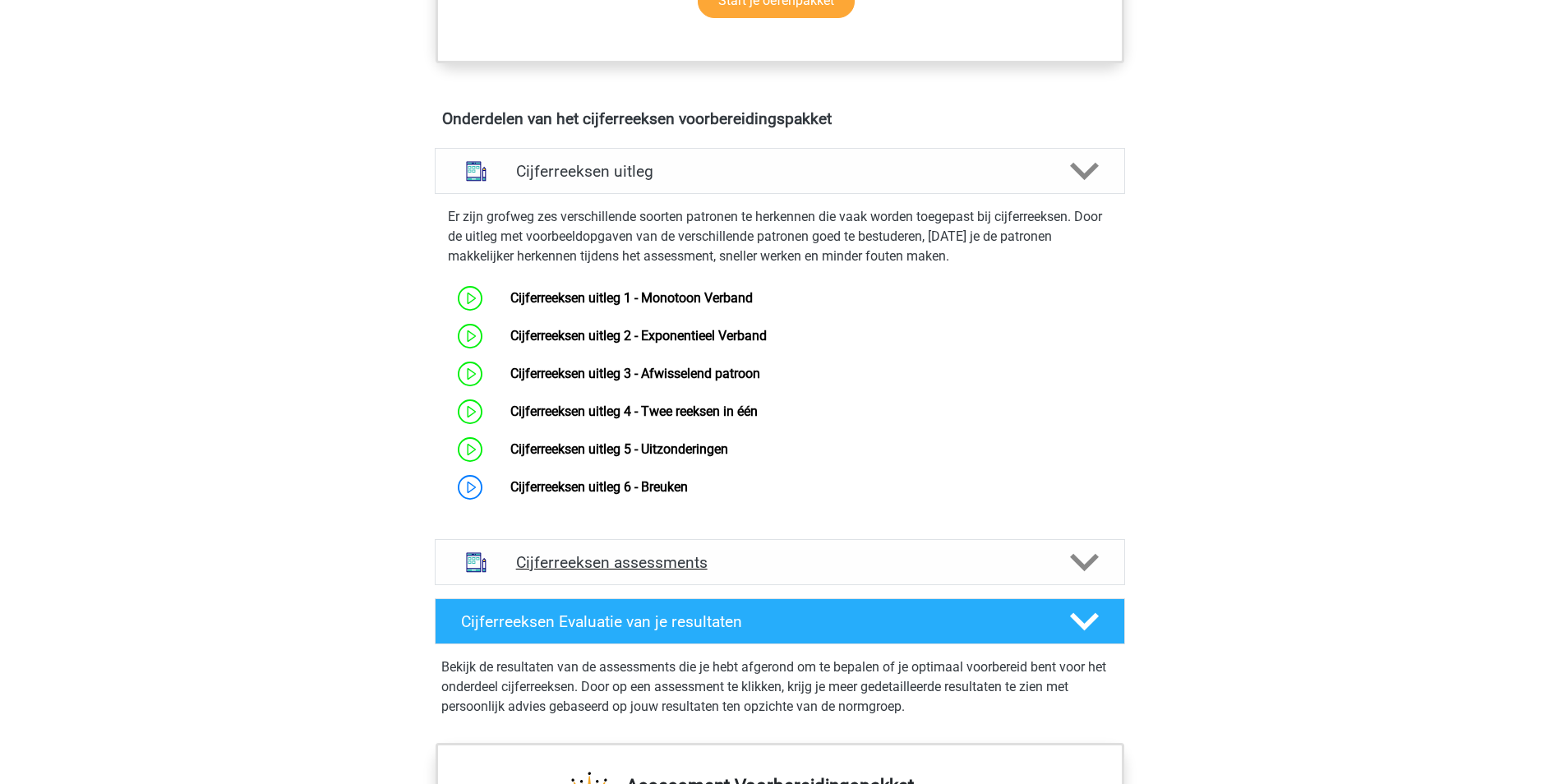
scroll to position [904, 0]
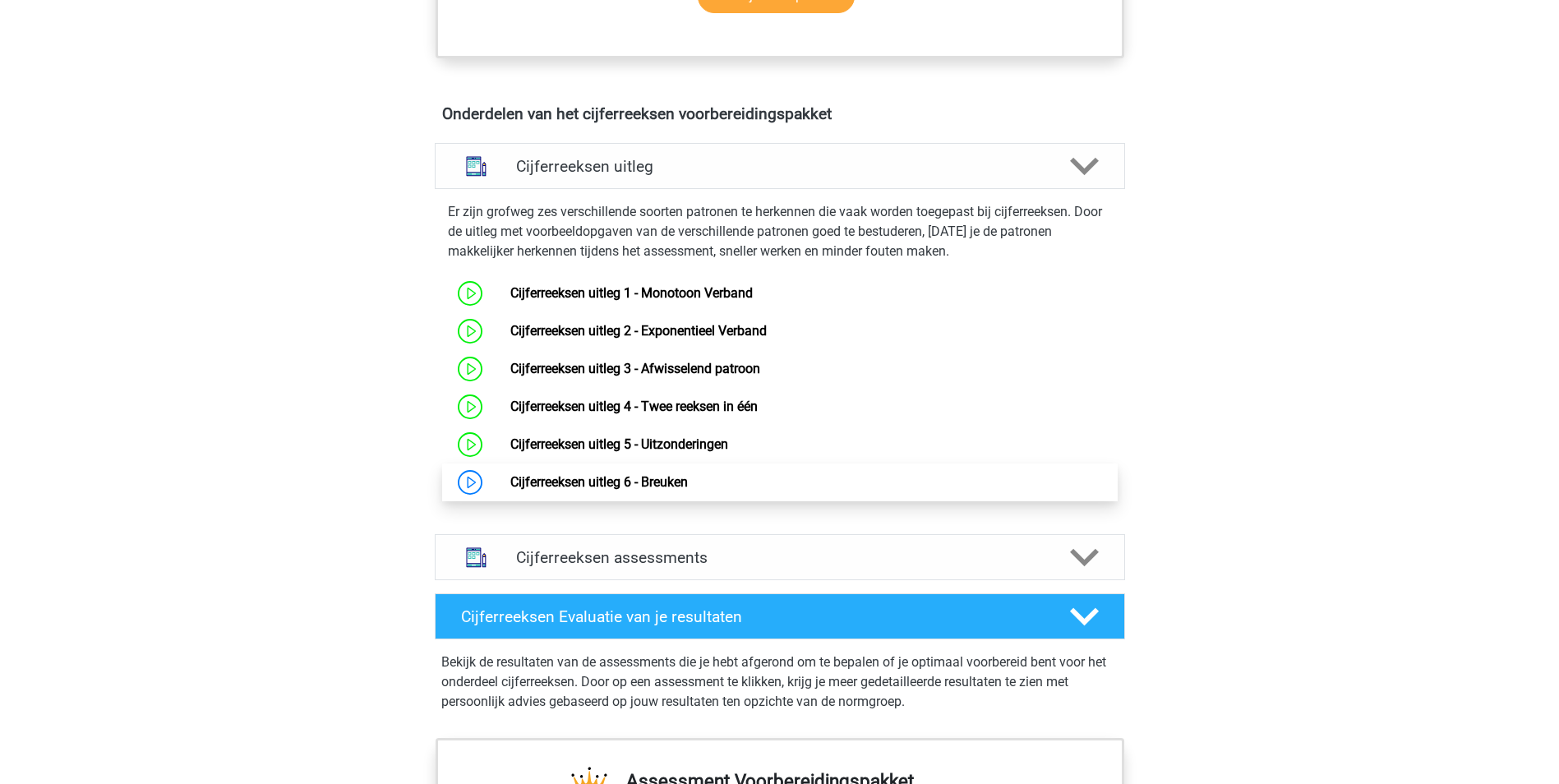
click at [609, 490] on link "Cijferreeksen uitleg 6 - Breuken" at bounding box center [599, 481] width 178 height 15
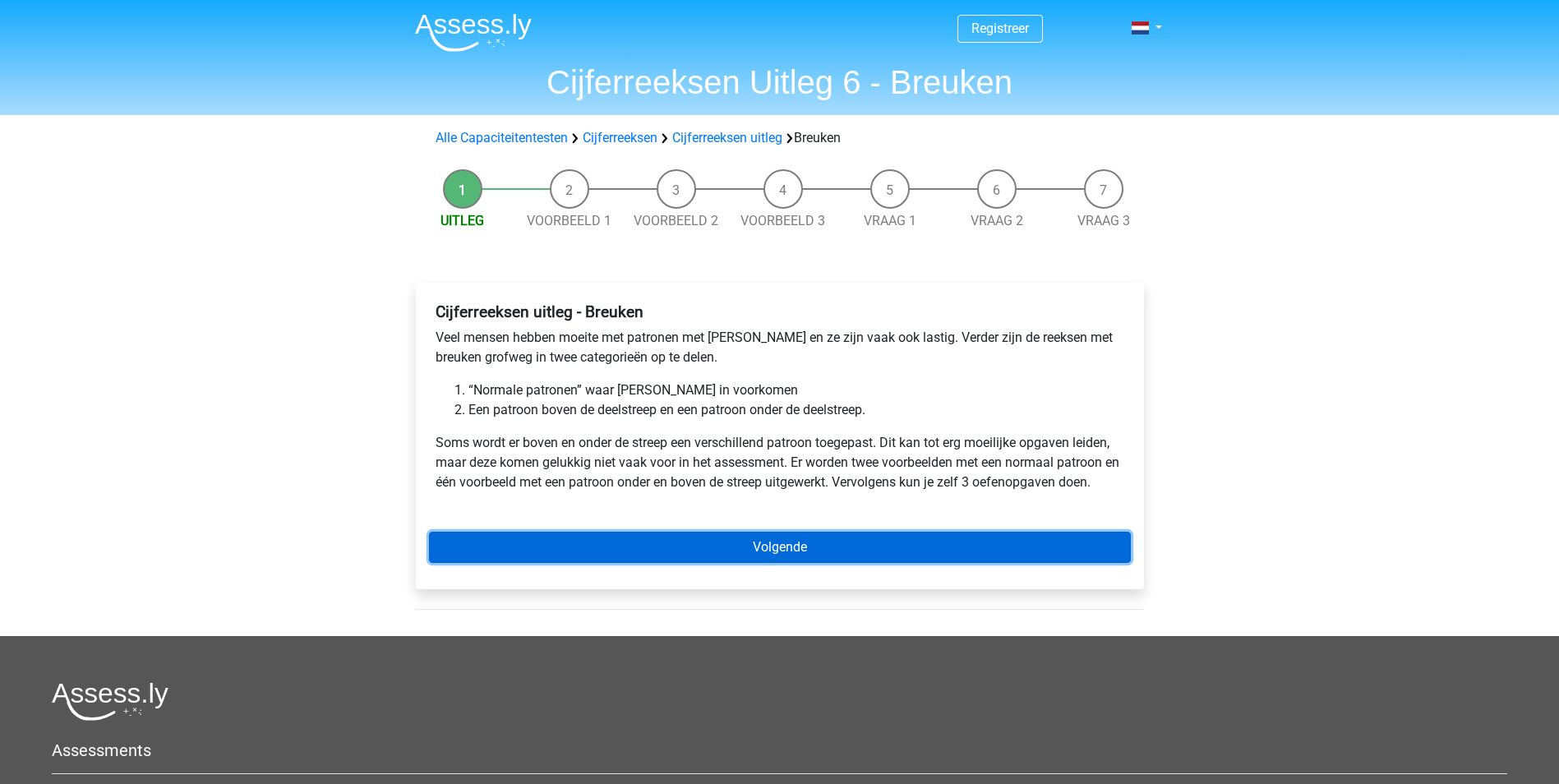
click at [557, 552] on link "Volgende" at bounding box center [780, 547] width 702 height 31
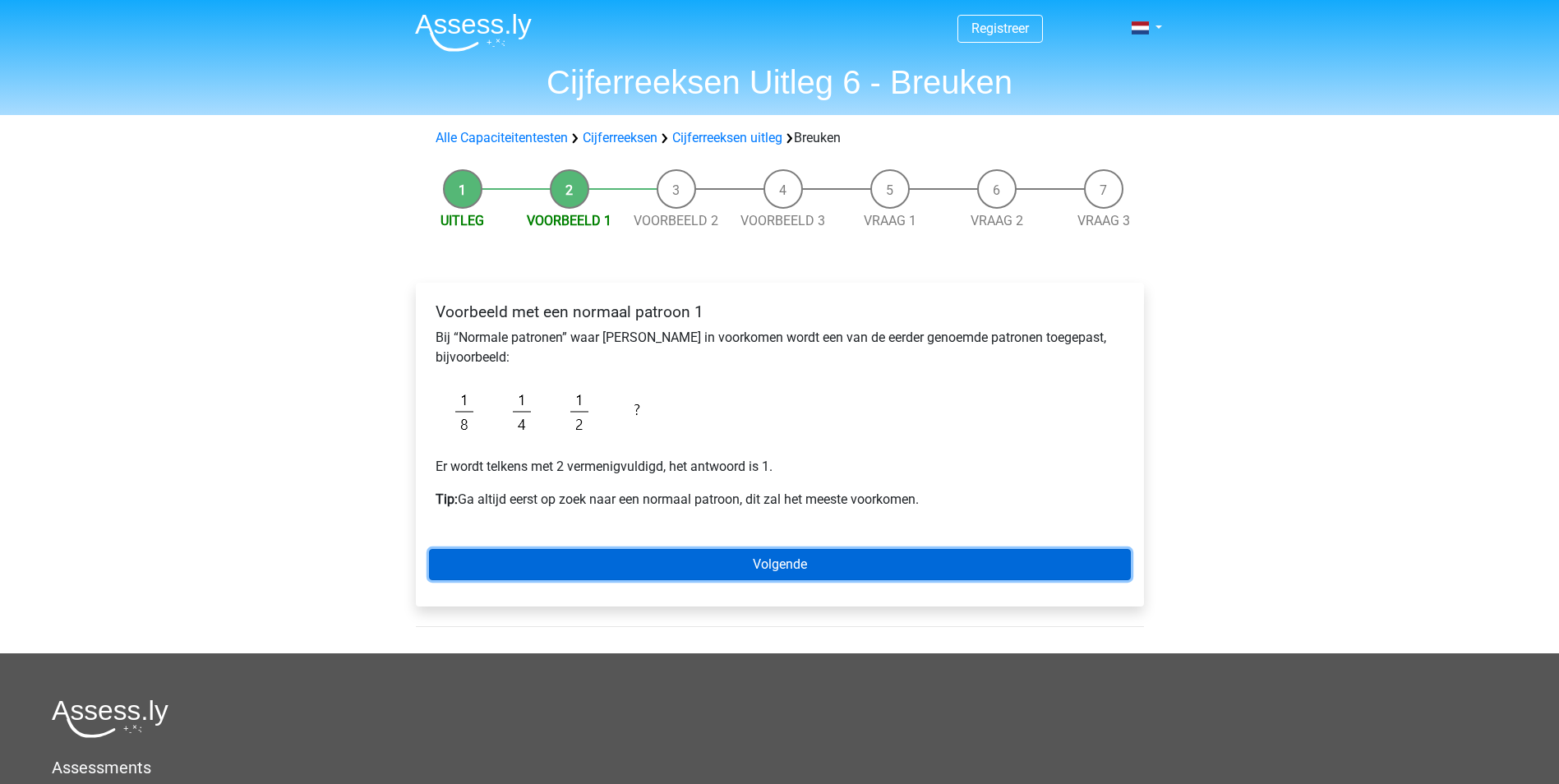
click at [587, 560] on link "Volgende" at bounding box center [780, 564] width 702 height 31
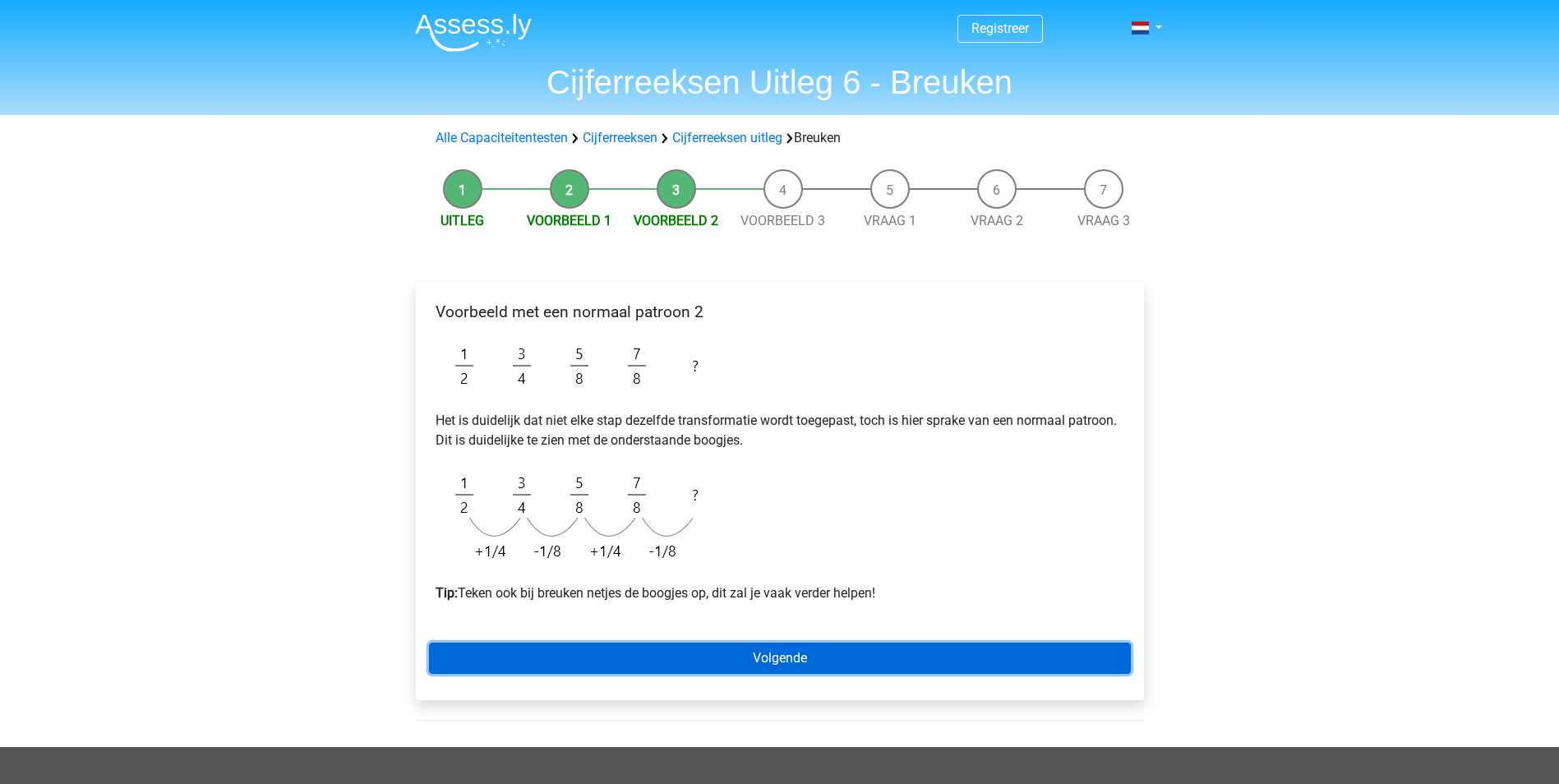
click at [665, 657] on link "Volgende" at bounding box center [780, 658] width 702 height 31
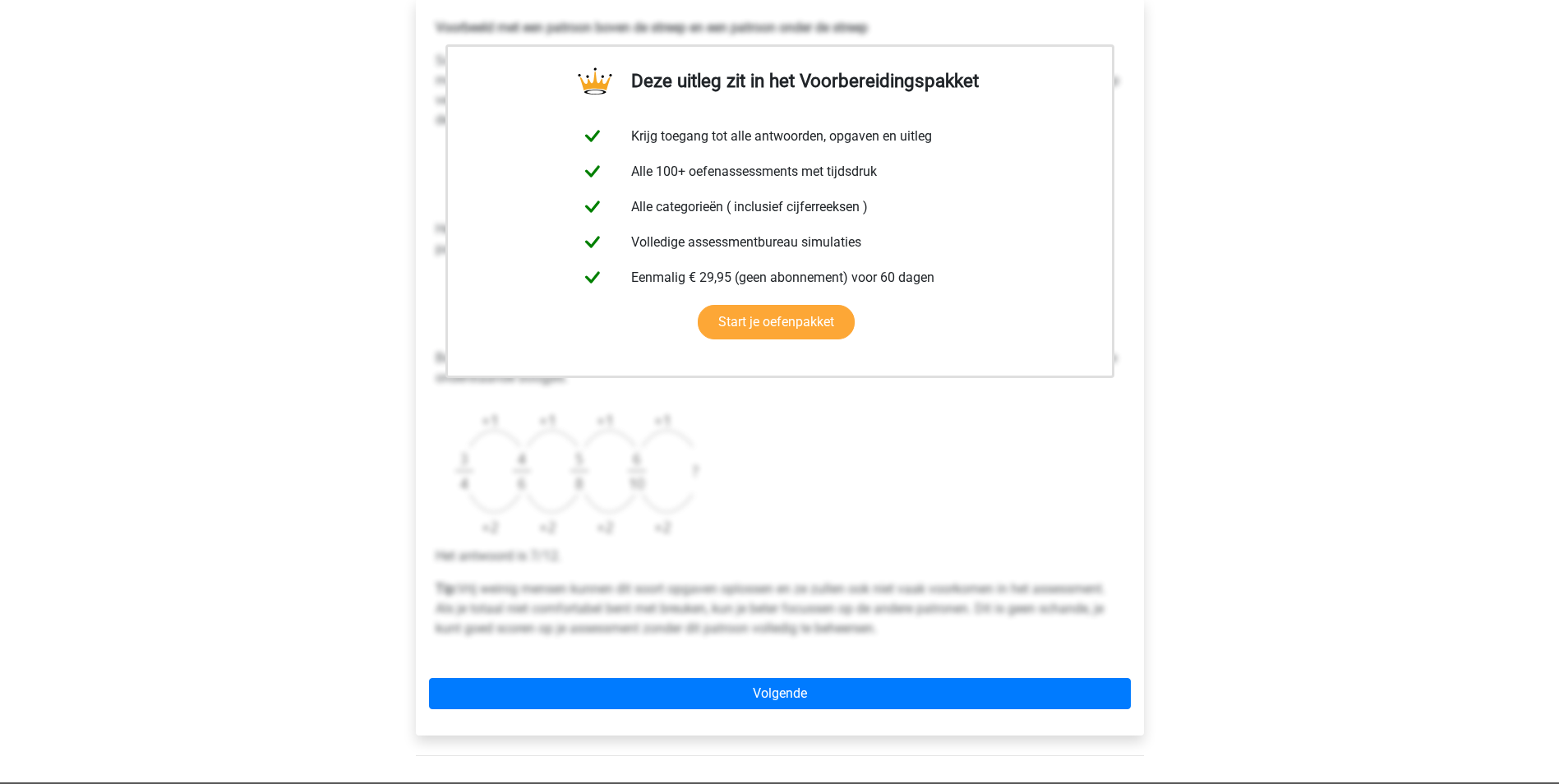
scroll to position [329, 0]
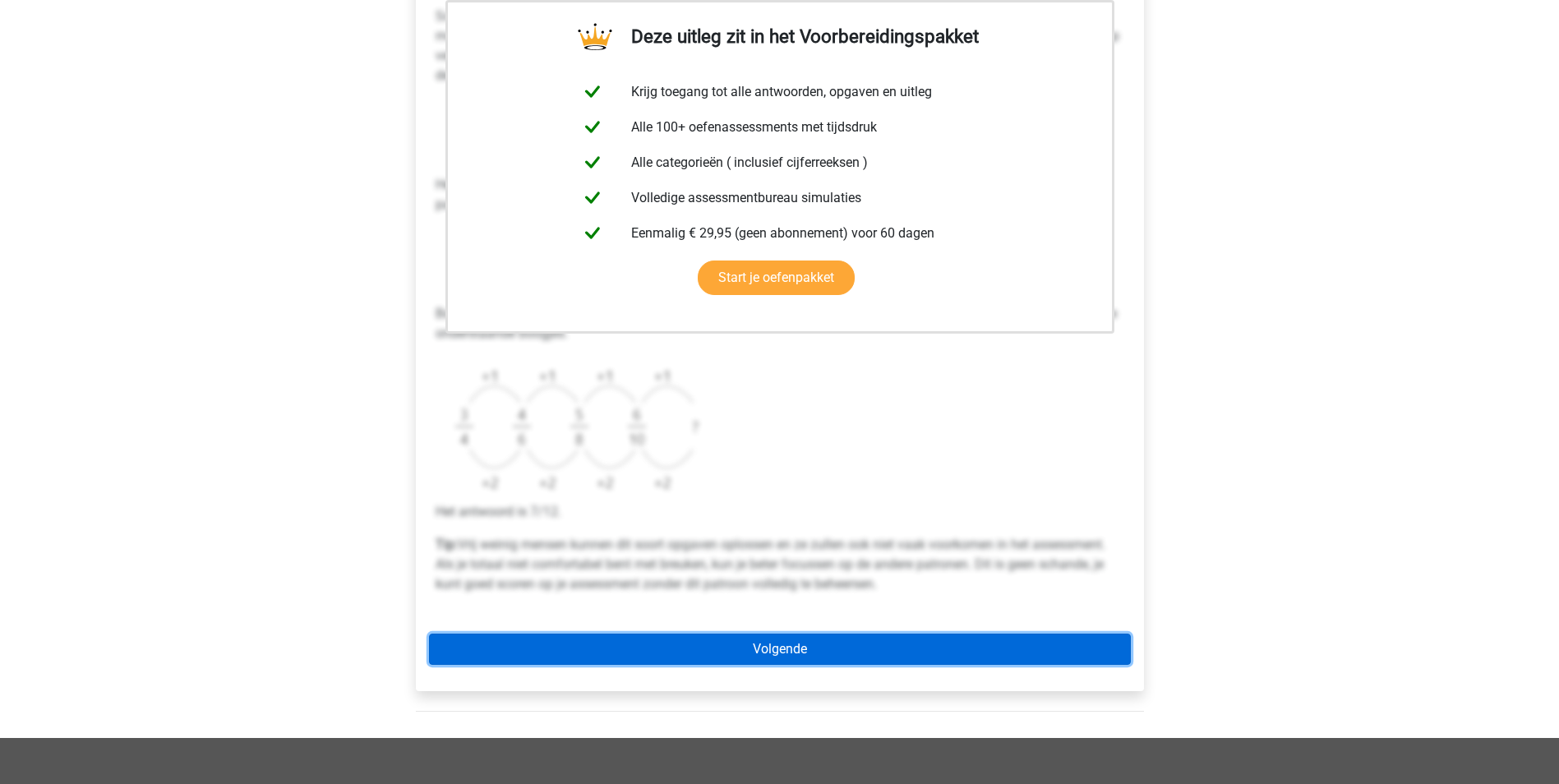
click at [903, 646] on link "Volgende" at bounding box center [780, 649] width 702 height 31
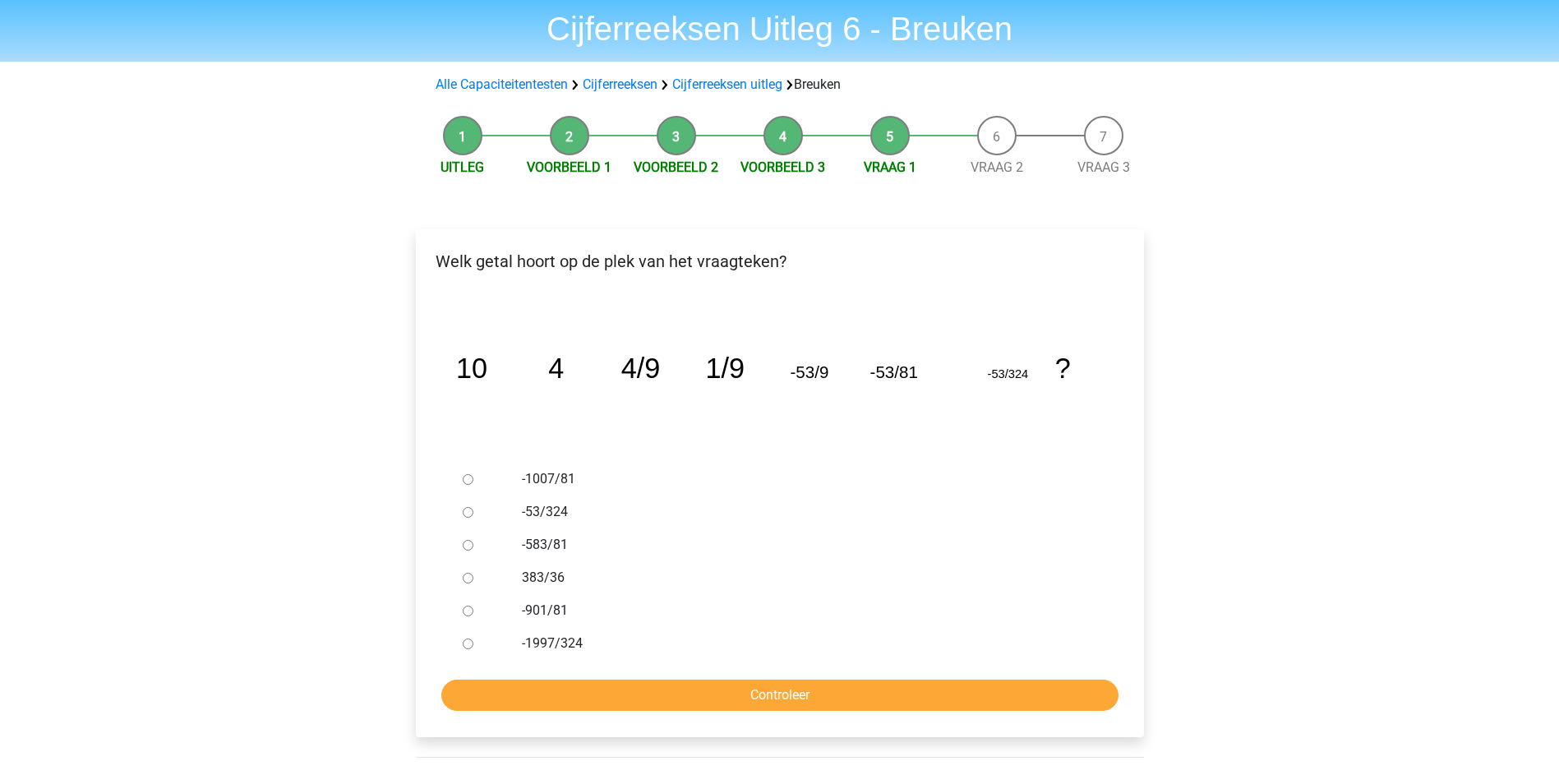
scroll to position [83, 0]
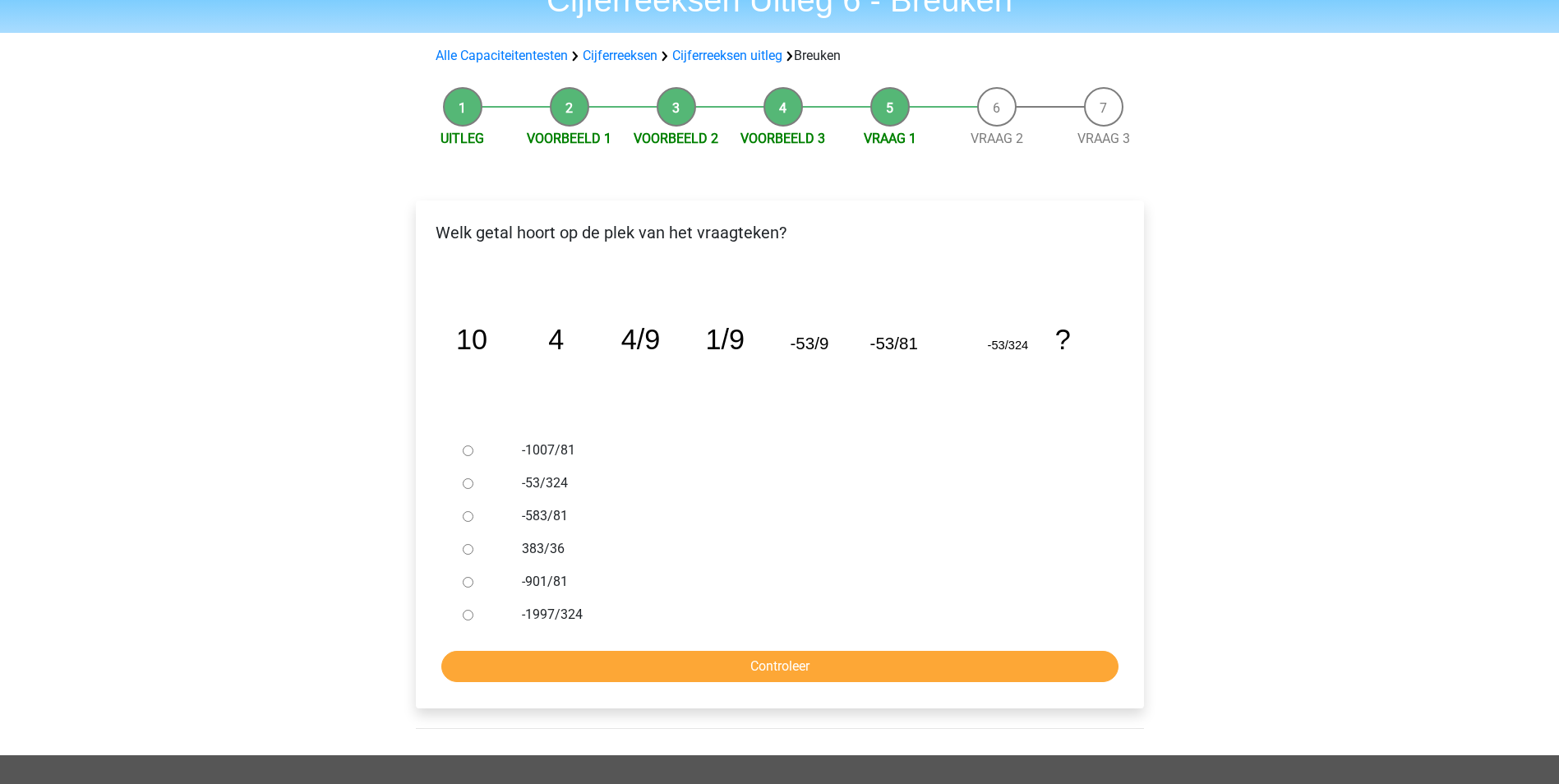
click at [464, 448] on input "-1007/81" at bounding box center [467, 450] width 11 height 11
radio input "true"
click at [692, 670] on input "Controleer" at bounding box center [780, 666] width 678 height 31
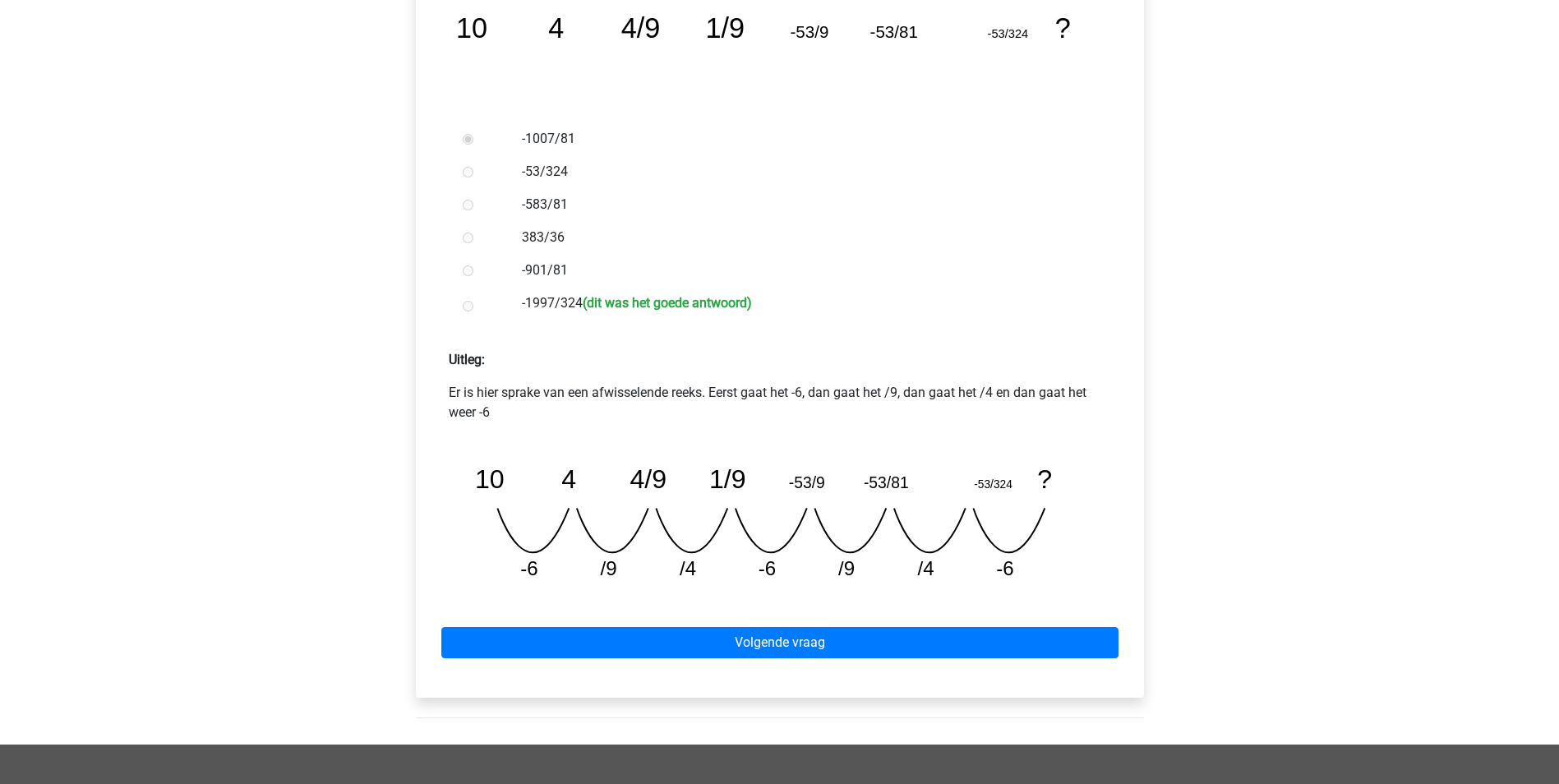
scroll to position [411, 0]
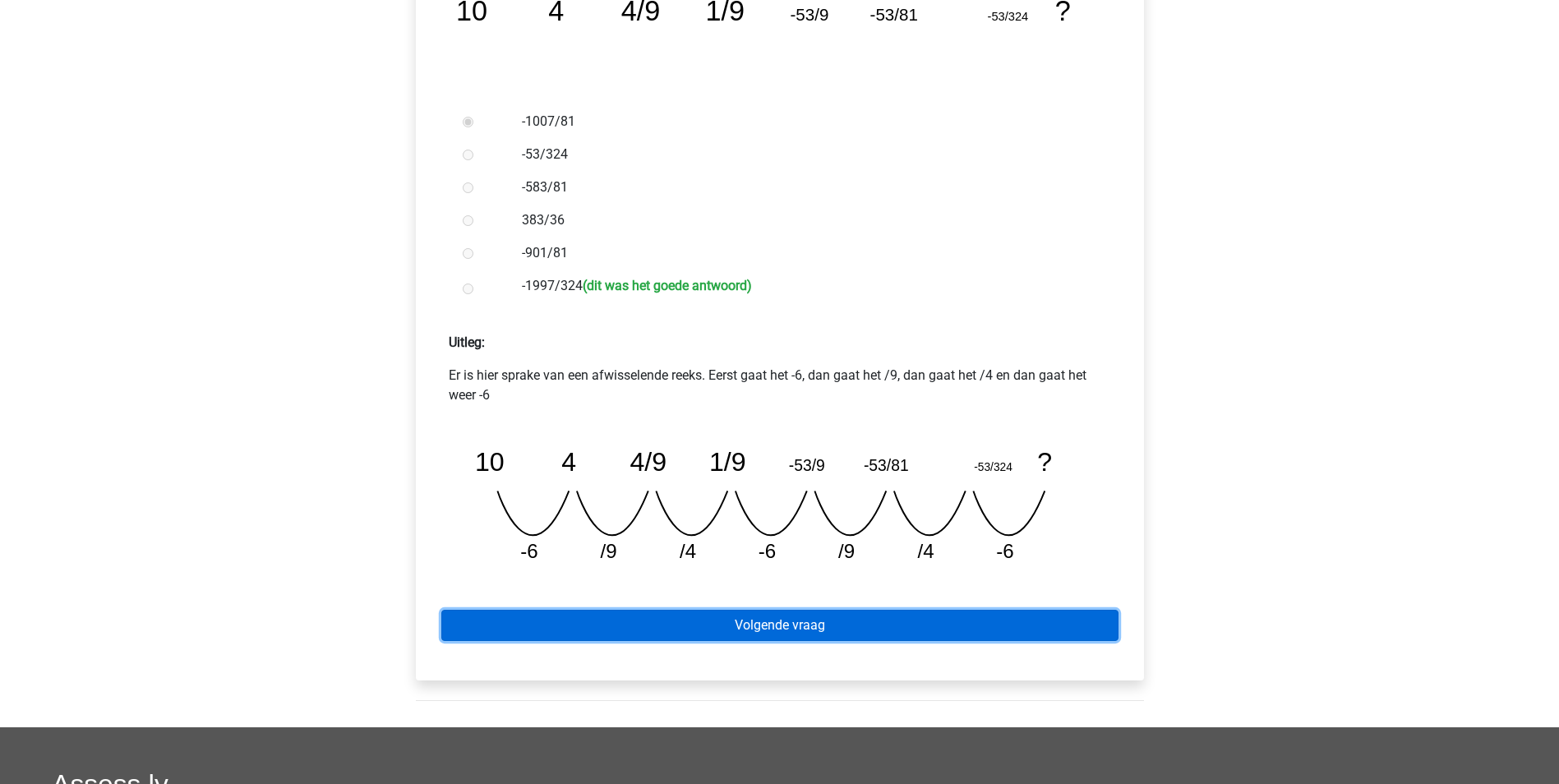
click at [608, 616] on link "Volgende vraag" at bounding box center [780, 625] width 678 height 31
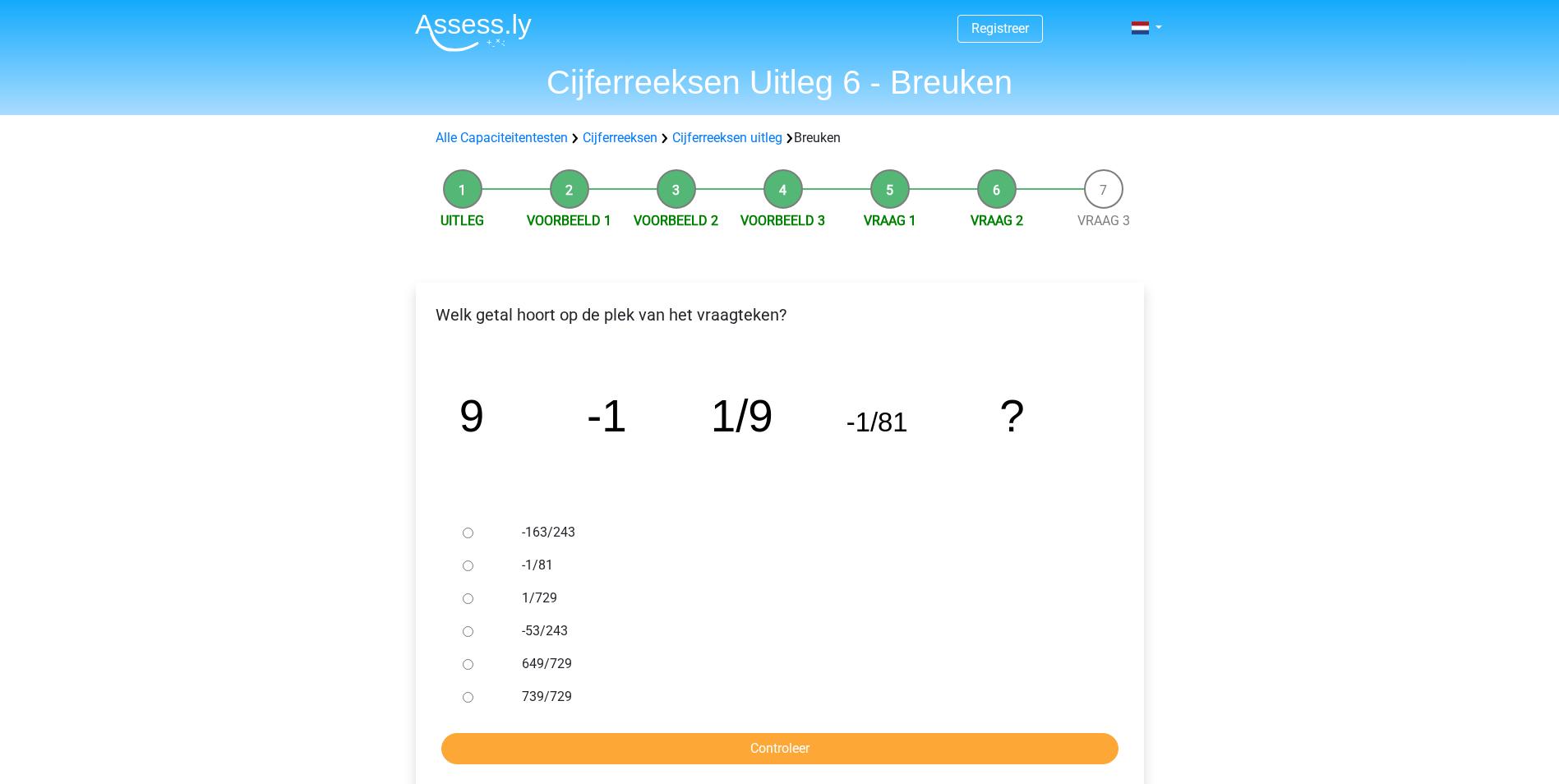
click at [471, 561] on input "-1/81" at bounding box center [467, 565] width 11 height 11
radio input "true"
click at [695, 740] on input "Controleer" at bounding box center [780, 748] width 678 height 31
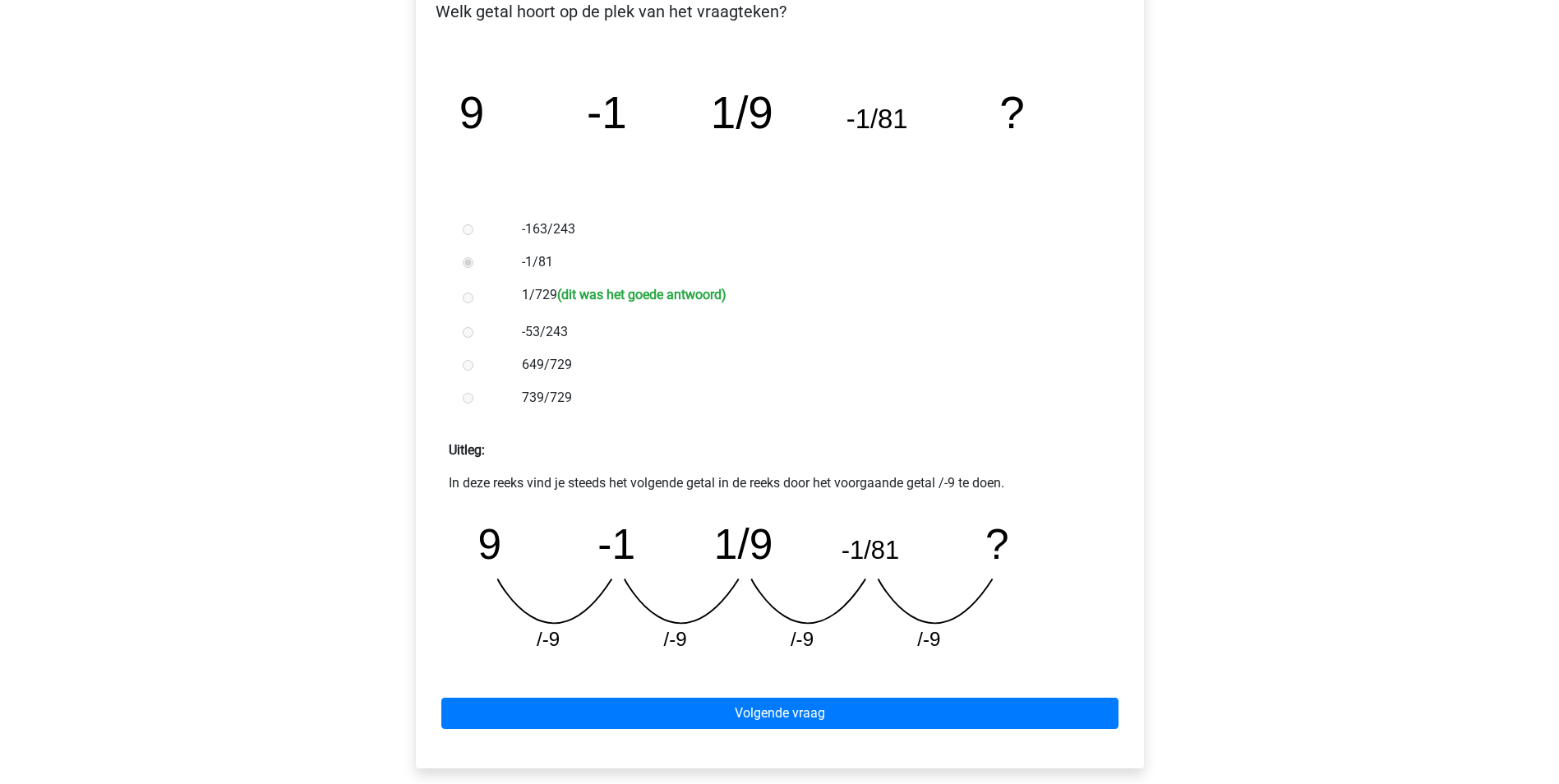
scroll to position [411, 0]
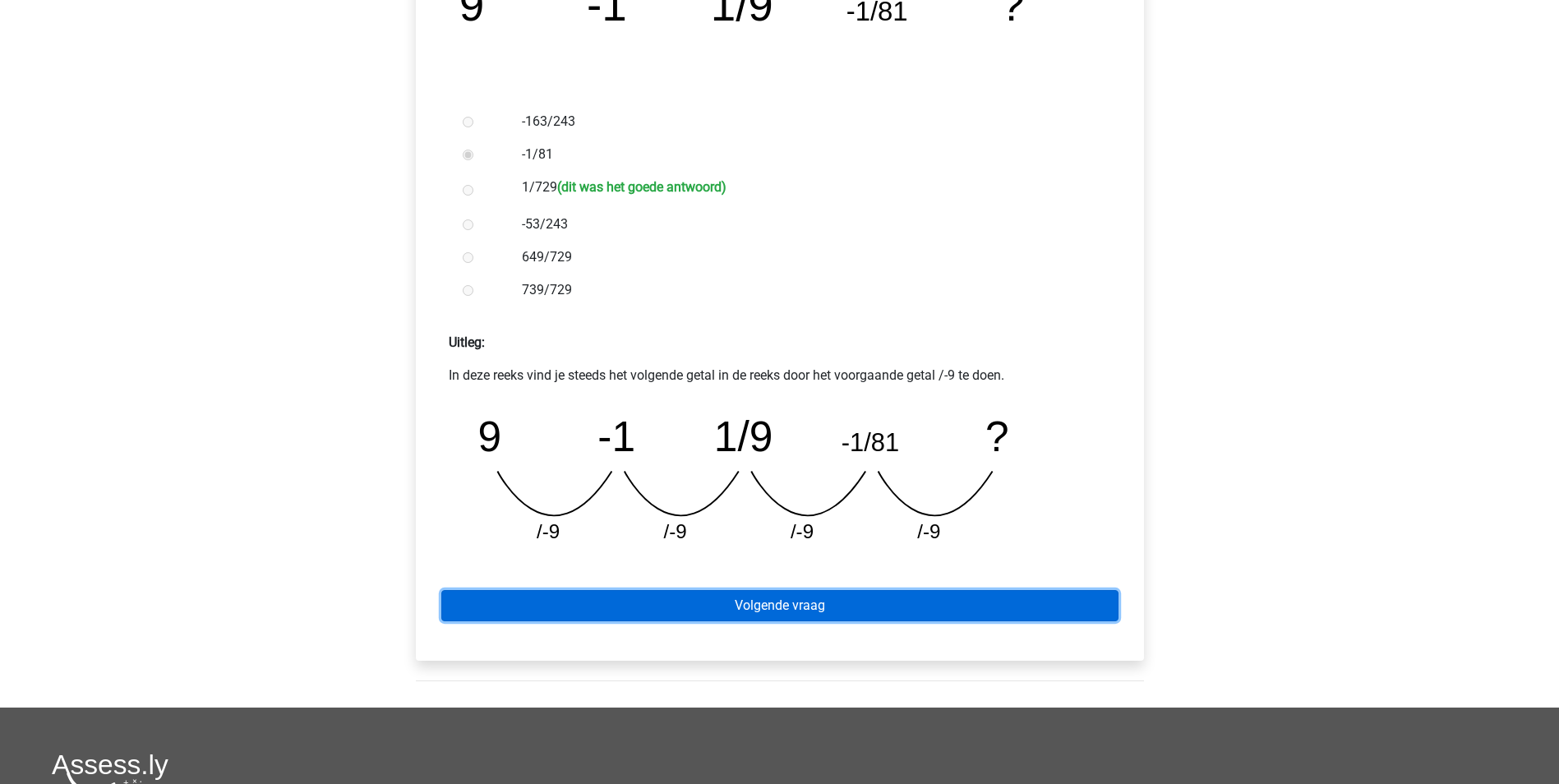
click at [806, 599] on link "Volgende vraag" at bounding box center [780, 605] width 678 height 31
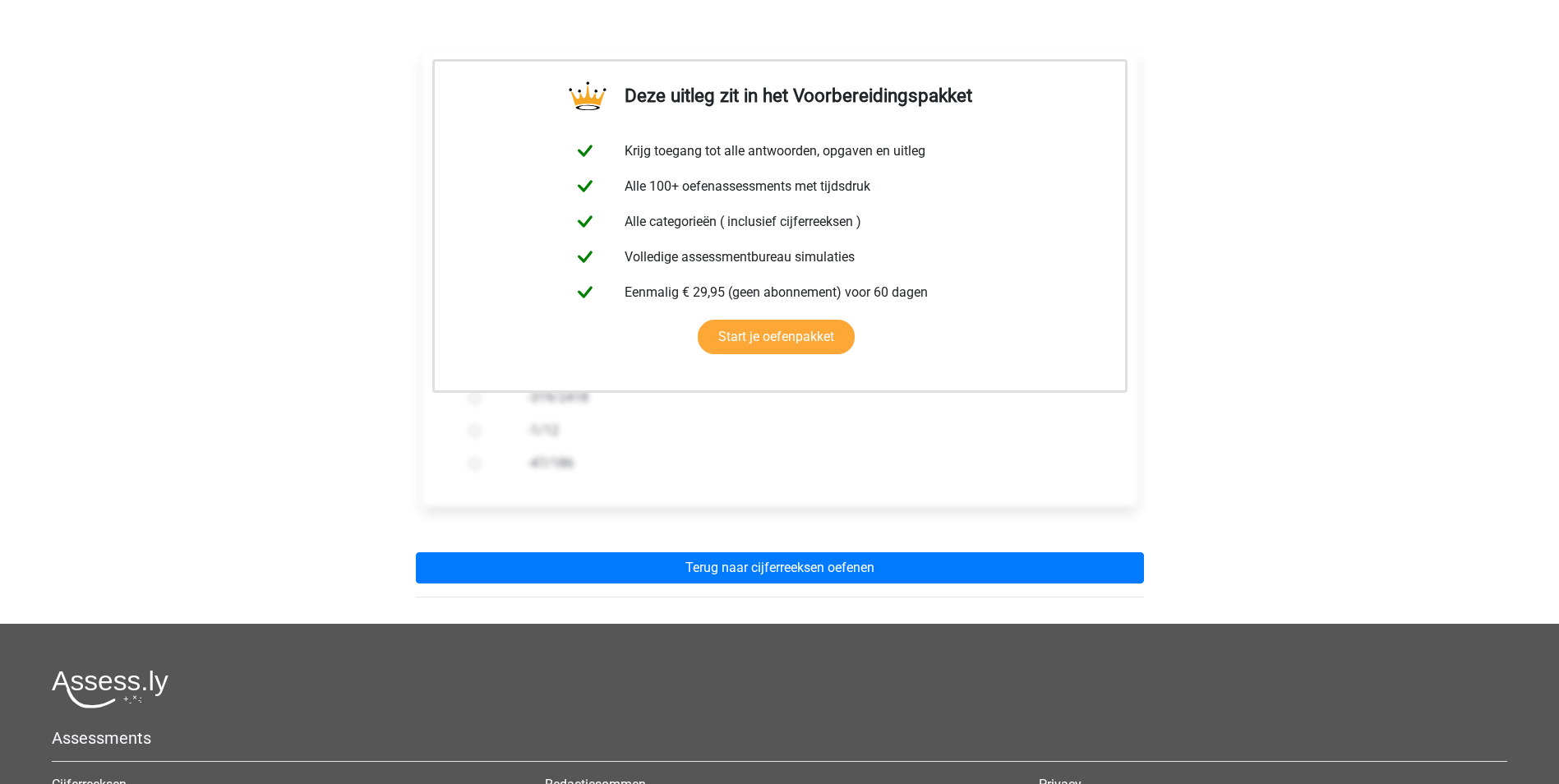
scroll to position [329, 0]
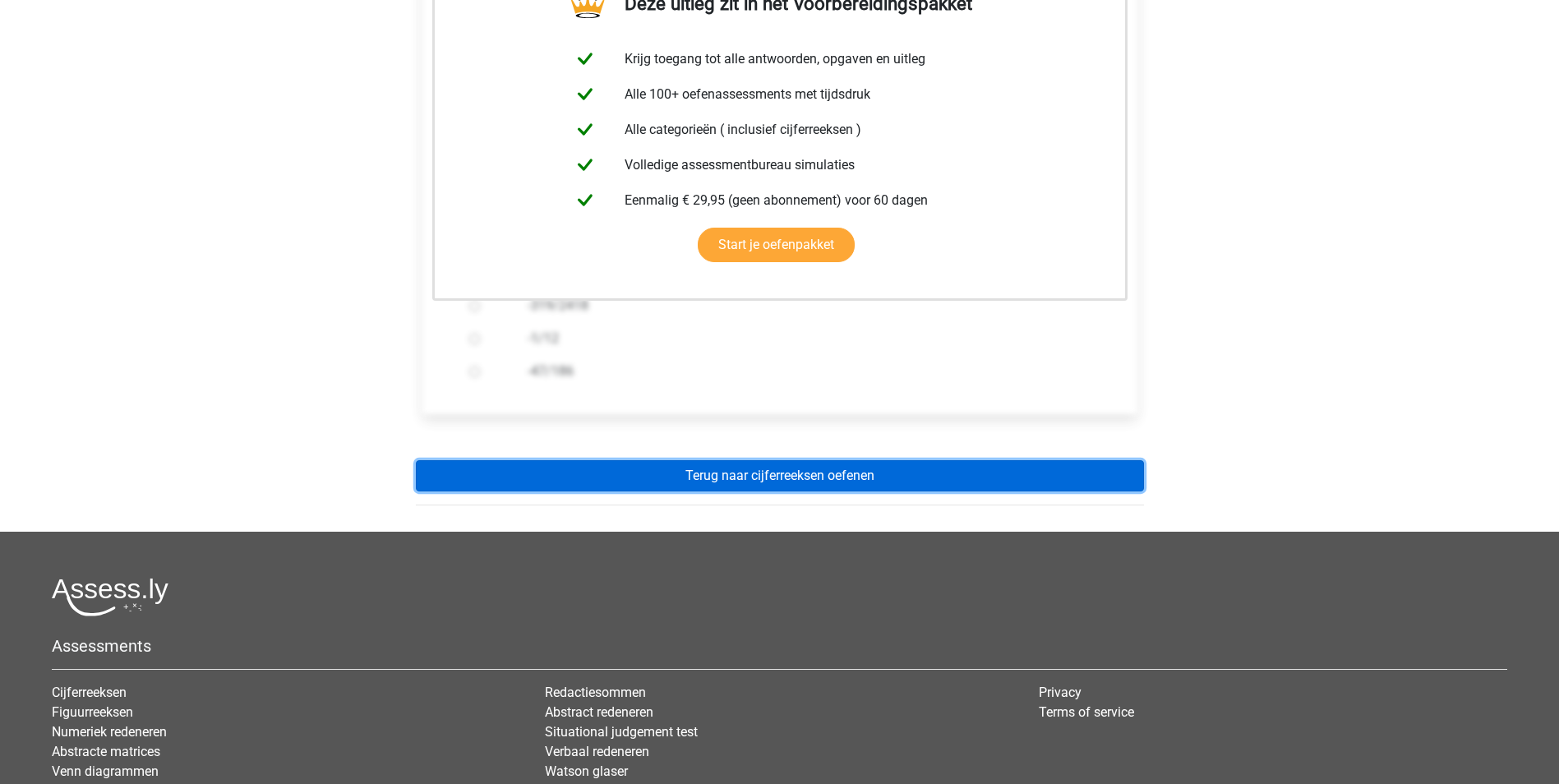
click at [785, 469] on link "Terug naar cijferreeksen oefenen" at bounding box center [780, 476] width 729 height 31
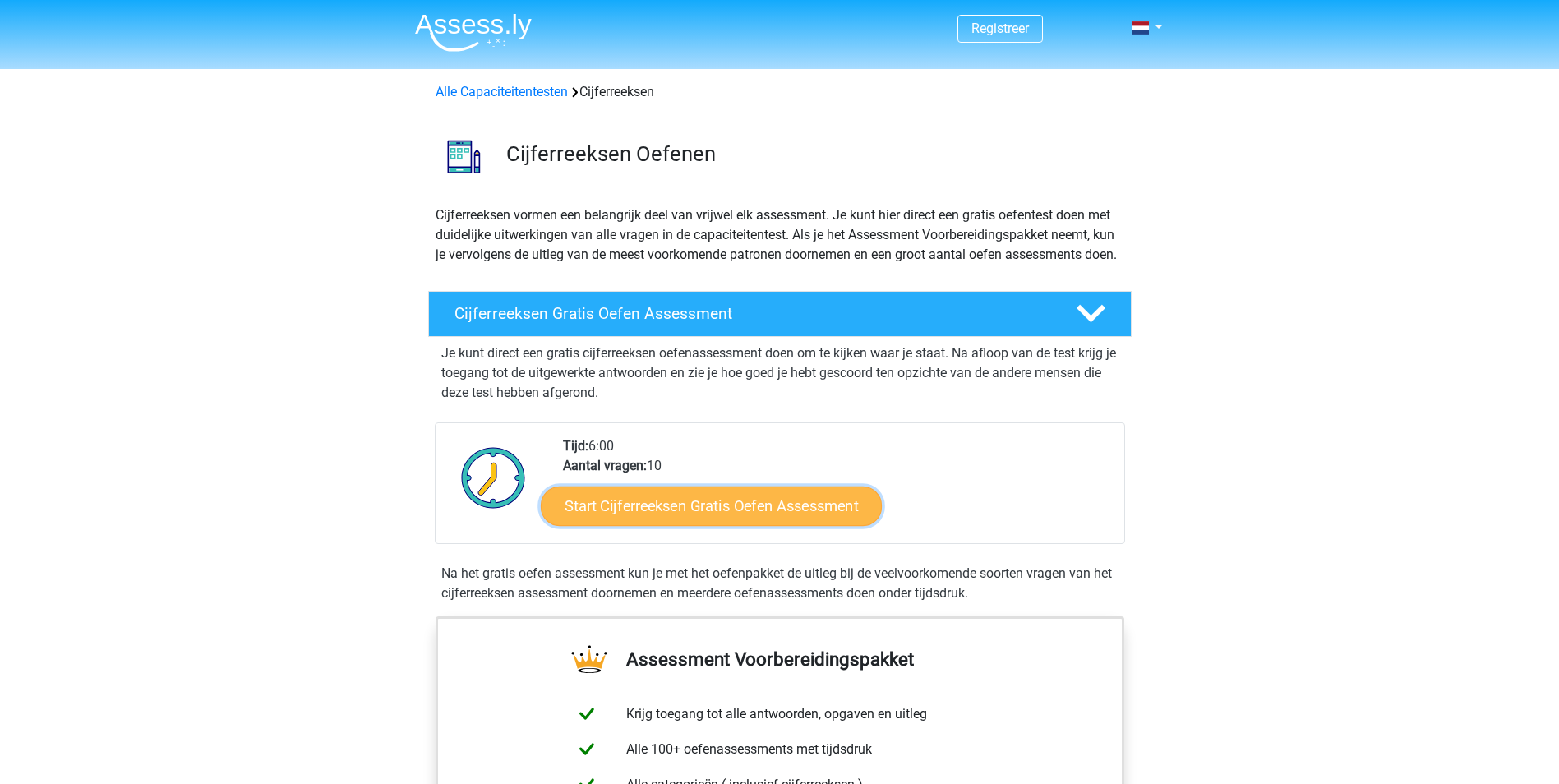
click at [778, 525] on link "Start Cijferreeksen Gratis Oefen Assessment" at bounding box center [711, 504] width 341 height 39
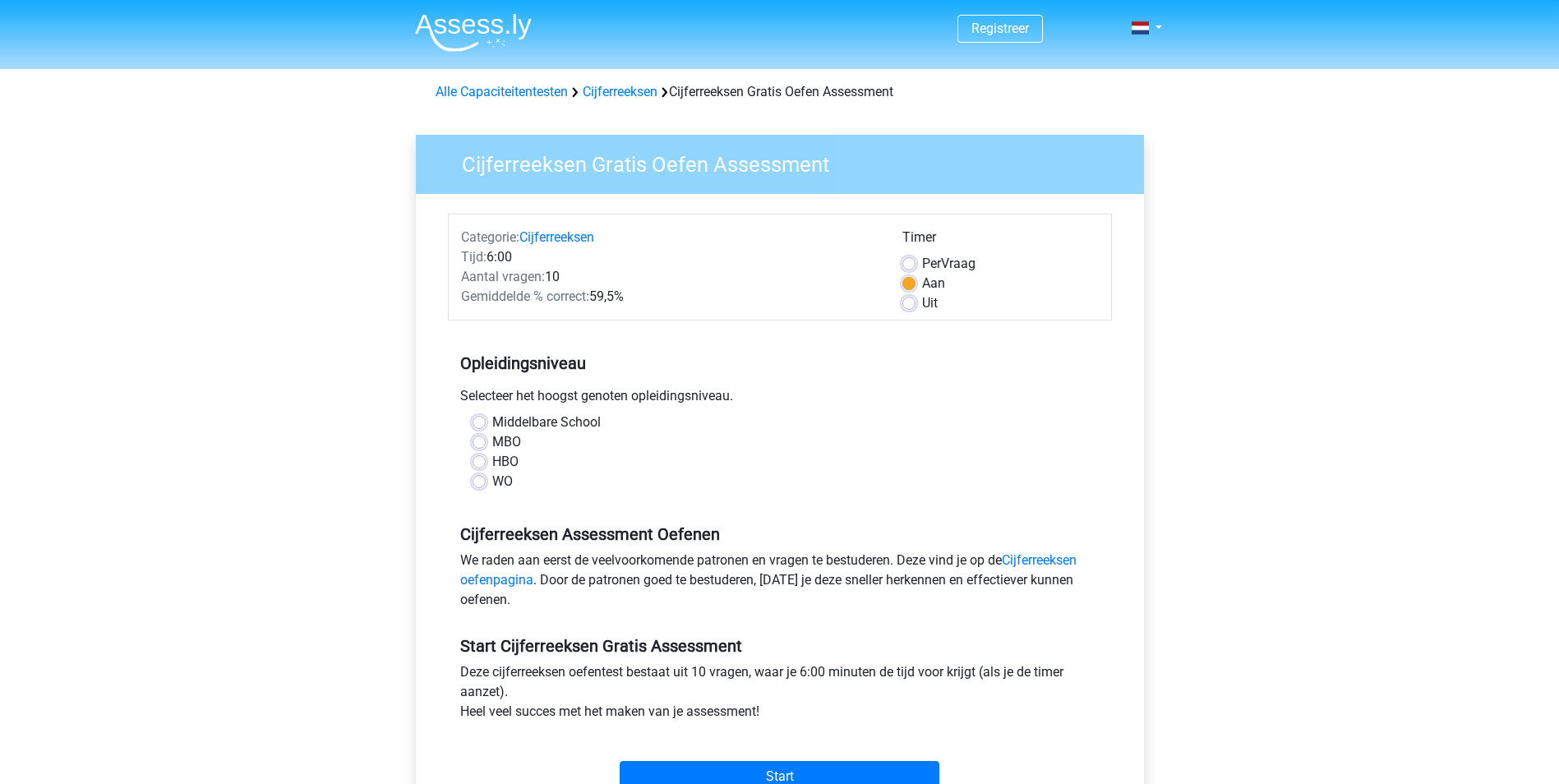
click at [492, 483] on label "WO" at bounding box center [502, 481] width 20 height 20
click at [479, 483] on input "WO" at bounding box center [480, 479] width 13 height 16
radio input "true"
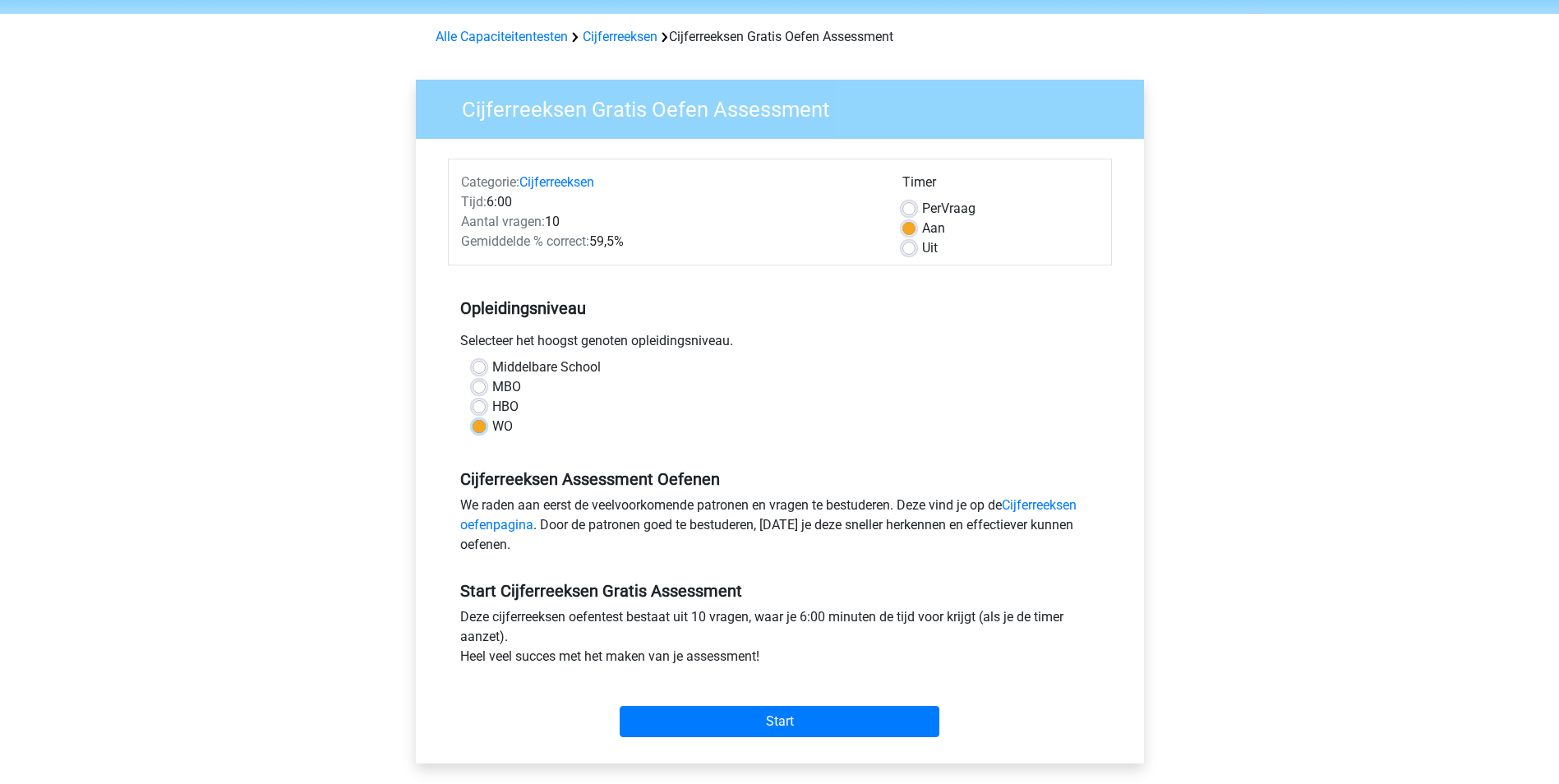
scroll to position [164, 0]
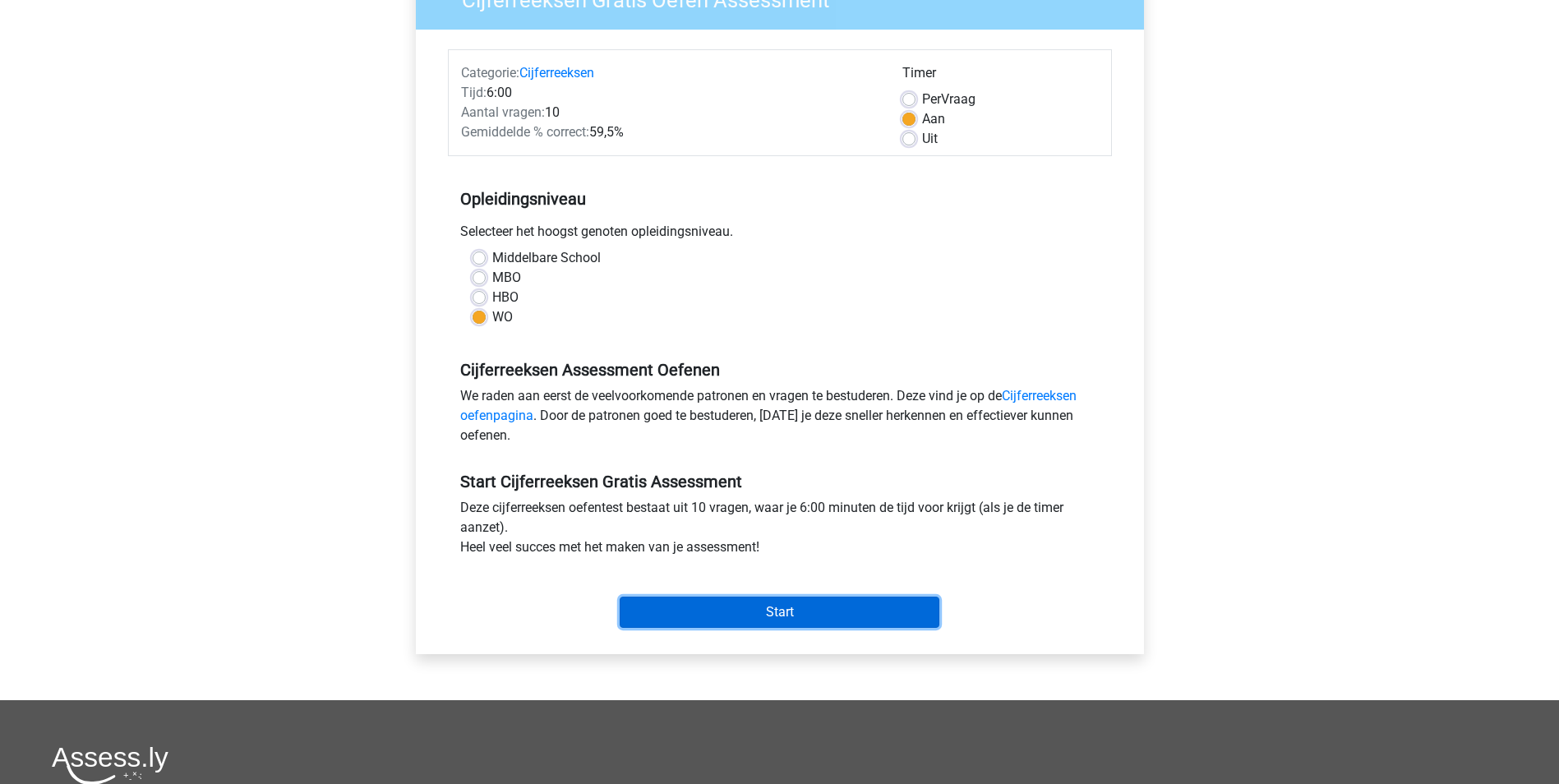
click at [759, 619] on input "Start" at bounding box center [780, 612] width 320 height 31
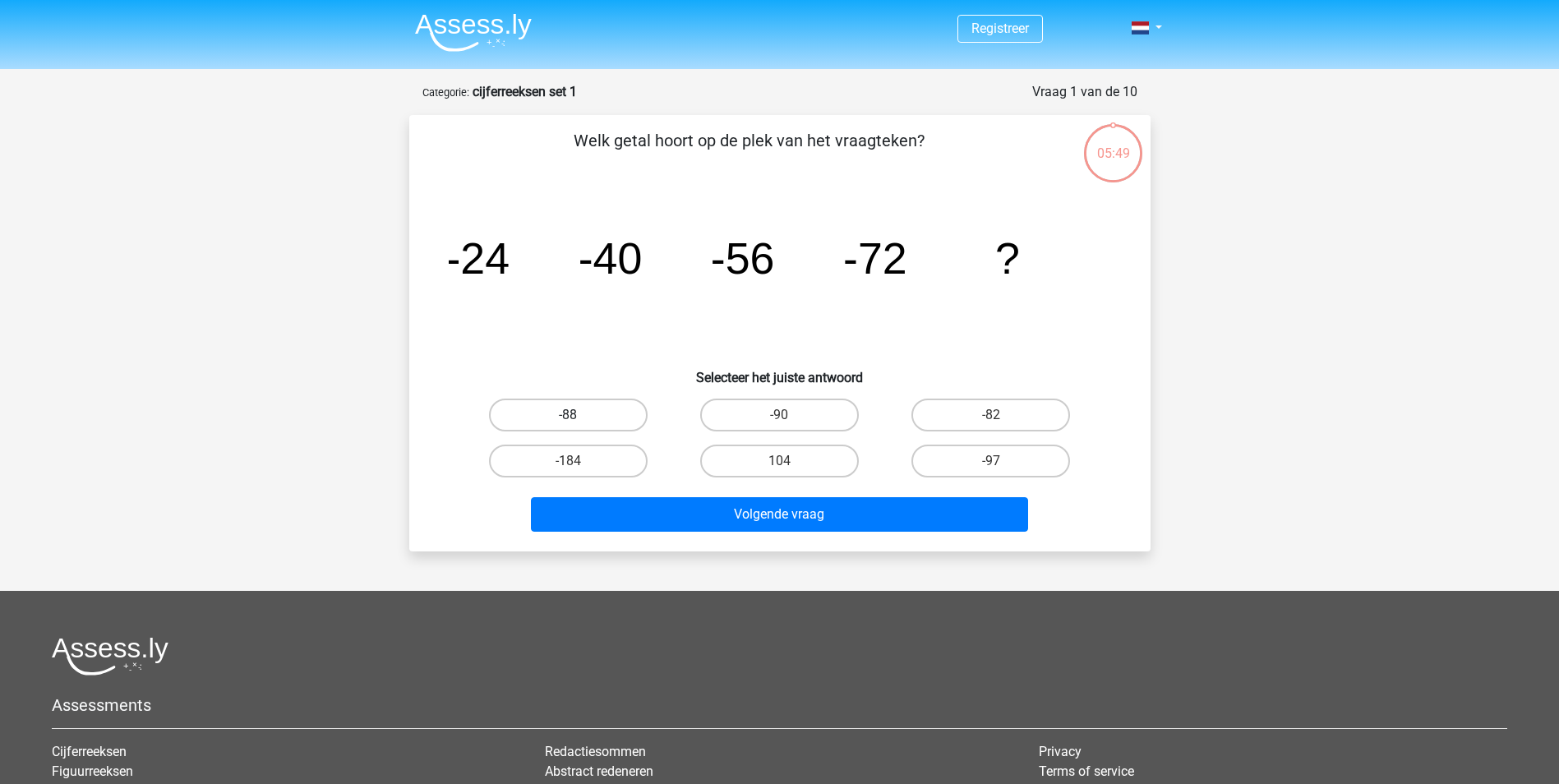
click at [622, 414] on label "-88" at bounding box center [568, 415] width 159 height 33
click at [579, 415] on input "-88" at bounding box center [573, 420] width 11 height 11
radio input "true"
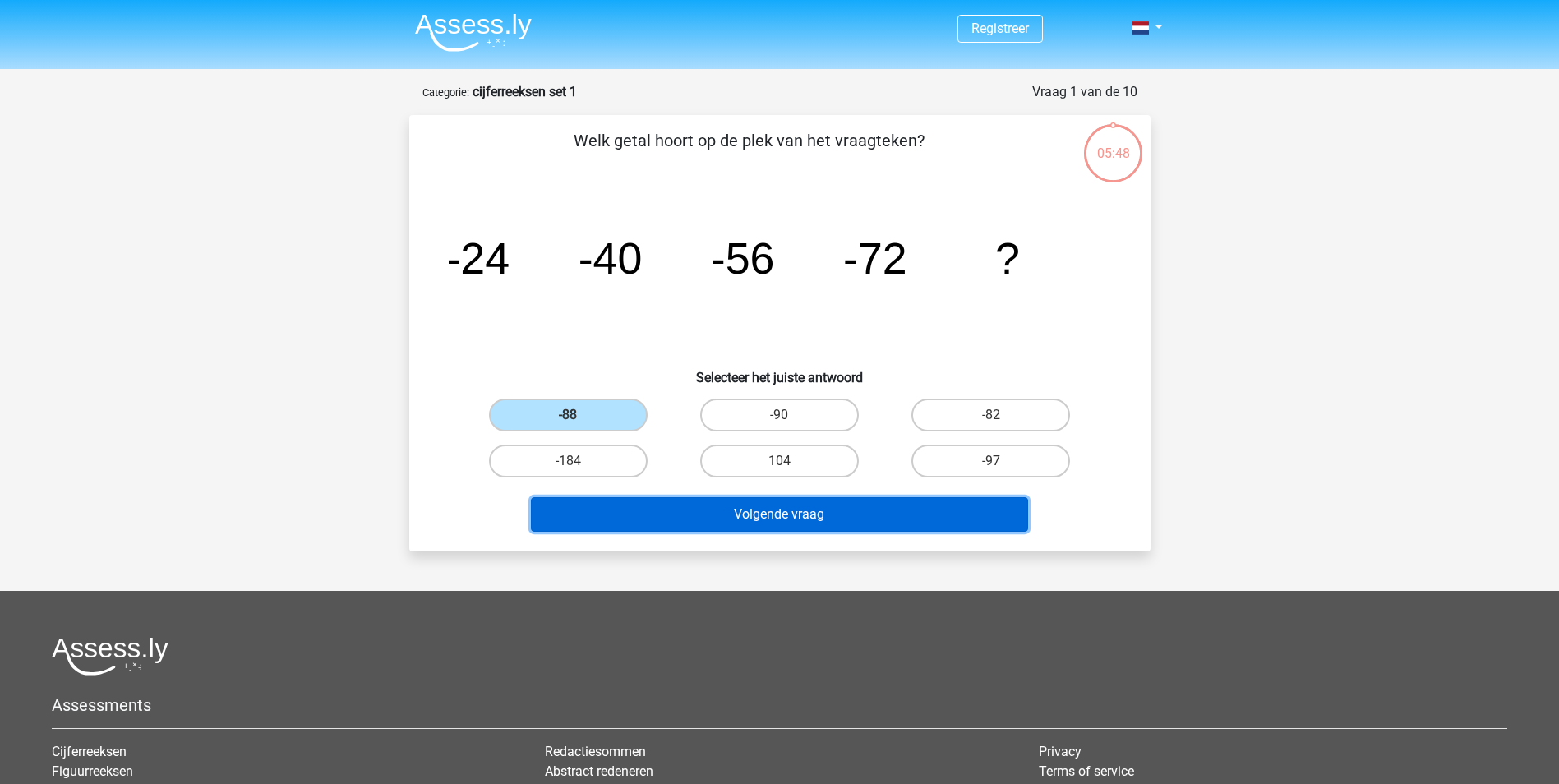
click at [780, 526] on button "Volgende vraag" at bounding box center [779, 514] width 497 height 35
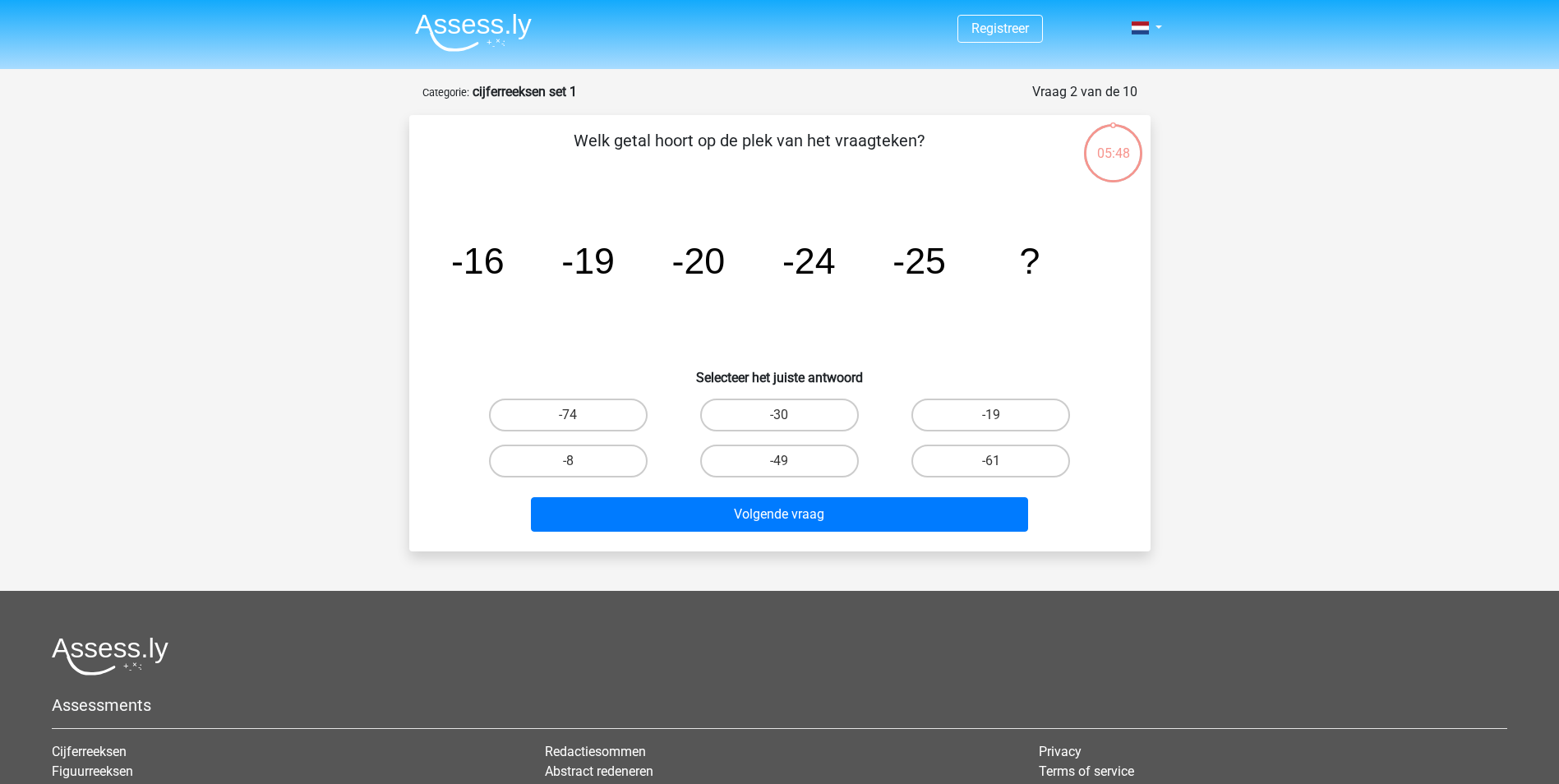
scroll to position [83, 0]
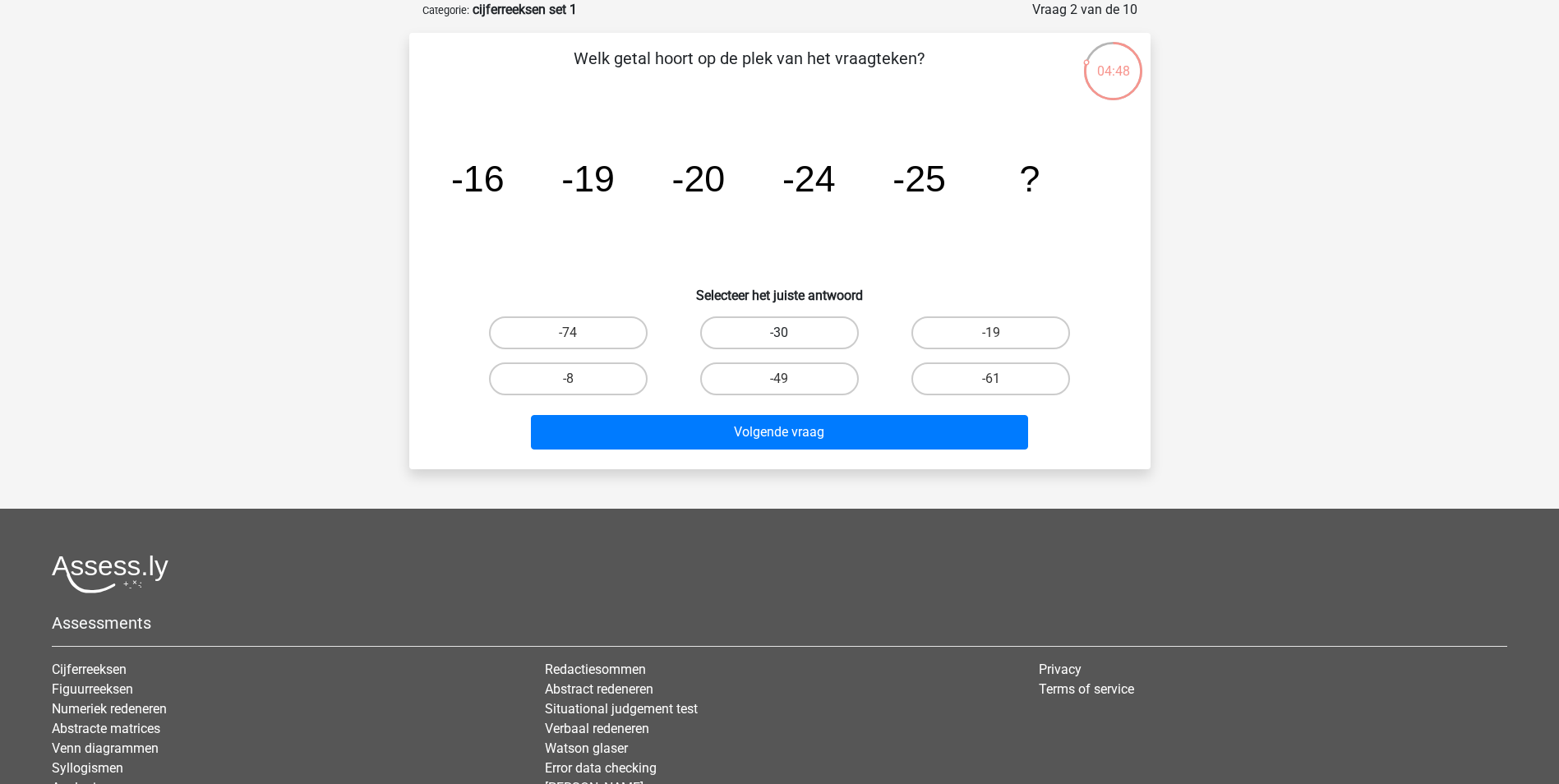
click at [804, 331] on label "-30" at bounding box center [780, 332] width 159 height 33
click at [790, 332] on input "-30" at bounding box center [784, 337] width 11 height 11
radio input "true"
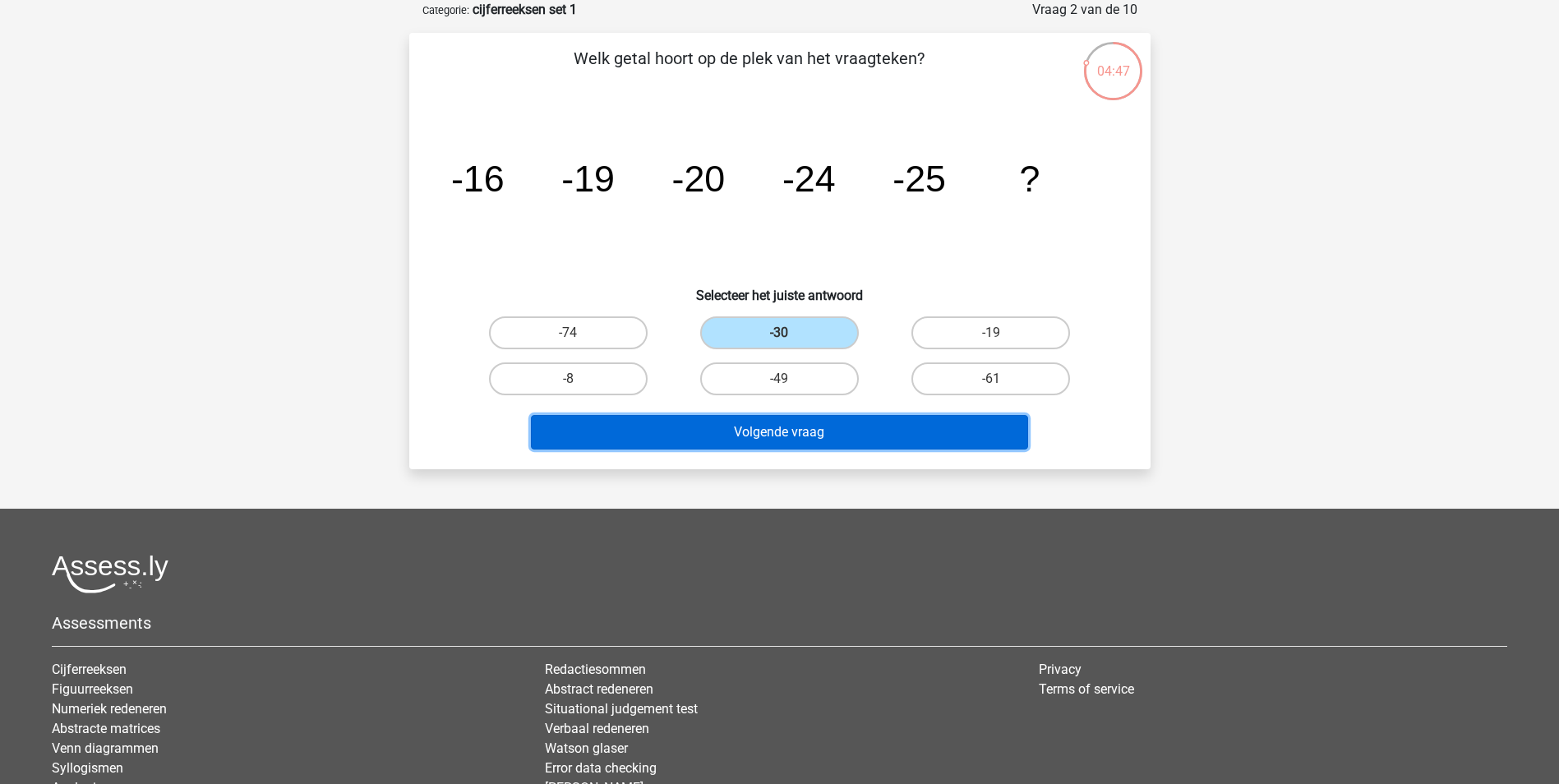
click at [808, 423] on button "Volgende vraag" at bounding box center [779, 432] width 497 height 35
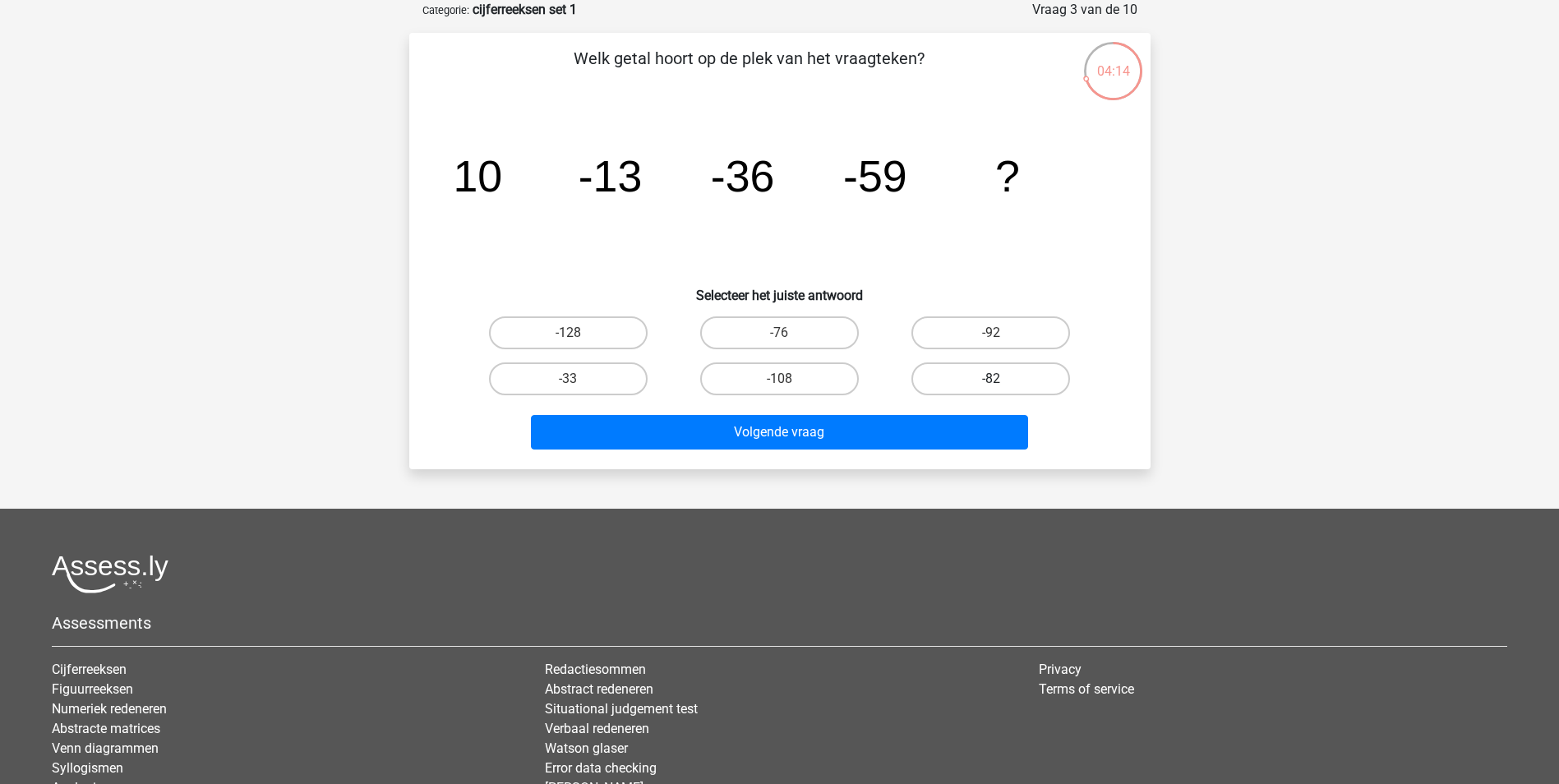
click at [974, 381] on label "-82" at bounding box center [990, 379] width 159 height 33
click at [991, 381] on input "-82" at bounding box center [996, 383] width 11 height 11
radio input "true"
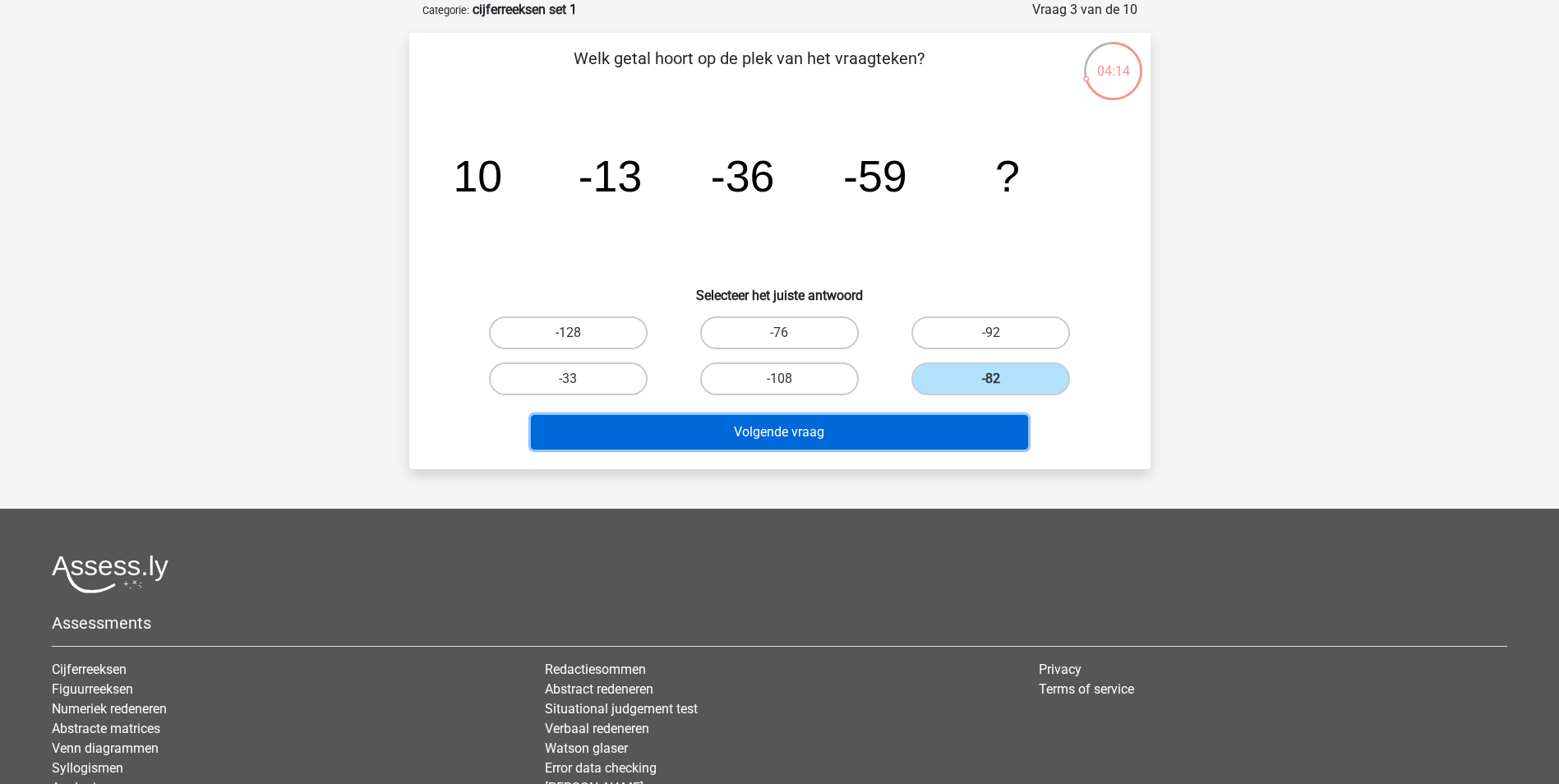
click at [939, 429] on button "Volgende vraag" at bounding box center [779, 432] width 497 height 35
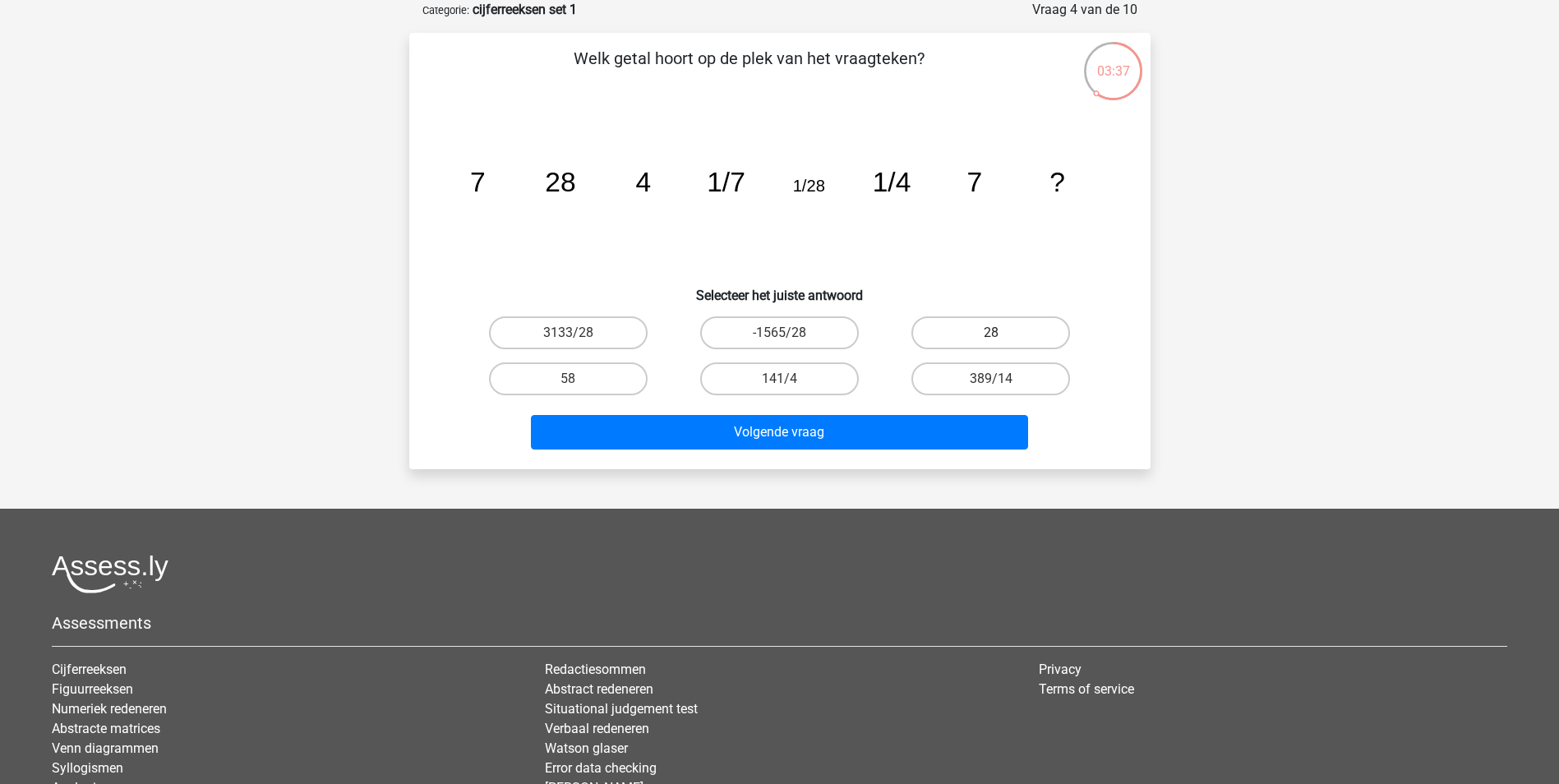
click at [1007, 337] on label "28" at bounding box center [990, 332] width 159 height 33
click at [1002, 337] on input "28" at bounding box center [996, 337] width 11 height 11
radio input "true"
click at [899, 411] on div "Volgende vraag" at bounding box center [780, 429] width 689 height 54
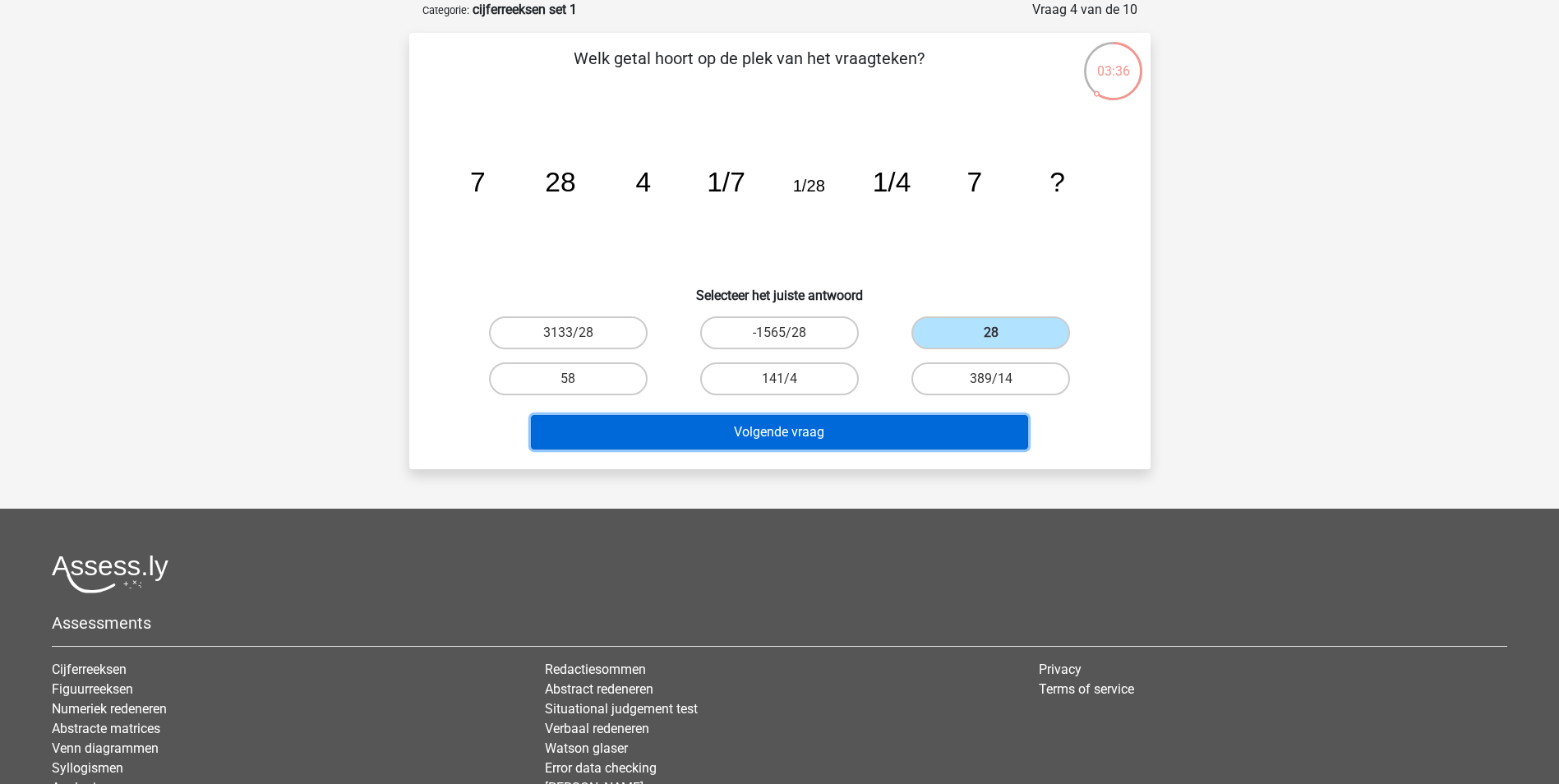
click at [900, 420] on button "Volgende vraag" at bounding box center [779, 432] width 497 height 35
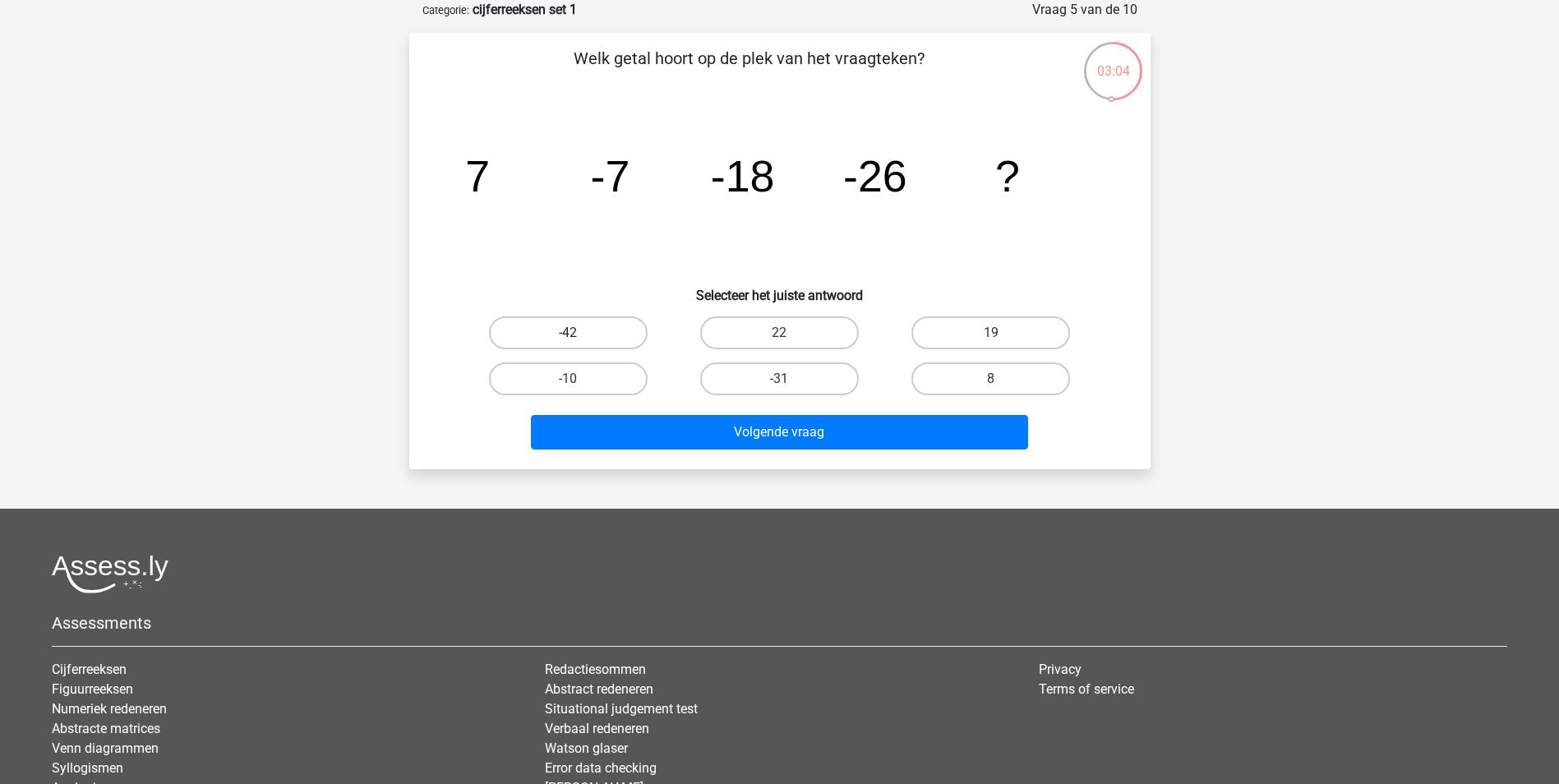
click at [573, 329] on label "-42" at bounding box center [568, 332] width 159 height 33
click at [573, 332] on input "-42" at bounding box center [573, 337] width 11 height 11
radio input "true"
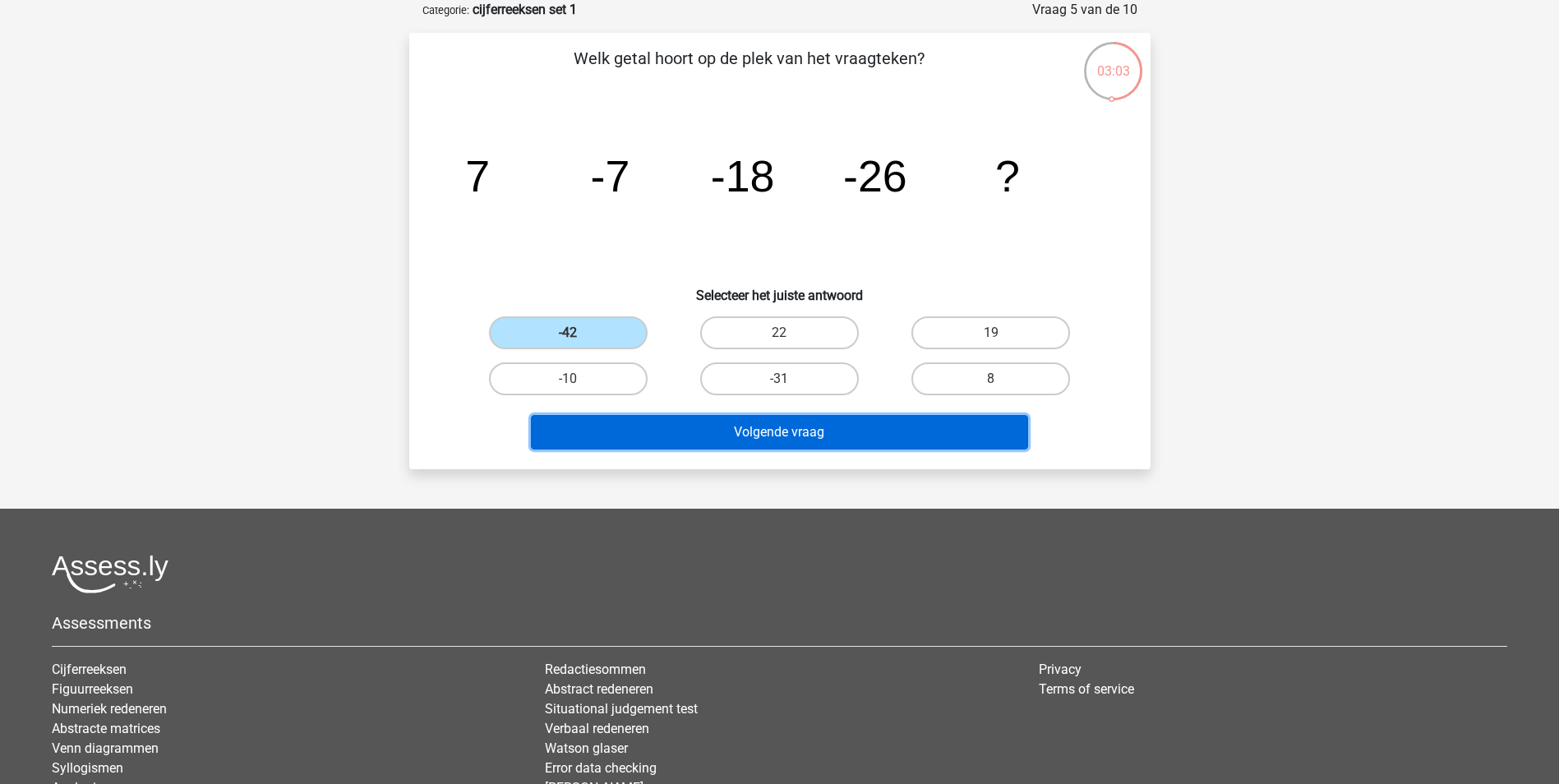
click at [757, 433] on button "Volgende vraag" at bounding box center [779, 432] width 497 height 35
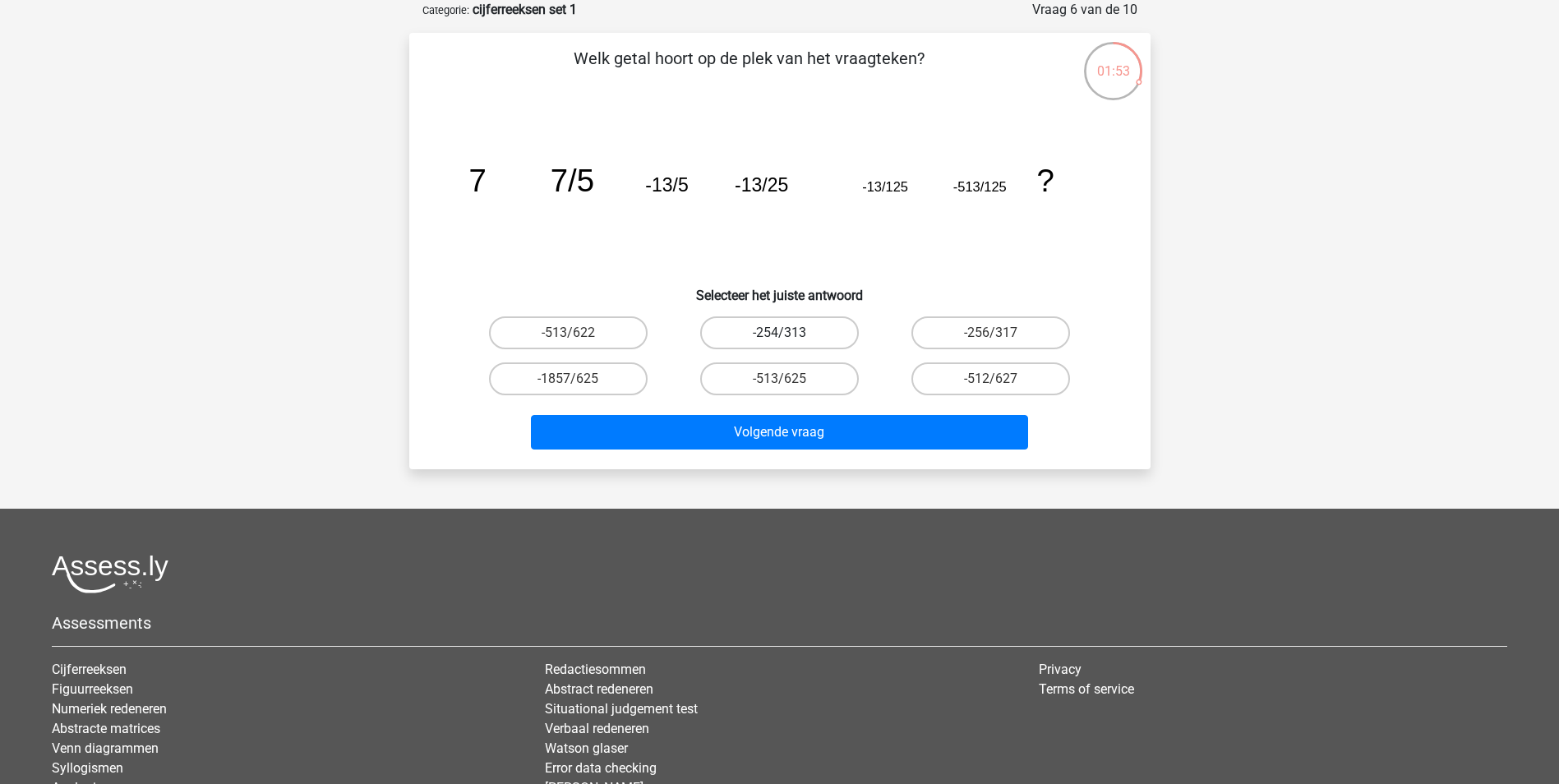
click at [777, 338] on label "-254/313" at bounding box center [780, 332] width 159 height 33
click at [780, 338] on input "-254/313" at bounding box center [784, 337] width 11 height 11
radio input "true"
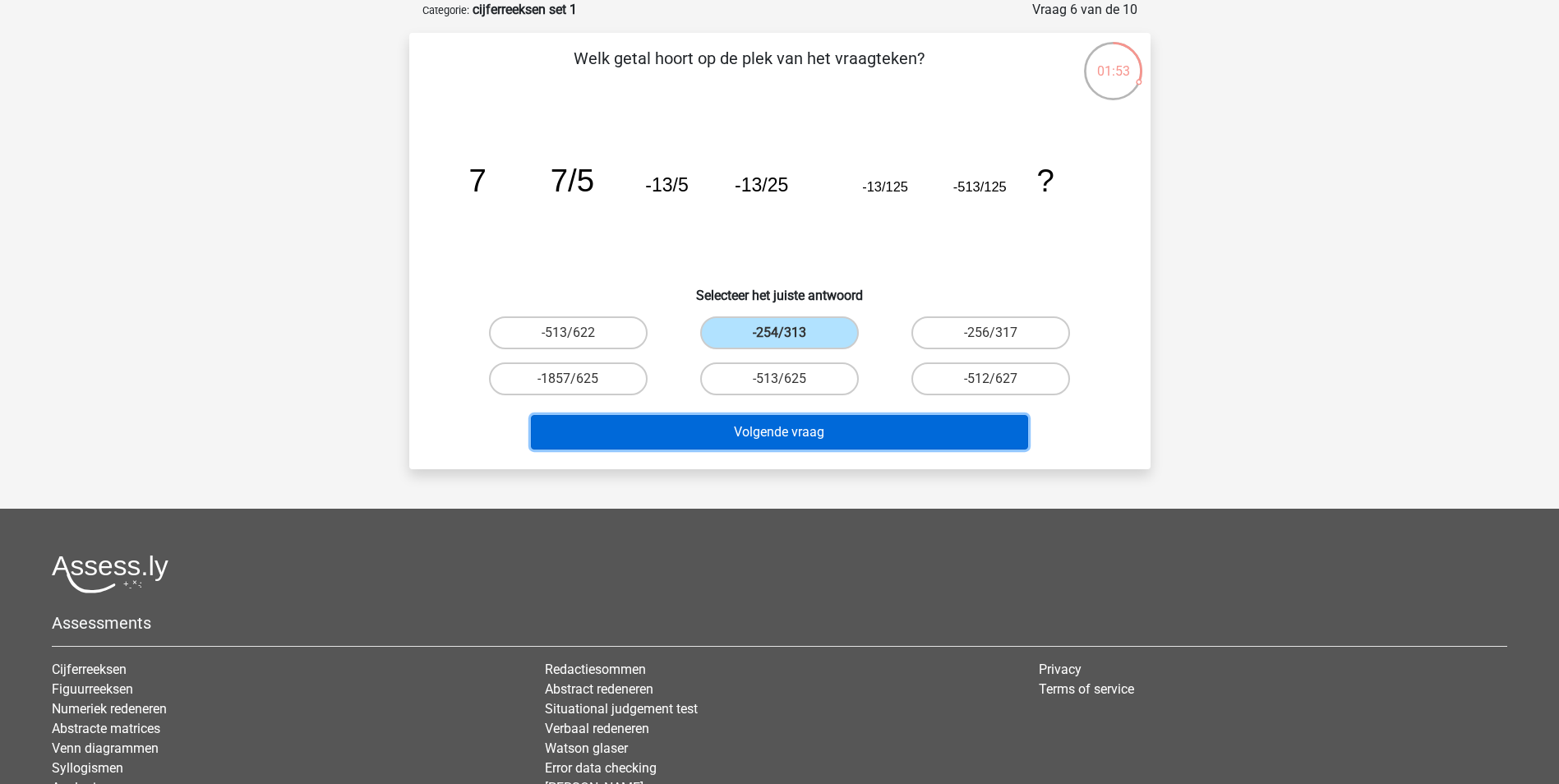
click at [795, 437] on button "Volgende vraag" at bounding box center [779, 432] width 497 height 35
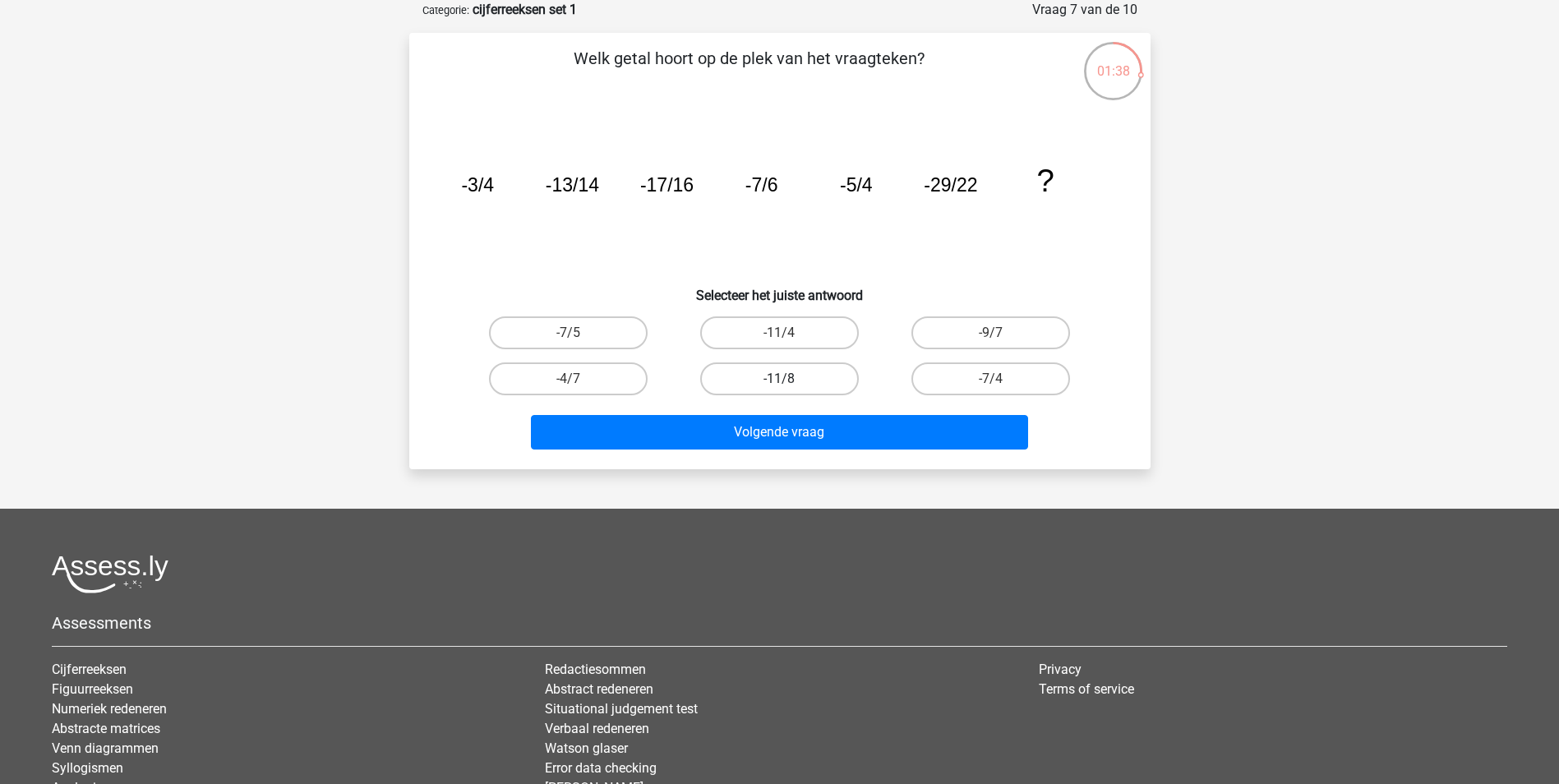
click at [795, 378] on label "-11/8" at bounding box center [780, 379] width 159 height 33
click at [790, 379] on input "-11/8" at bounding box center [784, 383] width 11 height 11
radio input "true"
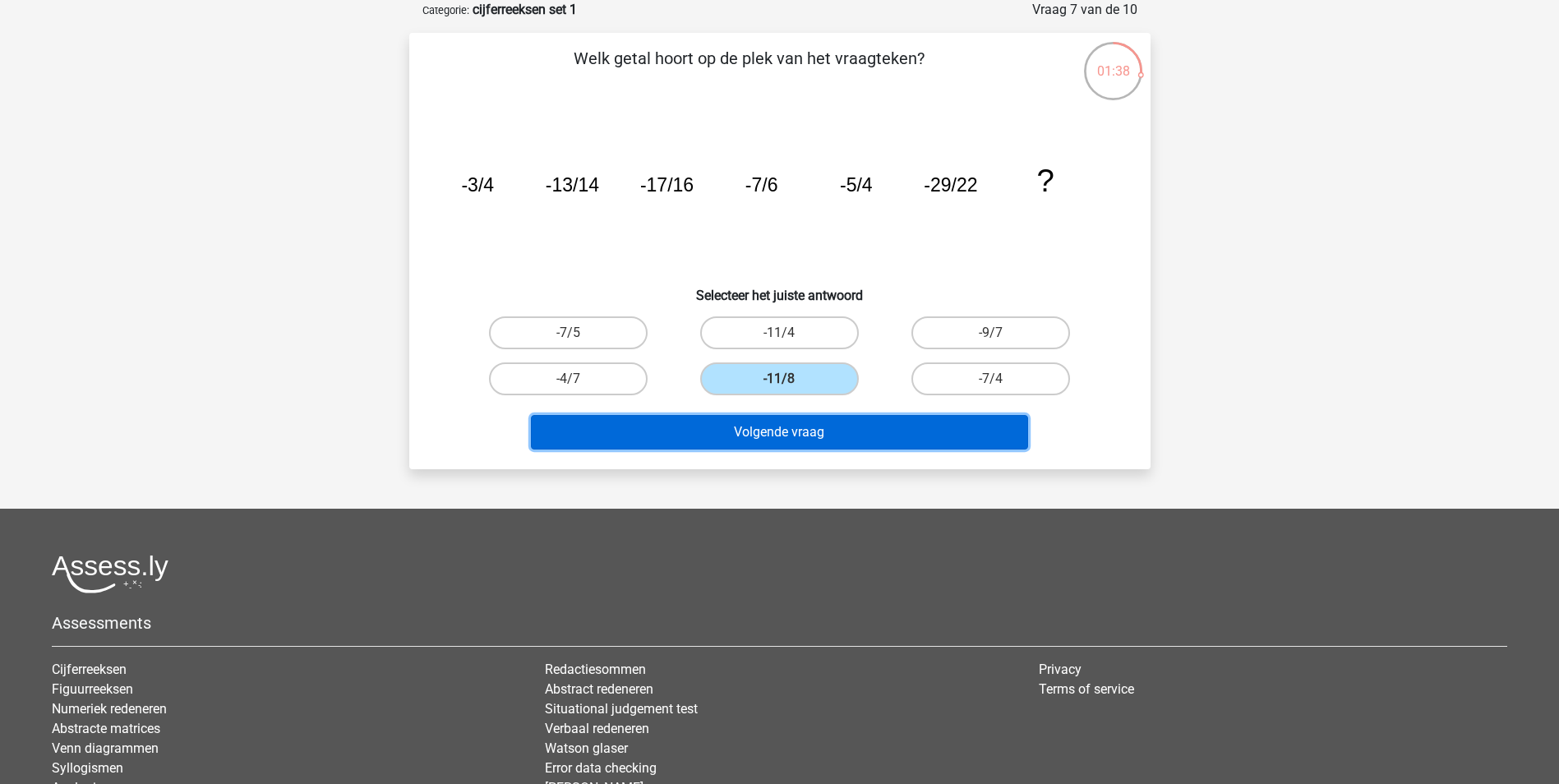
click at [848, 423] on button "Volgende vraag" at bounding box center [779, 432] width 497 height 35
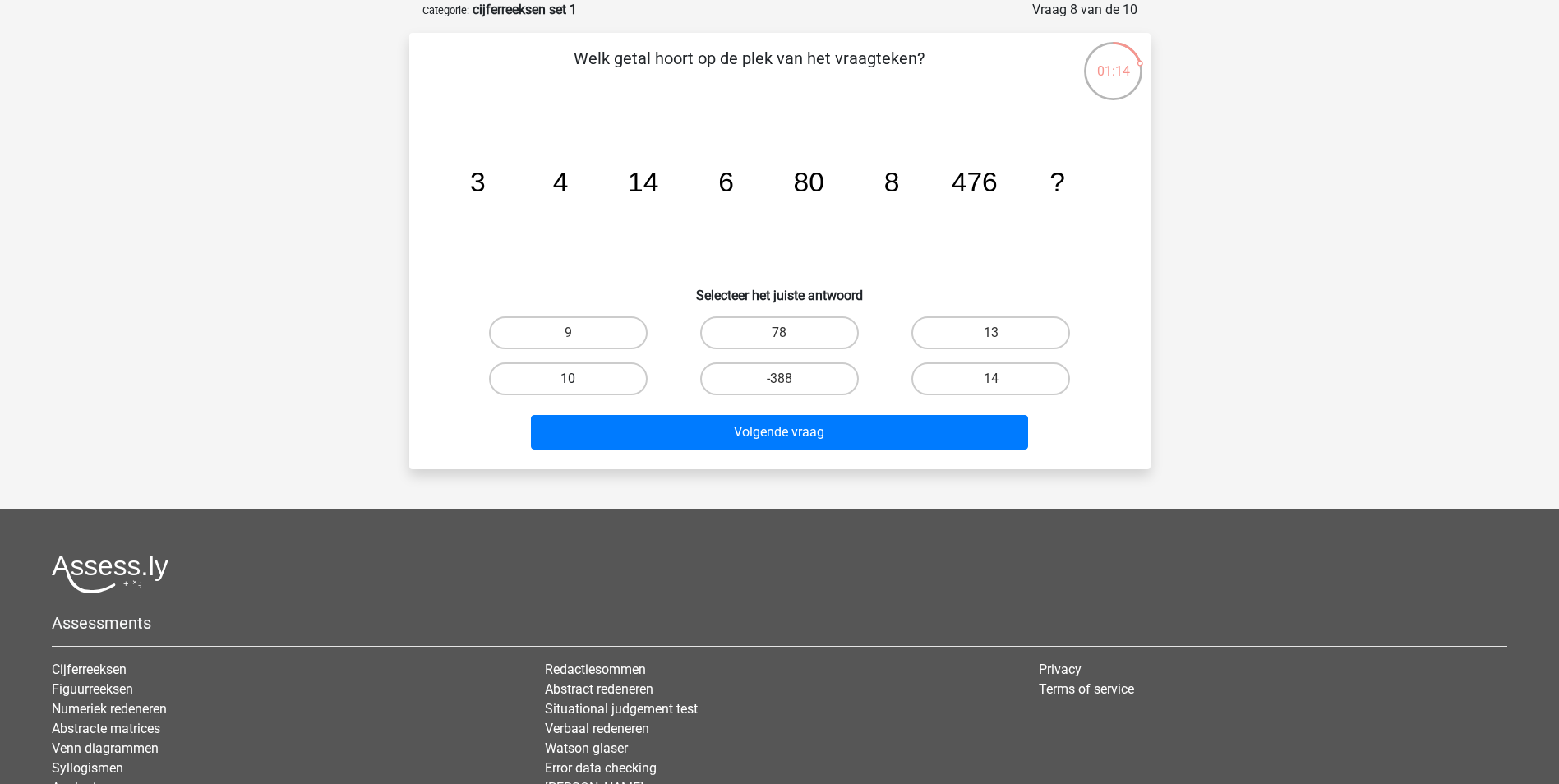
click at [571, 372] on label "10" at bounding box center [568, 379] width 159 height 33
click at [571, 379] on input "10" at bounding box center [573, 383] width 11 height 11
radio input "true"
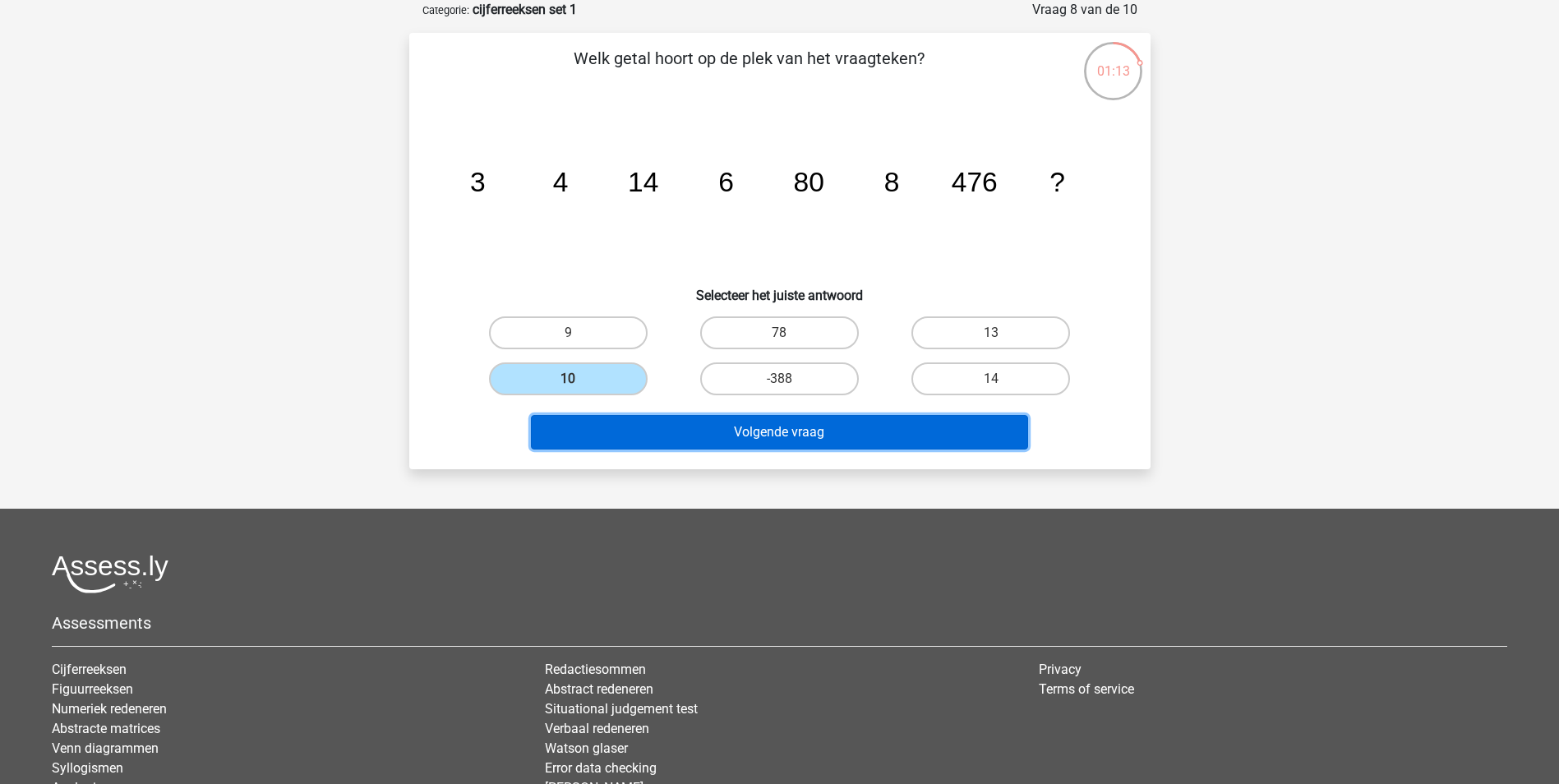
click at [685, 443] on button "Volgende vraag" at bounding box center [779, 432] width 497 height 35
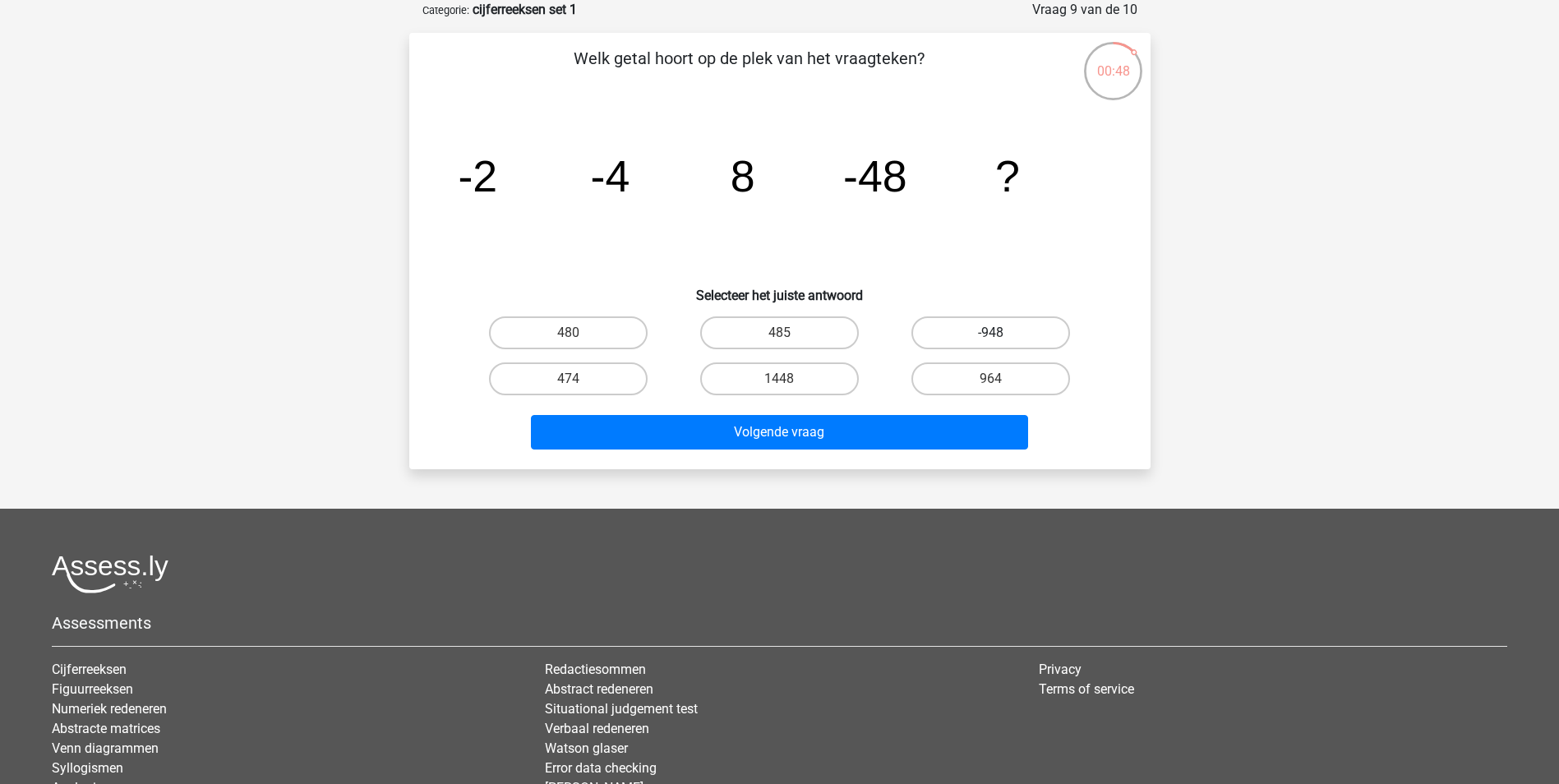
click at [1012, 326] on label "-948" at bounding box center [990, 332] width 159 height 33
click at [1002, 332] on input "-948" at bounding box center [996, 337] width 11 height 11
radio input "true"
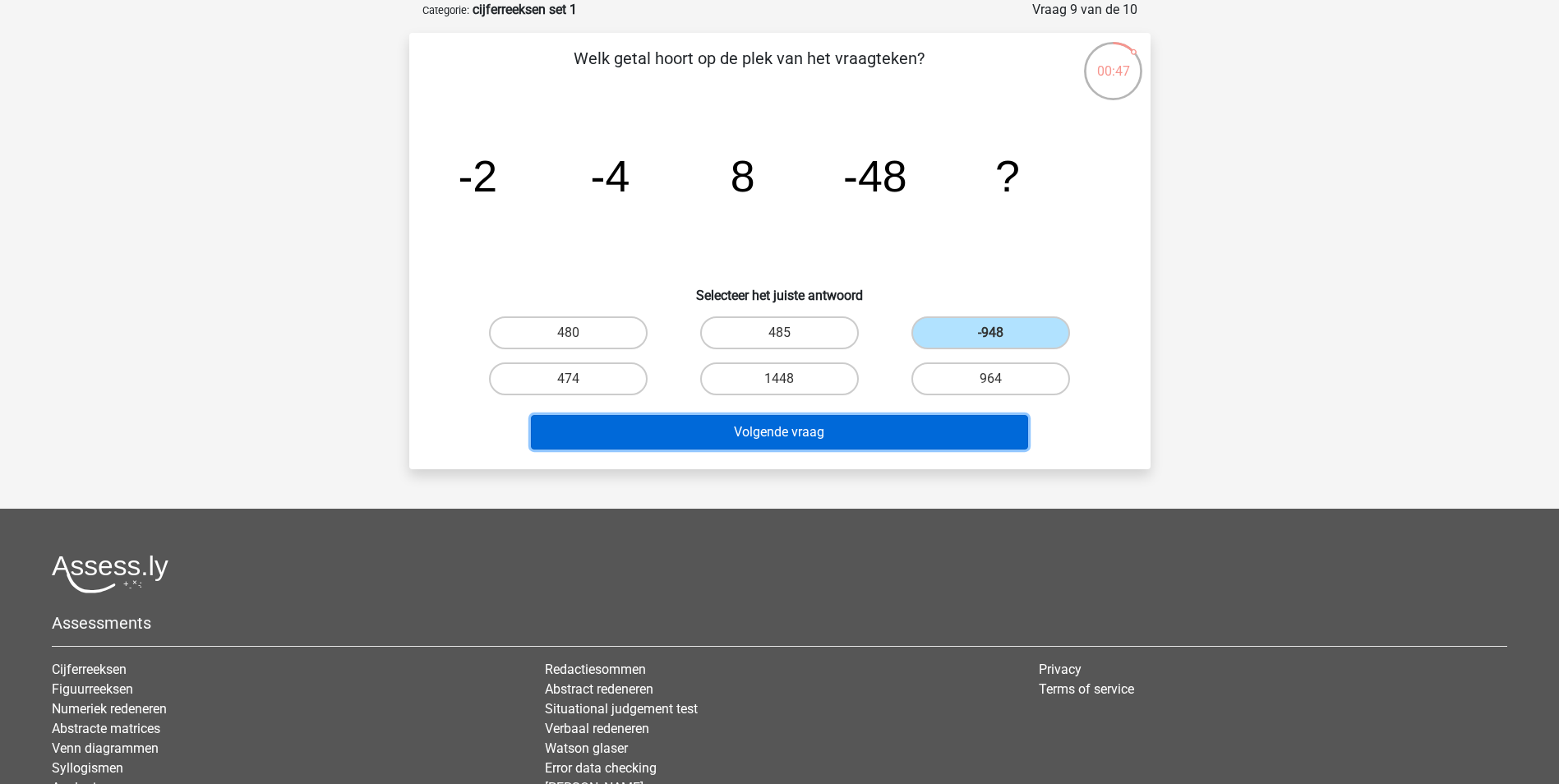
click at [893, 429] on button "Volgende vraag" at bounding box center [779, 432] width 497 height 35
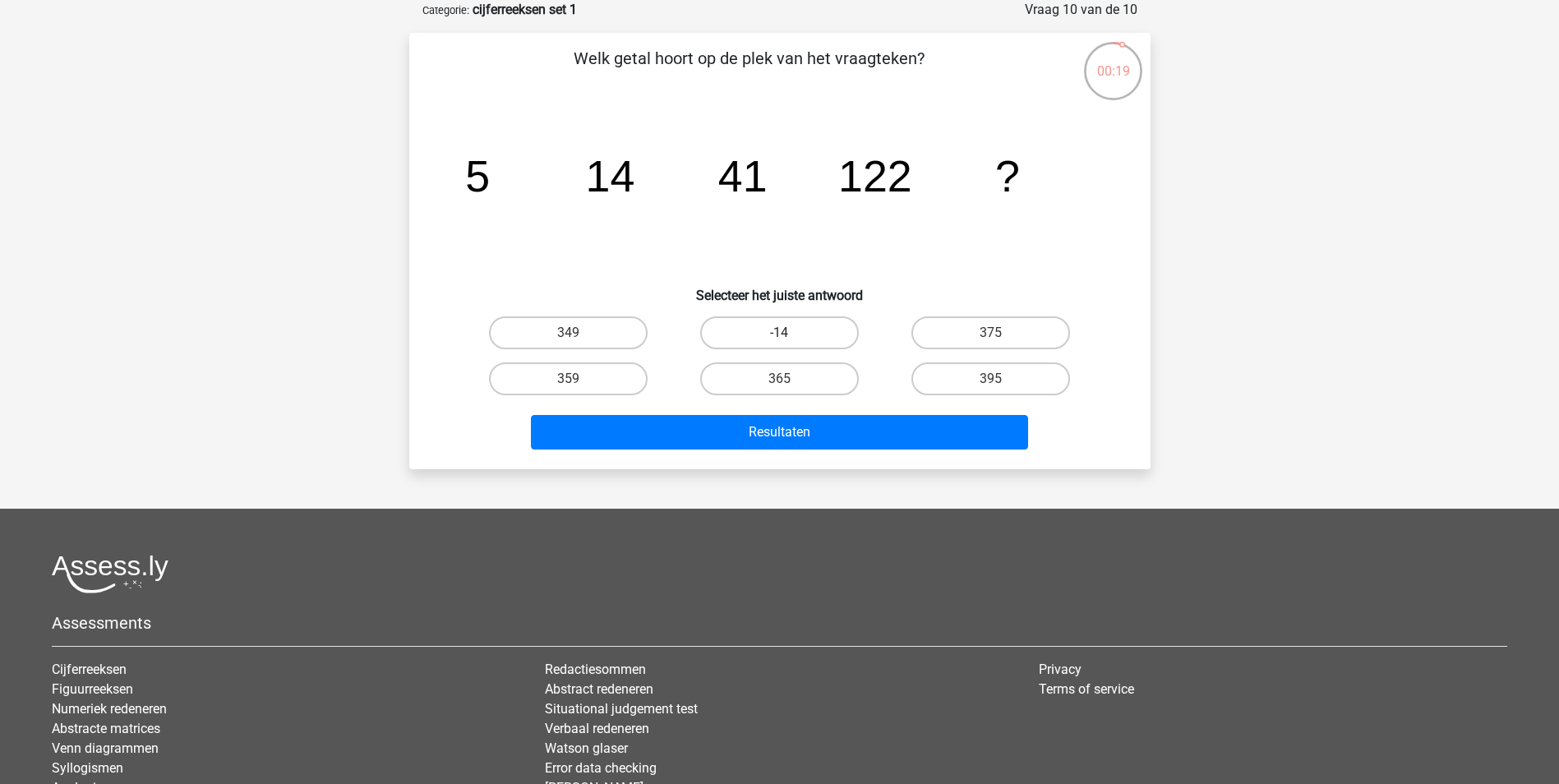
click at [771, 327] on label "-14" at bounding box center [780, 332] width 159 height 33
click at [780, 332] on input "-14" at bounding box center [784, 337] width 11 height 11
radio input "true"
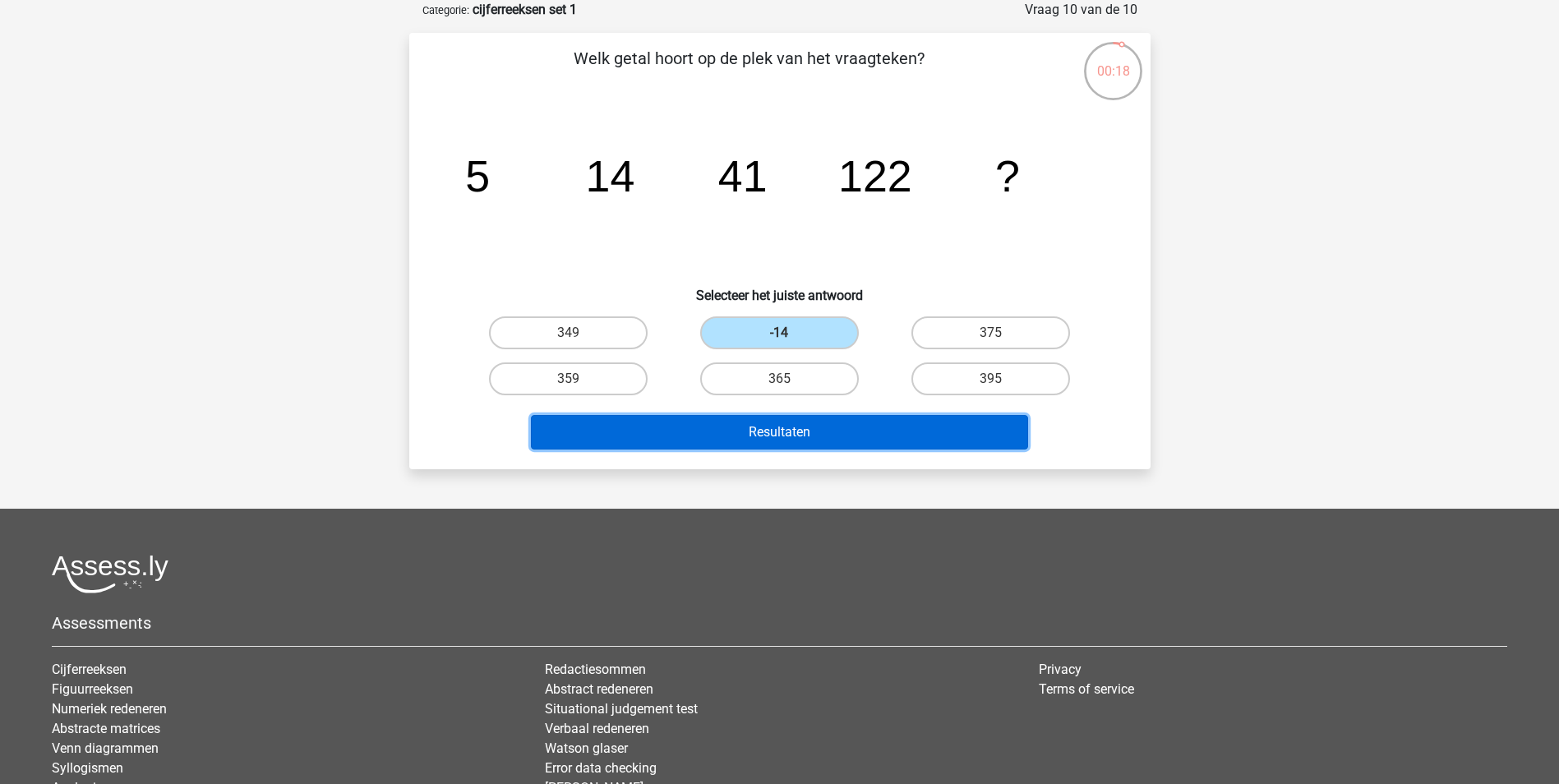
click at [794, 433] on button "Resultaten" at bounding box center [779, 432] width 497 height 35
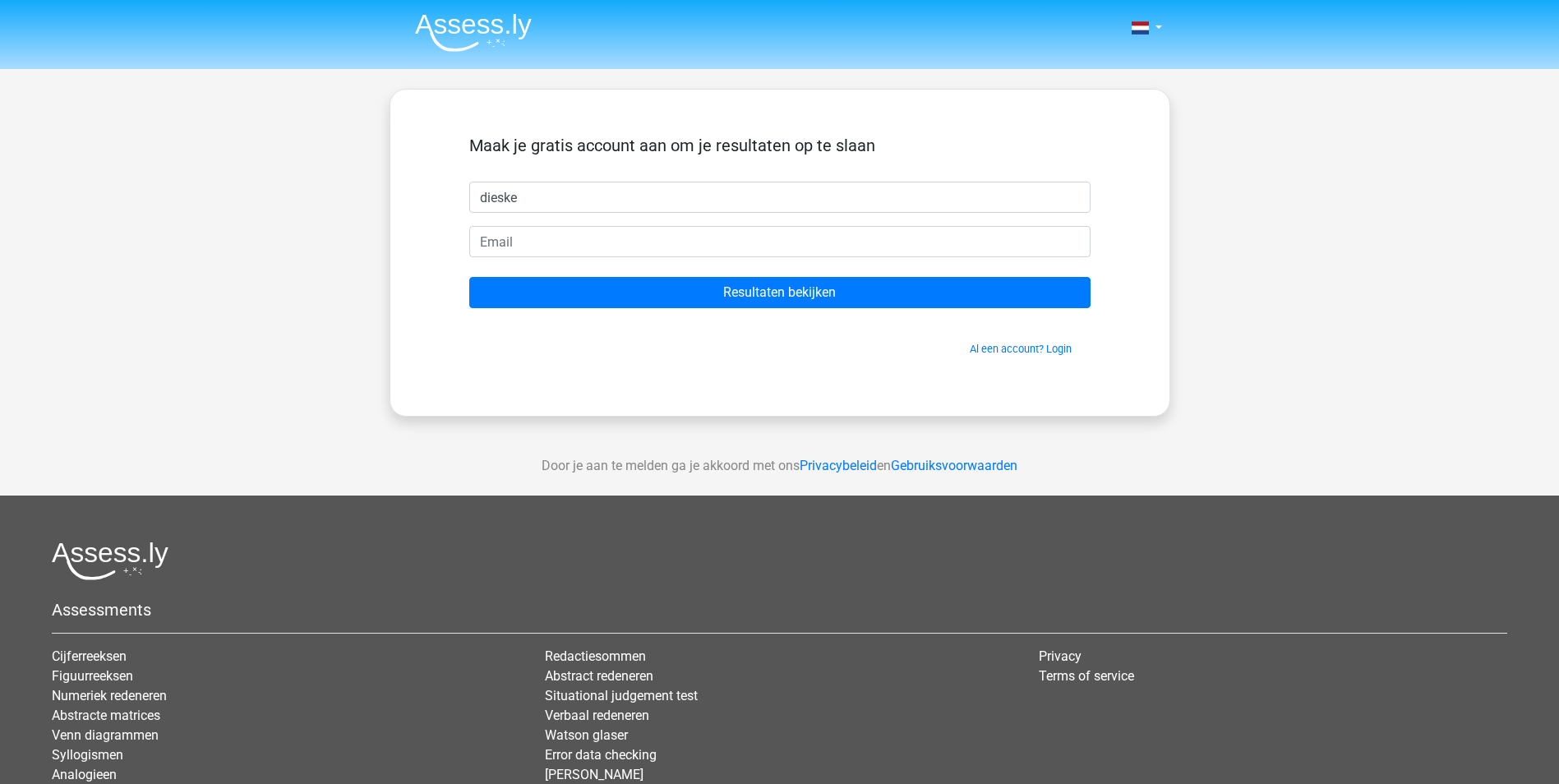
type input "dieske"
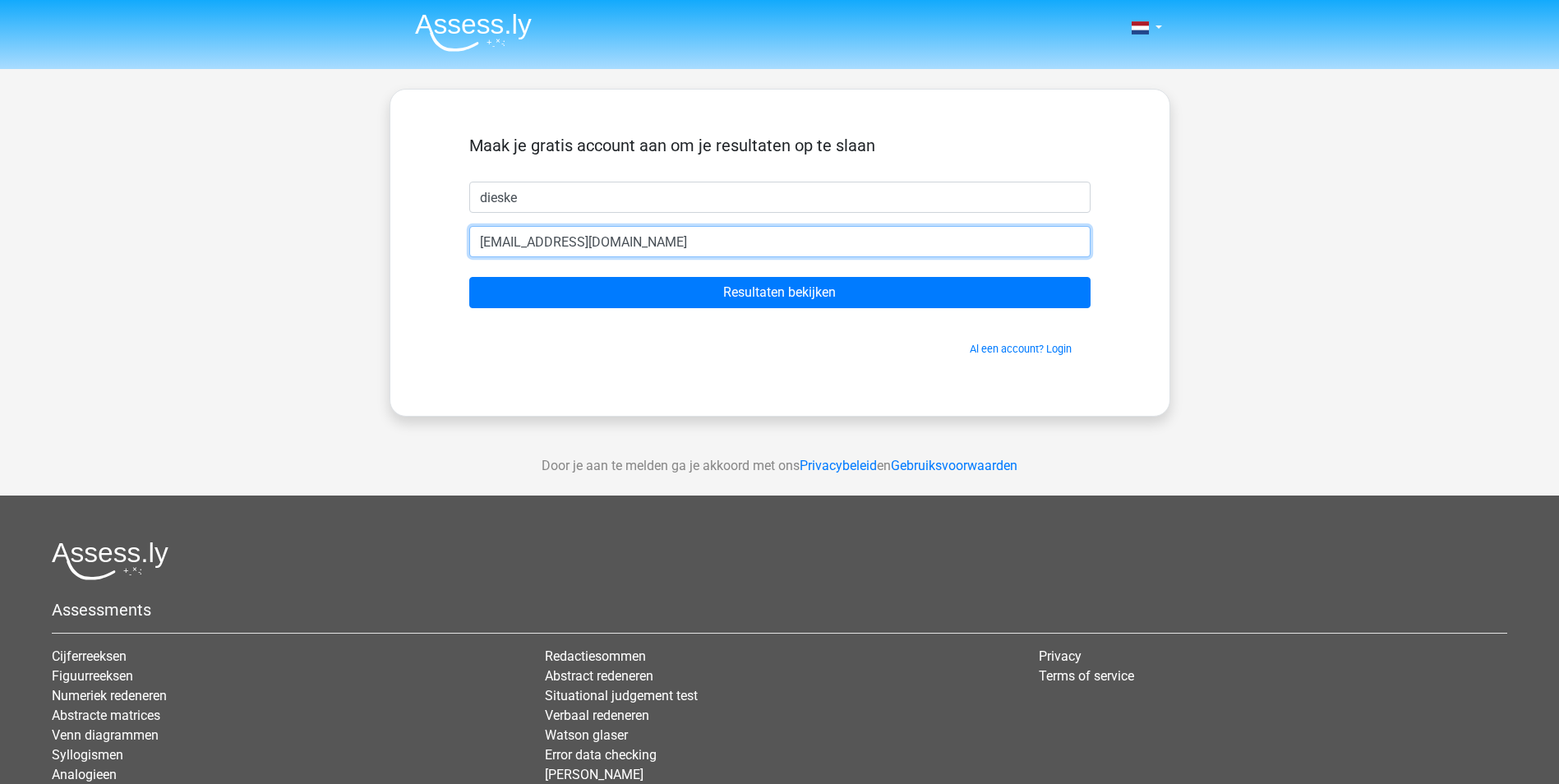
type input "[EMAIL_ADDRESS][DOMAIN_NAME]"
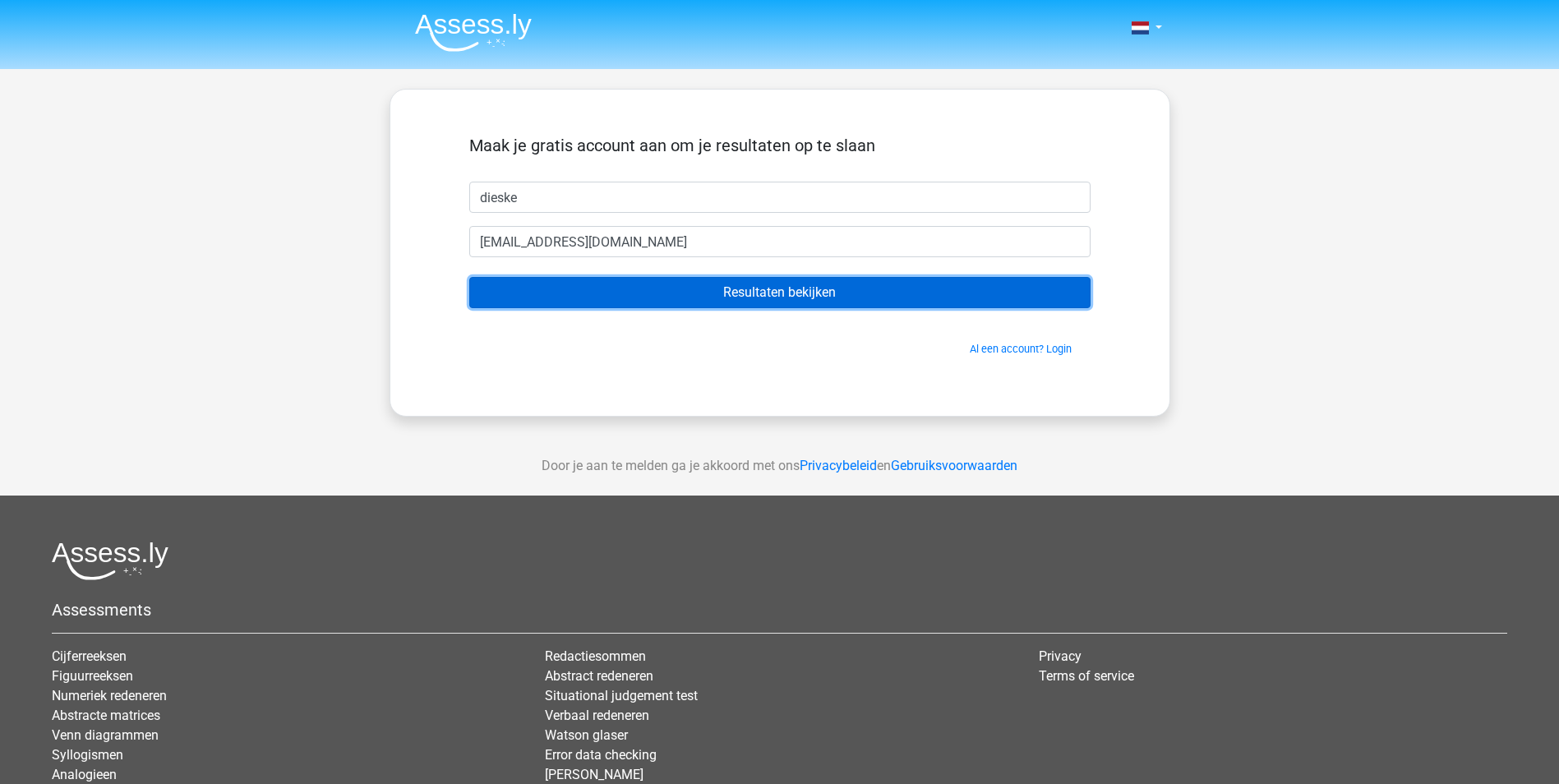
click at [808, 292] on input "Resultaten bekijken" at bounding box center [780, 292] width 621 height 31
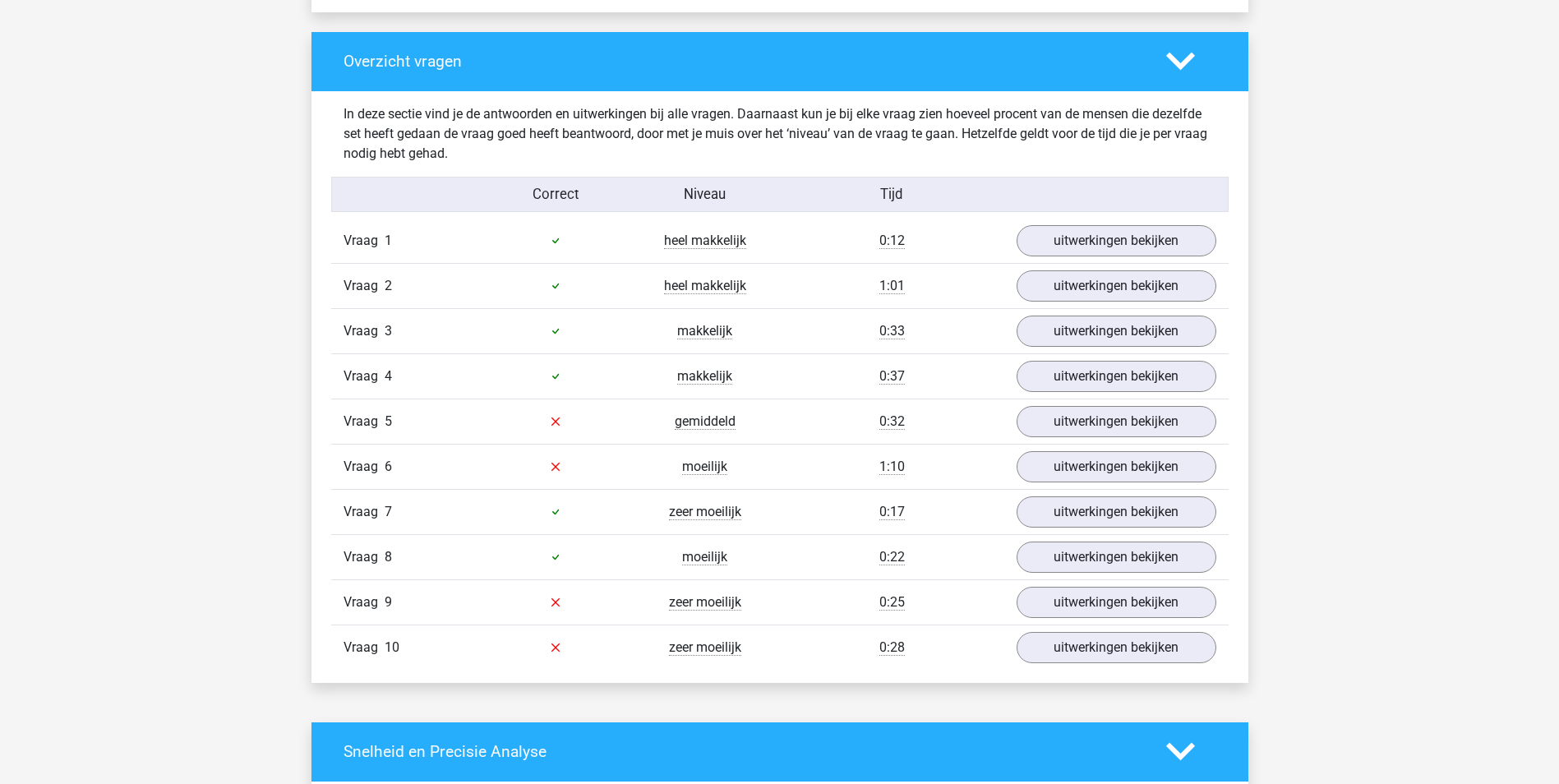
scroll to position [1233, 0]
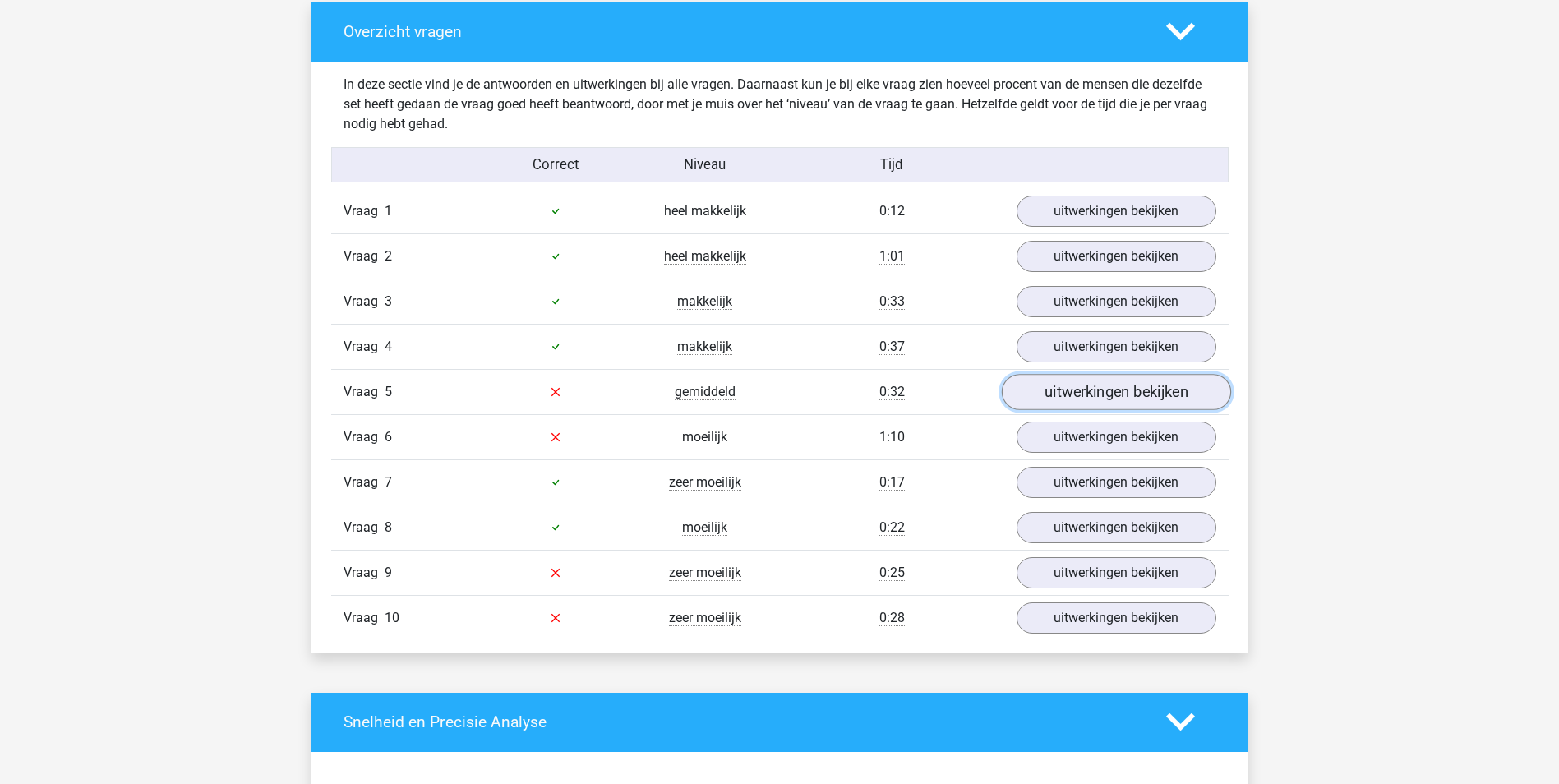
click at [1051, 404] on link "uitwerkingen bekijken" at bounding box center [1116, 392] width 230 height 37
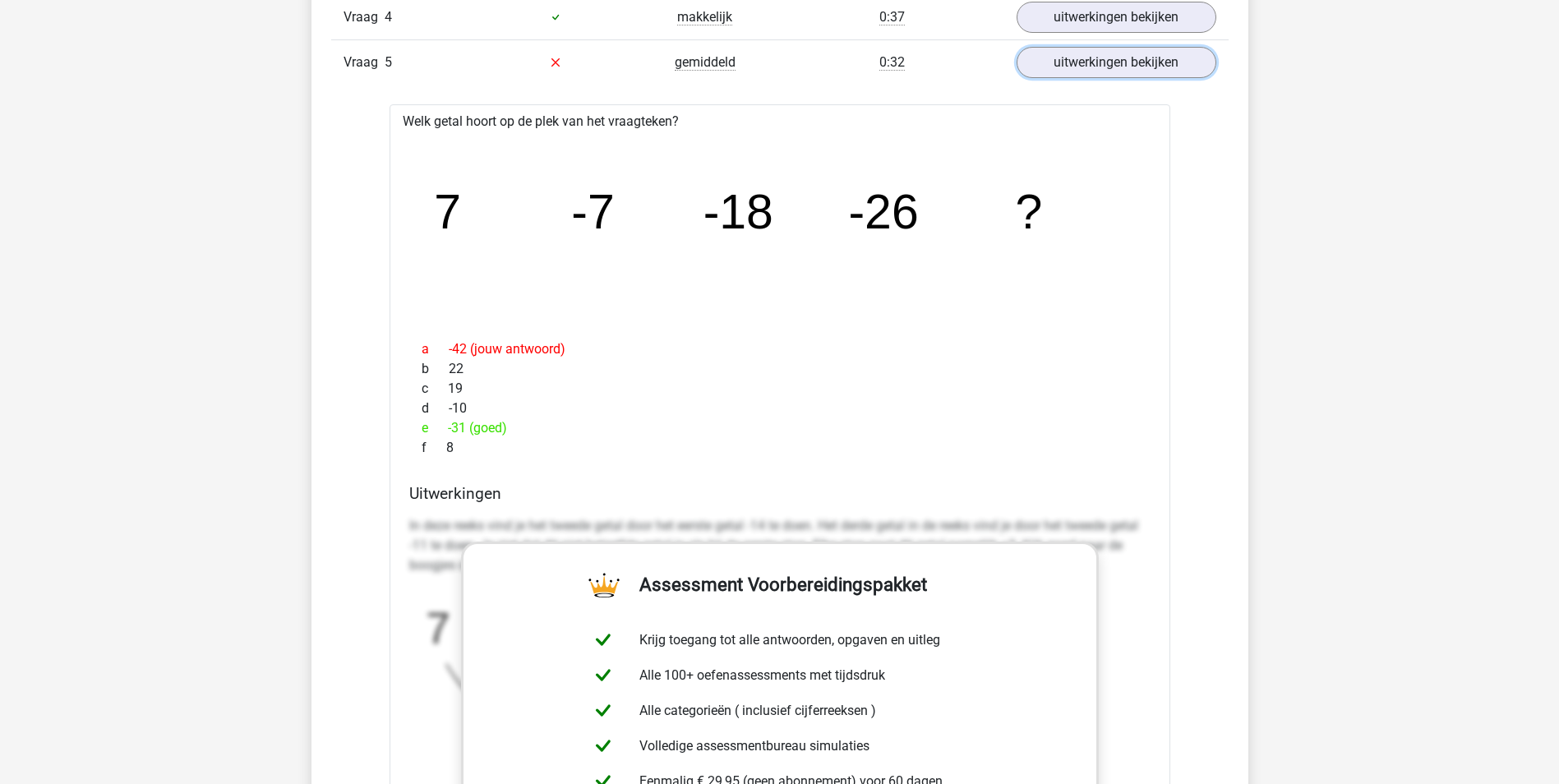
scroll to position [1314, 0]
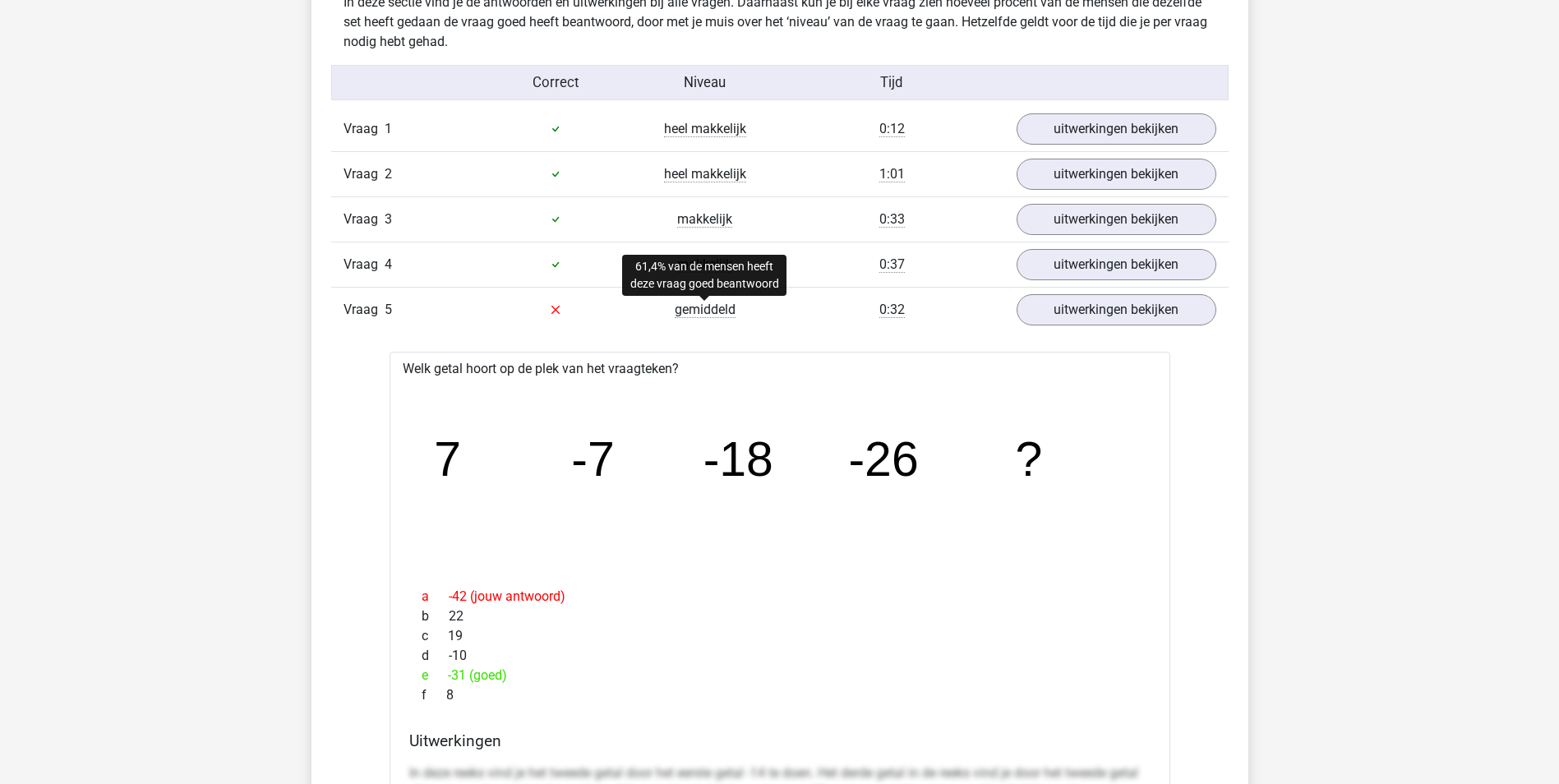
click at [703, 308] on span "gemiddeld" at bounding box center [705, 309] width 61 height 16
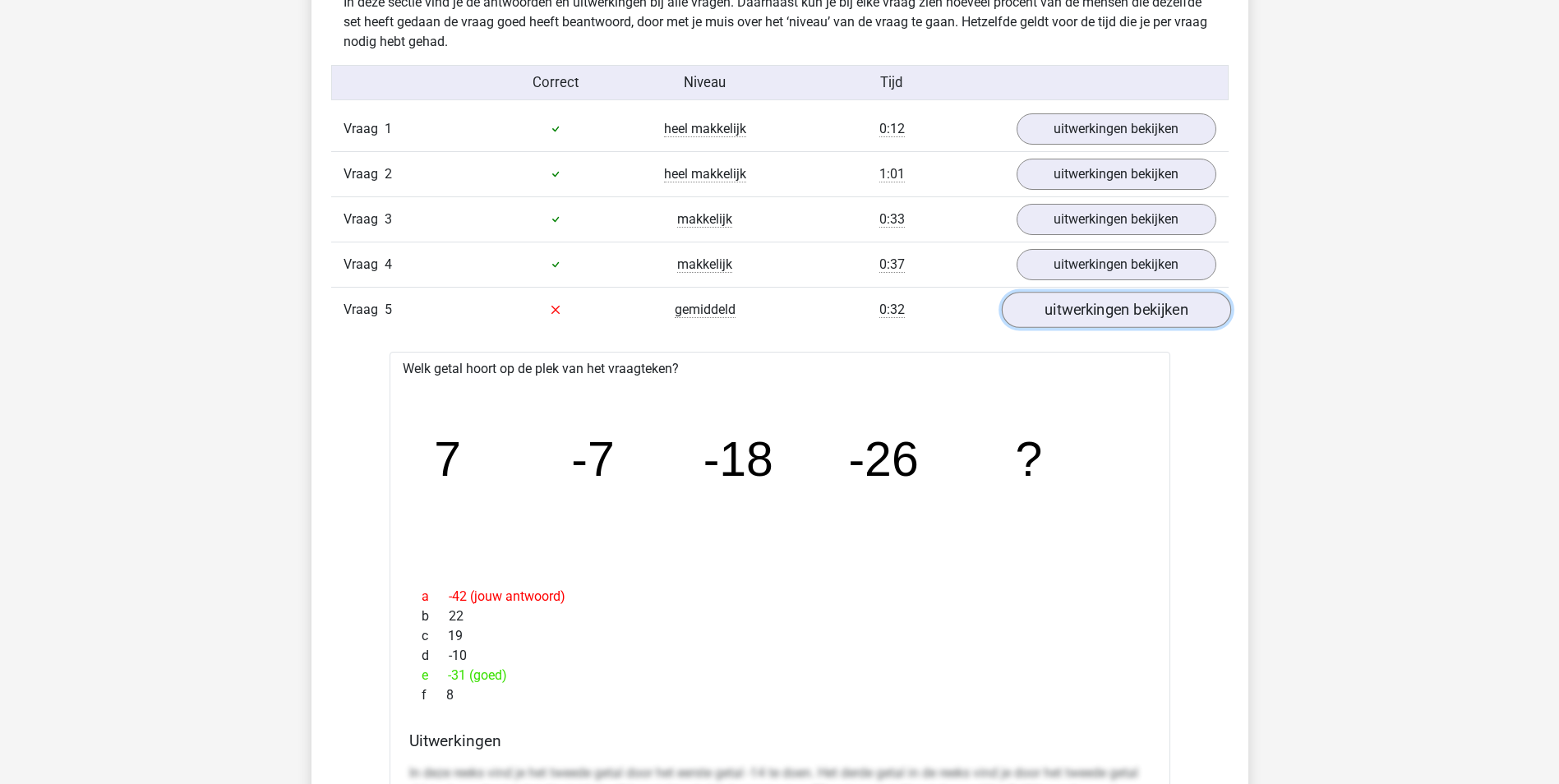
click at [1045, 312] on link "uitwerkingen bekijken" at bounding box center [1116, 310] width 230 height 37
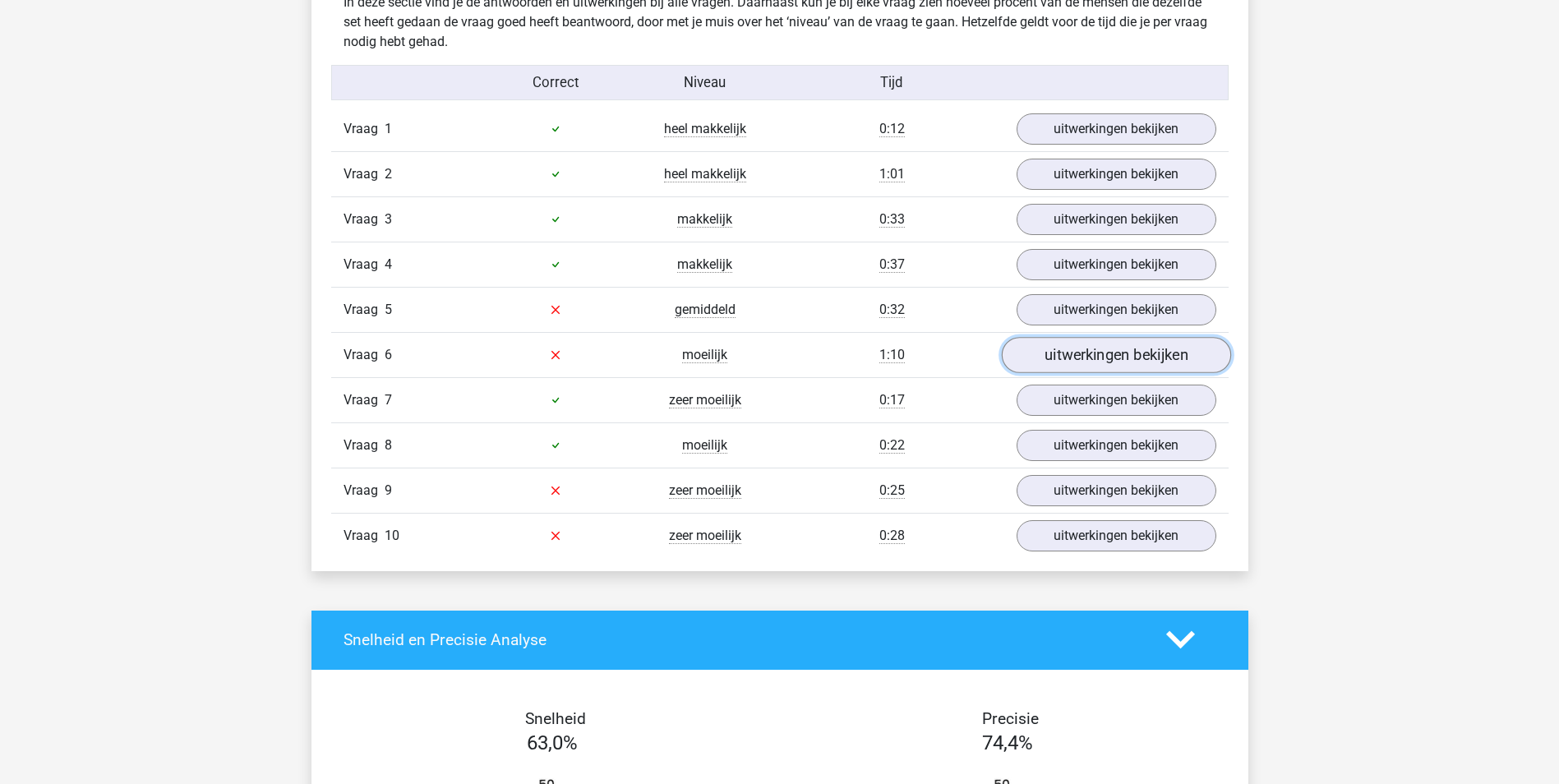
click at [1079, 351] on link "uitwerkingen bekijken" at bounding box center [1116, 355] width 230 height 37
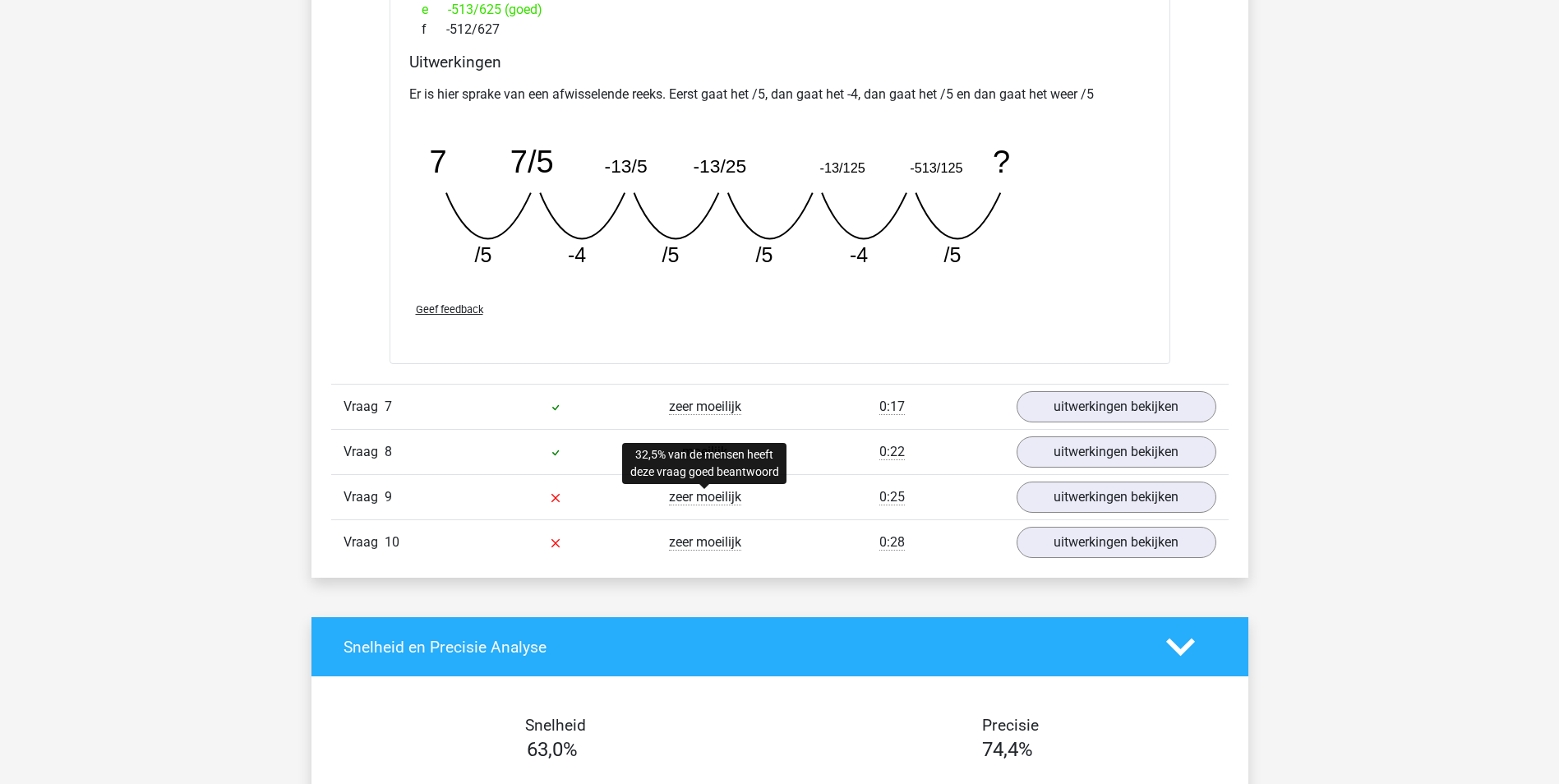
scroll to position [2054, 0]
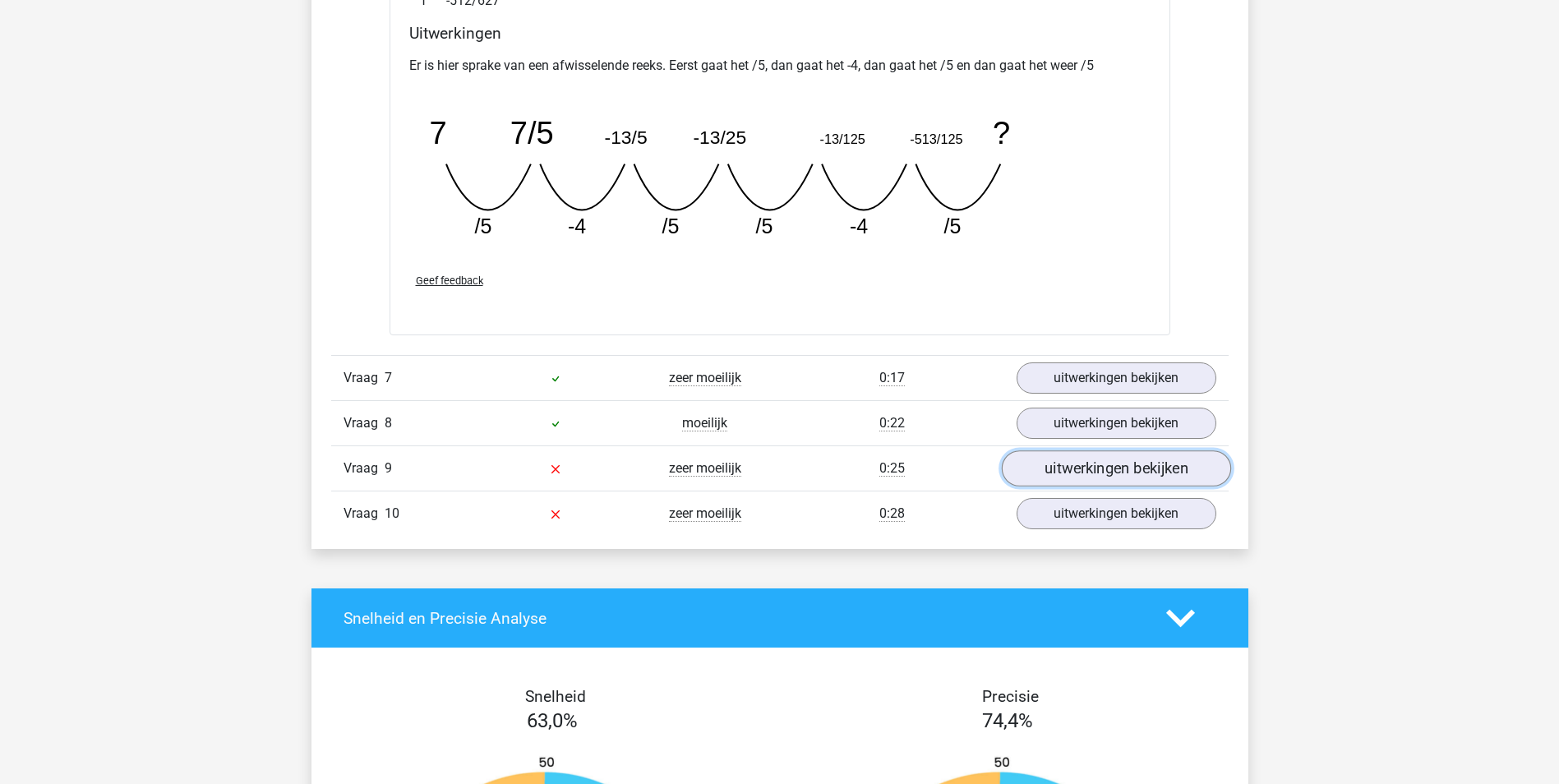
click at [1115, 475] on link "uitwerkingen bekijken" at bounding box center [1116, 469] width 230 height 37
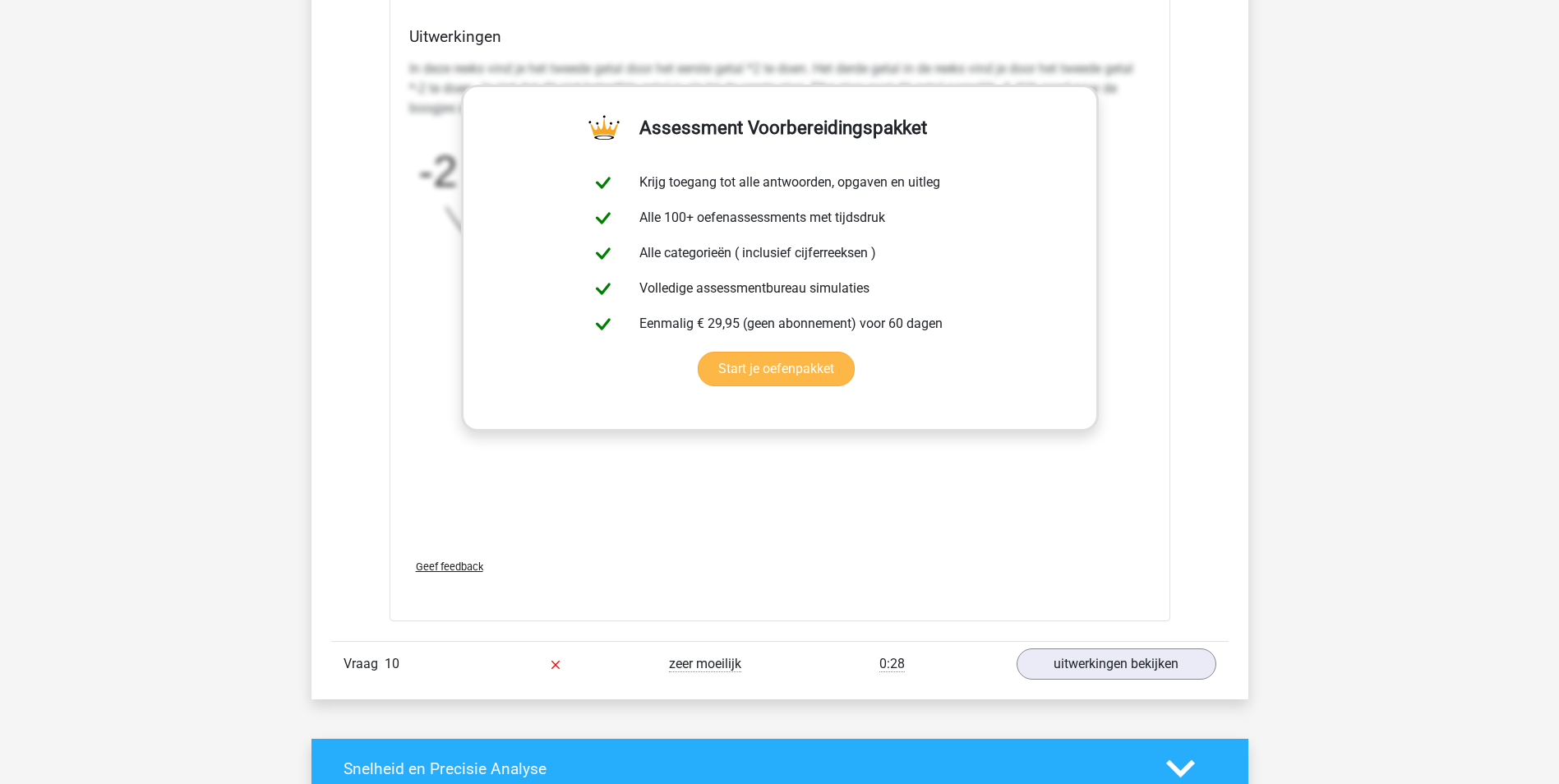
scroll to position [2957, 0]
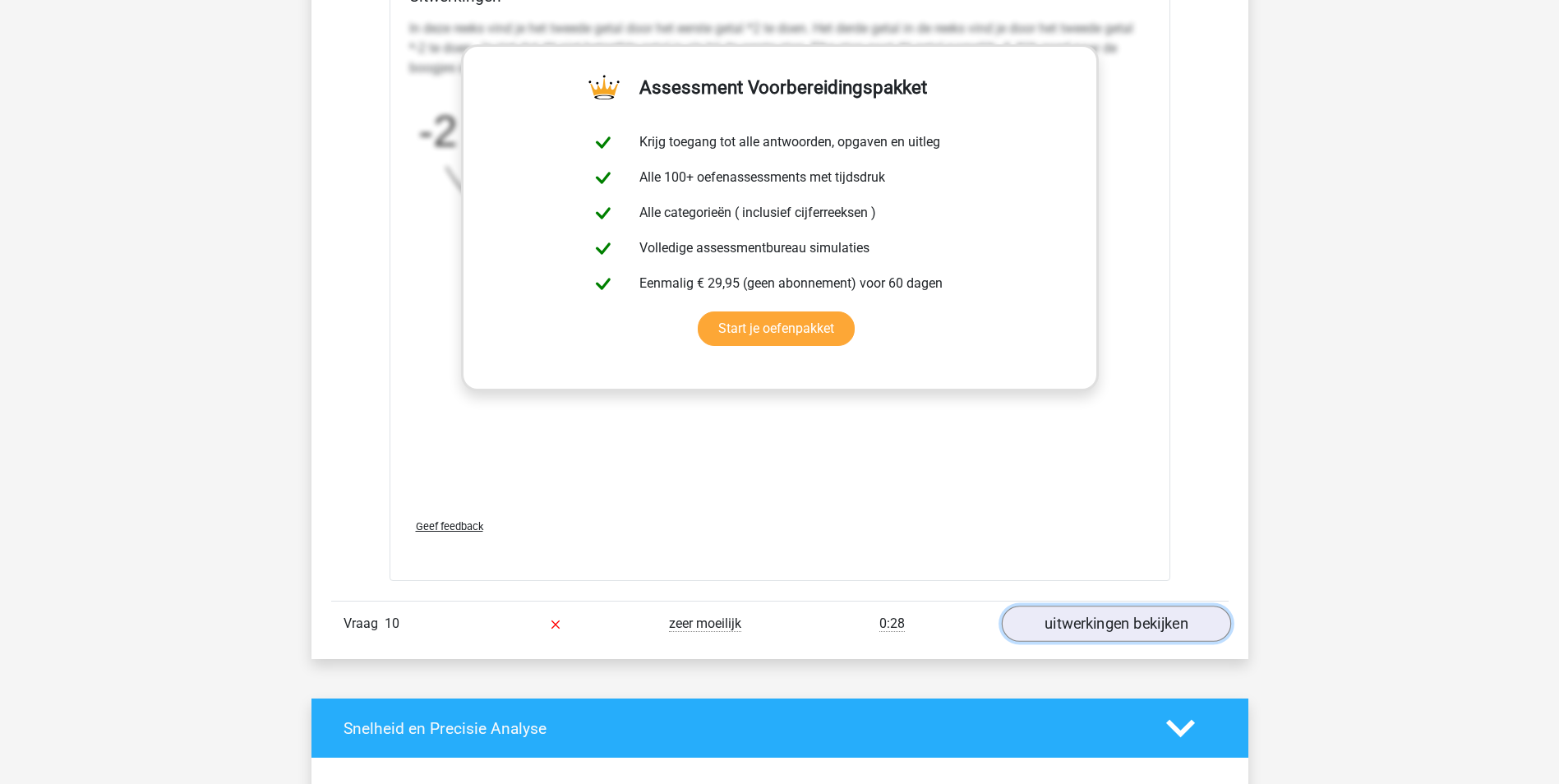
click at [1099, 621] on link "uitwerkingen bekijken" at bounding box center [1116, 624] width 230 height 37
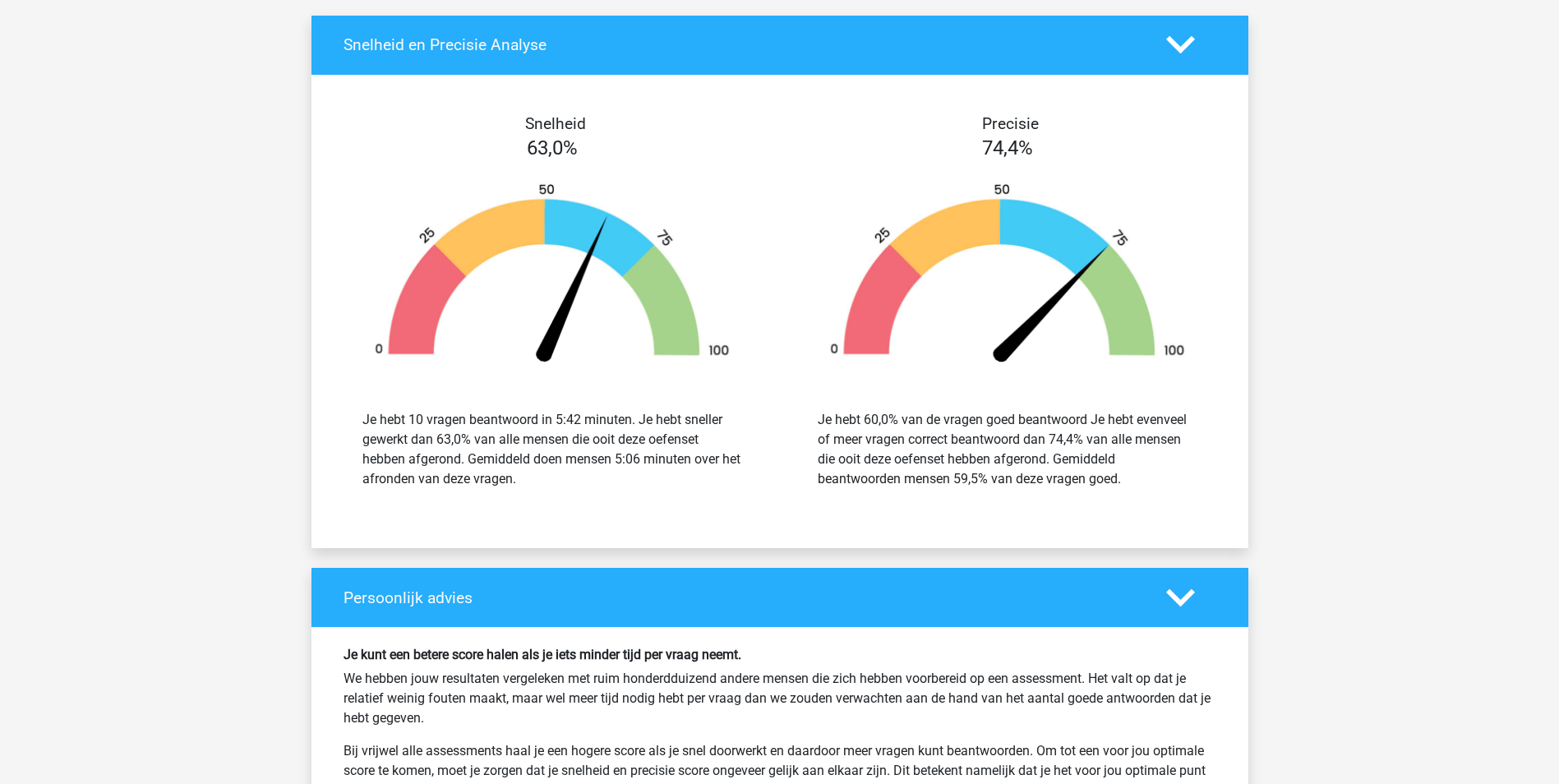
scroll to position [4683, 0]
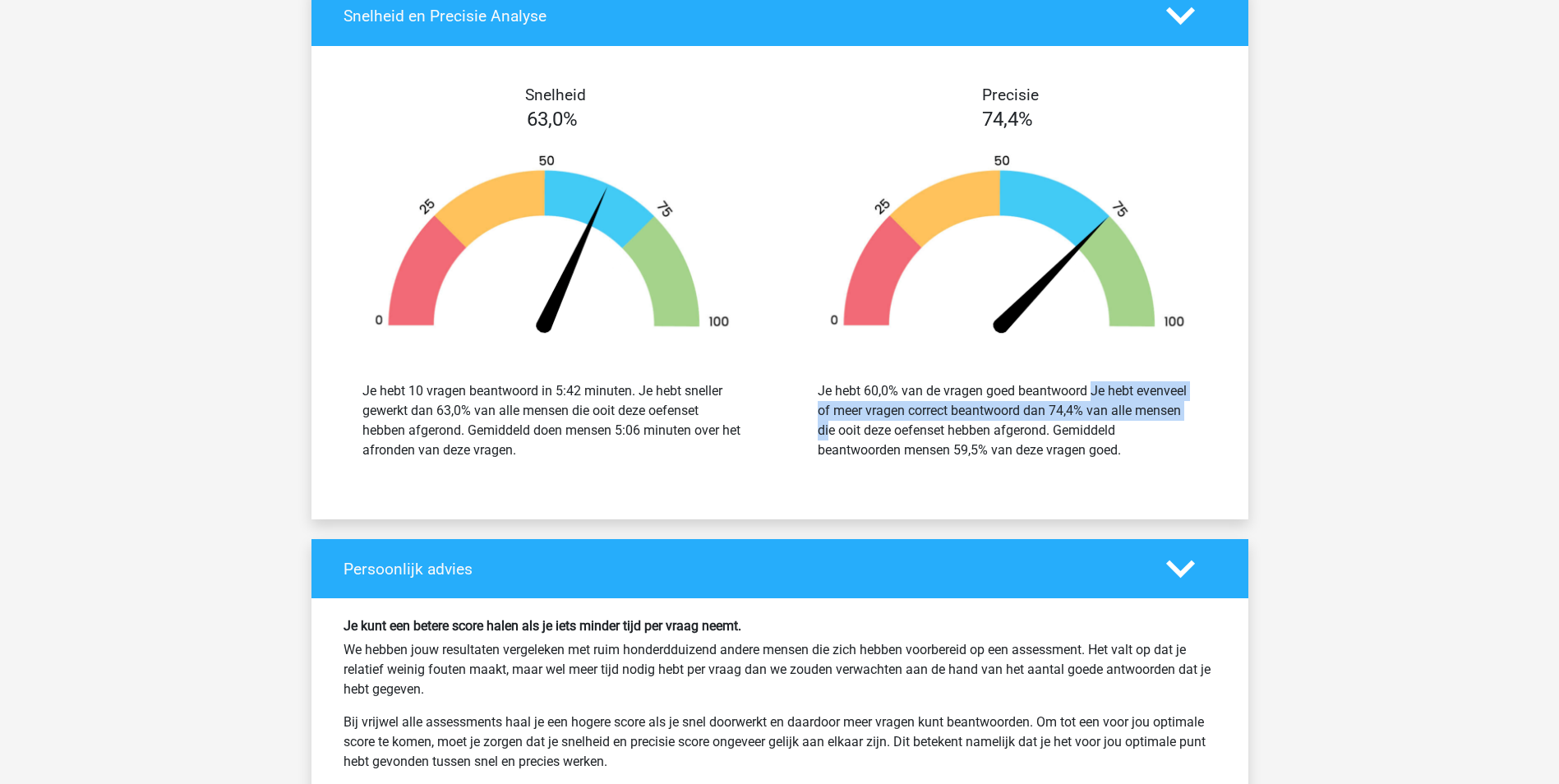
drag, startPoint x: 1001, startPoint y: 401, endPoint x: 1107, endPoint y: 419, distance: 107.5
click at [1107, 419] on div "Je hebt 60,0% van de vragen goed beantwoord Je hebt evenveel of meer vragen cor…" at bounding box center [1007, 421] width 380 height 79
drag, startPoint x: 1107, startPoint y: 419, endPoint x: 1078, endPoint y: 435, distance: 33.1
click at [1078, 435] on div "Je hebt 60,0% van de vragen goed beantwoord Je hebt evenveel of meer vragen cor…" at bounding box center [1007, 421] width 380 height 79
drag, startPoint x: 961, startPoint y: 407, endPoint x: 1048, endPoint y: 415, distance: 87.4
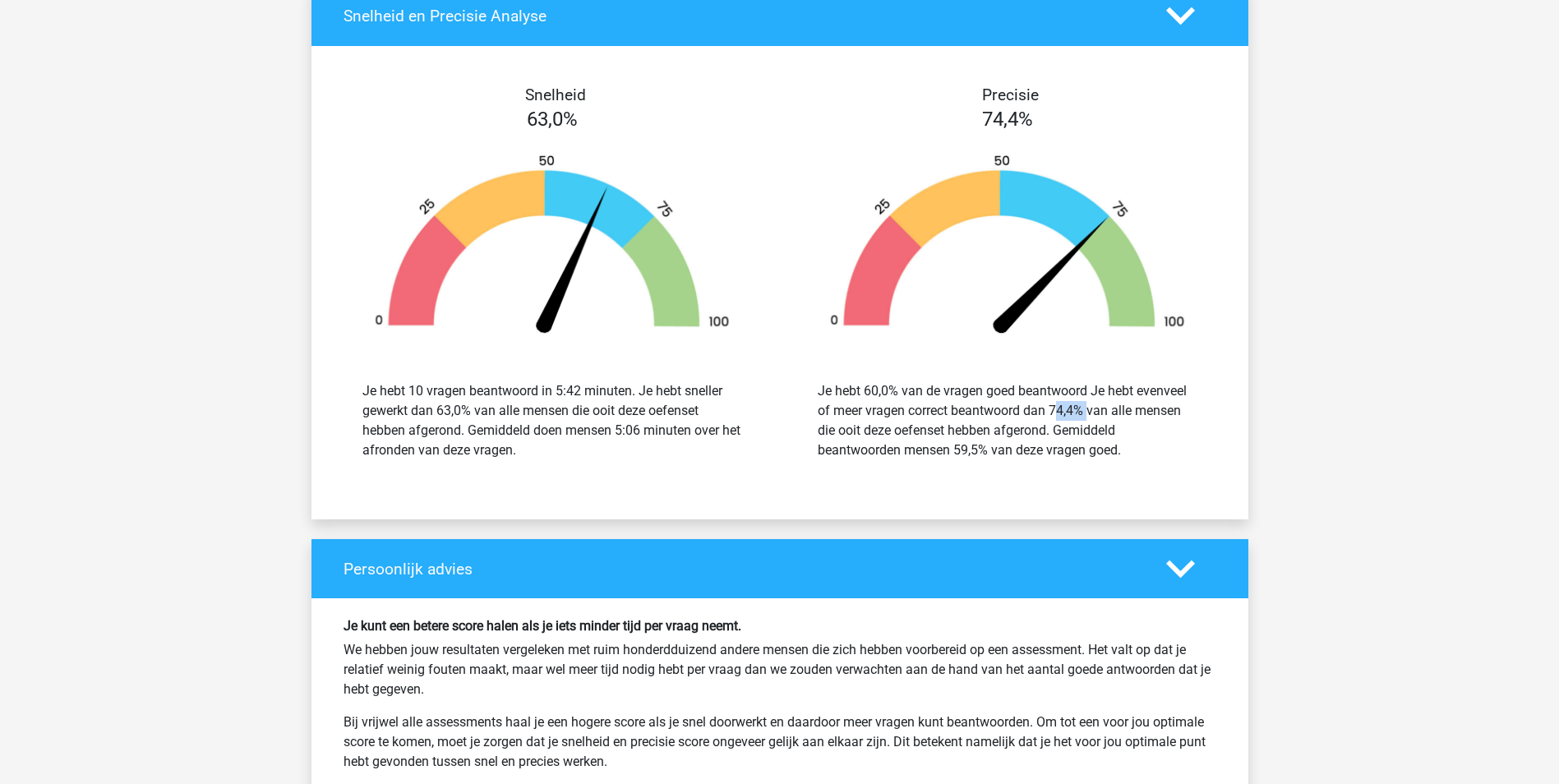
click at [1048, 415] on div "Je hebt 60,0% van de vragen goed beantwoord Je hebt evenveel of meer vragen cor…" at bounding box center [1007, 421] width 380 height 79
drag, startPoint x: 1048, startPoint y: 415, endPoint x: 1035, endPoint y: 429, distance: 19.1
click at [1035, 429] on div "Je hebt 60,0% van de vragen goed beantwoord Je hebt evenveel of meer vragen cor…" at bounding box center [1007, 421] width 380 height 79
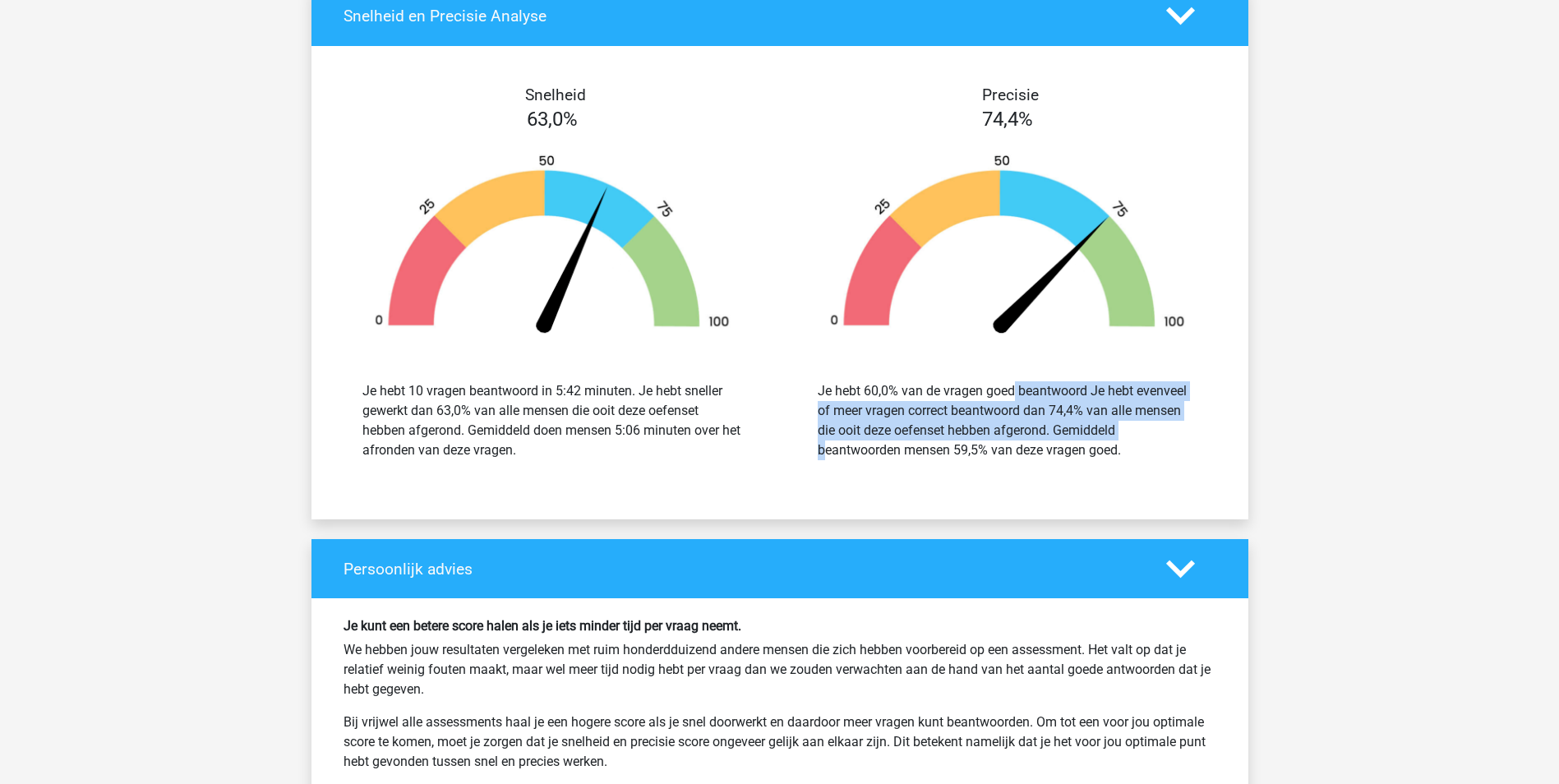
drag, startPoint x: 922, startPoint y: 401, endPoint x: 1036, endPoint y: 426, distance: 116.7
click at [1036, 426] on div "Je hebt 60,0% van de vragen goed beantwoord Je hebt evenveel of meer vragen cor…" at bounding box center [1007, 421] width 380 height 79
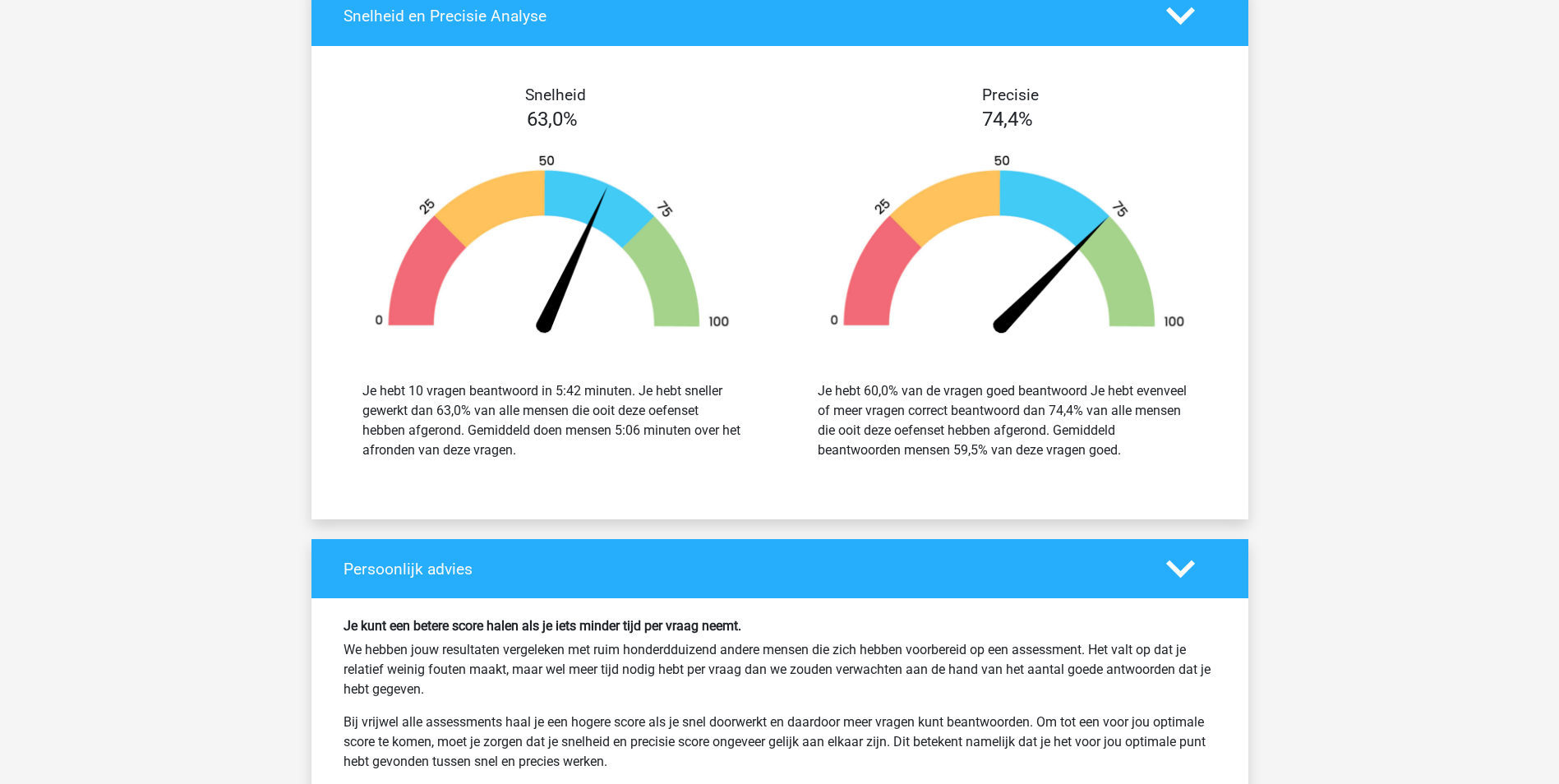
drag, startPoint x: 1036, startPoint y: 426, endPoint x: 1018, endPoint y: 444, distance: 25.5
click at [1018, 444] on div "Je hebt 60,0% van de vragen goed beantwoord Je hebt evenveel of meer vragen cor…" at bounding box center [1007, 421] width 380 height 79
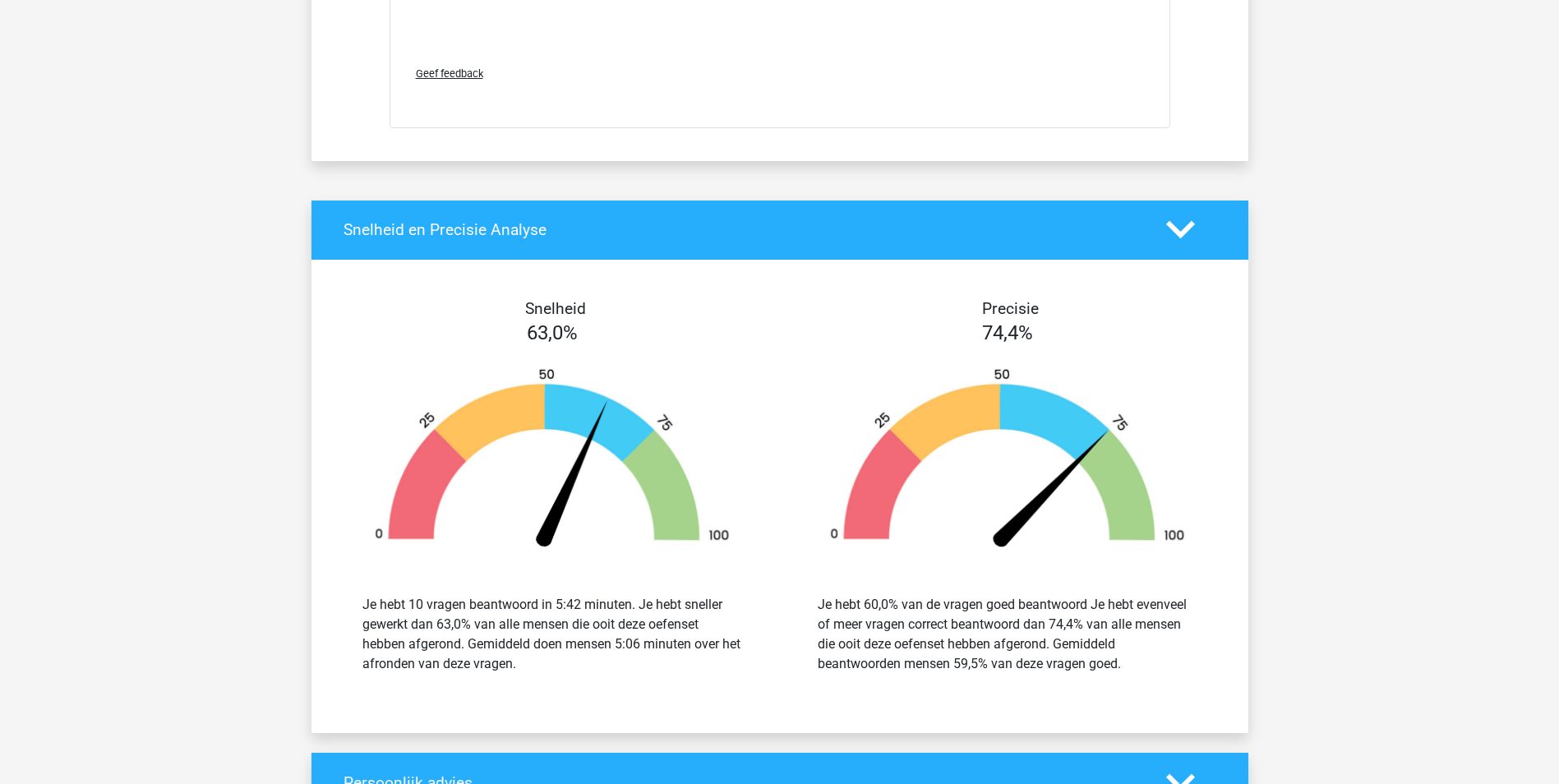
scroll to position [4190, 0]
